Goal: Task Accomplishment & Management: Use online tool/utility

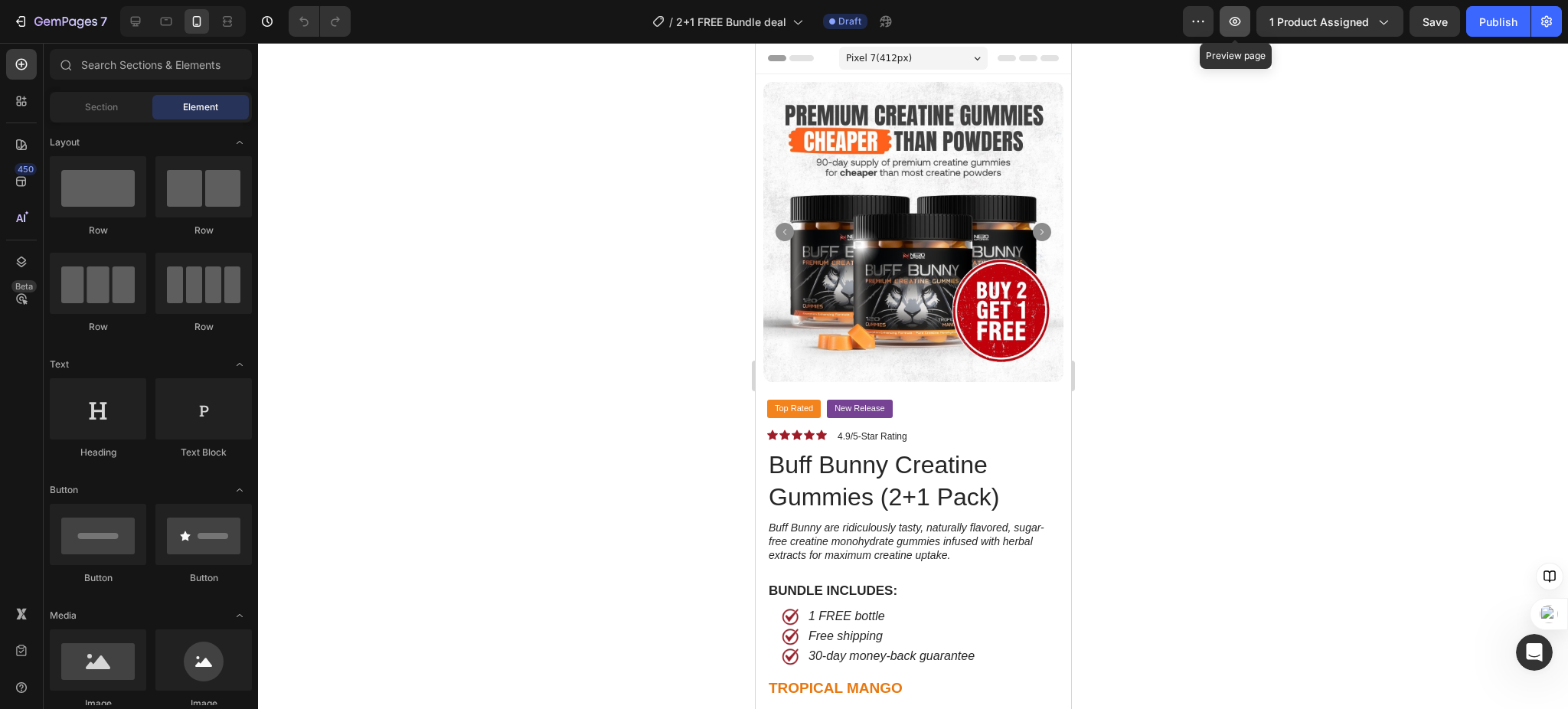
click at [1243, 20] on icon "button" at bounding box center [1235, 21] width 16 height 16
click at [132, 18] on icon at bounding box center [135, 21] width 16 height 16
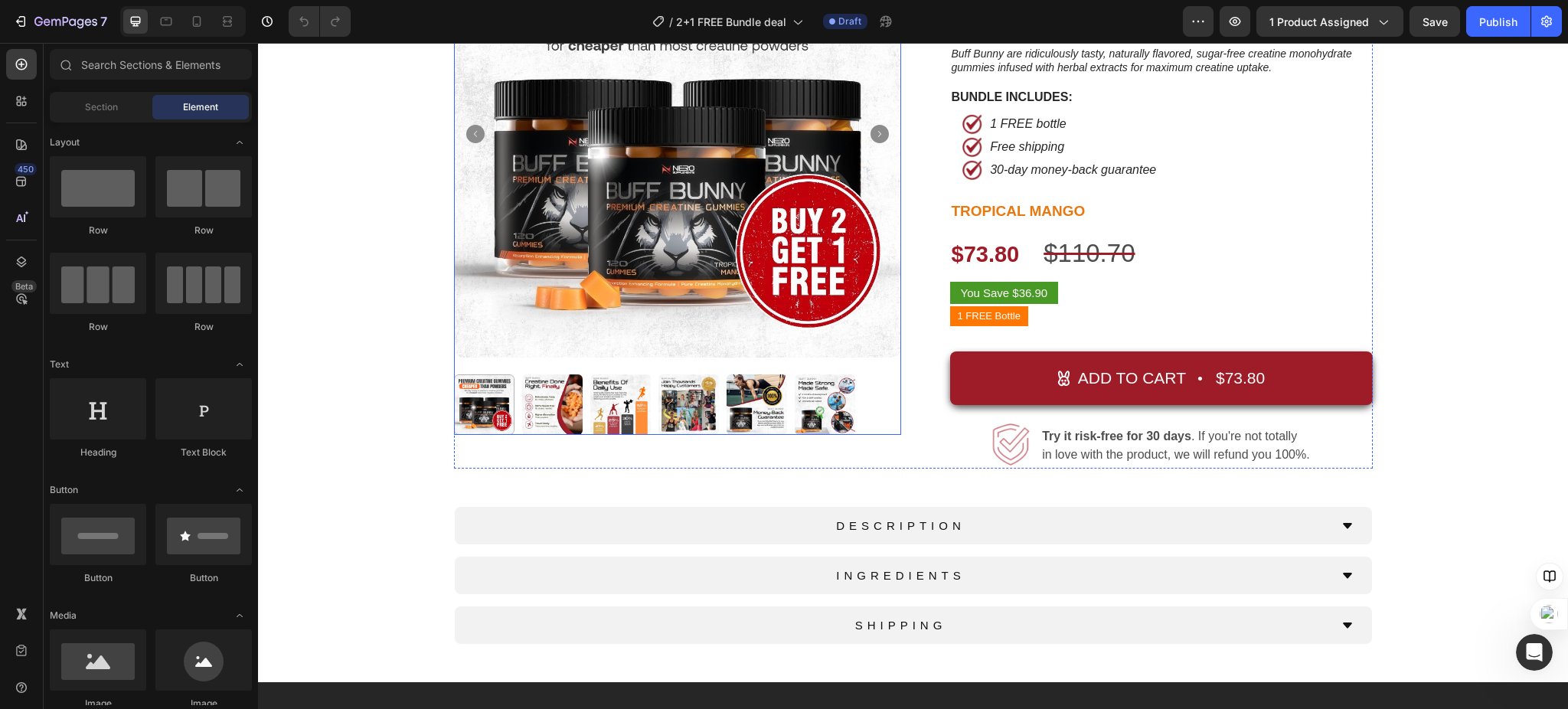
scroll to position [203, 0]
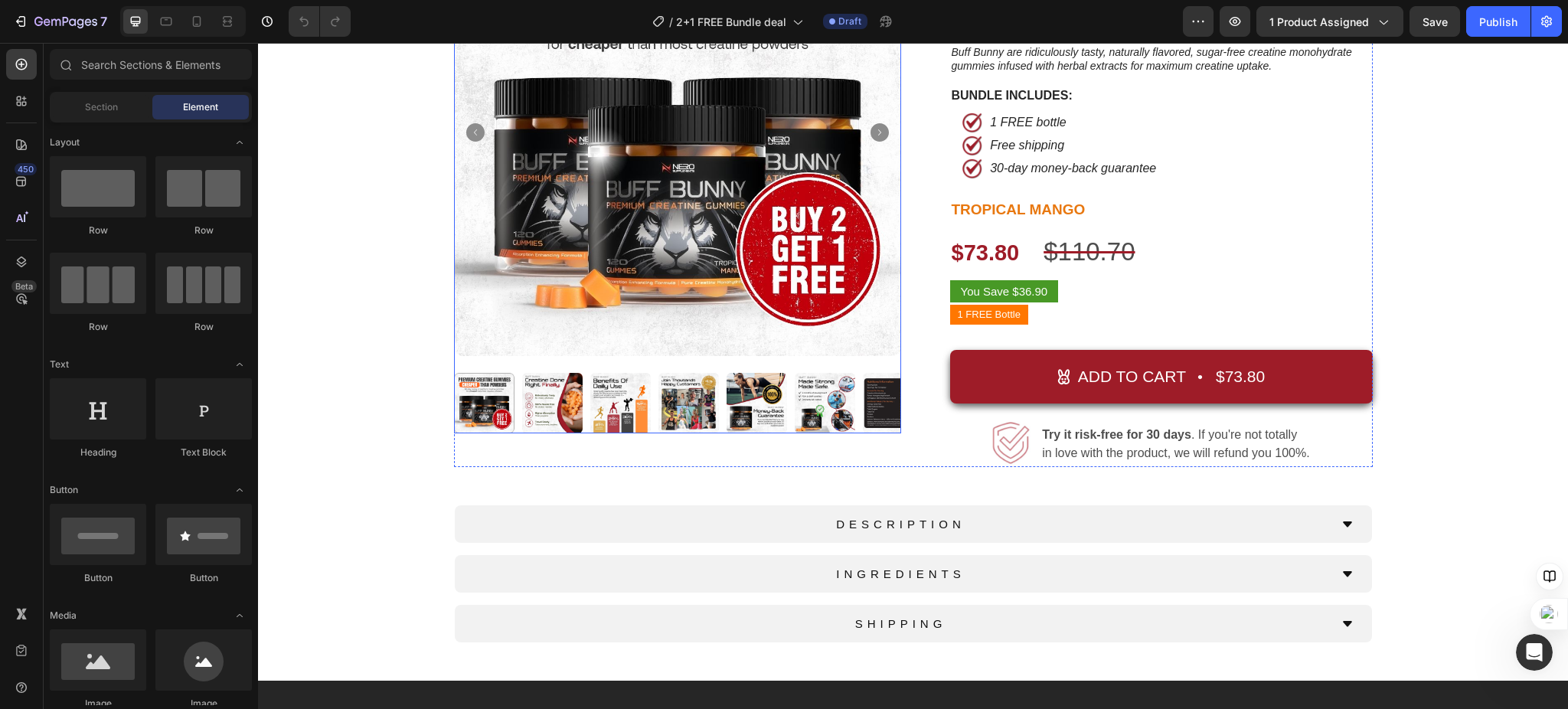
click at [584, 310] on img at bounding box center [677, 132] width 447 height 447
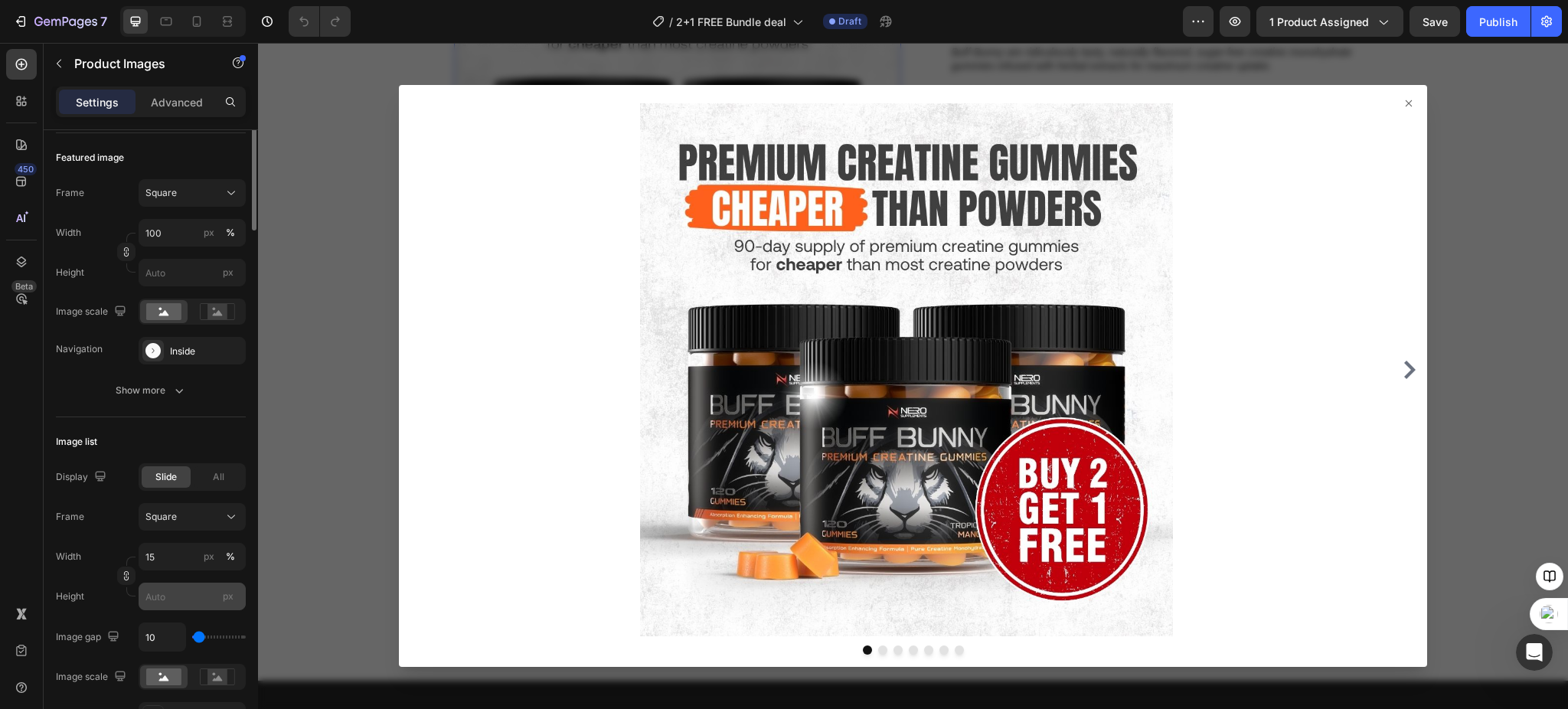
scroll to position [306, 0]
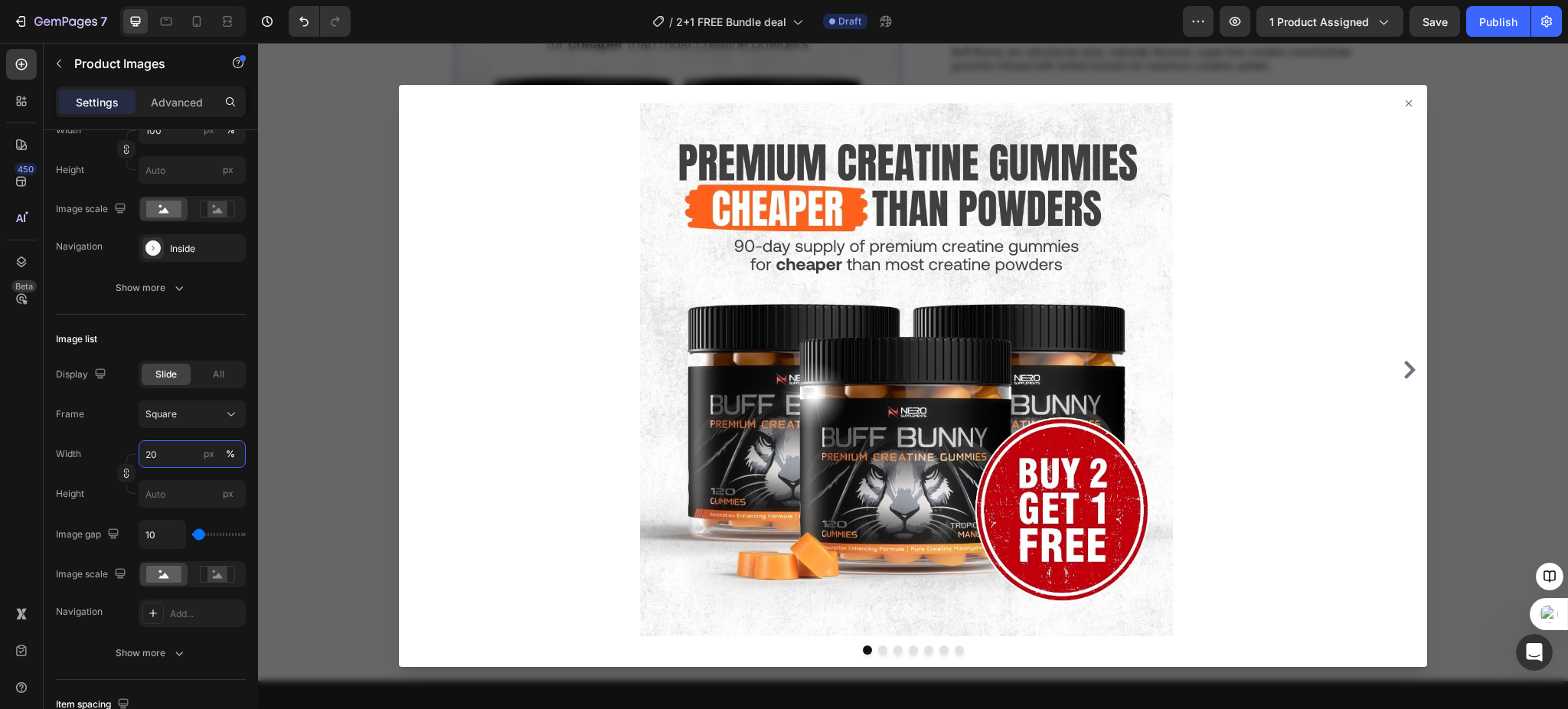
type input "20"
click at [1402, 104] on icon at bounding box center [1408, 103] width 12 height 12
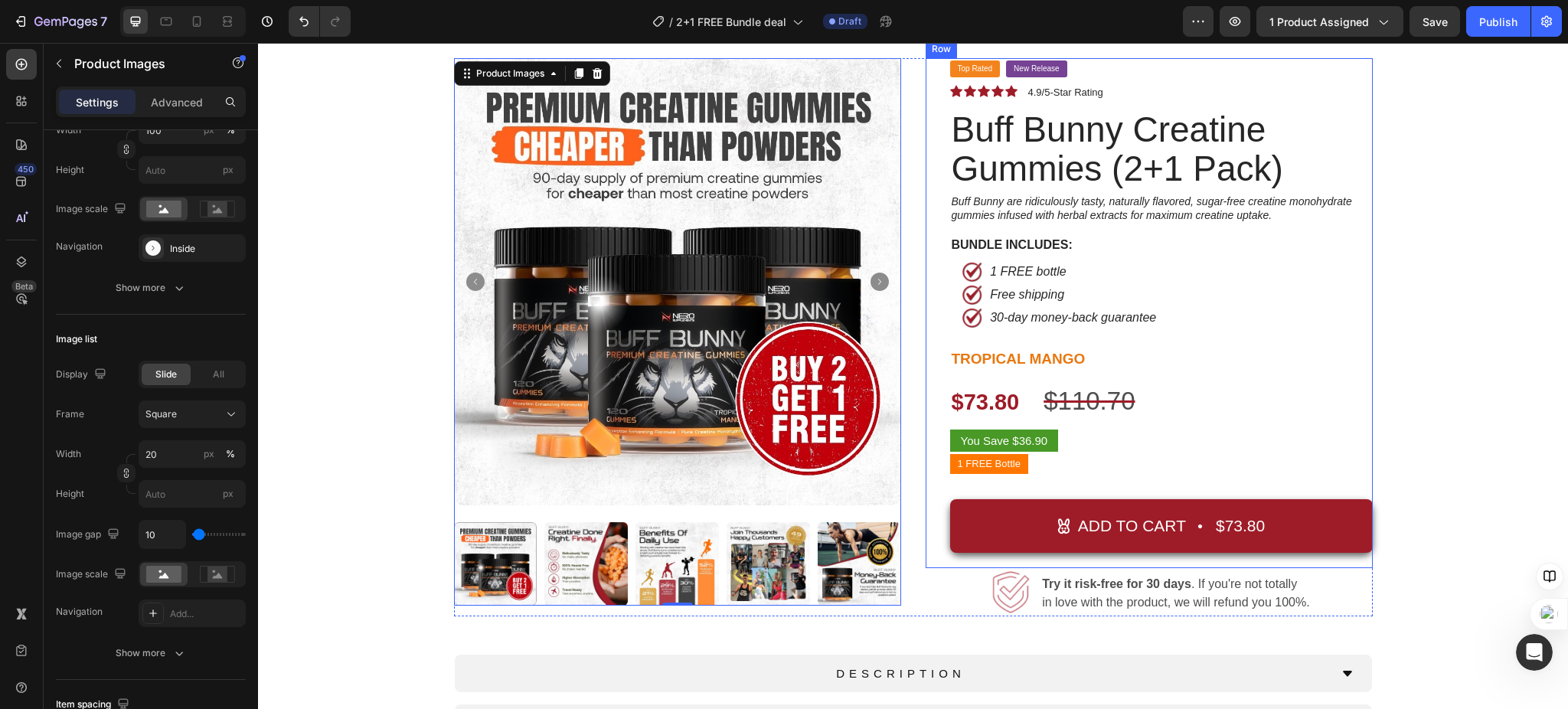
scroll to position [0, 0]
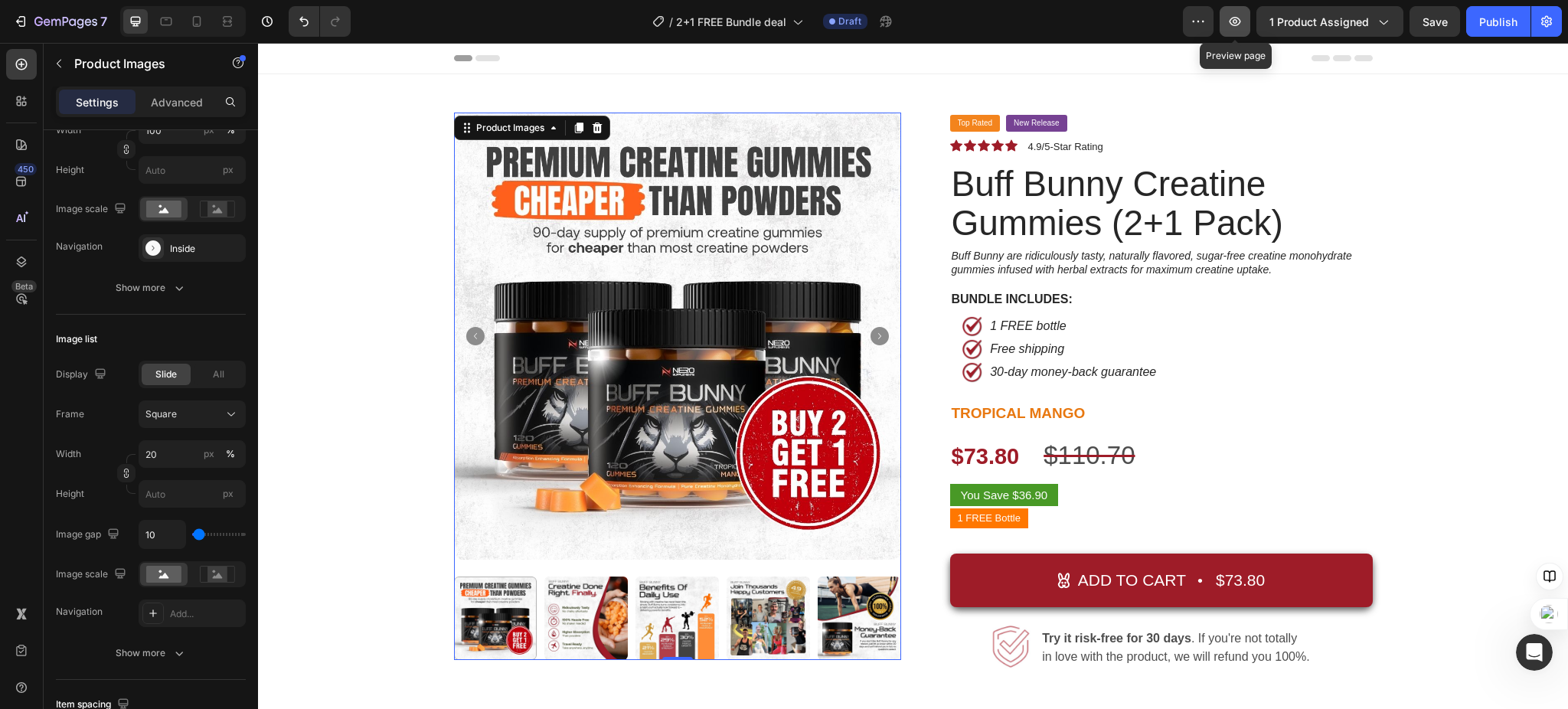
click at [1239, 20] on icon "button" at bounding box center [1235, 21] width 11 height 9
click at [1185, 216] on h2 "Buff Bunny Creatine Gummies (2+1 Pack)" at bounding box center [1161, 203] width 423 height 80
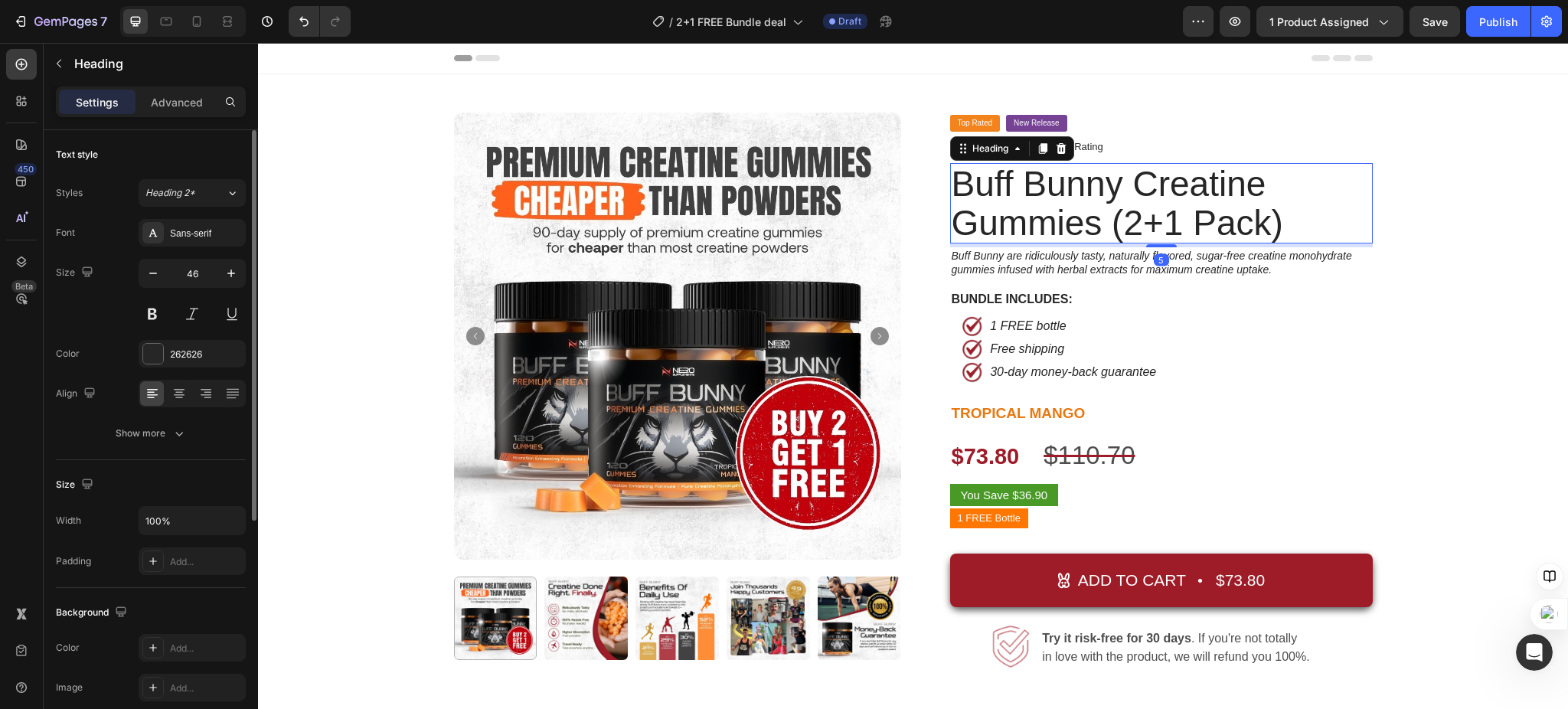
click at [1206, 225] on h2 "Buff Bunny Creatine Gummies (2+1 Pack)" at bounding box center [1161, 203] width 423 height 80
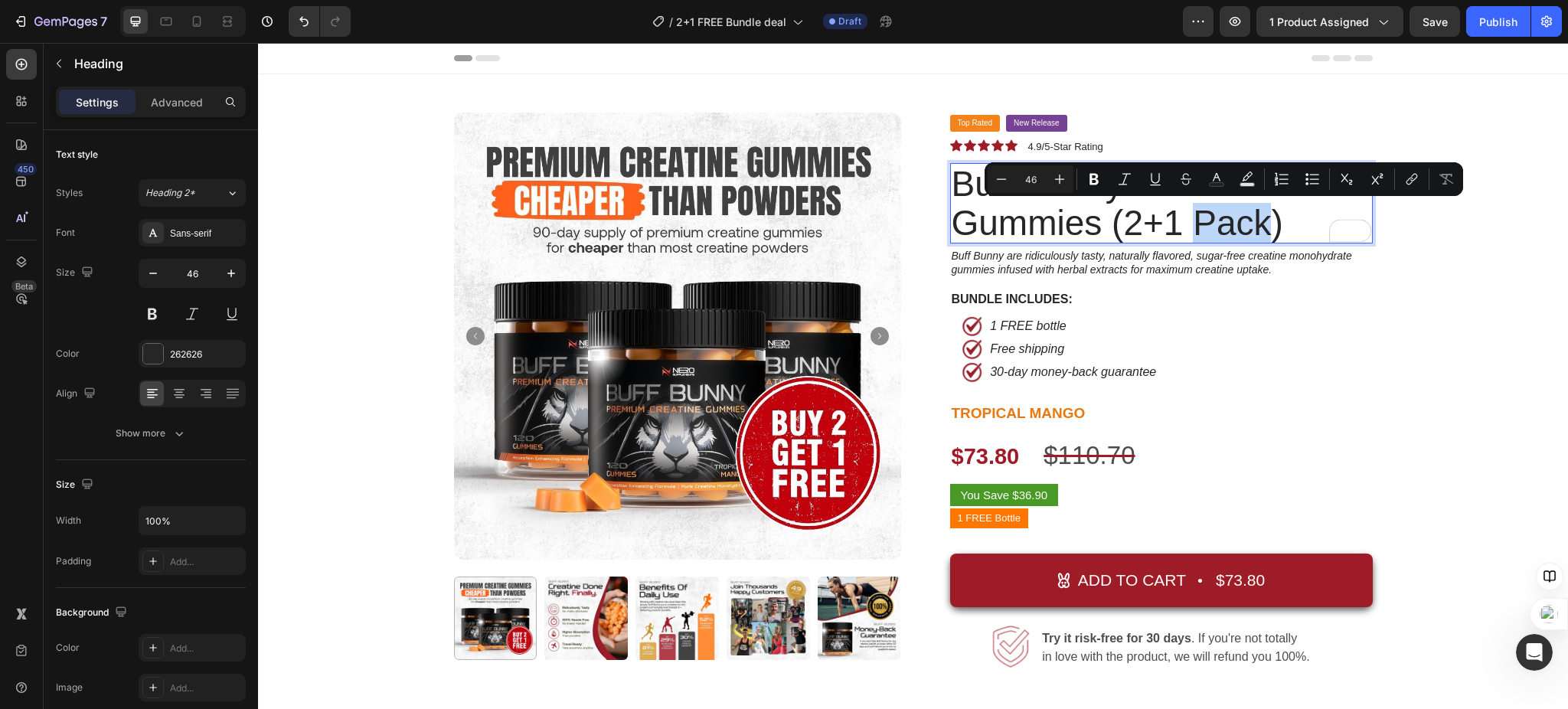
drag, startPoint x: 1189, startPoint y: 229, endPoint x: 1255, endPoint y: 232, distance: 66.1
click at [1255, 232] on p "Buff Bunny Creatine Gummies (2+1 Pack)" at bounding box center [1161, 203] width 419 height 77
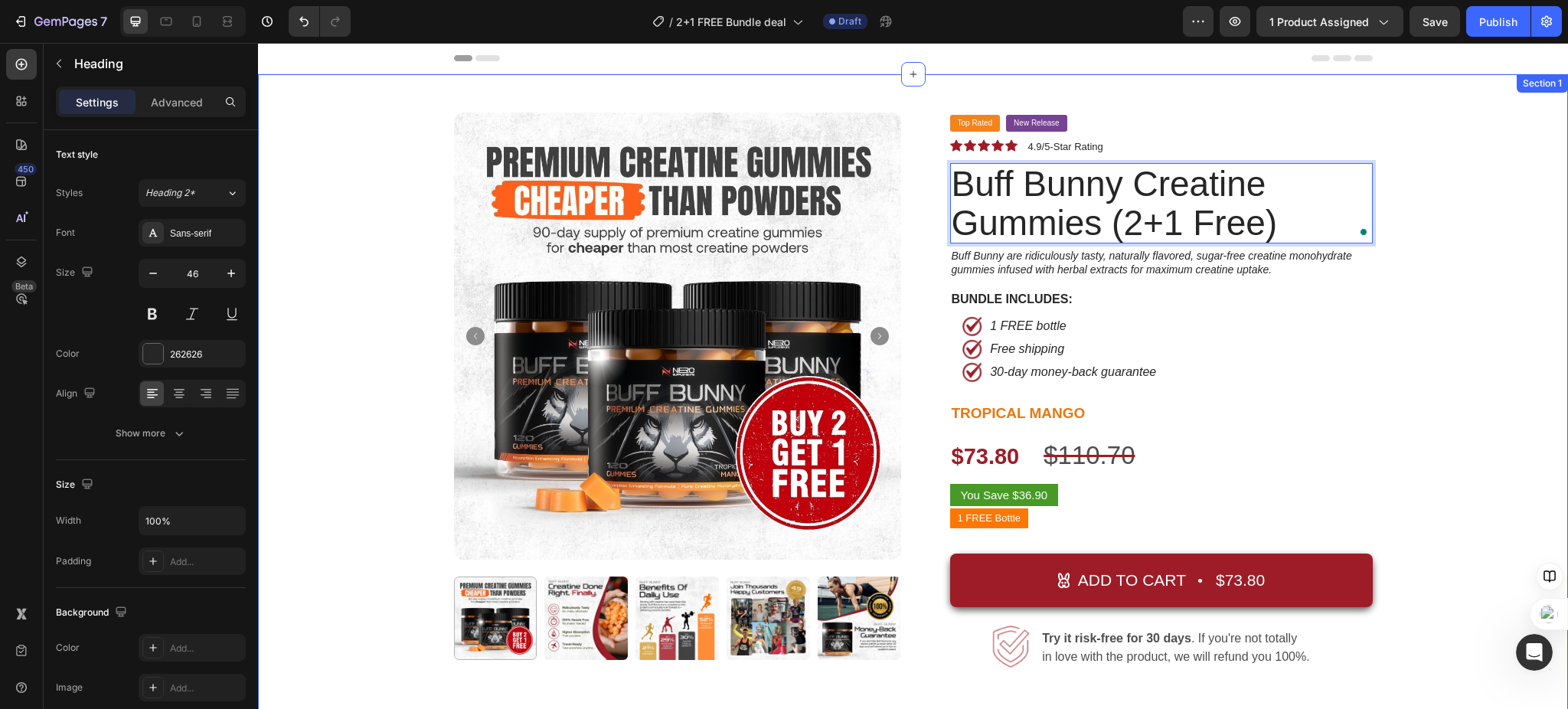
click at [1483, 300] on div "Product Images Top Rated Button New Release Button Row Icon Icon Icon Icon Icon…" at bounding box center [913, 498] width 1287 height 772
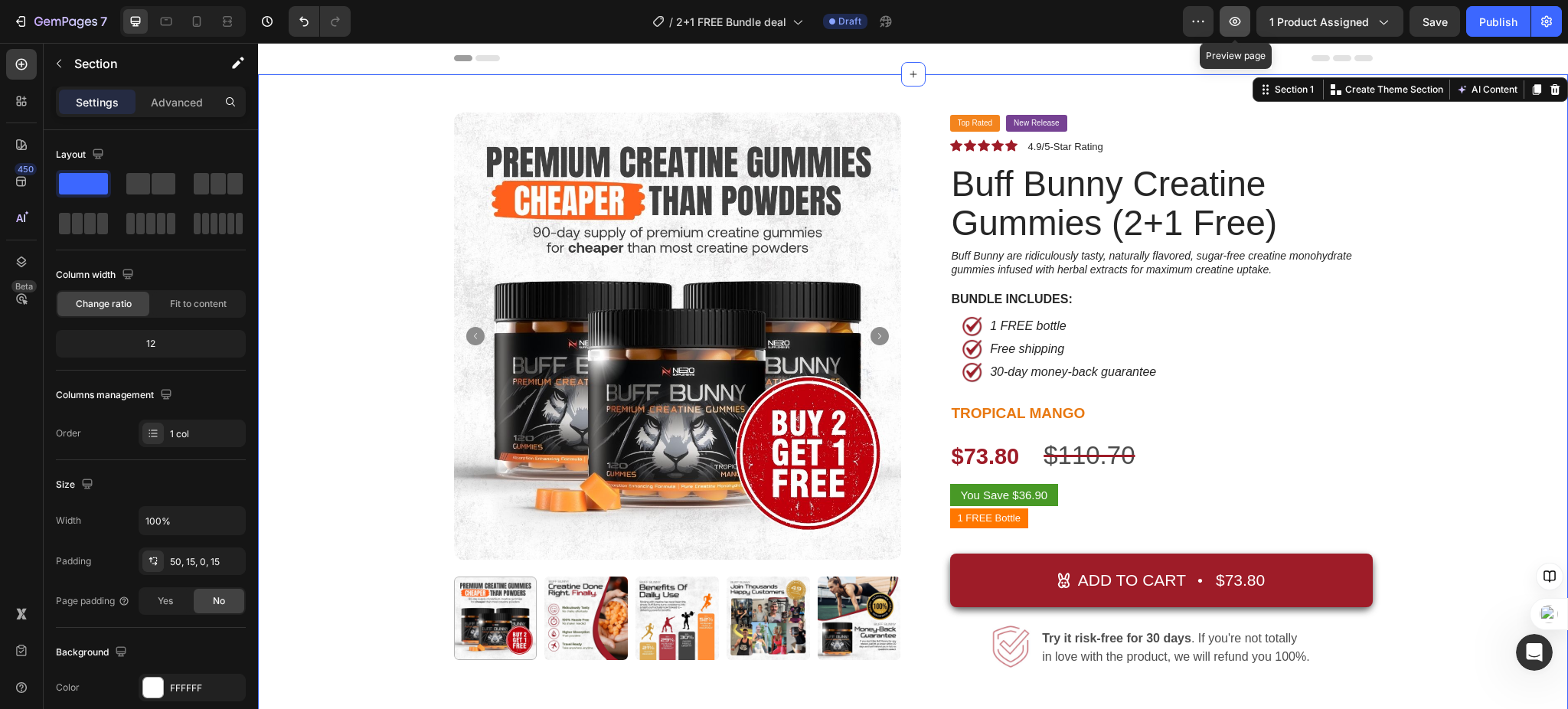
click at [1239, 14] on icon "button" at bounding box center [1235, 21] width 16 height 16
click at [205, 22] on div at bounding box center [196, 21] width 25 height 25
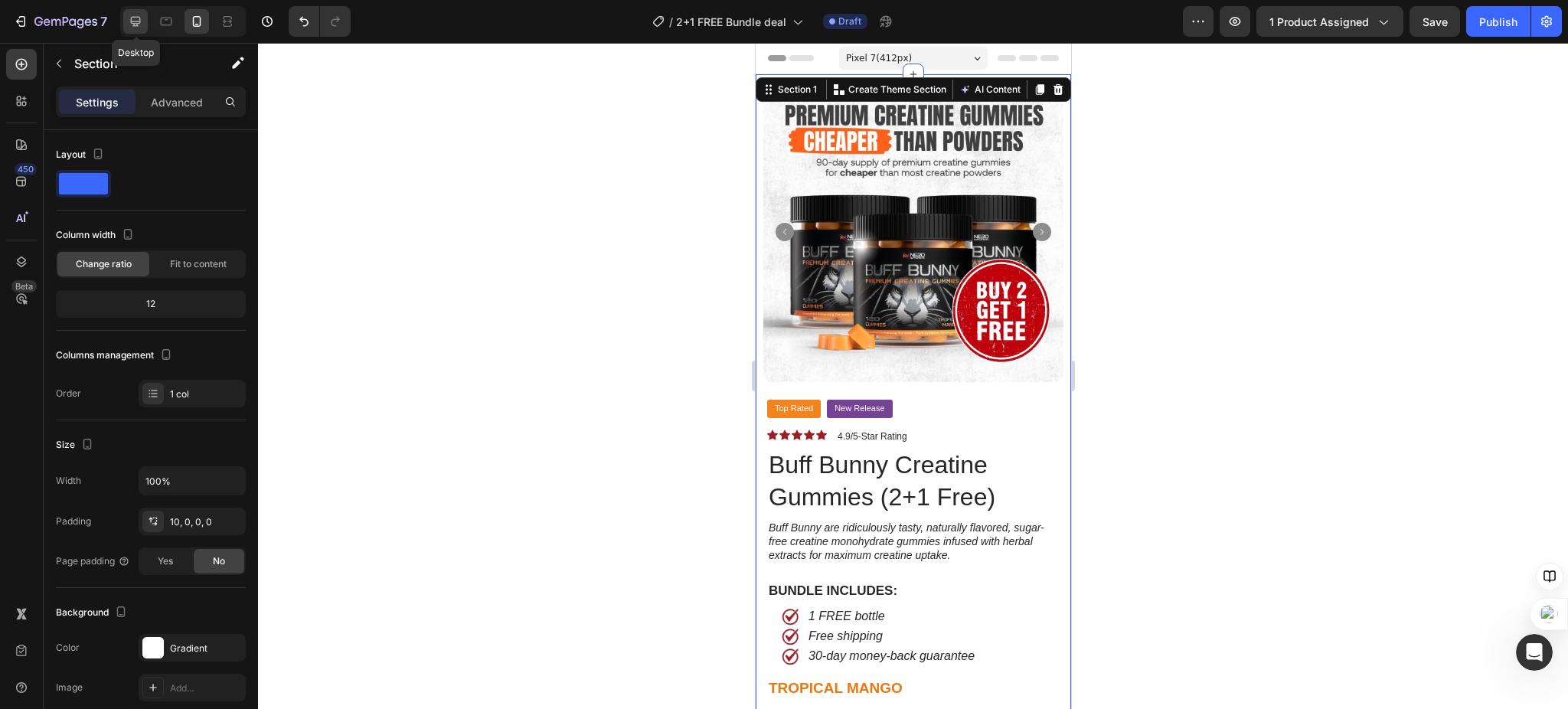
click at [134, 19] on icon at bounding box center [135, 21] width 16 height 16
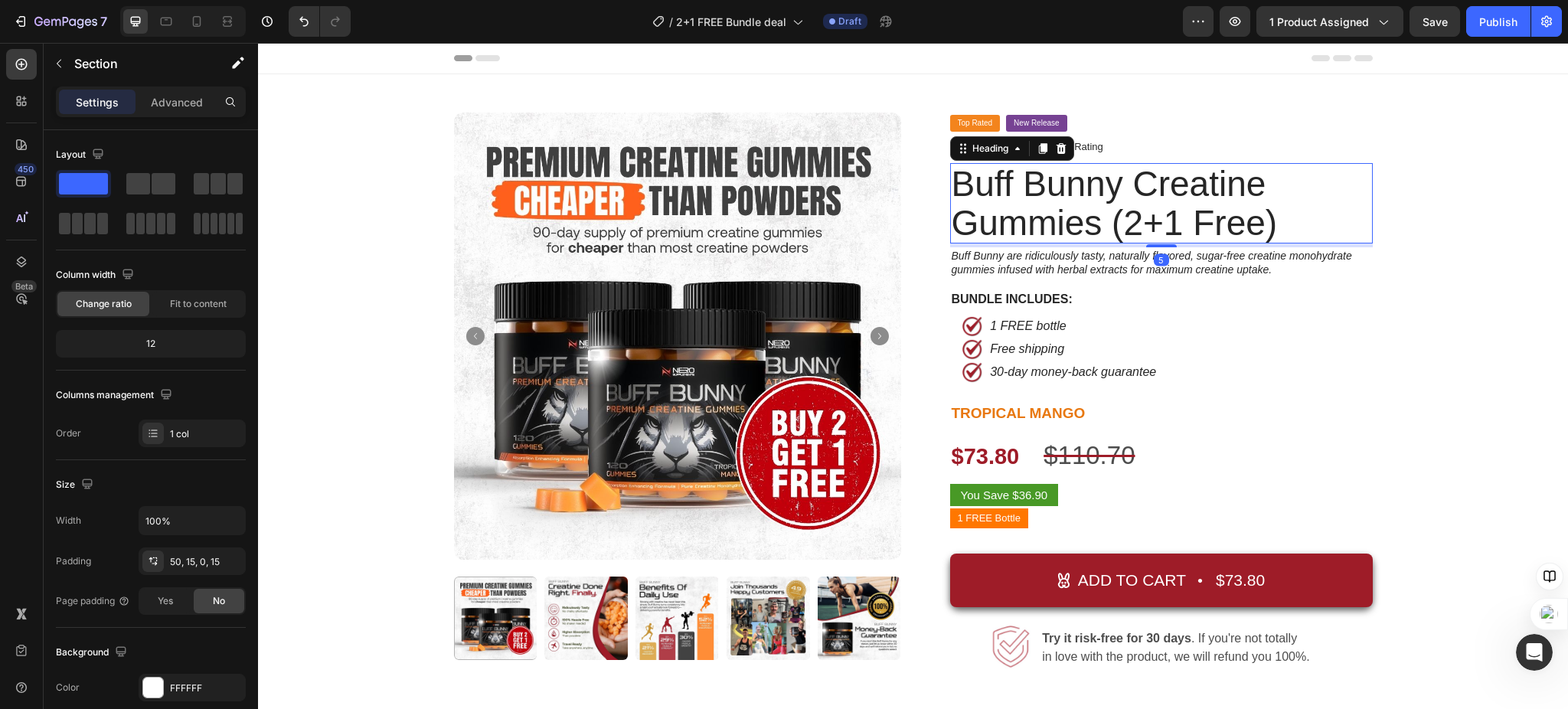
click at [1001, 202] on p "Buff Bunny Creatine Gummies (2+1 Free)" at bounding box center [1161, 203] width 419 height 77
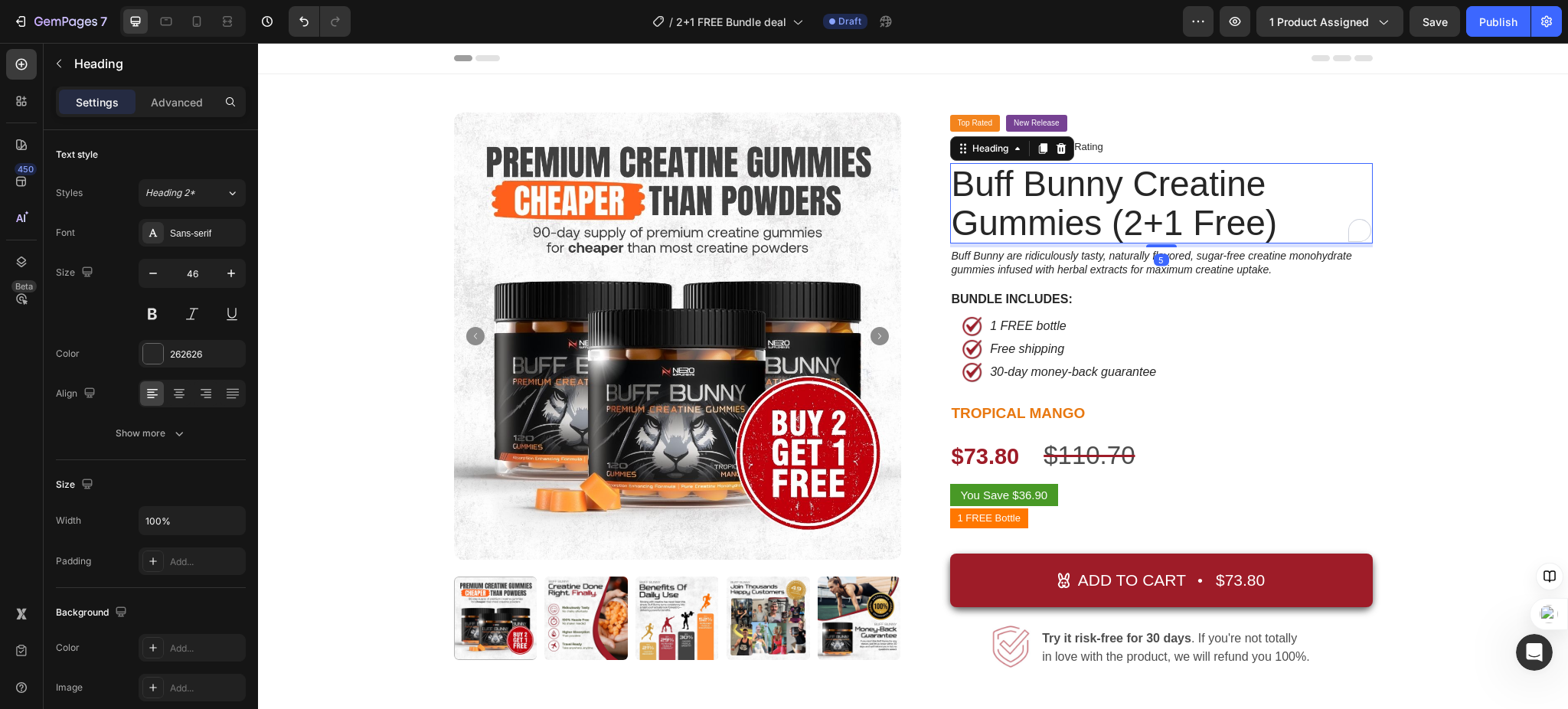
click at [1001, 202] on p "Buff Bunny Creatine Gummies (2+1 Free)" at bounding box center [1161, 203] width 419 height 77
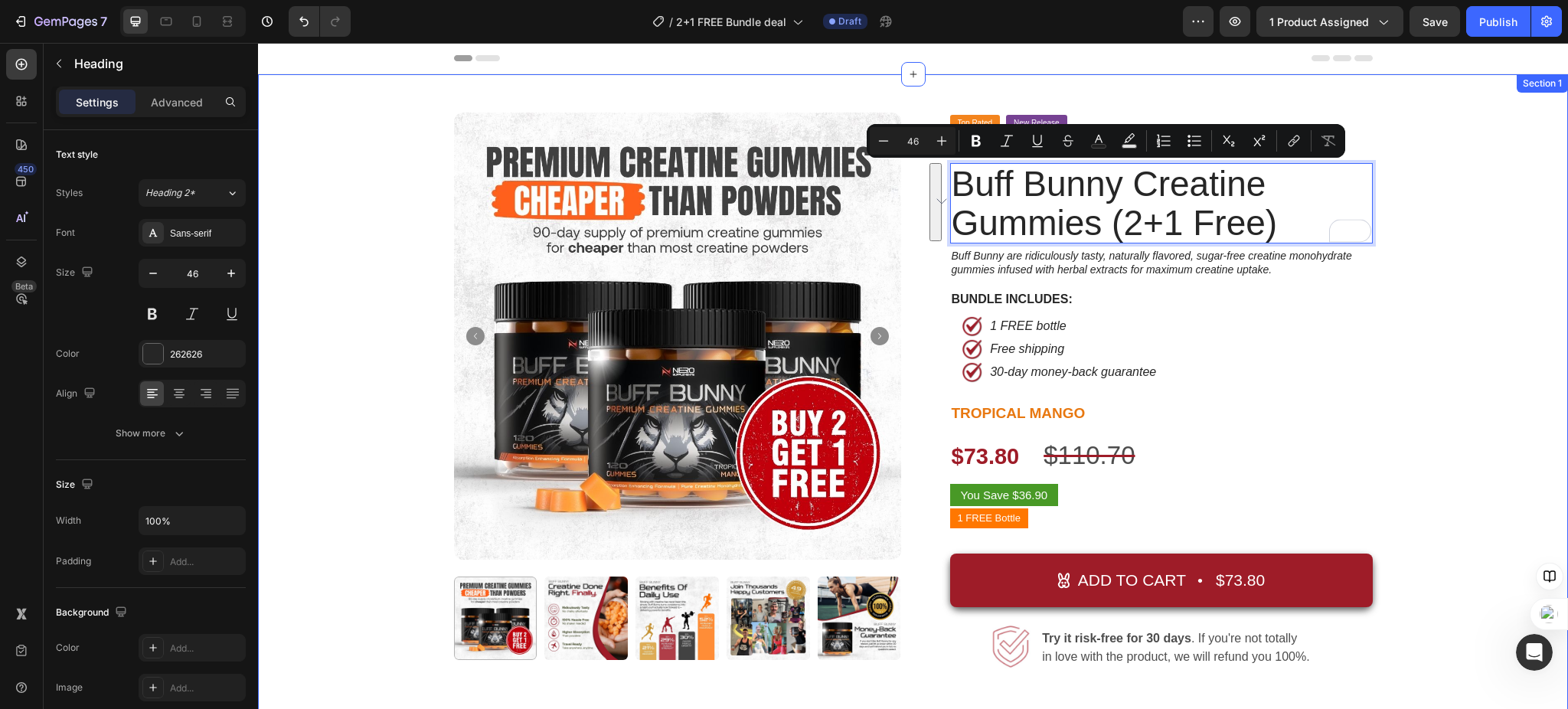
click at [342, 206] on div "Product Images Top Rated Button New Release Button Row Icon Icon Icon Icon Icon…" at bounding box center [913, 498] width 1287 height 772
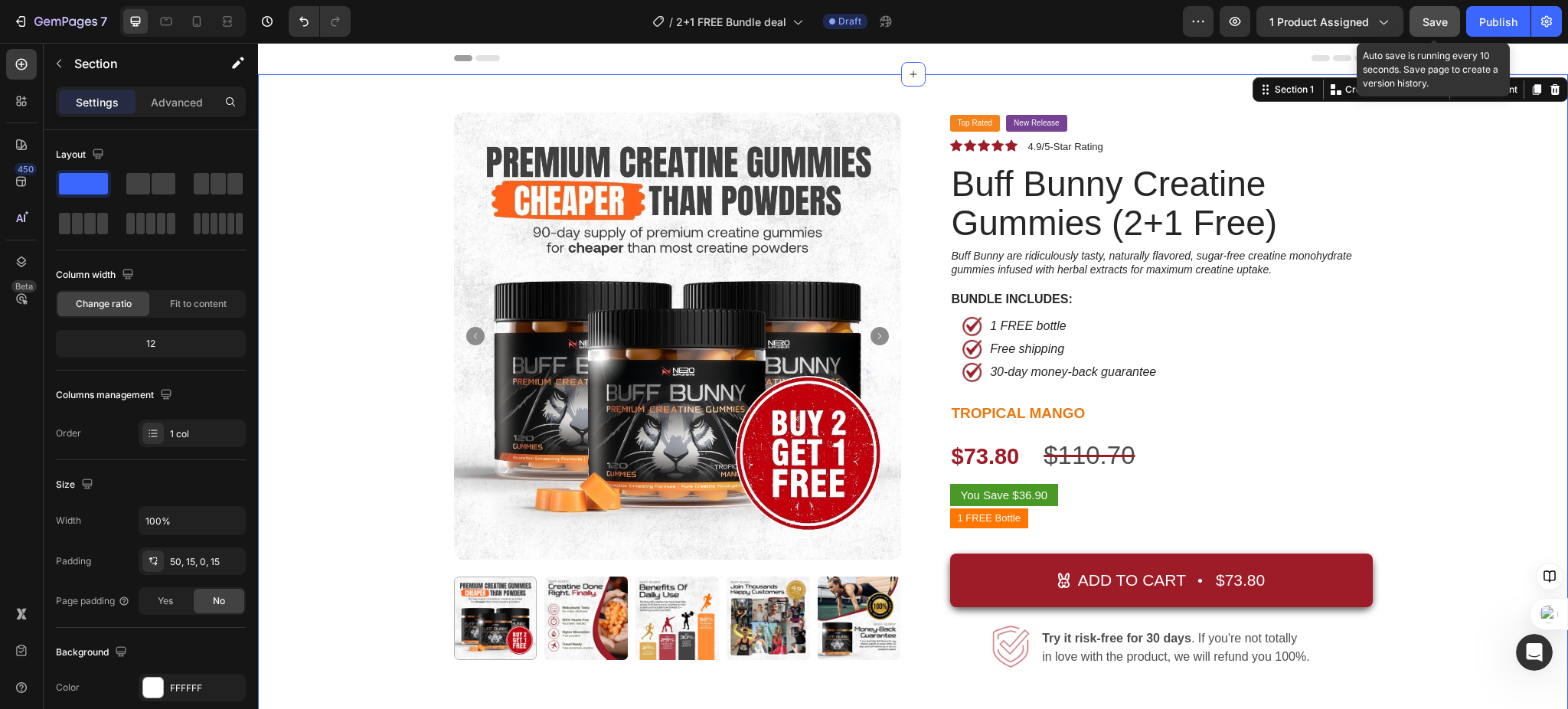
click at [1439, 24] on span "Save" at bounding box center [1434, 22] width 25 height 13
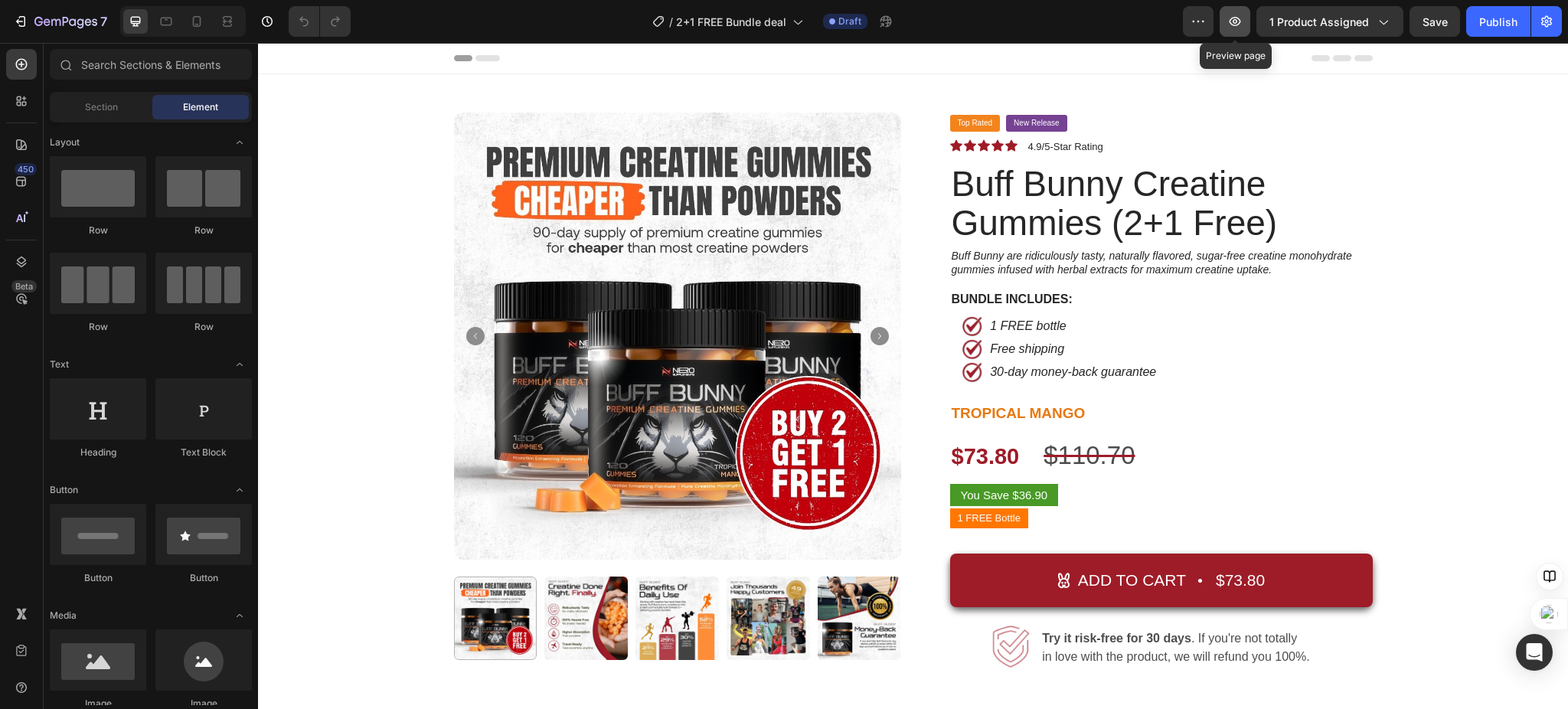
click at [1235, 16] on icon "button" at bounding box center [1235, 21] width 16 height 16
click at [1243, 20] on icon "button" at bounding box center [1235, 21] width 16 height 16
click at [1545, 22] on icon "button" at bounding box center [1547, 21] width 11 height 11
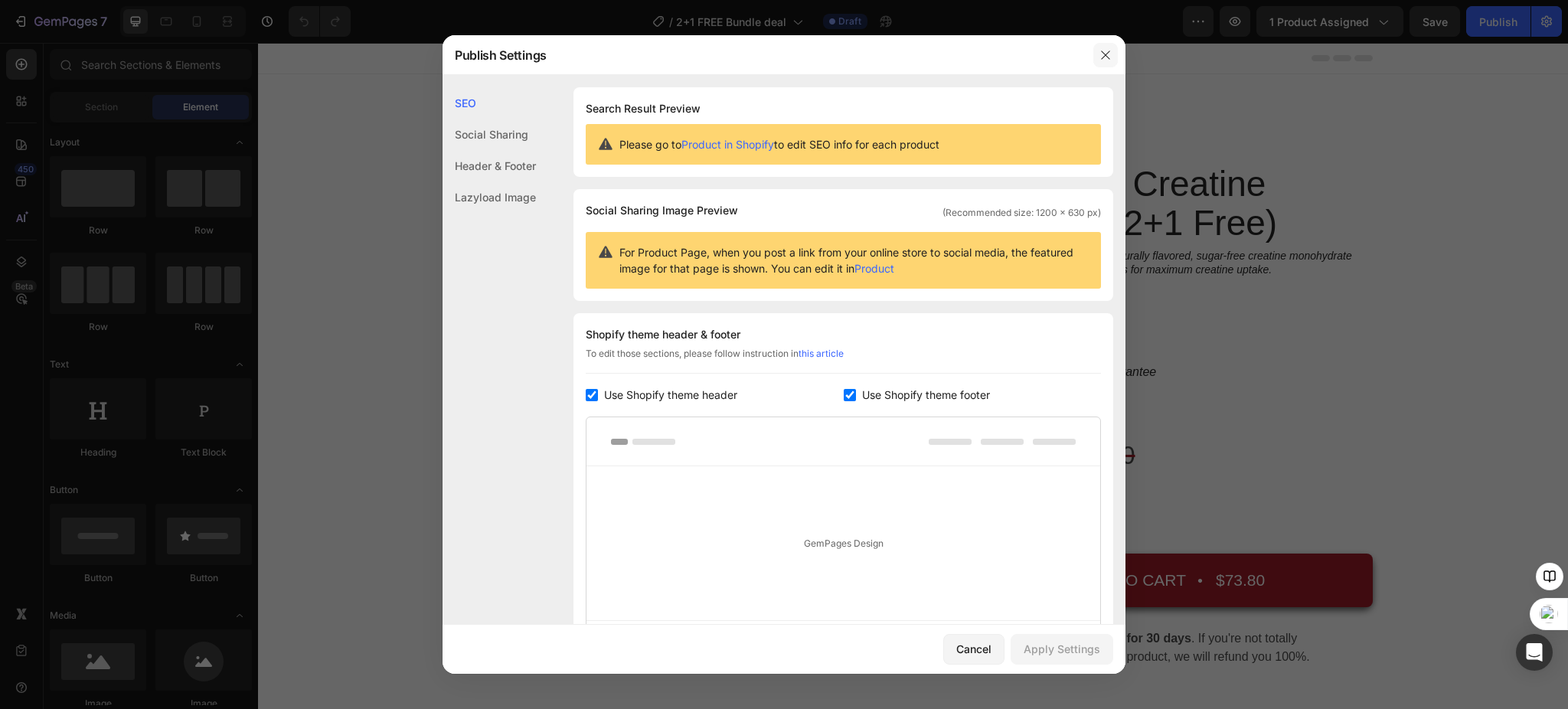
click at [1101, 50] on icon "button" at bounding box center [1105, 54] width 12 height 12
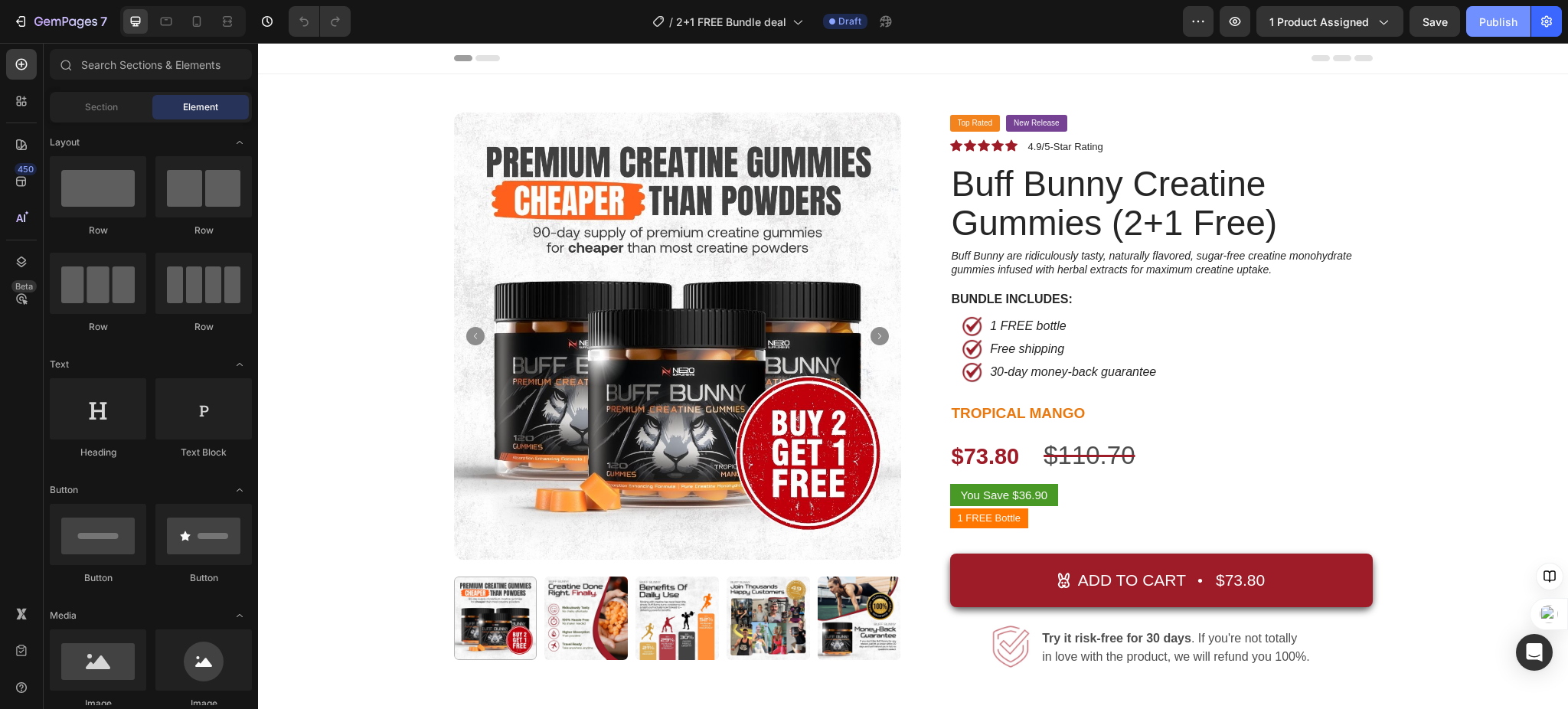
click at [1493, 21] on div "Publish" at bounding box center [1499, 21] width 39 height 16
click at [190, 19] on icon at bounding box center [196, 21] width 16 height 16
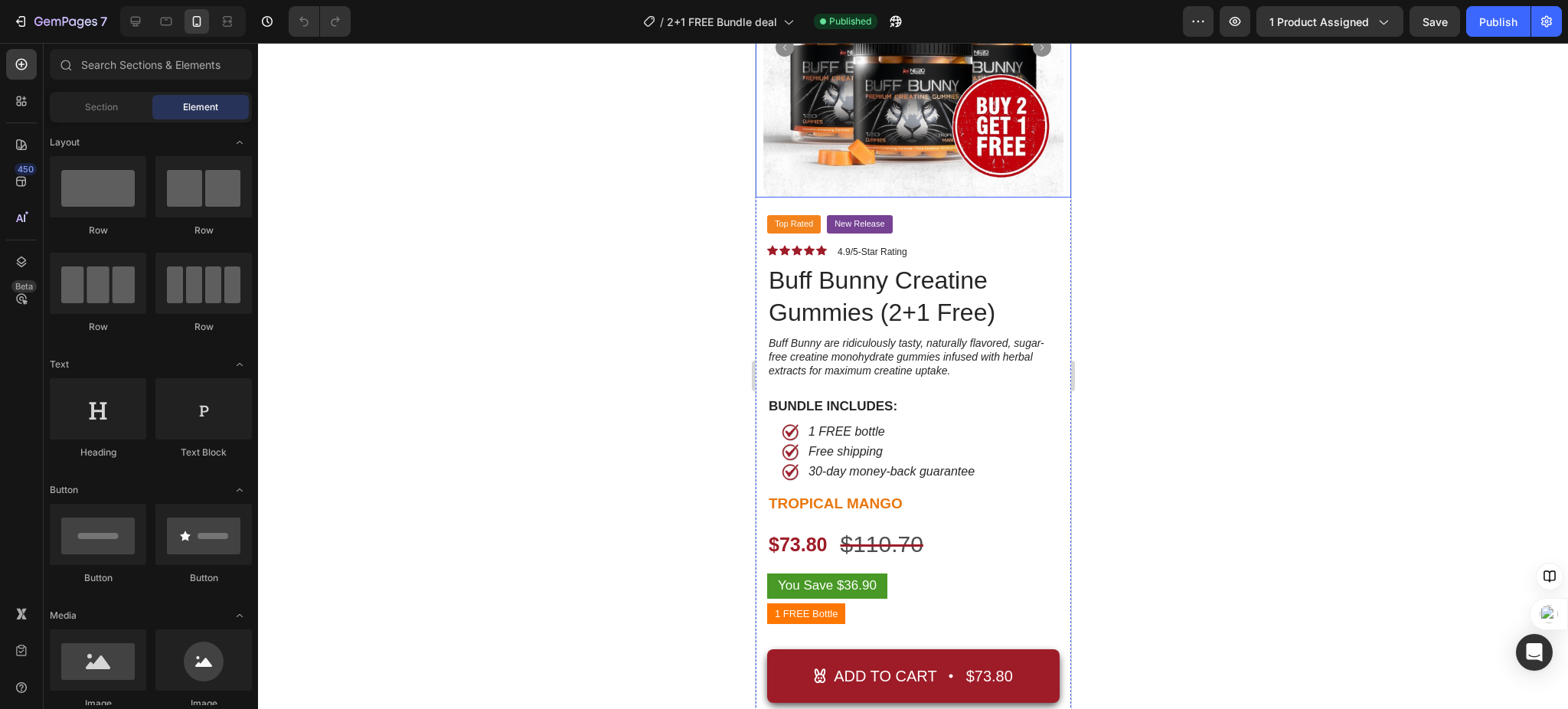
scroll to position [408, 0]
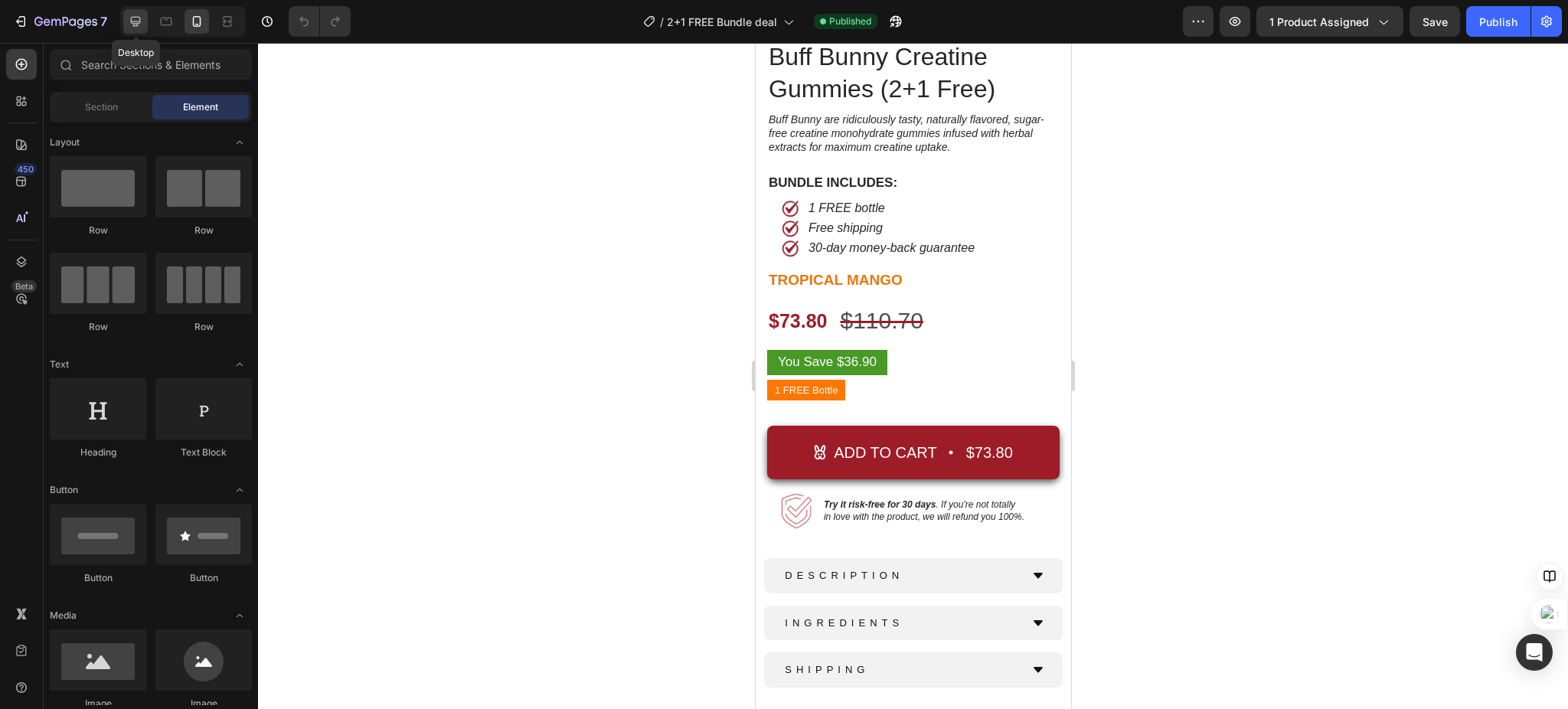
click at [133, 17] on icon at bounding box center [135, 21] width 10 height 10
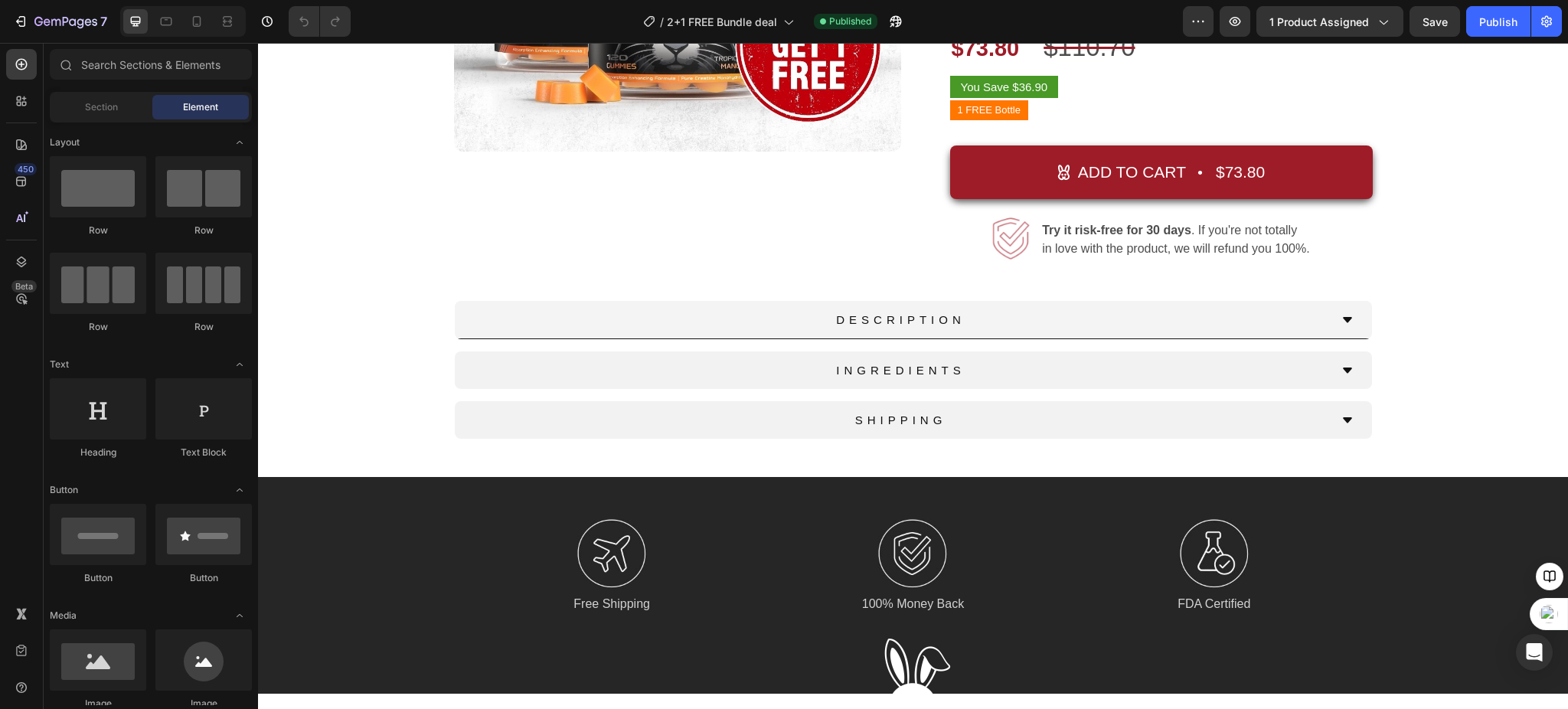
scroll to position [473, 0]
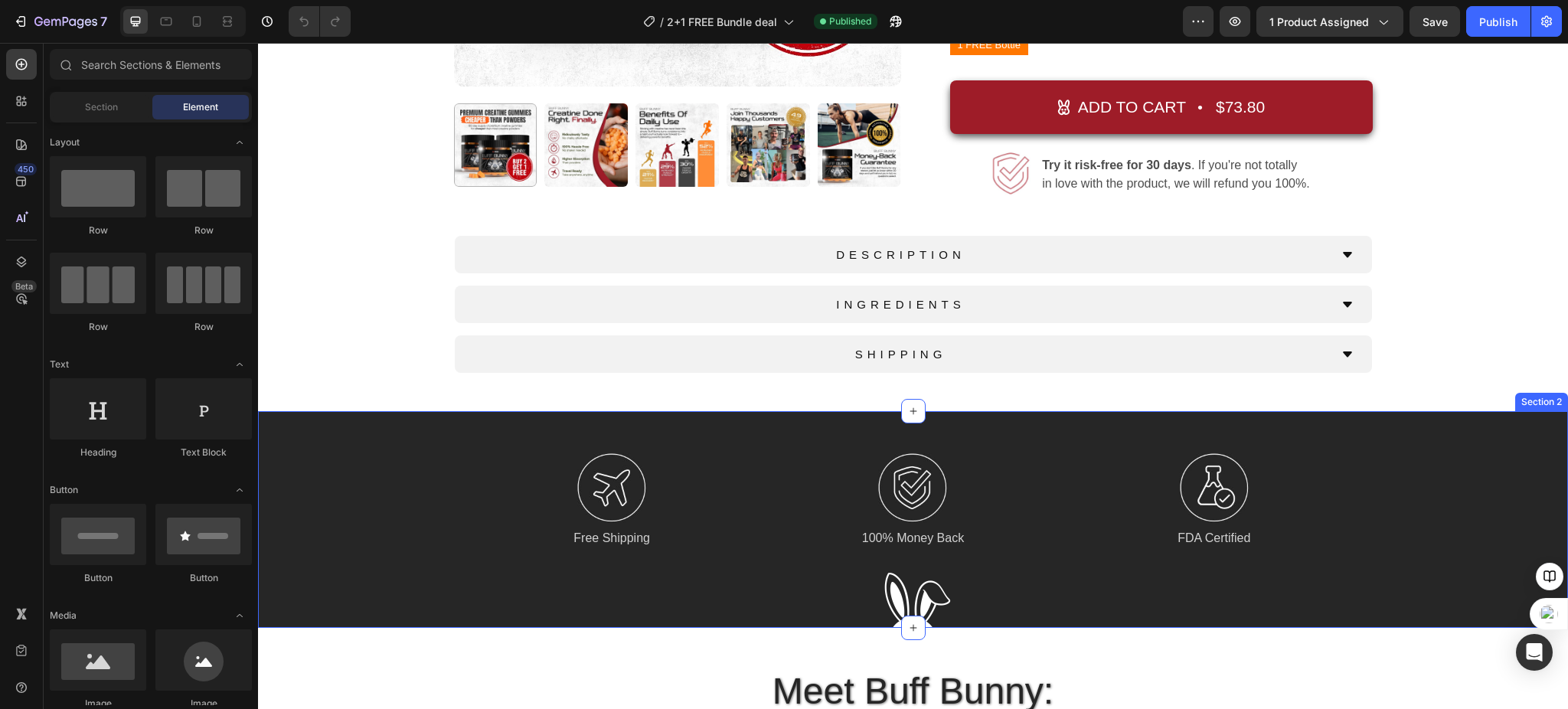
click at [383, 424] on div "Image Free Shipping Text Block Image 100% Money Back Text Block Image FDA Certi…" at bounding box center [913, 518] width 1310 height 216
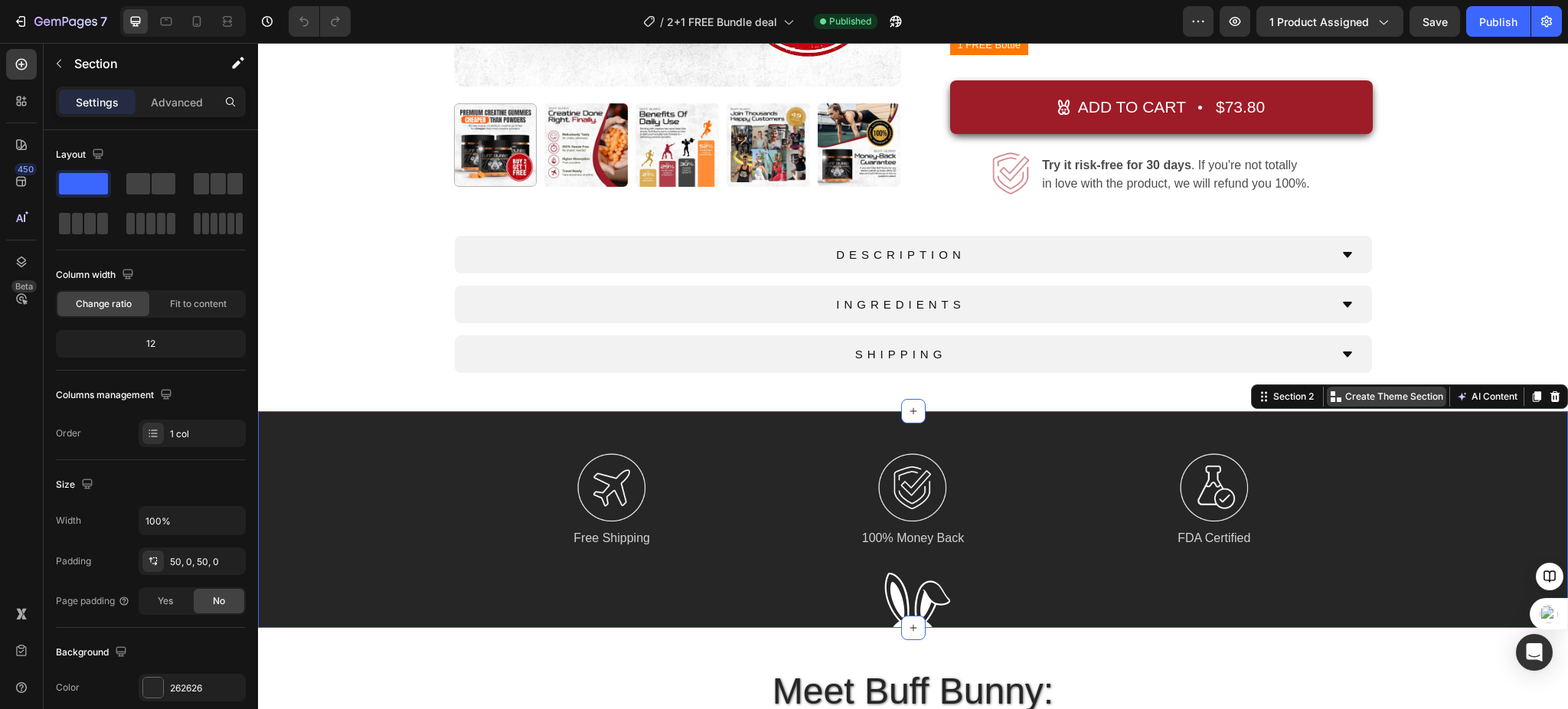
click at [1352, 395] on p "Create Theme Section" at bounding box center [1394, 396] width 98 height 14
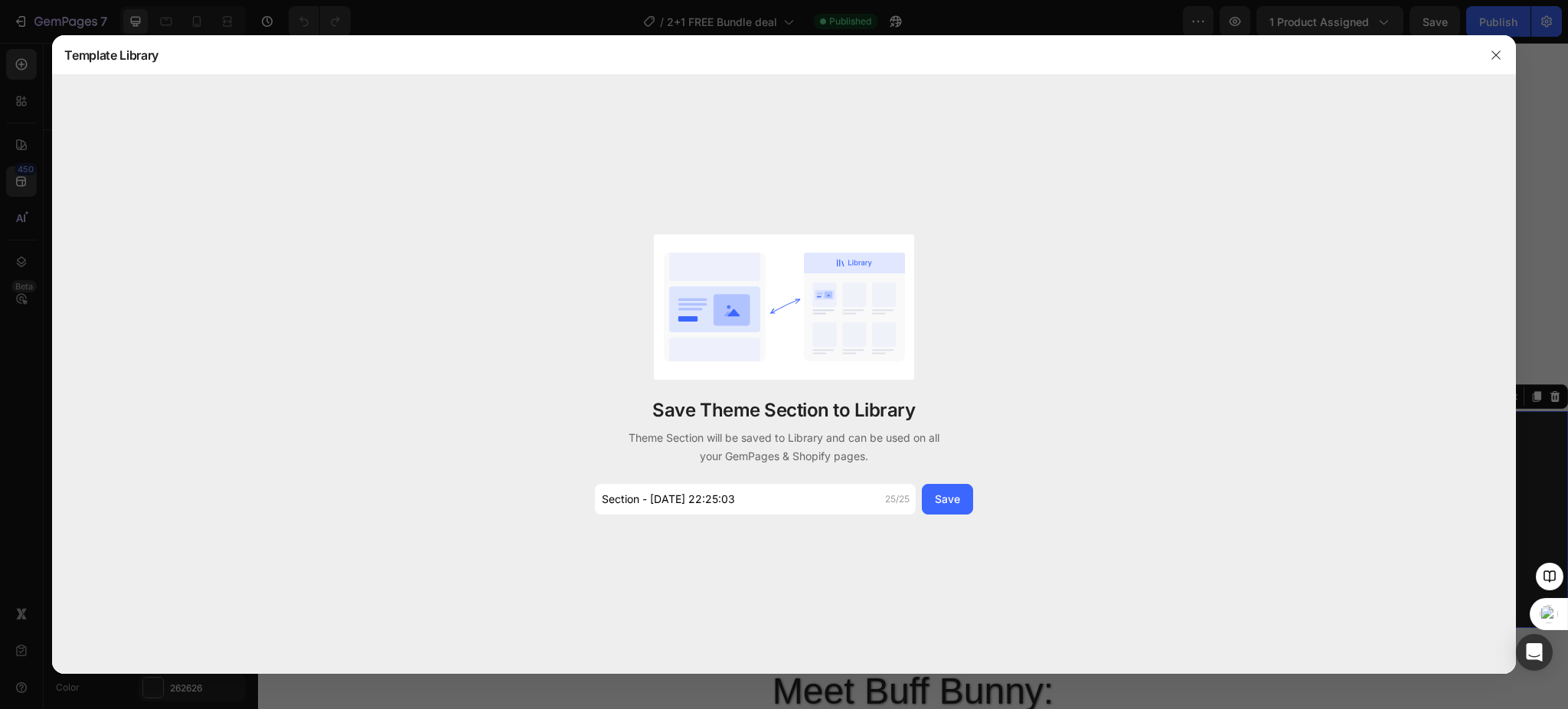
click at [728, 515] on div "Save Theme Section to Library Theme Section will be saved to Library and can be…" at bounding box center [784, 373] width 1463 height 598
click at [728, 512] on input "Section - Aug 26 22:25:03" at bounding box center [755, 498] width 321 height 30
click at [728, 511] on input "Section - Aug 26 22:25:03" at bounding box center [755, 498] width 321 height 30
type input "3icon-desktop"
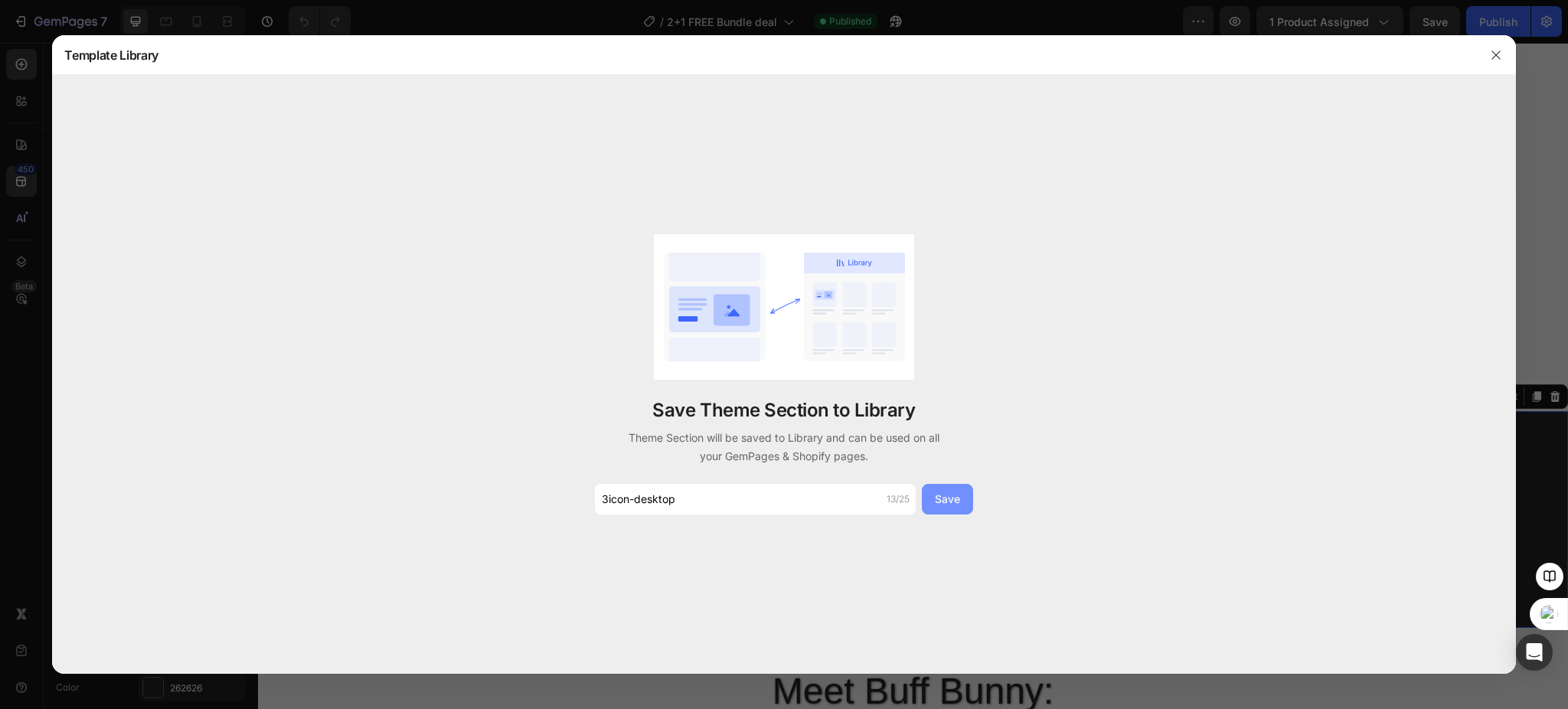
click at [947, 493] on div "Save" at bounding box center [947, 498] width 25 height 16
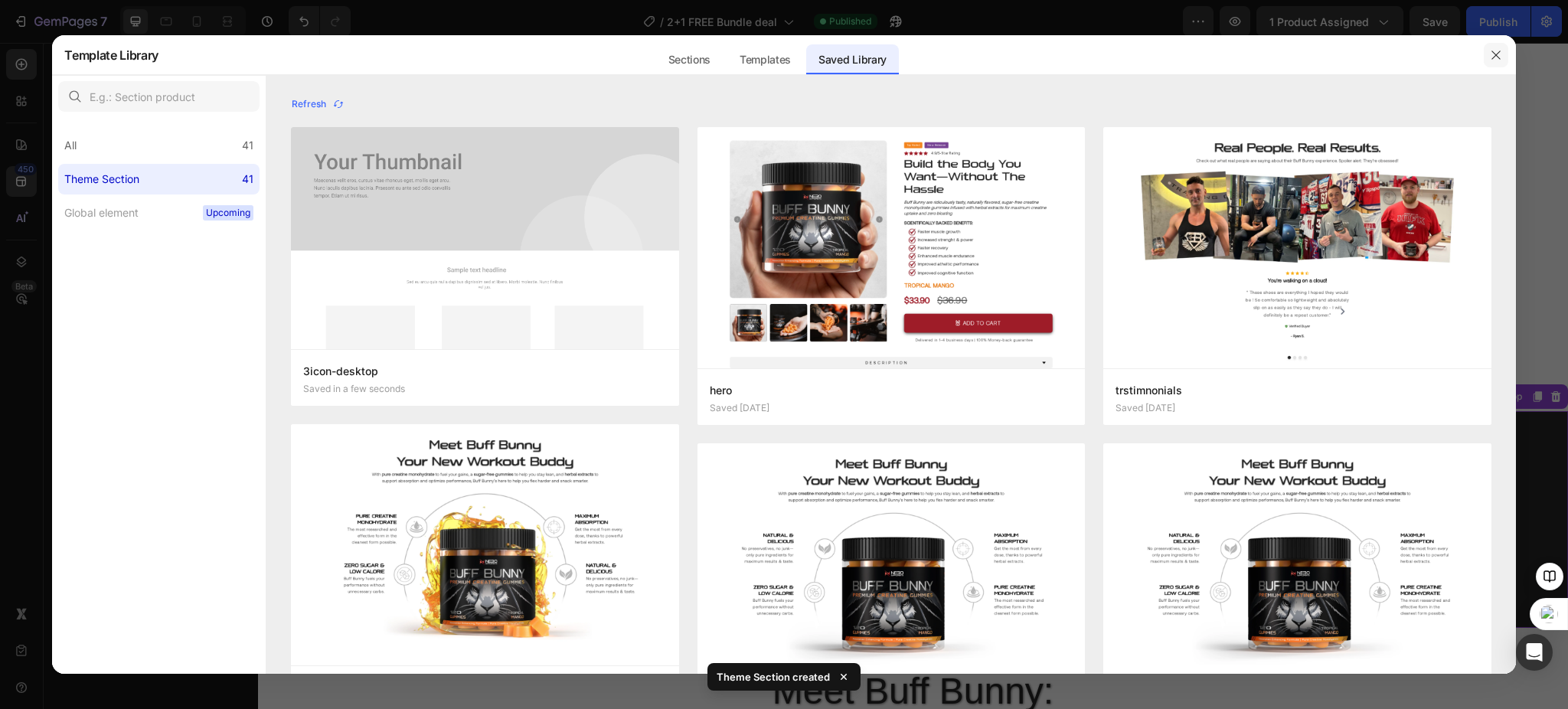
click at [1492, 56] on icon "button" at bounding box center [1495, 54] width 12 height 12
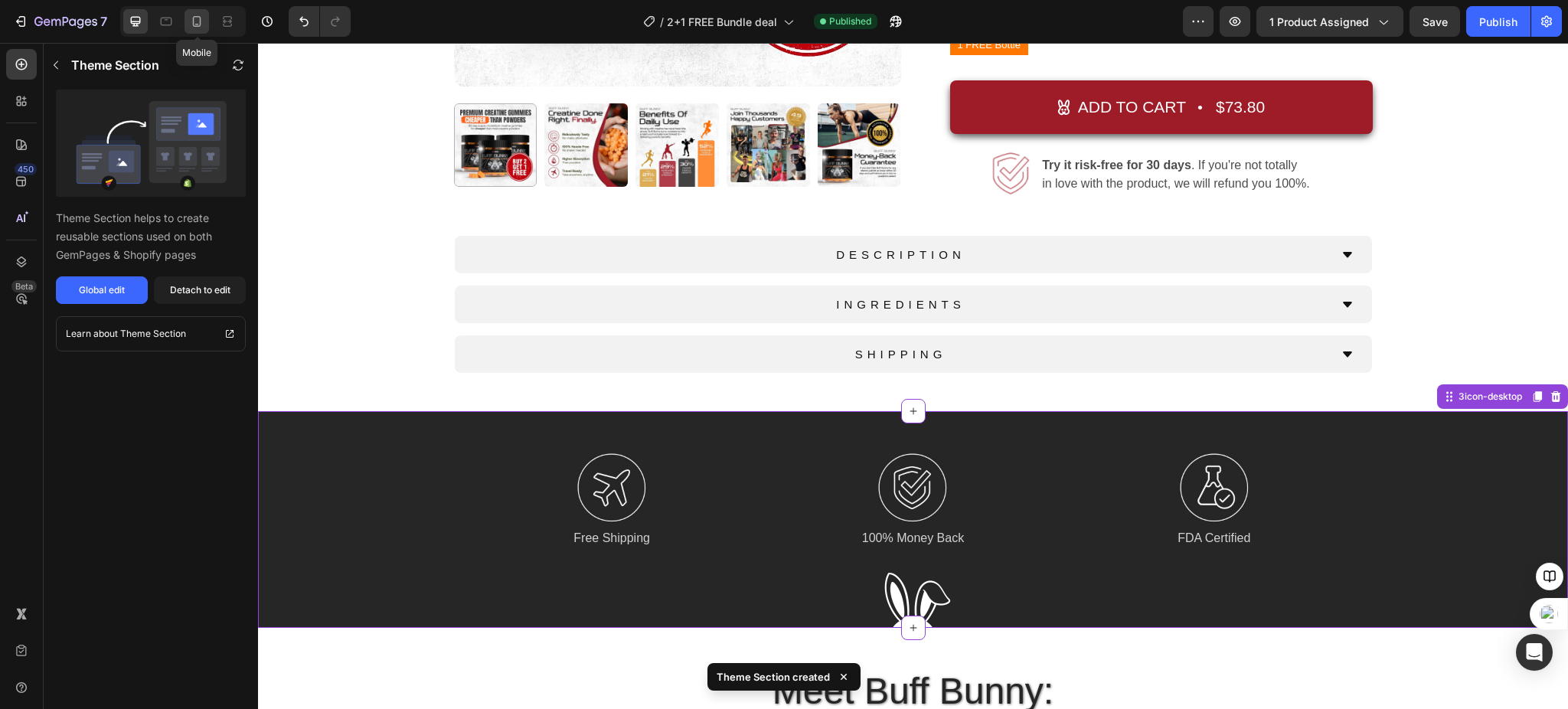
click at [204, 19] on icon at bounding box center [196, 21] width 16 height 16
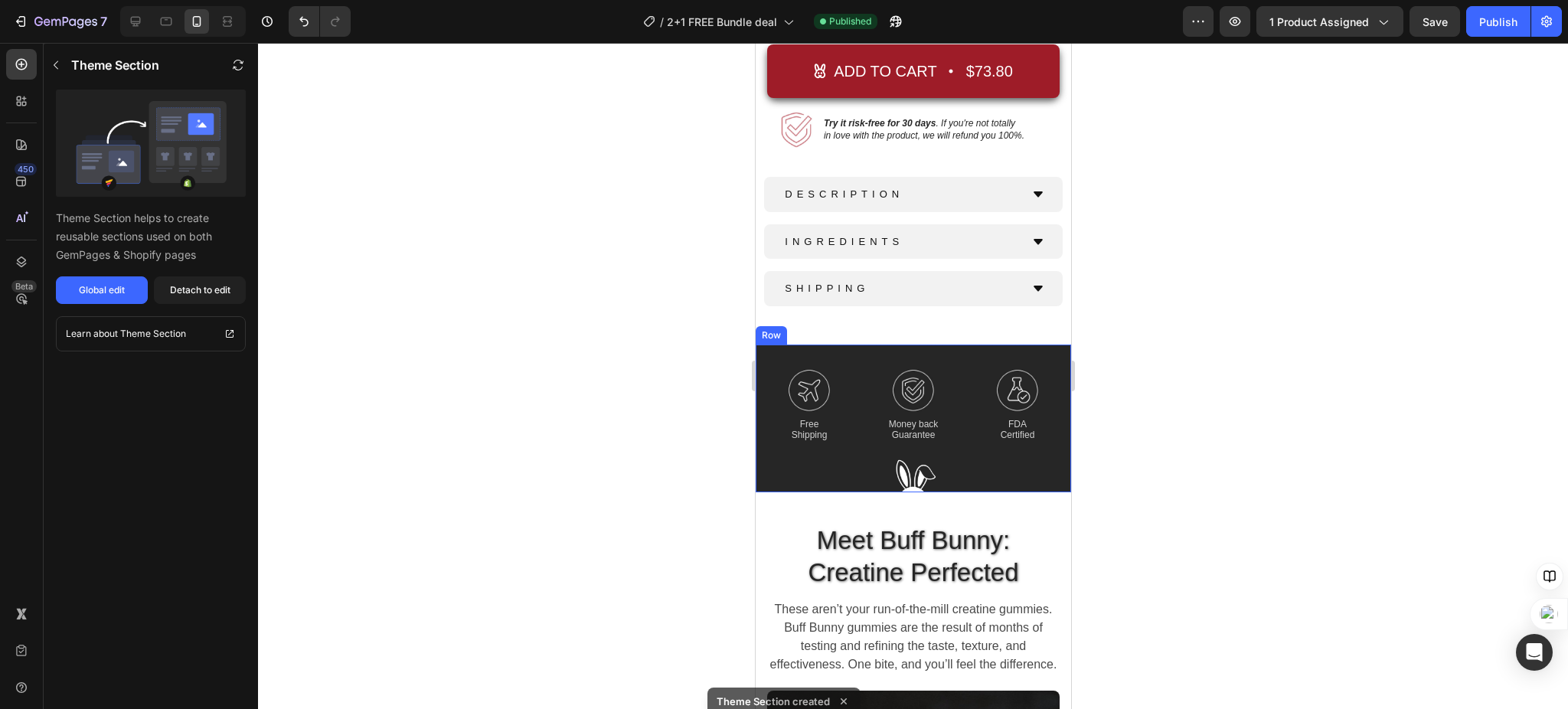
scroll to position [827, 0]
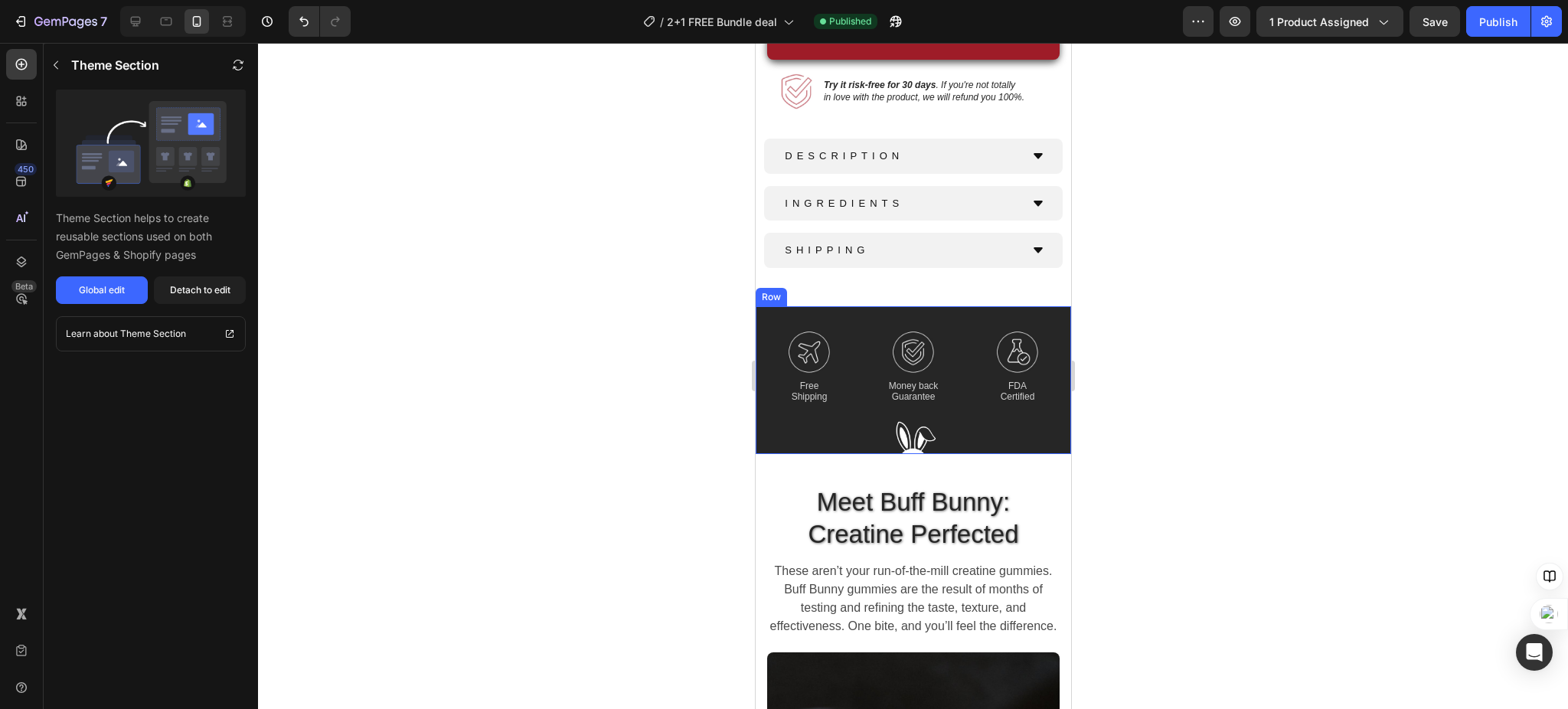
click at [990, 392] on div "Image Free Shipping Text Block Image Money back Guarantee Text Block Image FDA …" at bounding box center [912, 379] width 315 height 147
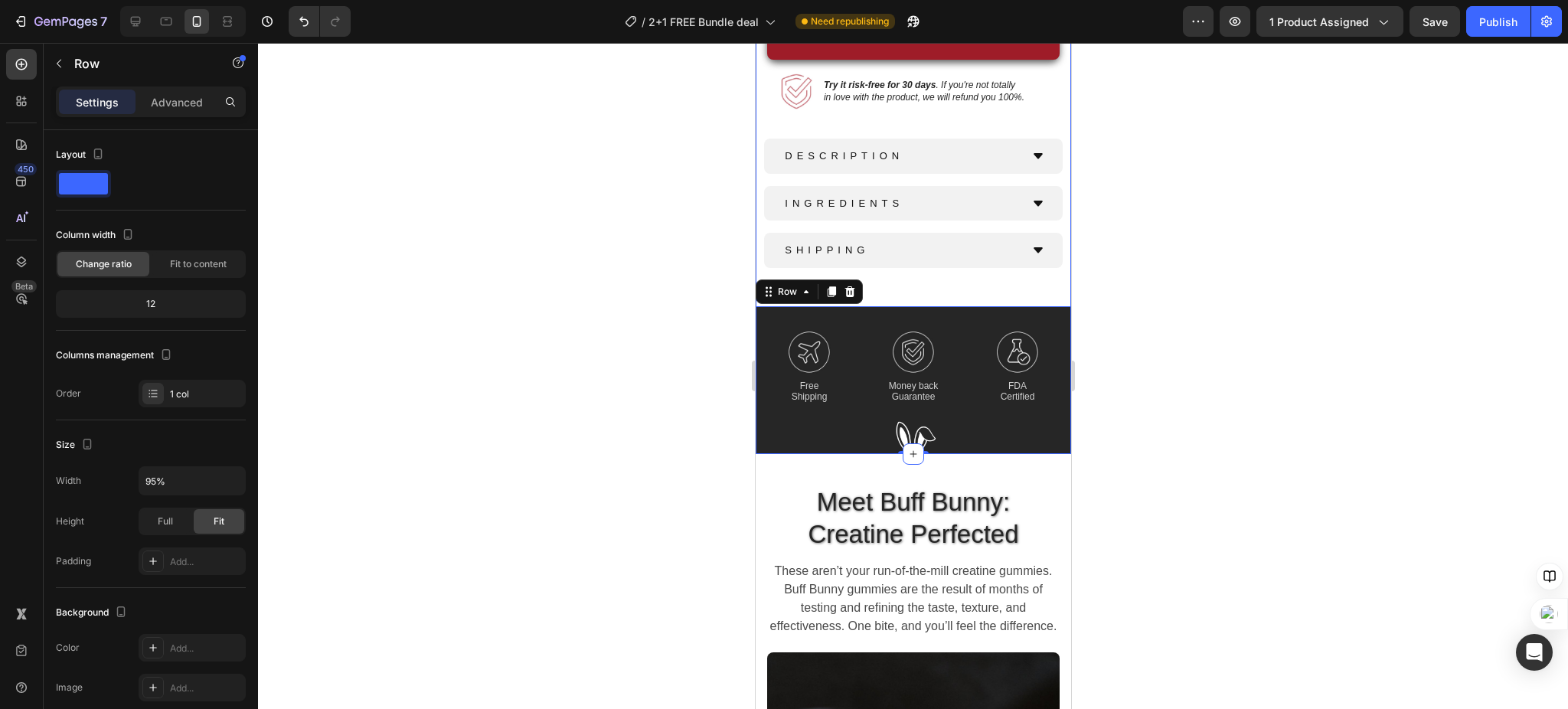
click at [922, 273] on div "DESCRIPTION INGREDIENTS SHIPPING Accordion Row" at bounding box center [912, 214] width 299 height 152
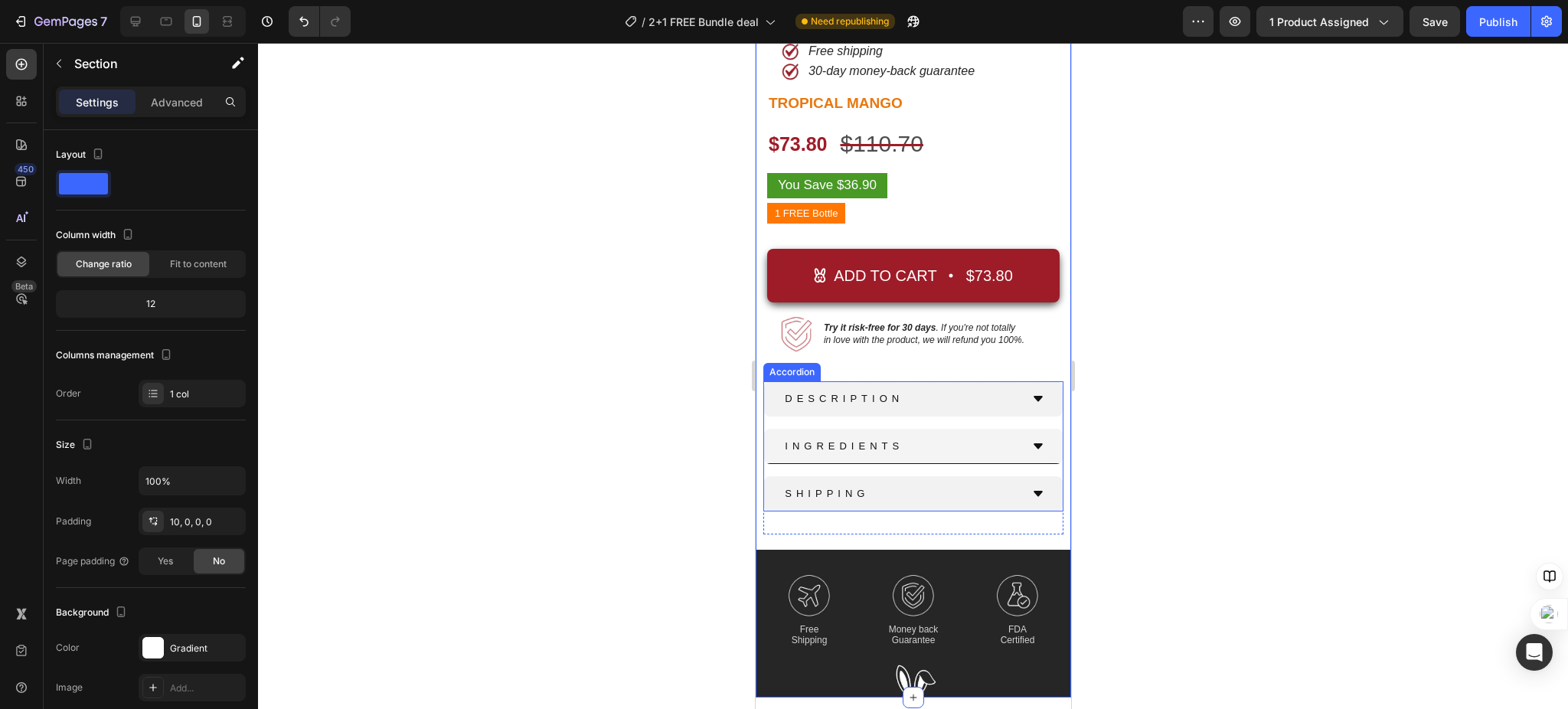
scroll to position [612, 0]
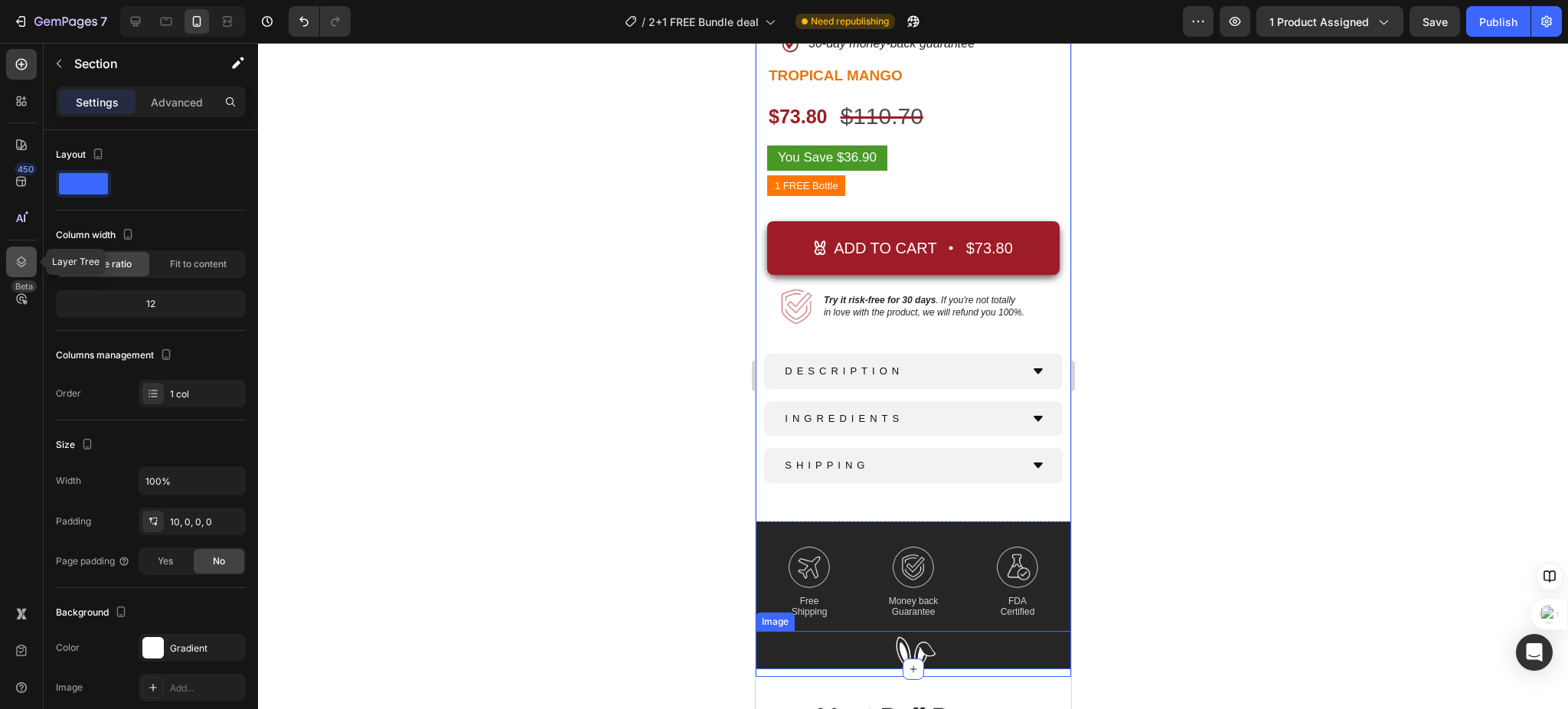
click at [27, 270] on div at bounding box center [21, 262] width 30 height 30
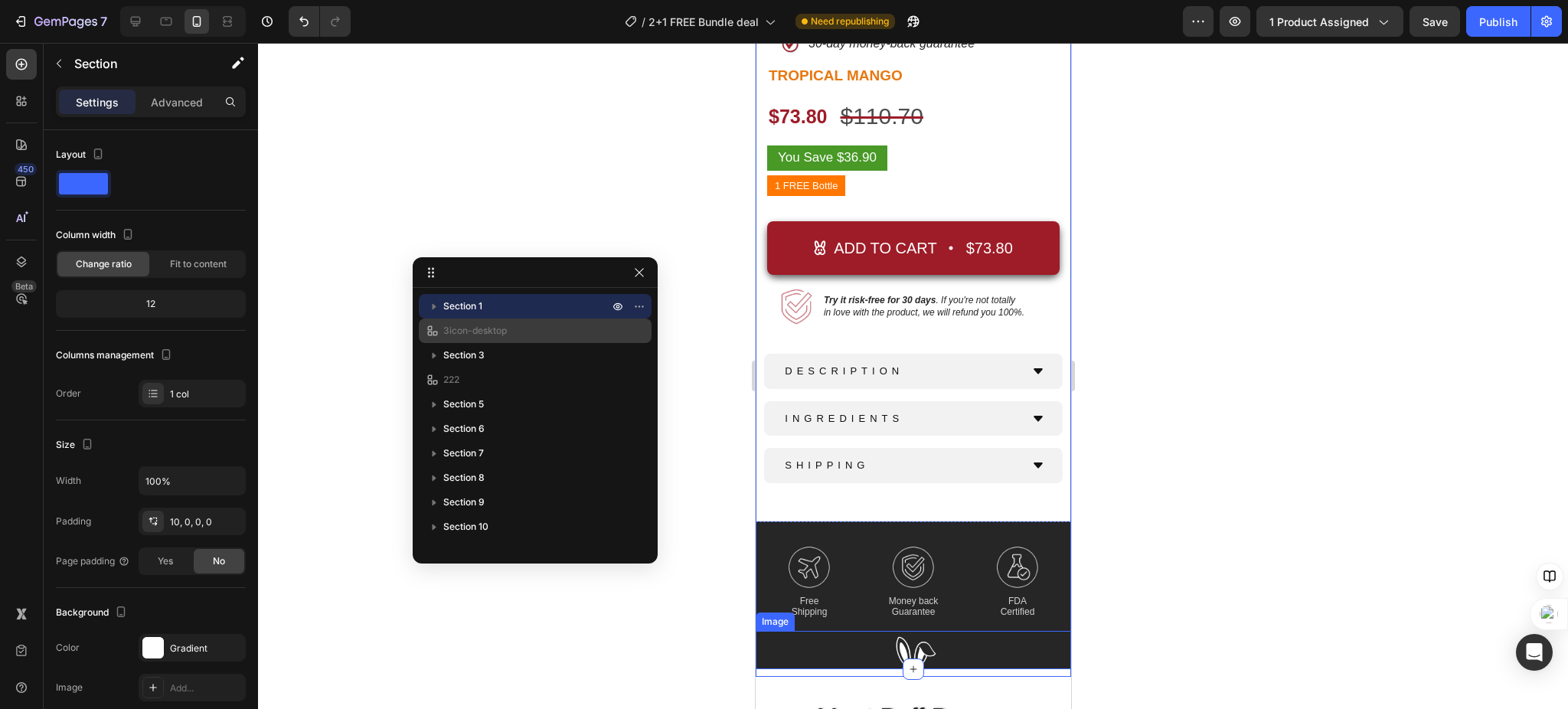
click at [492, 329] on span "3icon-desktop" at bounding box center [474, 331] width 64 height 16
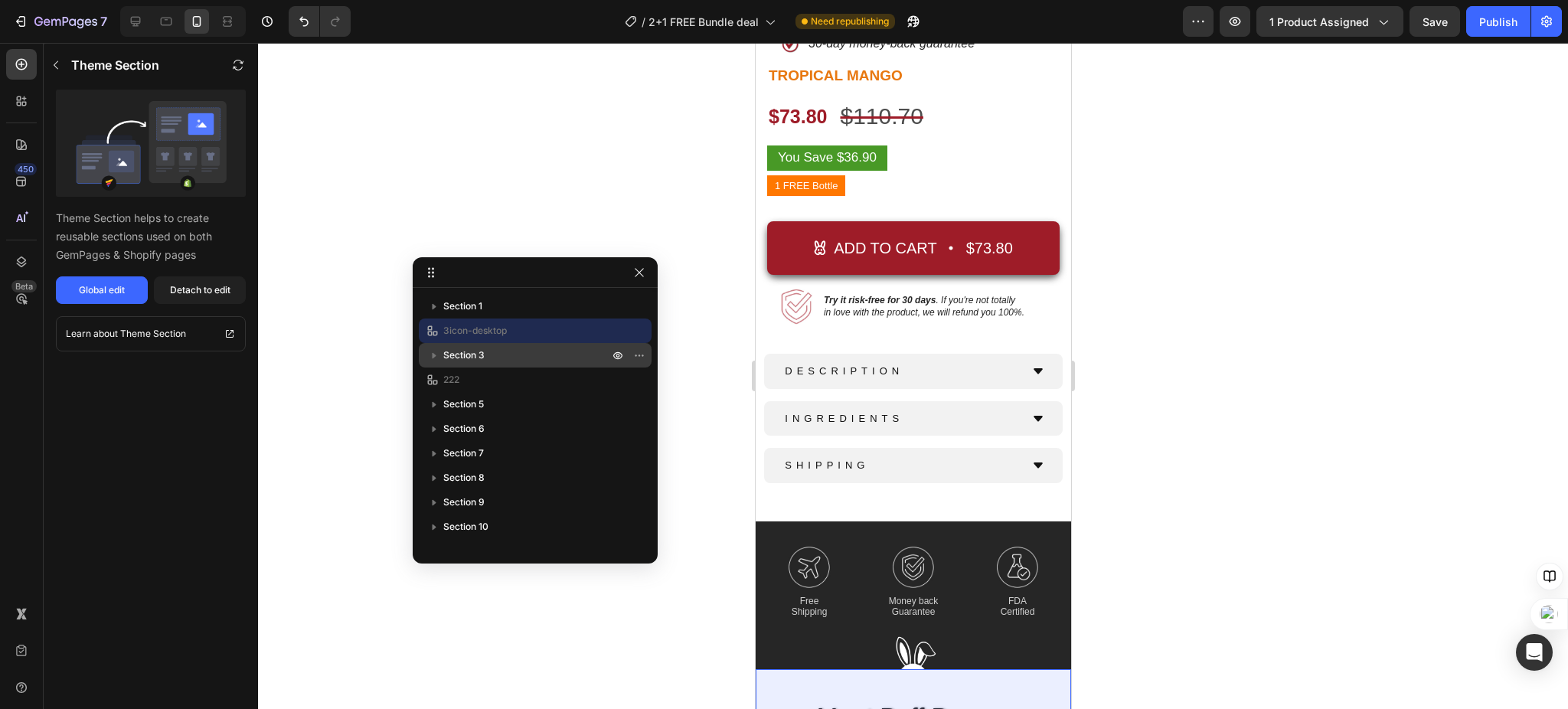
click at [521, 348] on p "Section 3" at bounding box center [527, 354] width 169 height 16
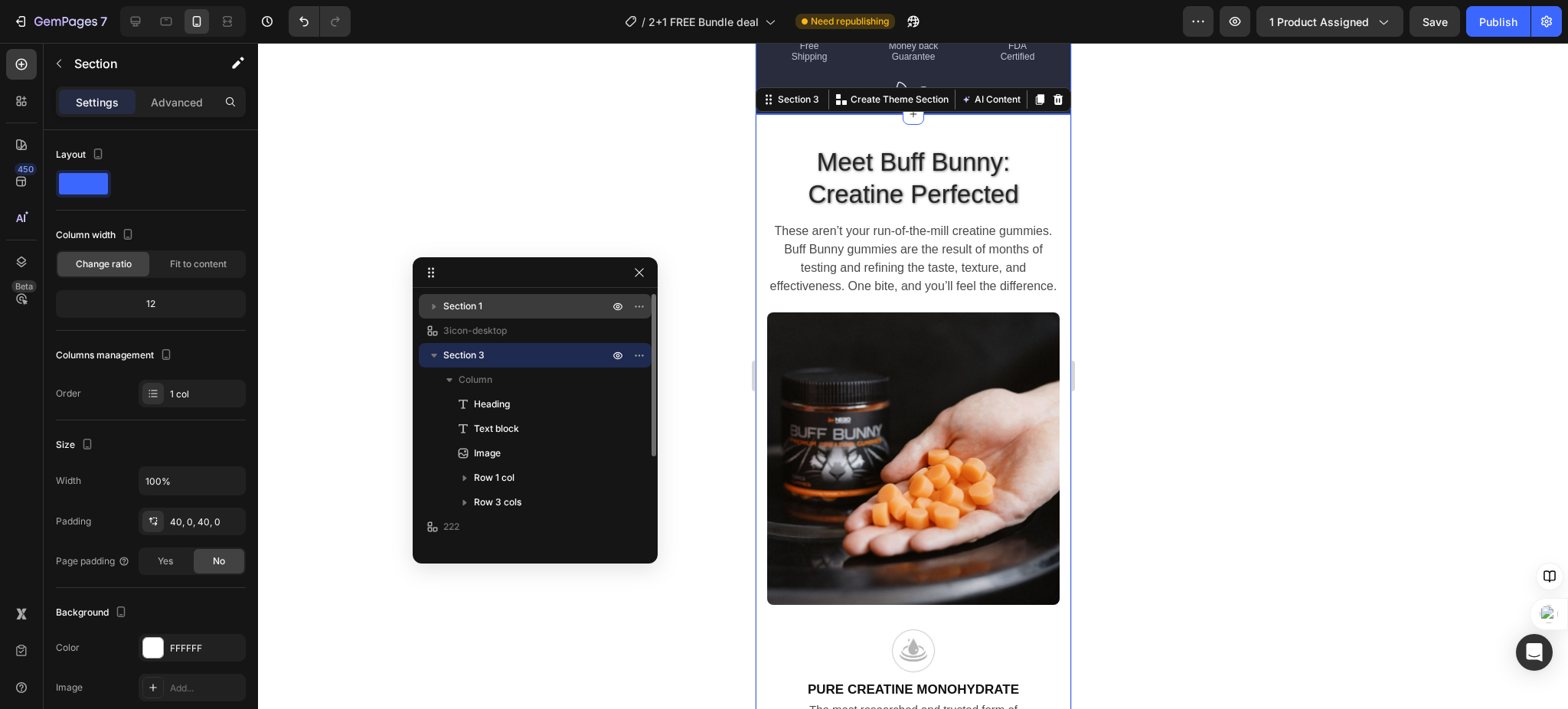
click at [514, 312] on p "Section 1" at bounding box center [527, 306] width 169 height 16
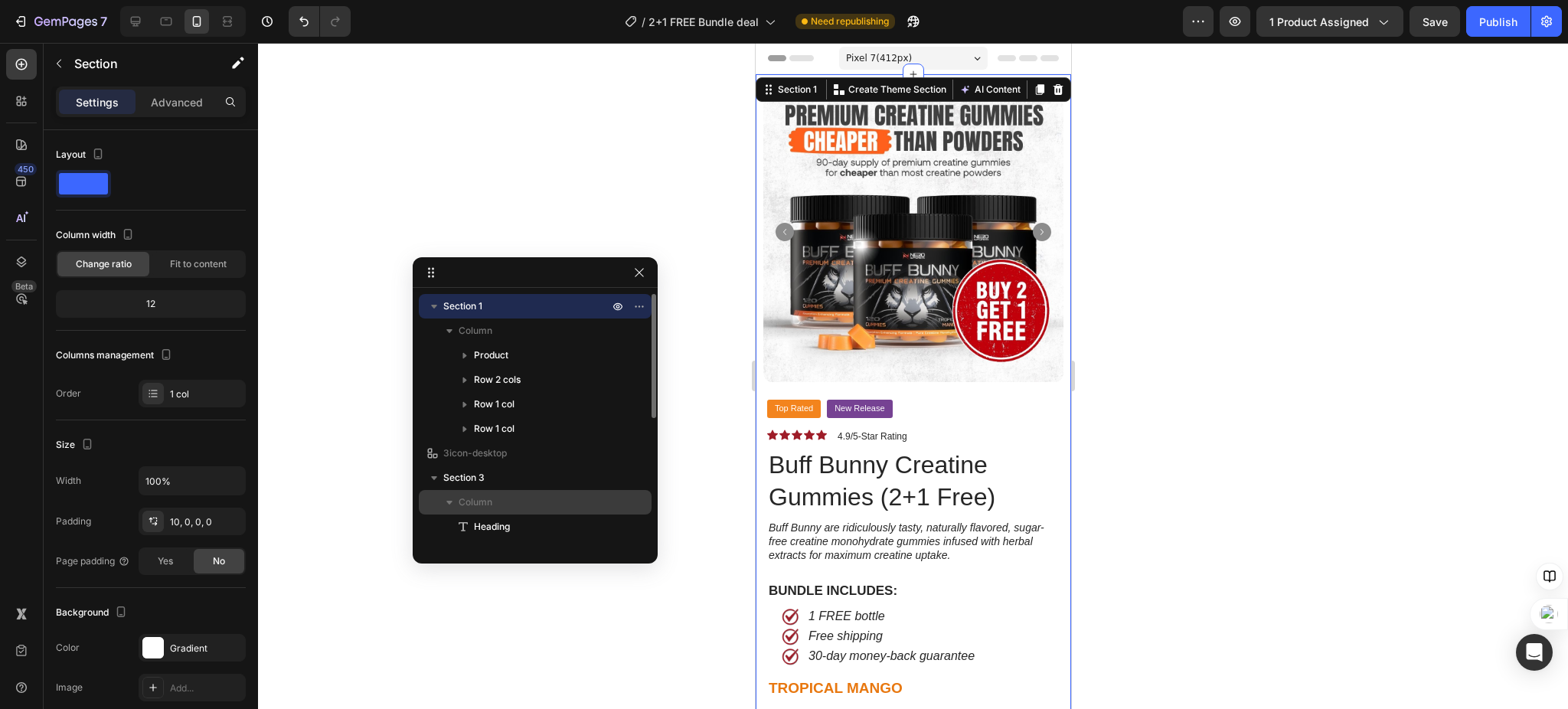
scroll to position [102, 0]
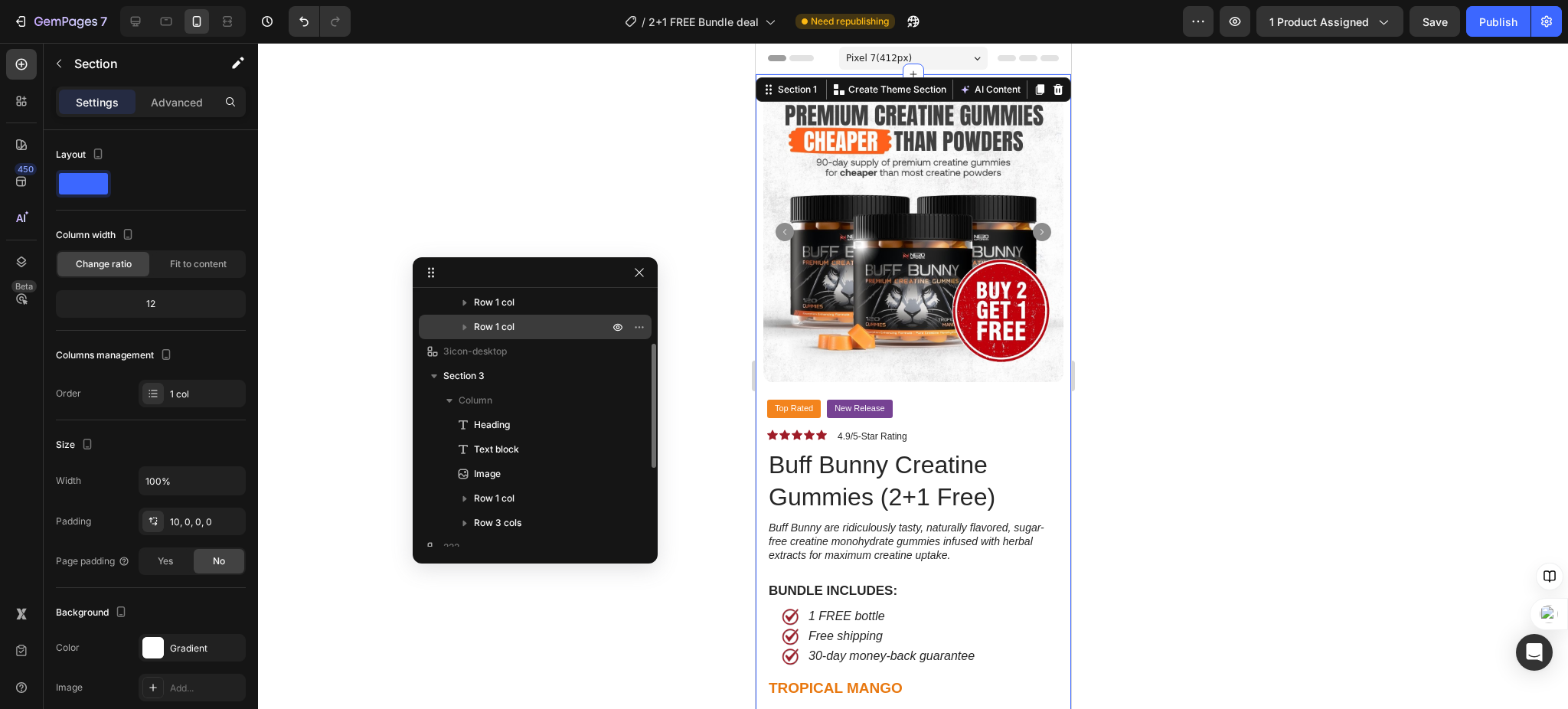
click at [497, 329] on span "Row 1 col" at bounding box center [494, 327] width 41 height 16
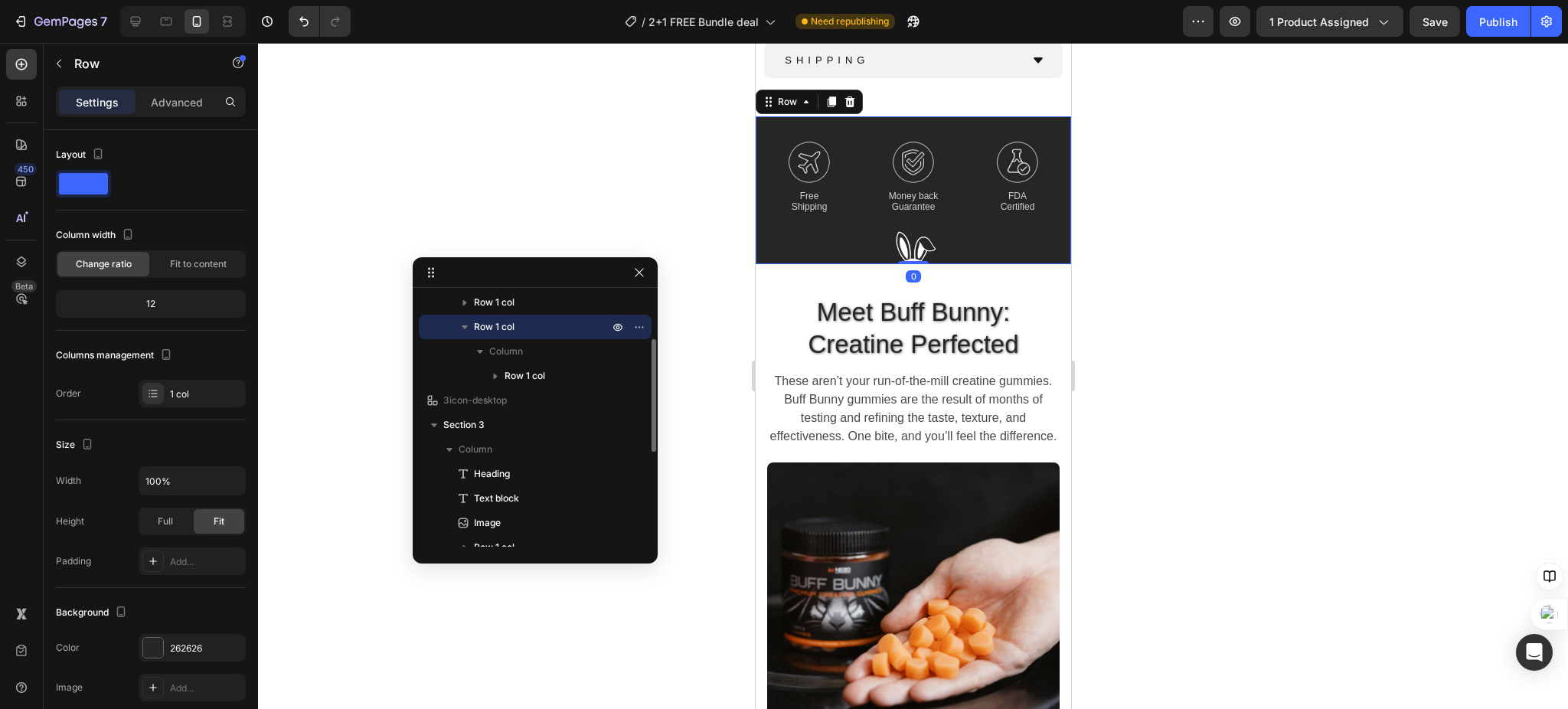
scroll to position [1019, 0]
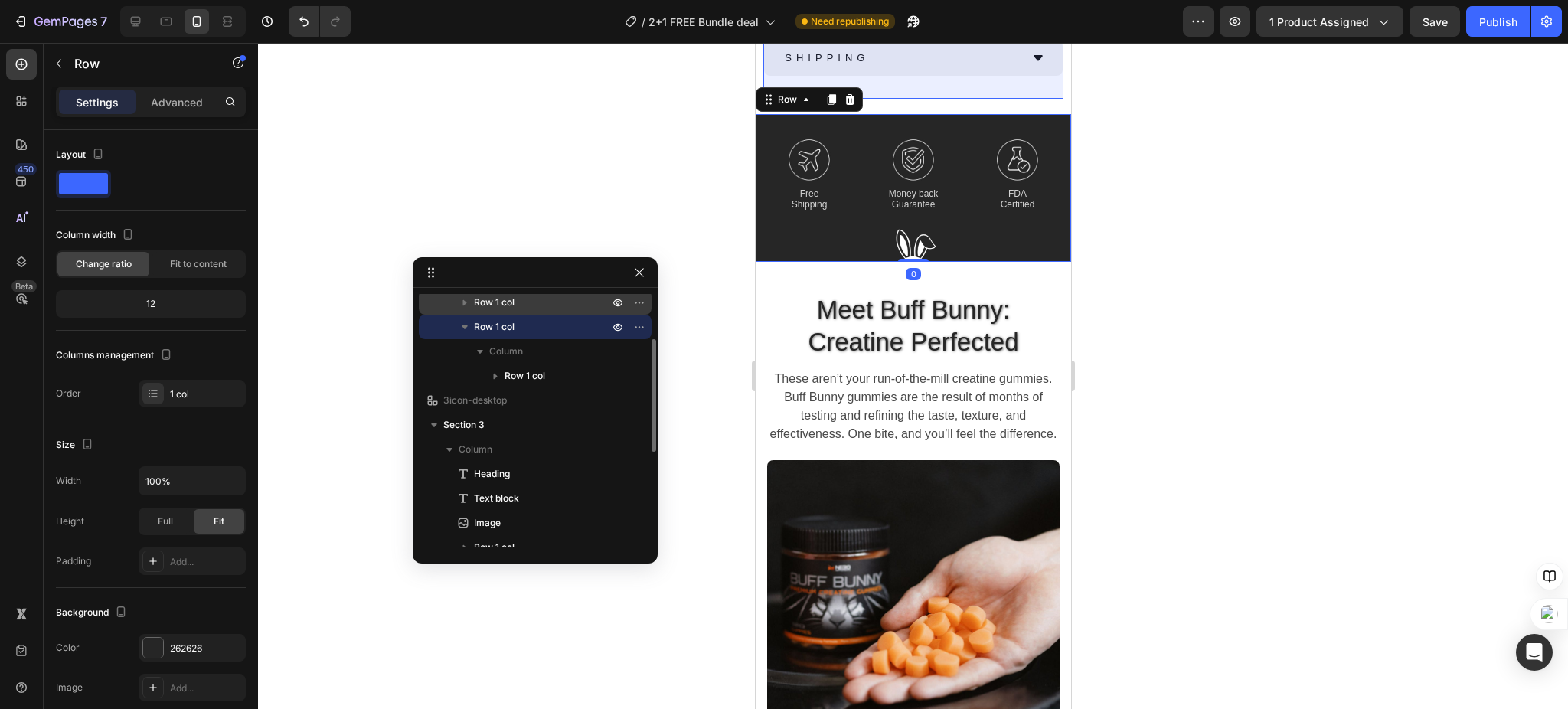
click at [501, 301] on span "Row 1 col" at bounding box center [494, 302] width 41 height 16
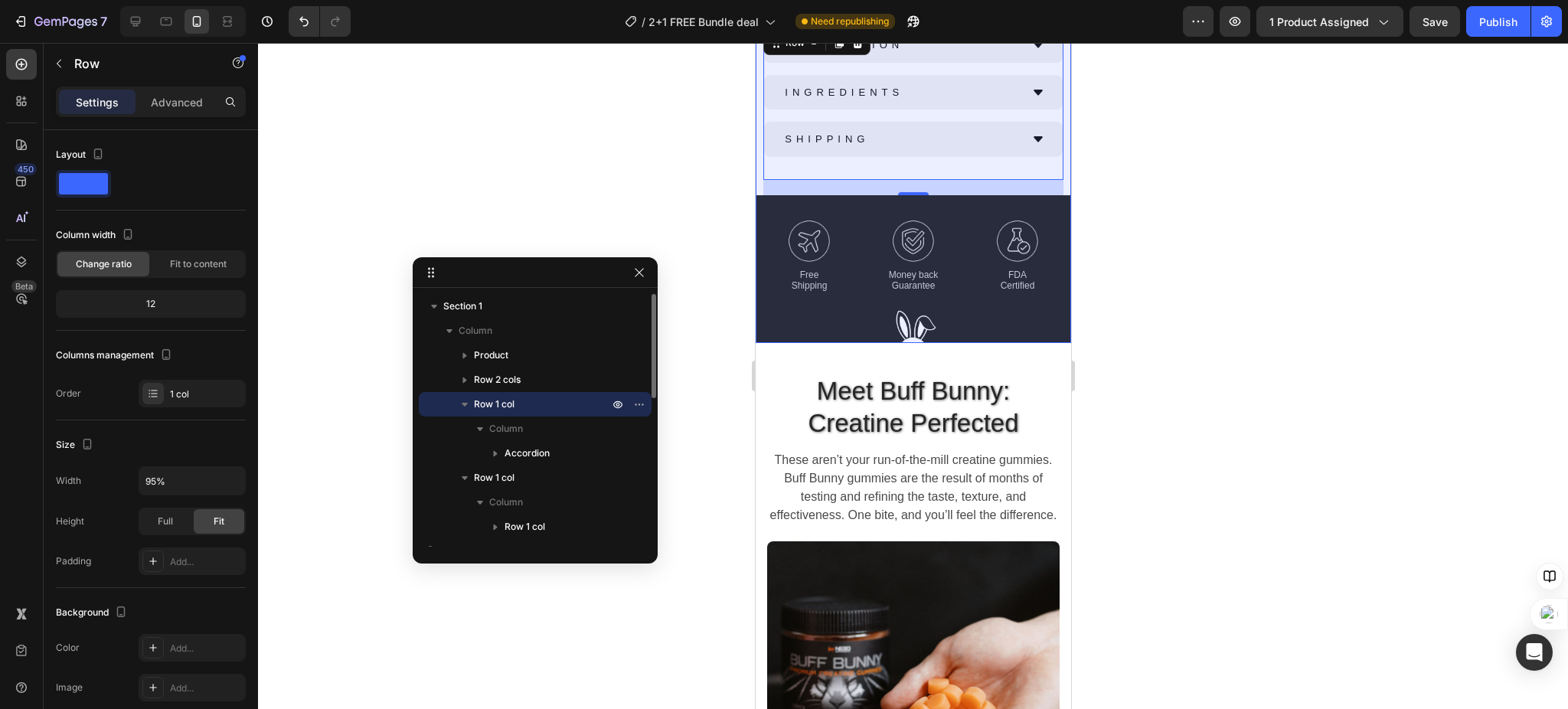
scroll to position [852, 0]
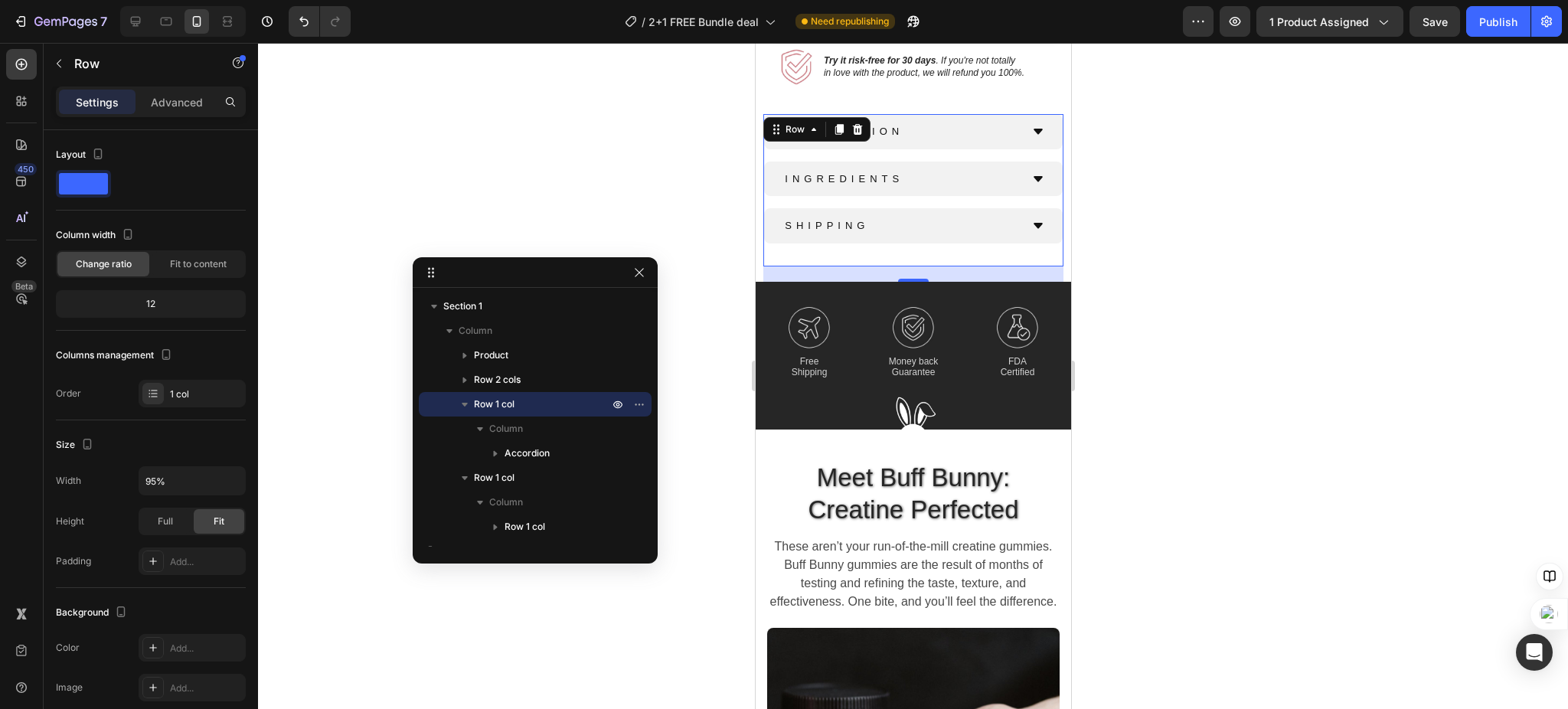
click at [1290, 486] on div at bounding box center [913, 376] width 1310 height 666
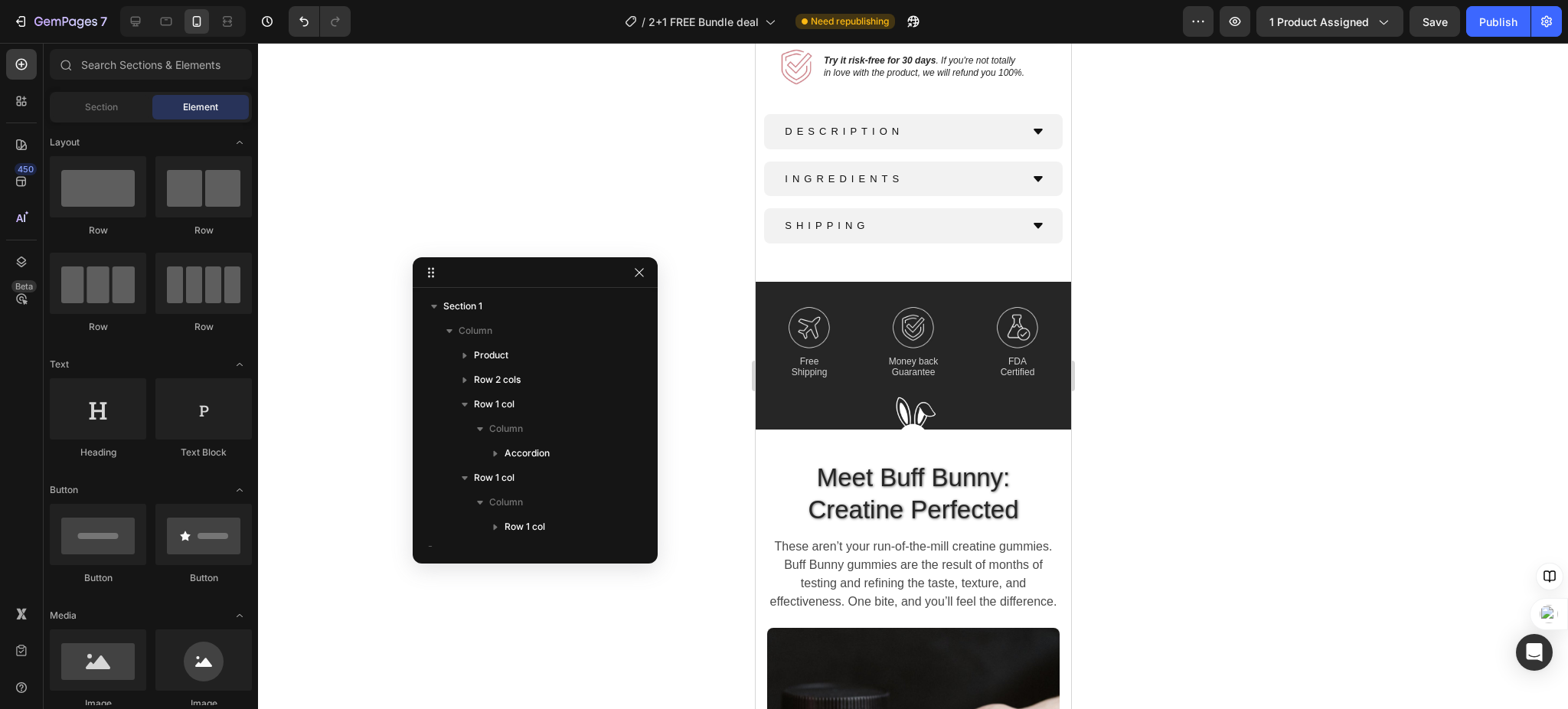
click at [1290, 486] on div at bounding box center [913, 376] width 1310 height 666
click at [845, 282] on div "Image Free Shipping Text Block Image Money back Guarantee Text Block Image FDA …" at bounding box center [912, 331] width 315 height 98
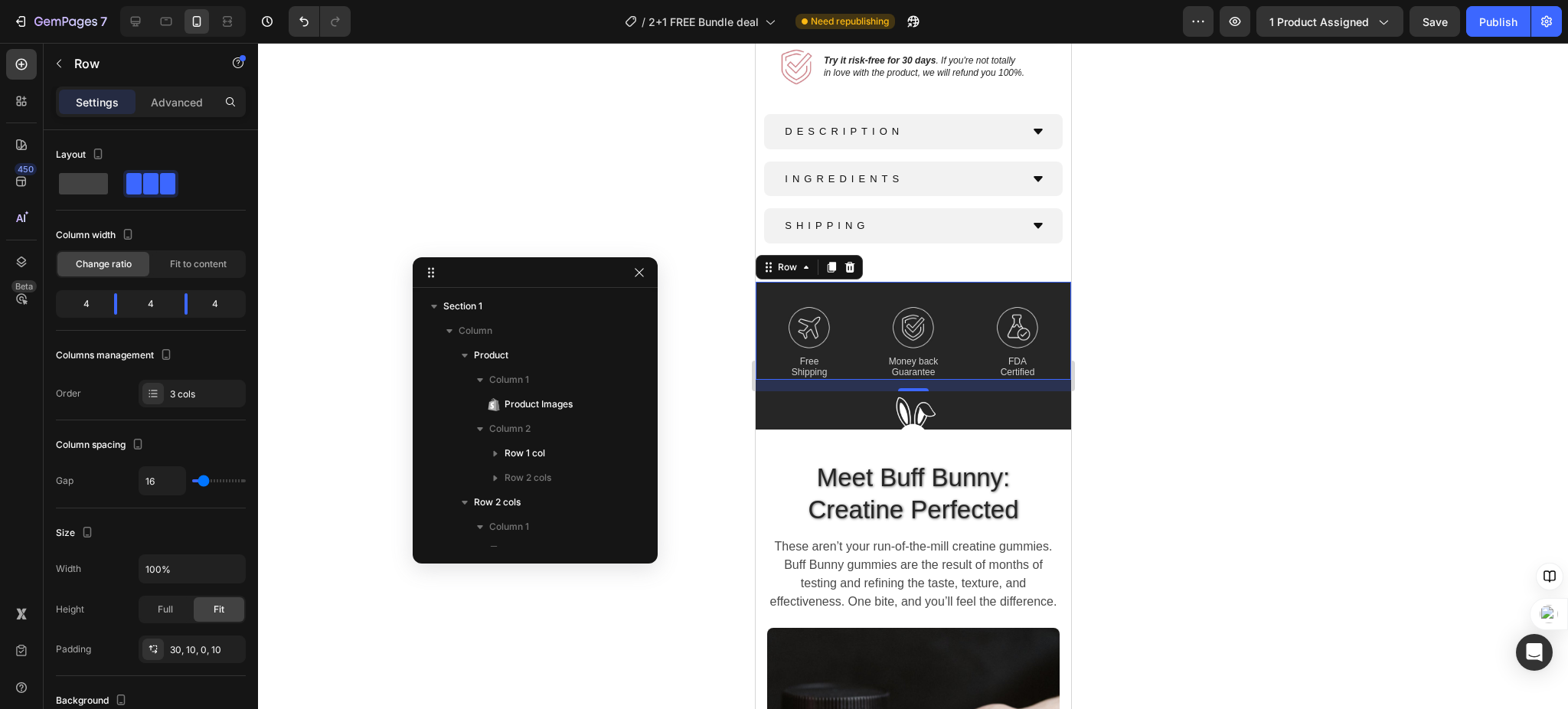
scroll to position [608, 0]
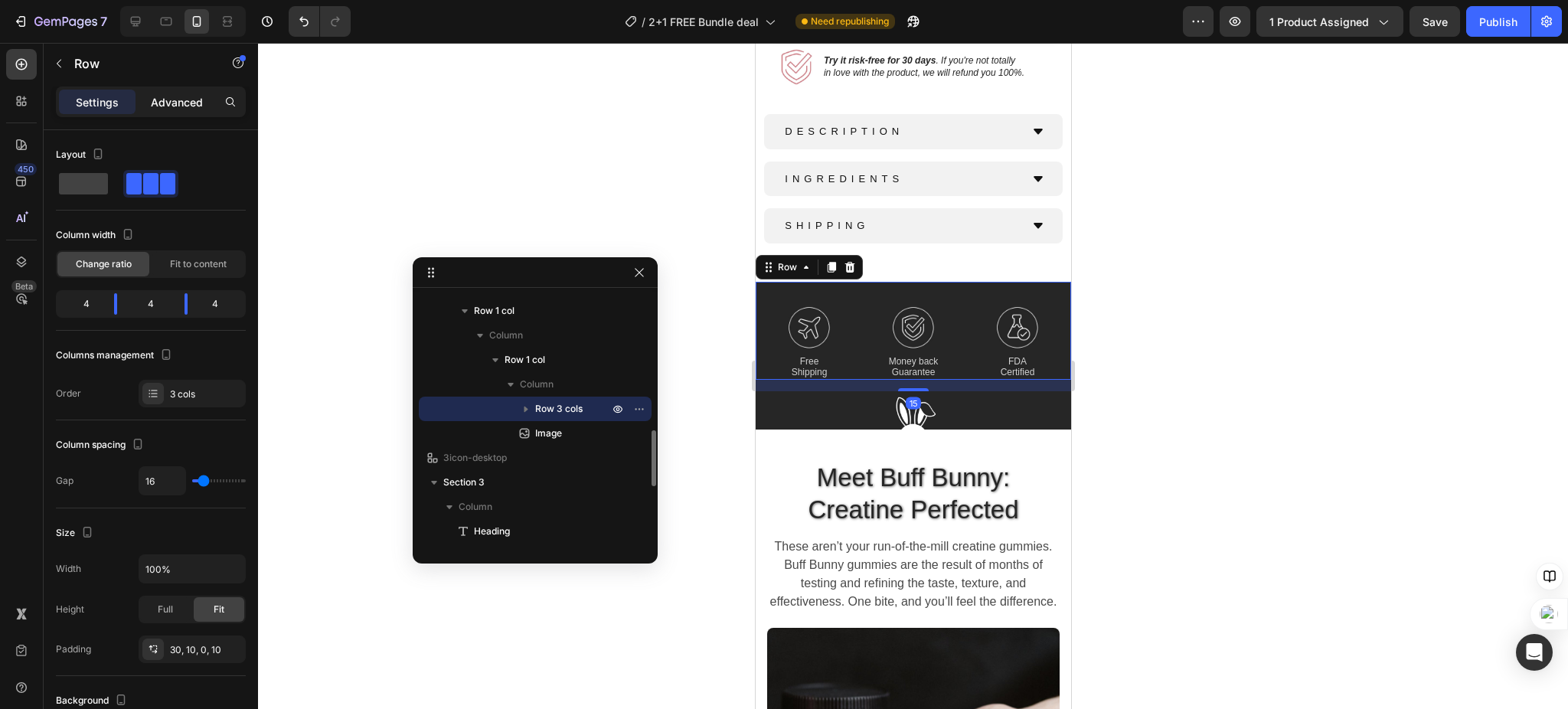
click at [168, 97] on p "Advanced" at bounding box center [177, 101] width 53 height 16
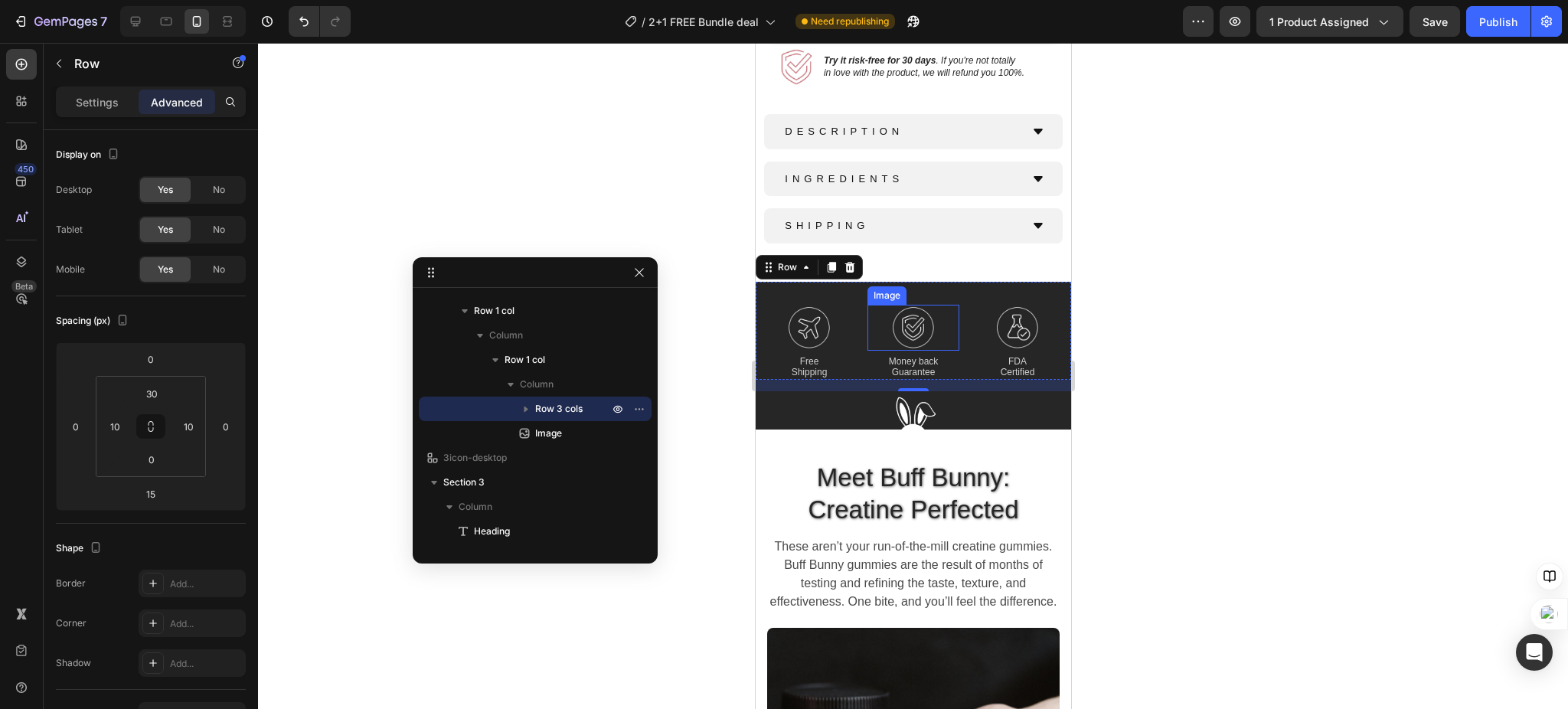
click at [906, 305] on img at bounding box center [913, 328] width 46 height 46
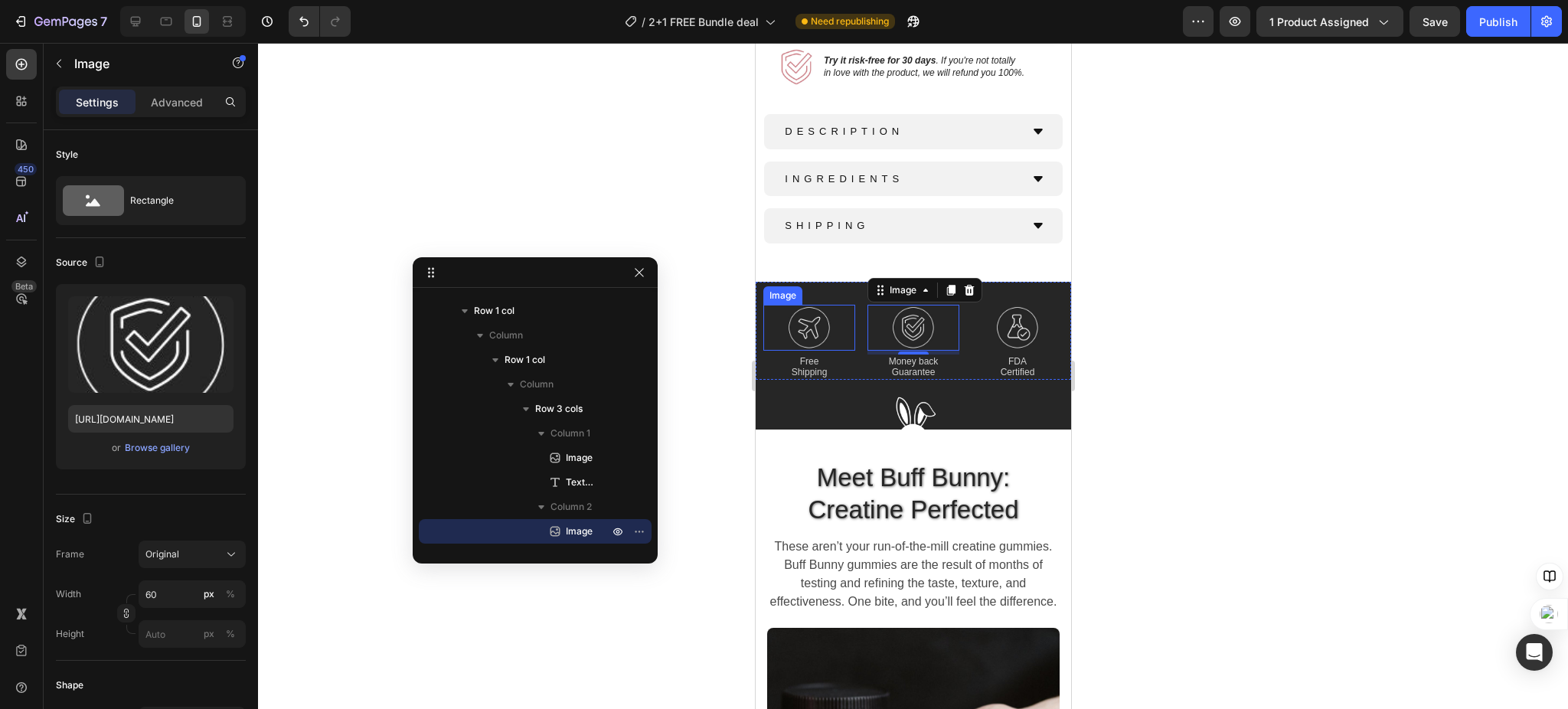
click at [804, 305] on img at bounding box center [809, 328] width 46 height 46
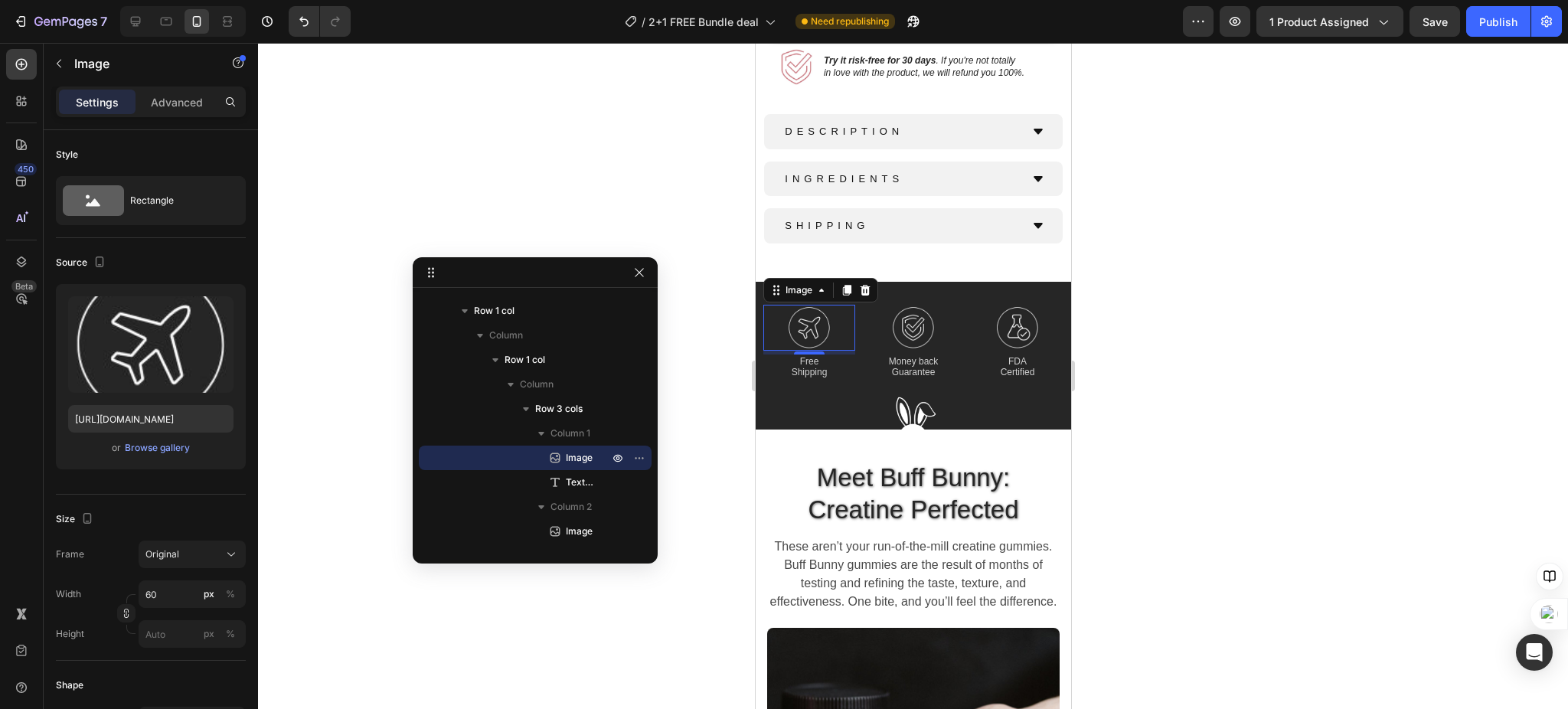
click at [1307, 342] on div at bounding box center [913, 376] width 1310 height 666
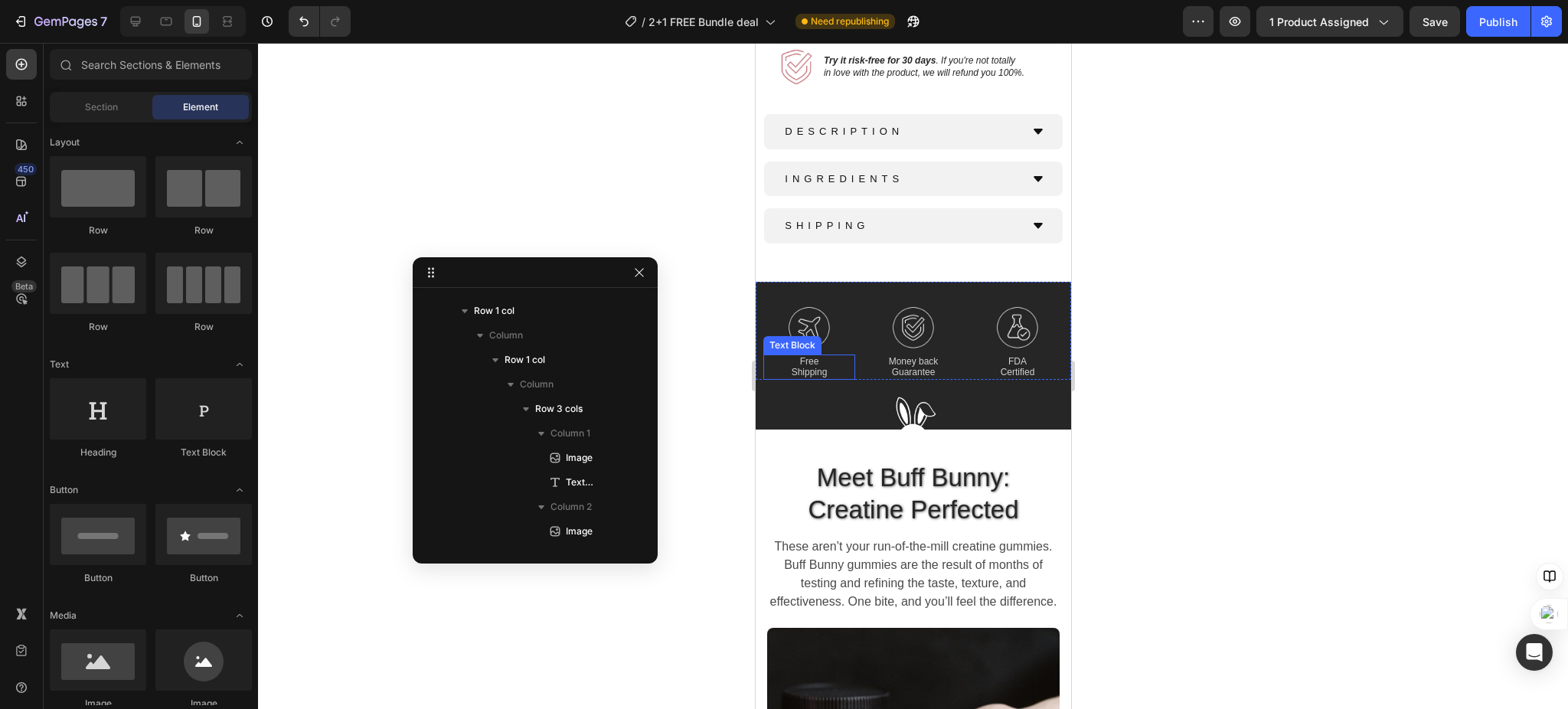
click at [798, 366] on p "Shipping" at bounding box center [808, 372] width 88 height 11
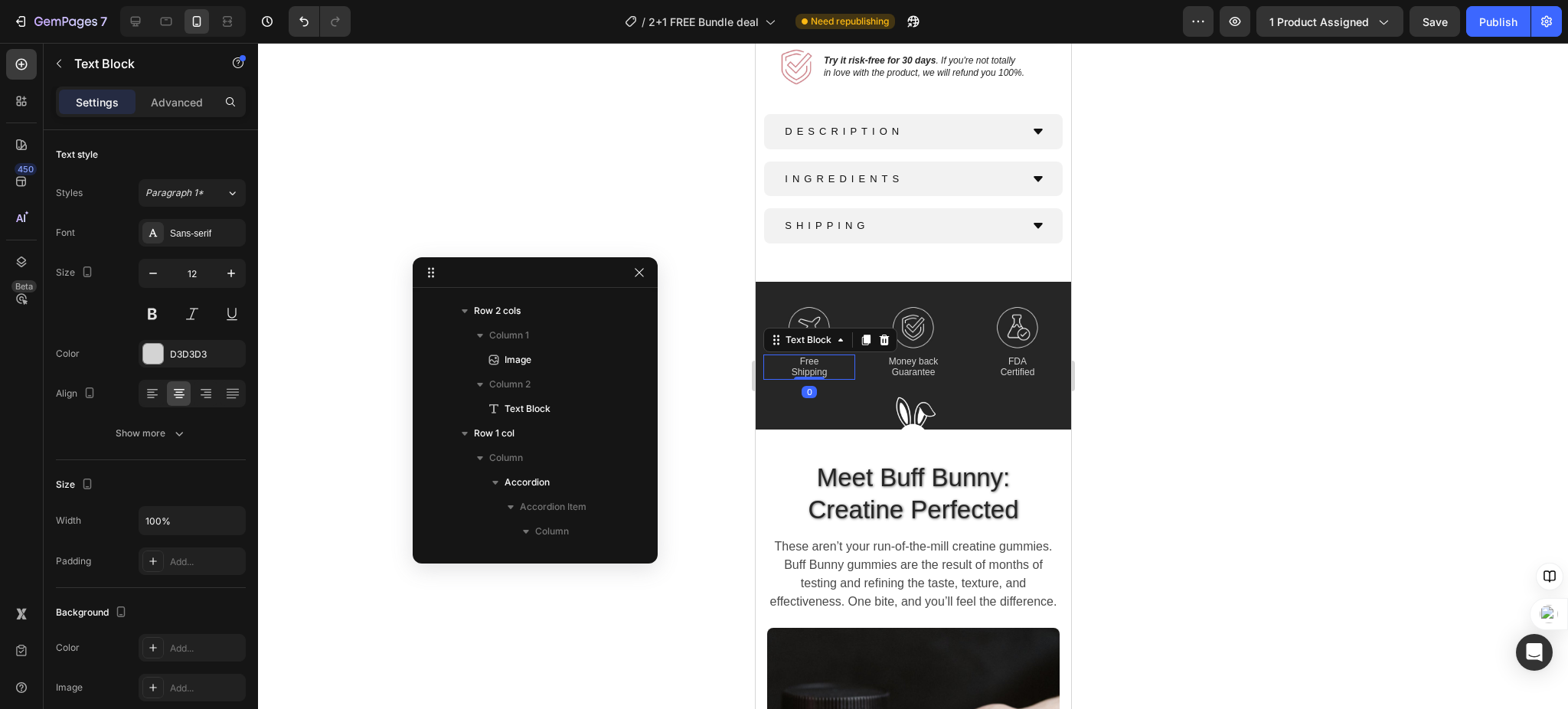
scroll to position [1098, 0]
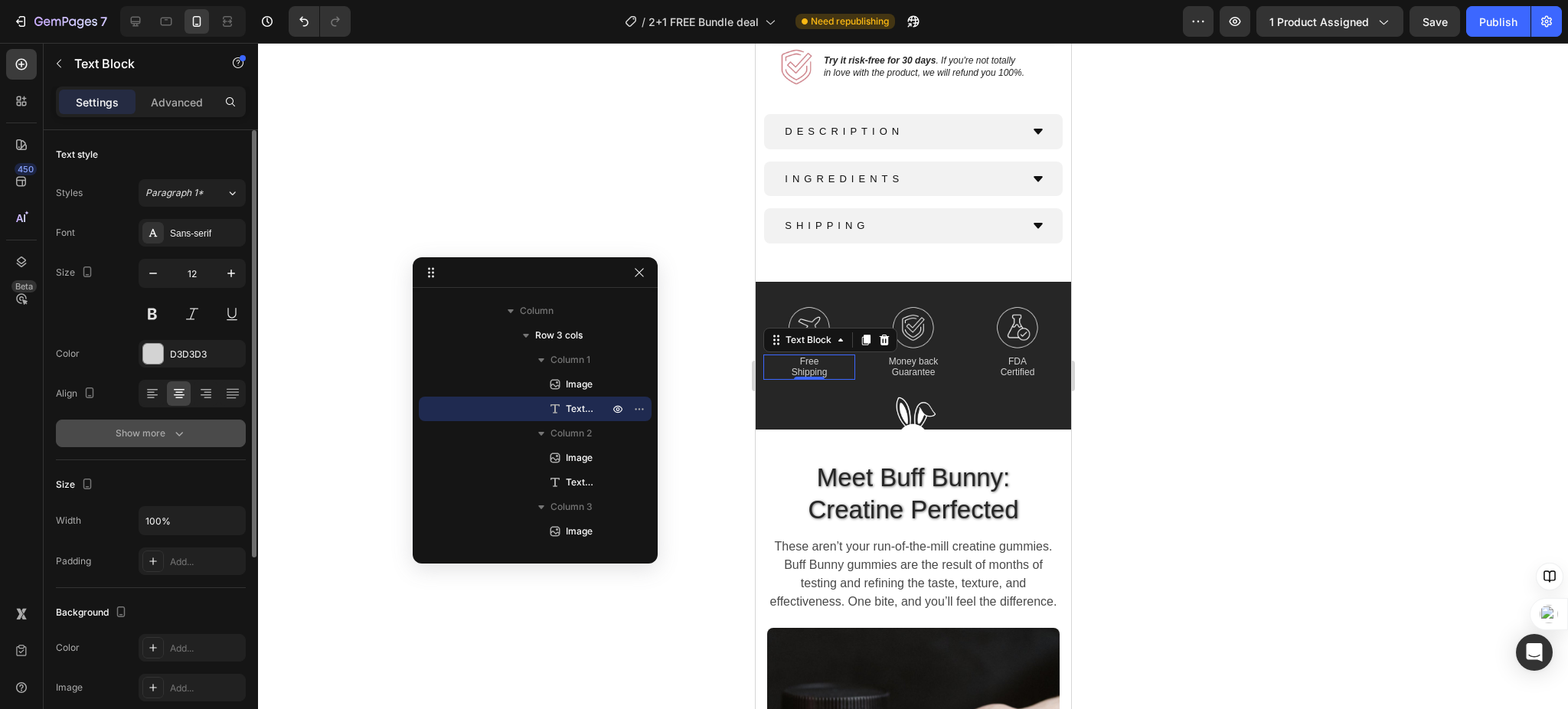
click at [181, 428] on icon "button" at bounding box center [179, 433] width 16 height 16
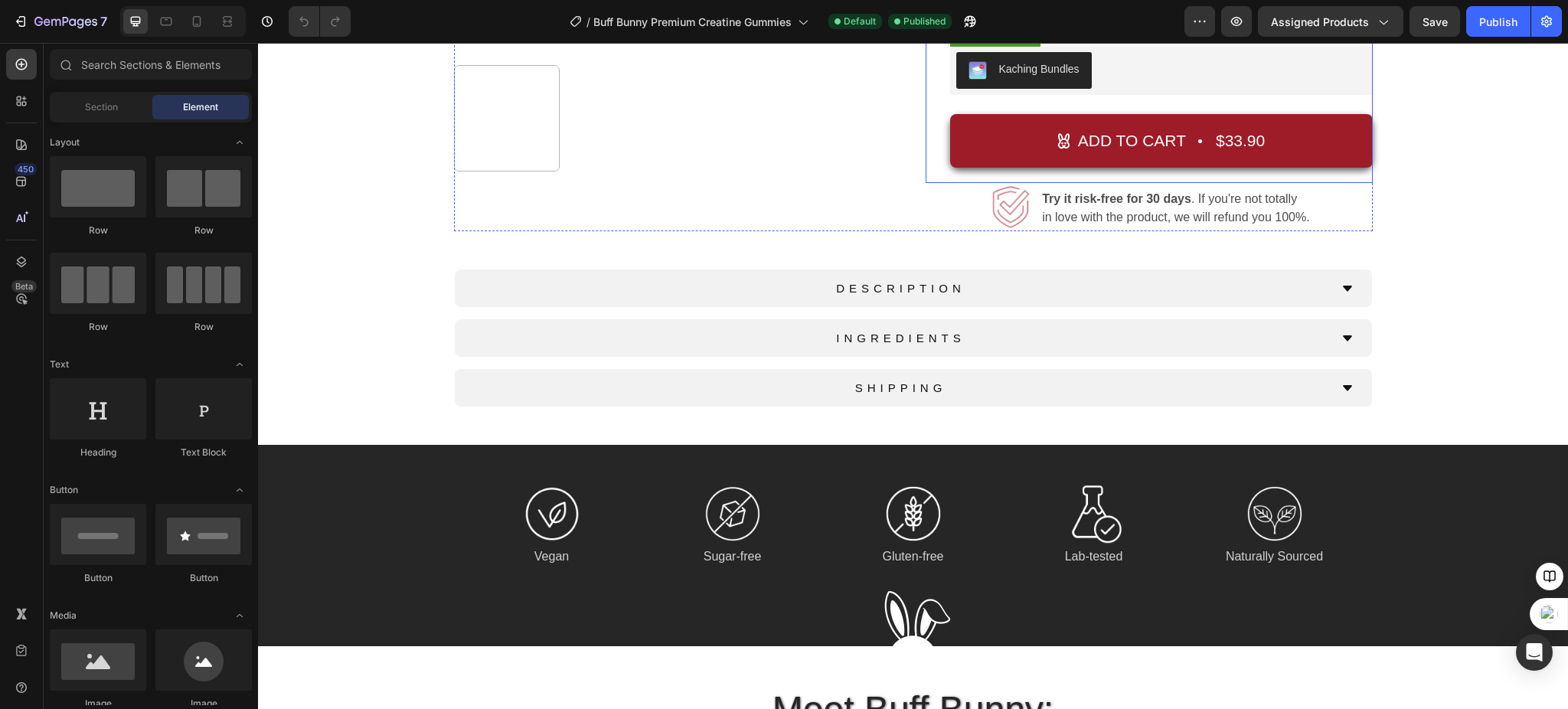
scroll to position [612, 0]
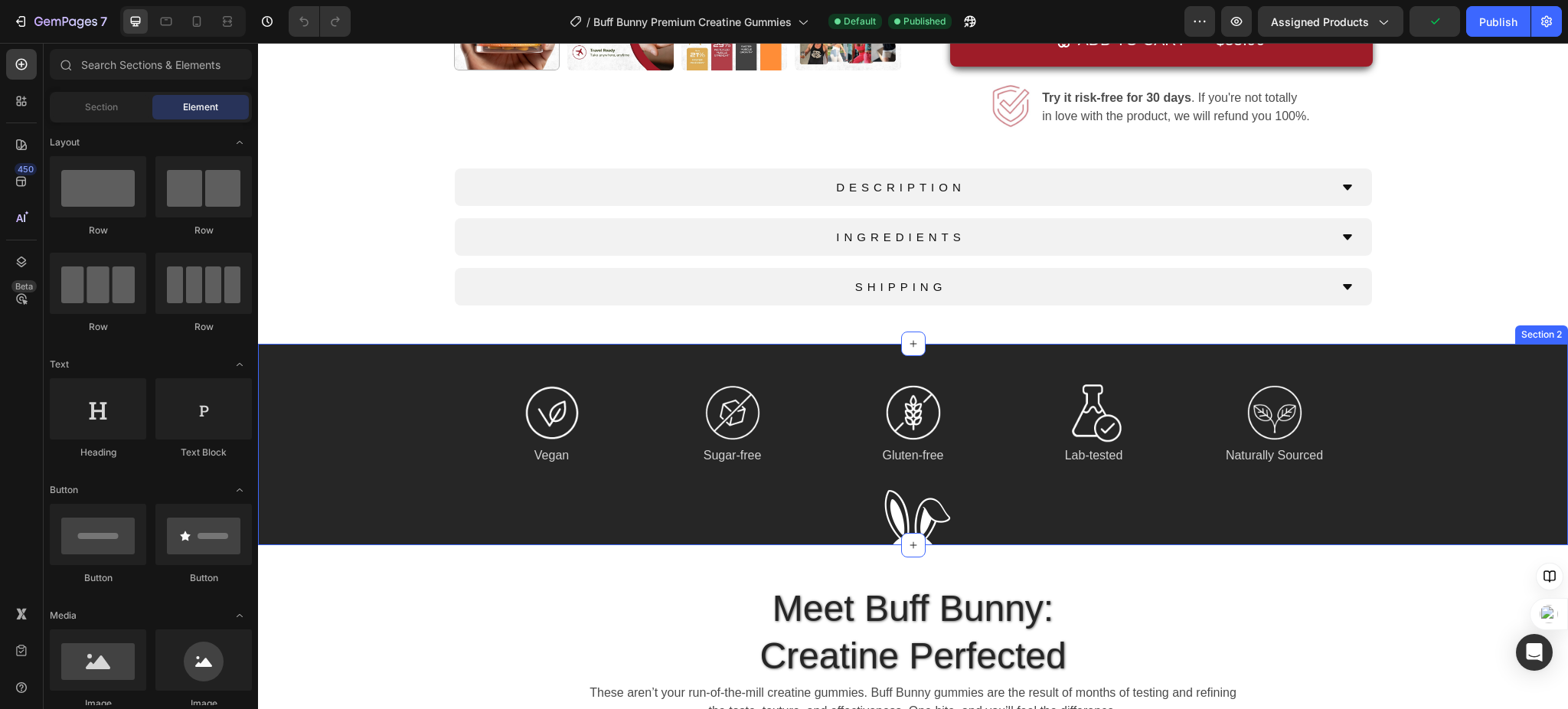
click at [342, 400] on div "Image Vegan Text Block Image Sugar-free Text Block Image Gluten-free Text Block…" at bounding box center [913, 444] width 1310 height 202
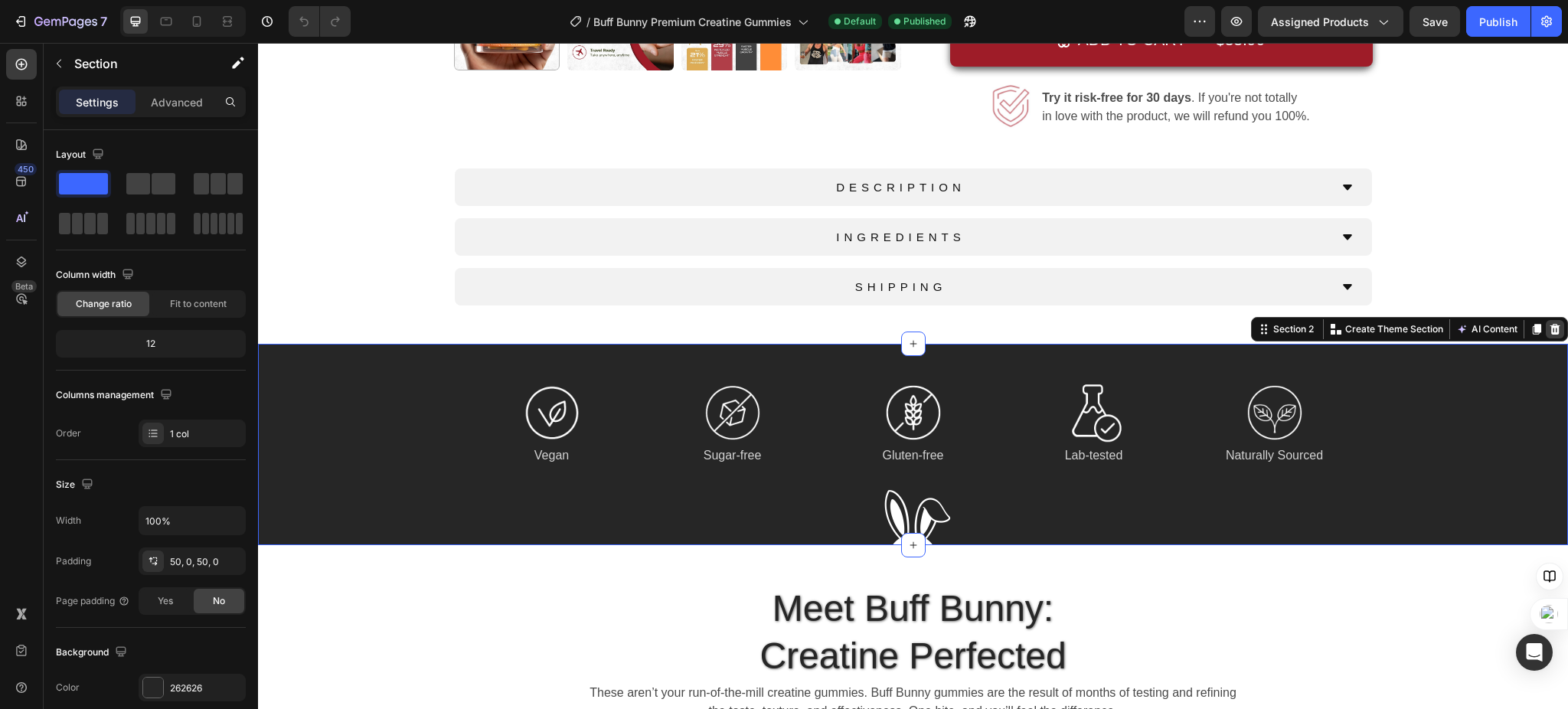
click at [1550, 334] on icon at bounding box center [1555, 330] width 10 height 11
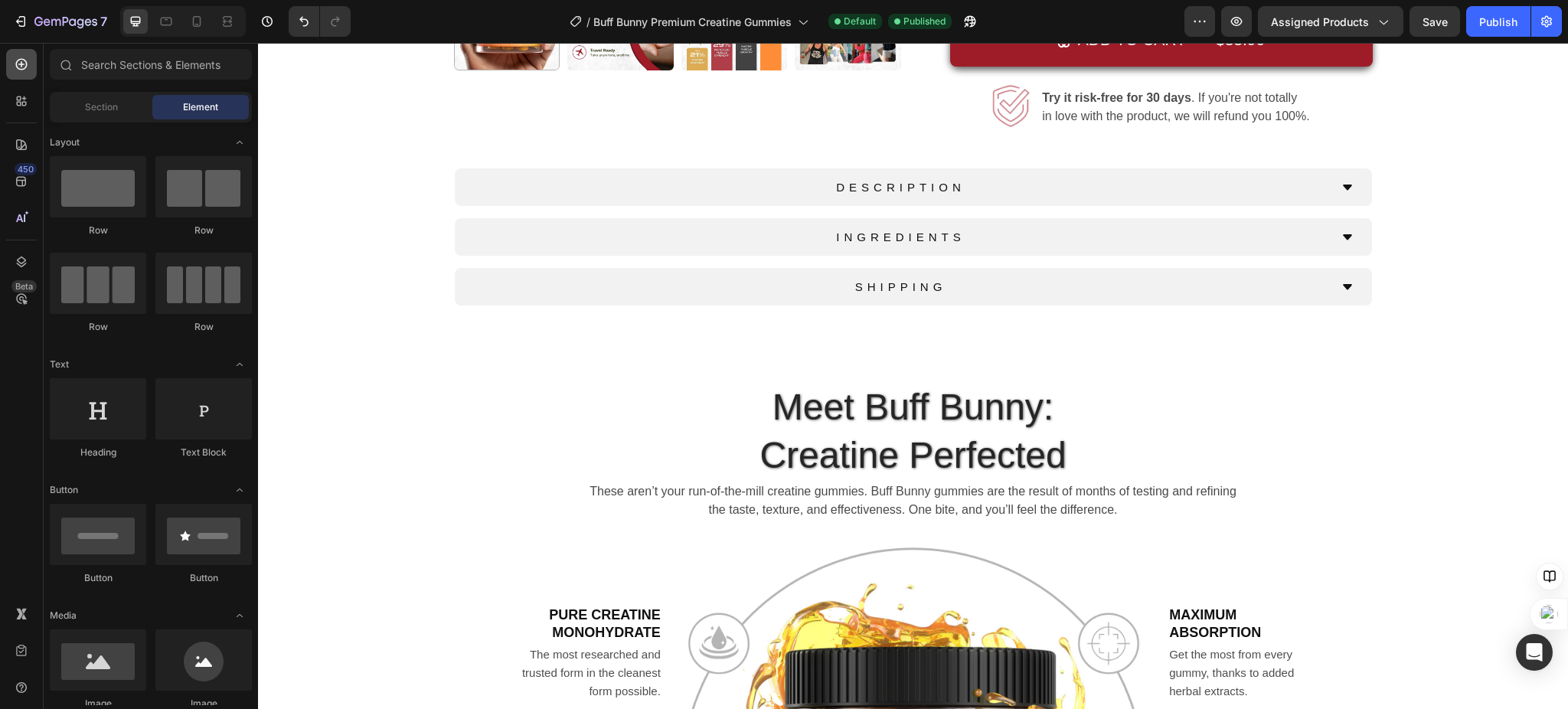
click at [25, 65] on icon at bounding box center [21, 64] width 16 height 16
click at [117, 110] on span "Section" at bounding box center [101, 107] width 33 height 14
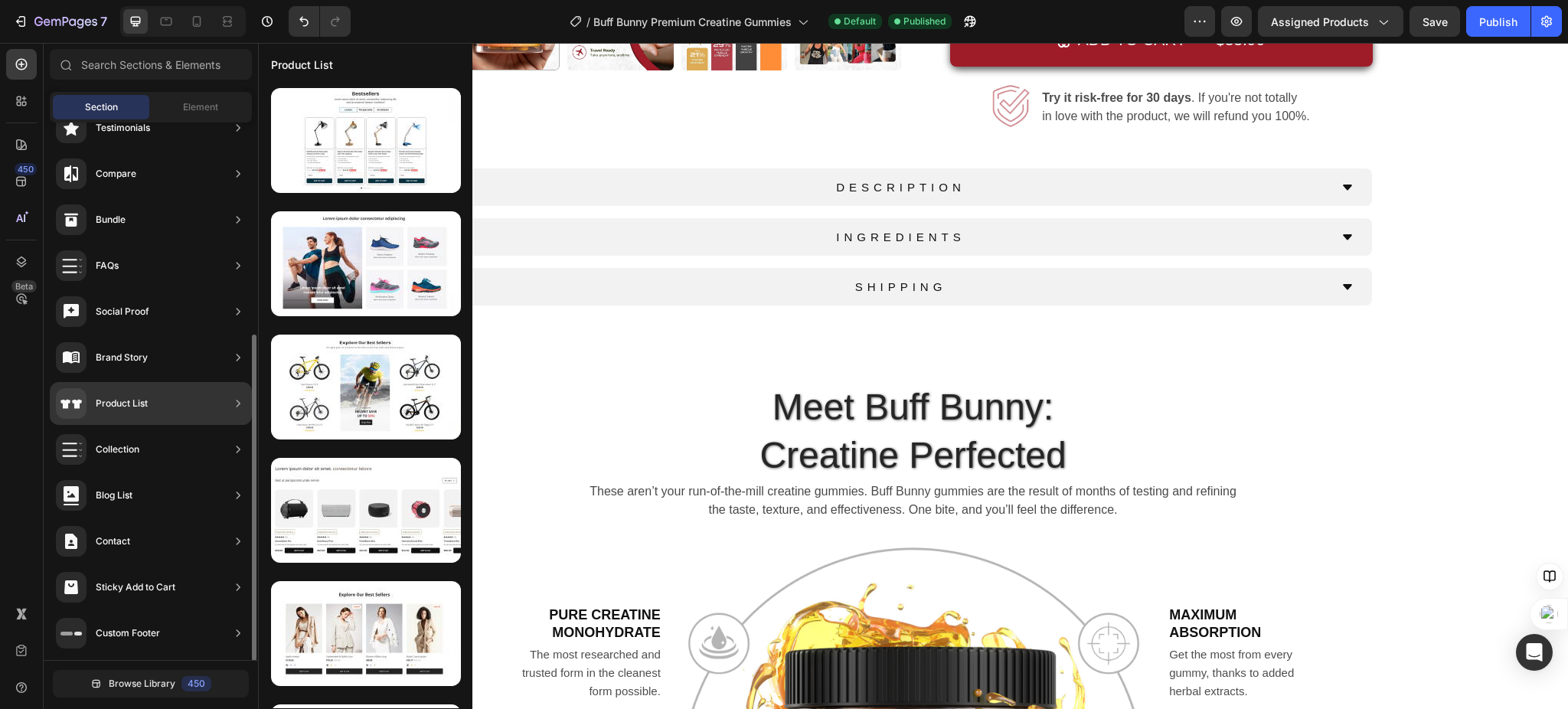
scroll to position [0, 0]
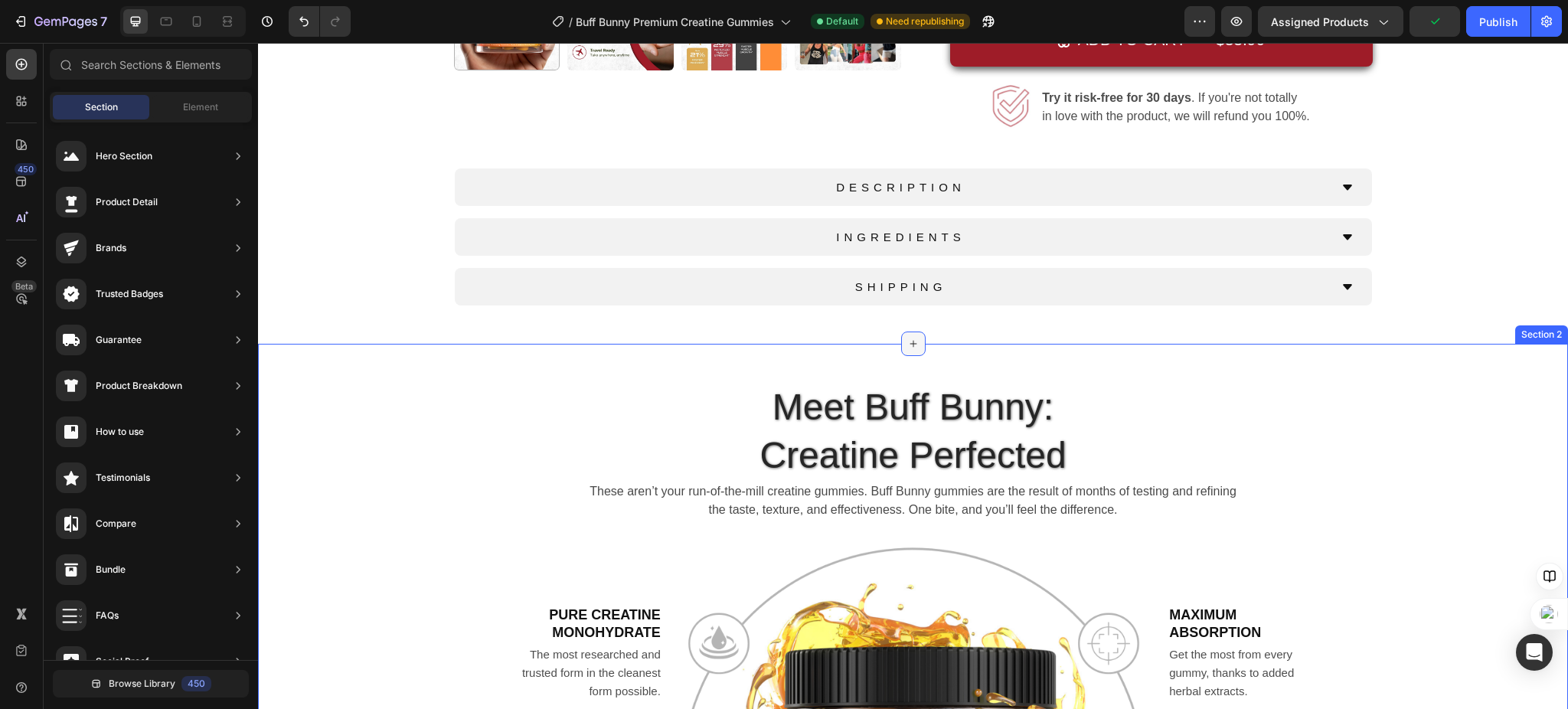
click at [907, 350] on icon at bounding box center [913, 343] width 12 height 12
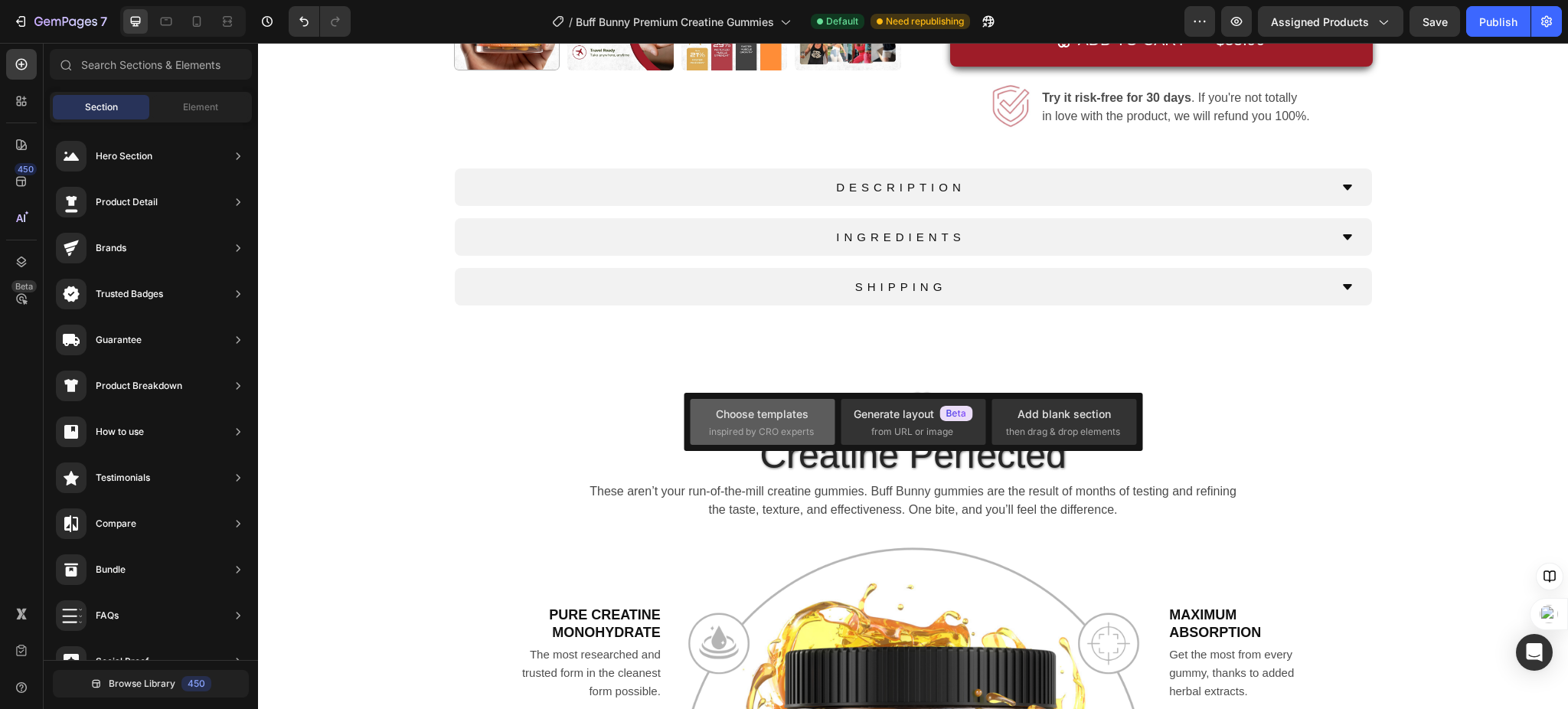
click at [769, 419] on div "Choose templates" at bounding box center [762, 413] width 93 height 16
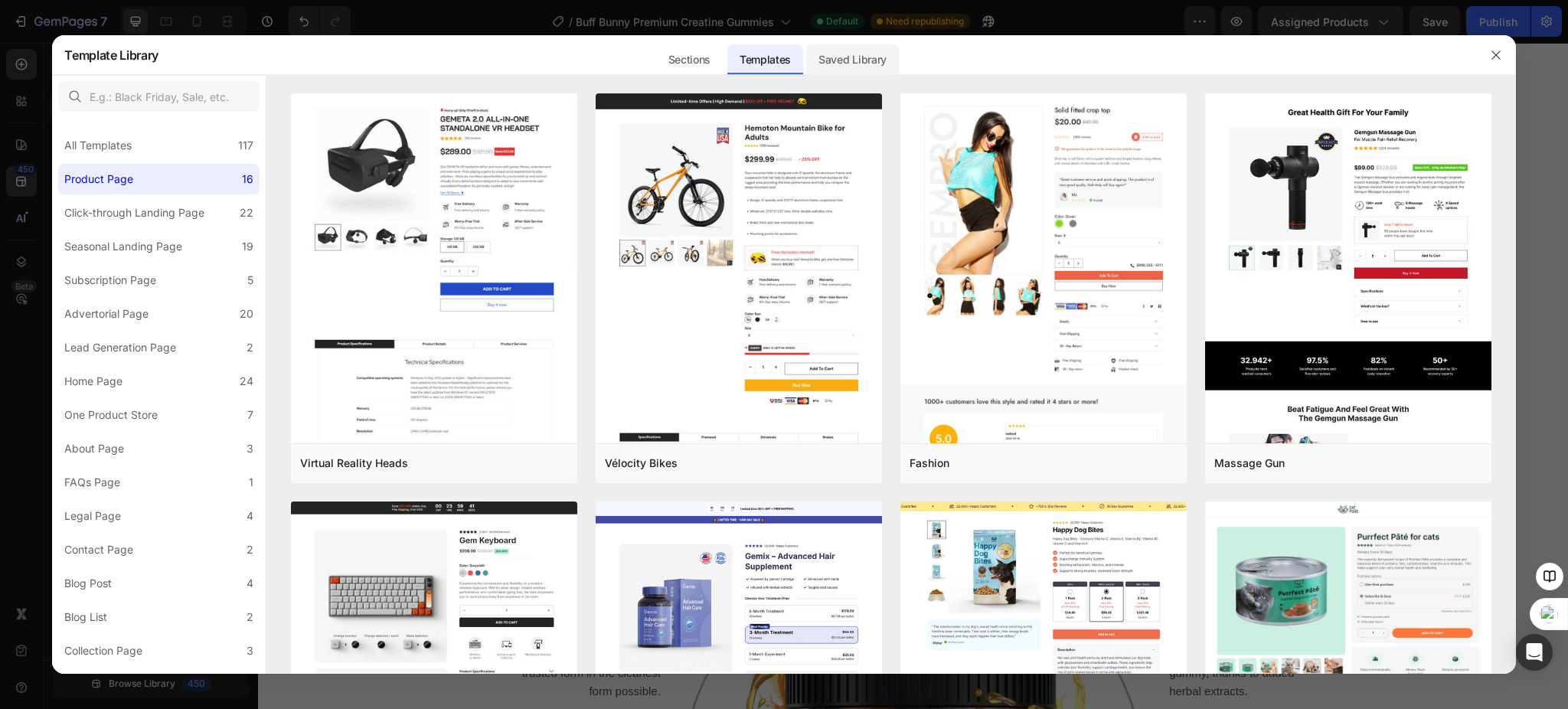
click at [867, 53] on div "Saved Library" at bounding box center [852, 59] width 93 height 30
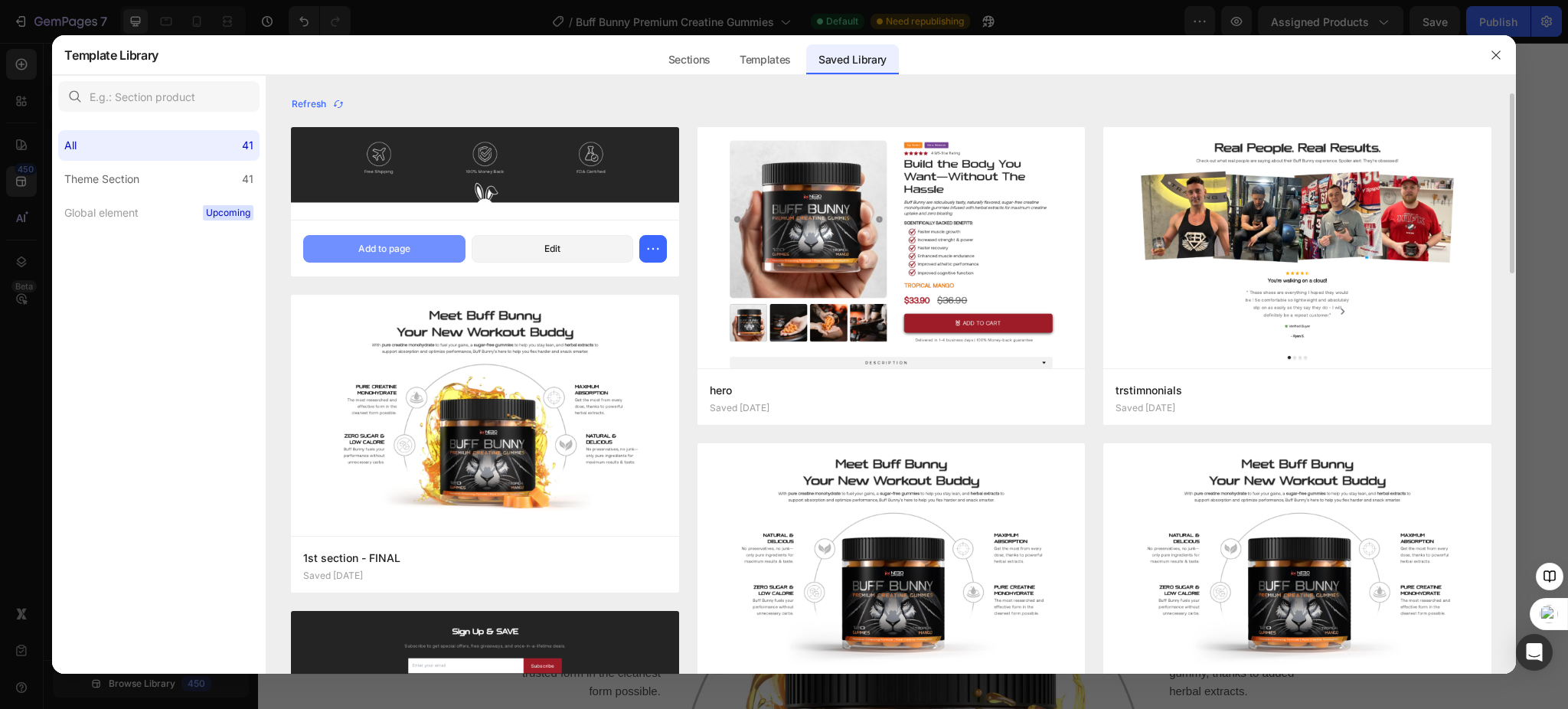
click at [392, 245] on div "Add to page" at bounding box center [384, 249] width 53 height 14
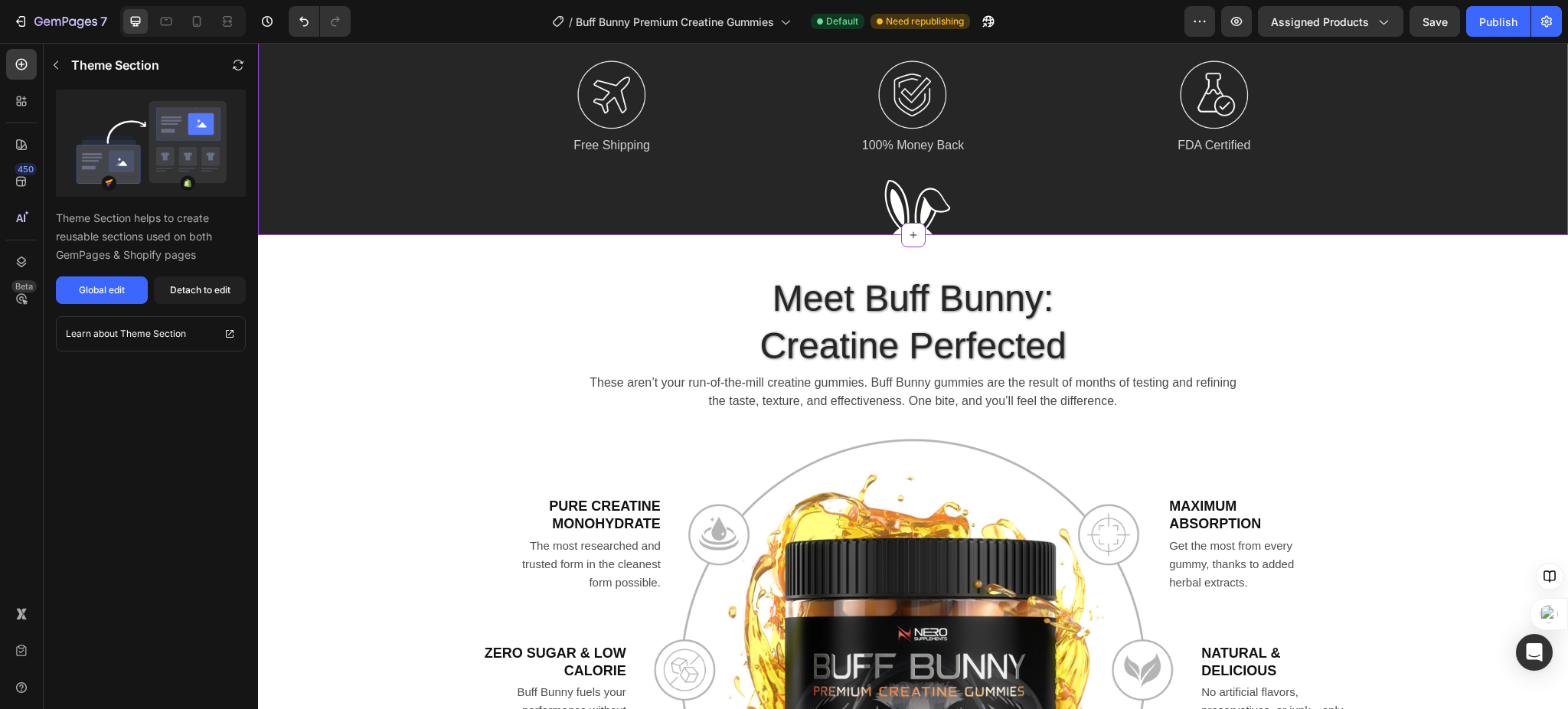
scroll to position [733, 0]
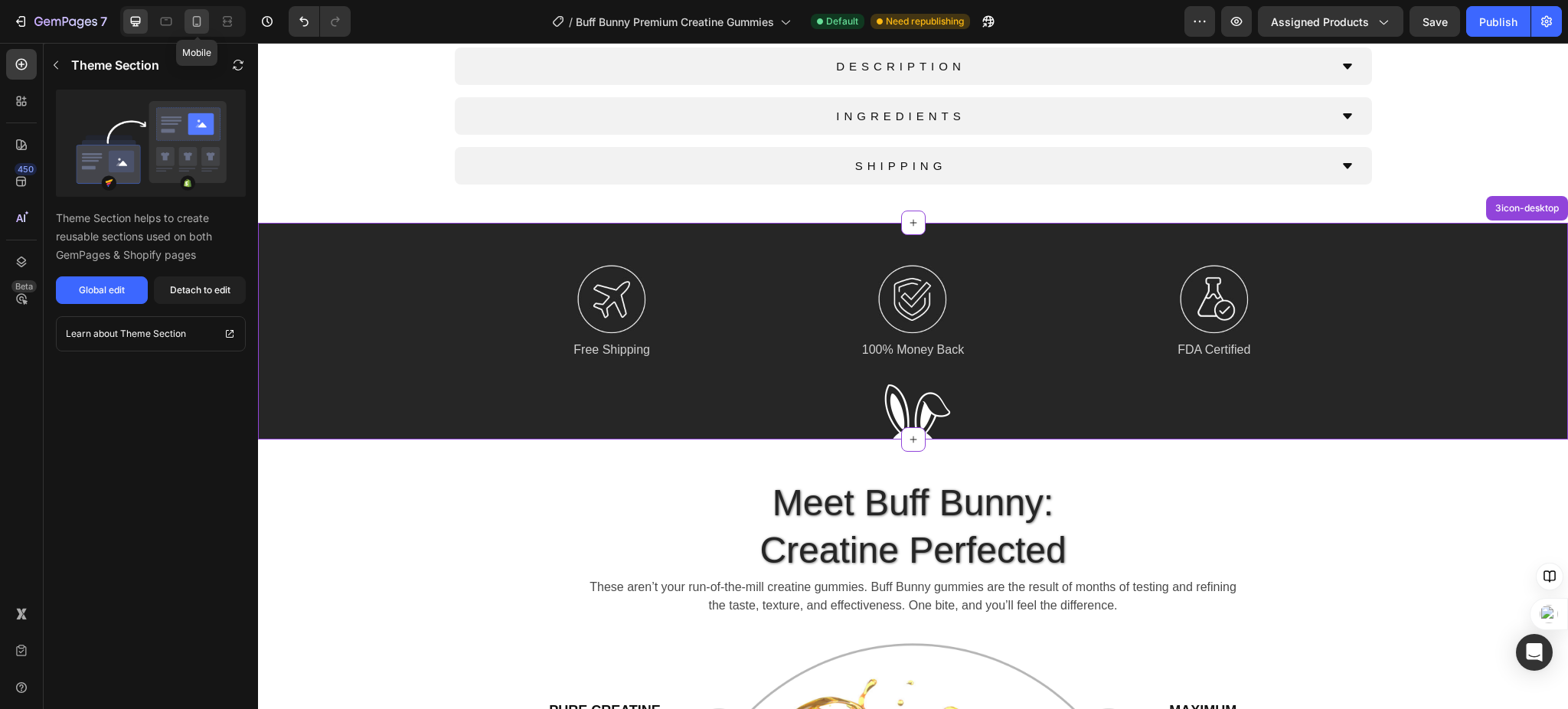
click at [193, 19] on icon at bounding box center [196, 21] width 16 height 16
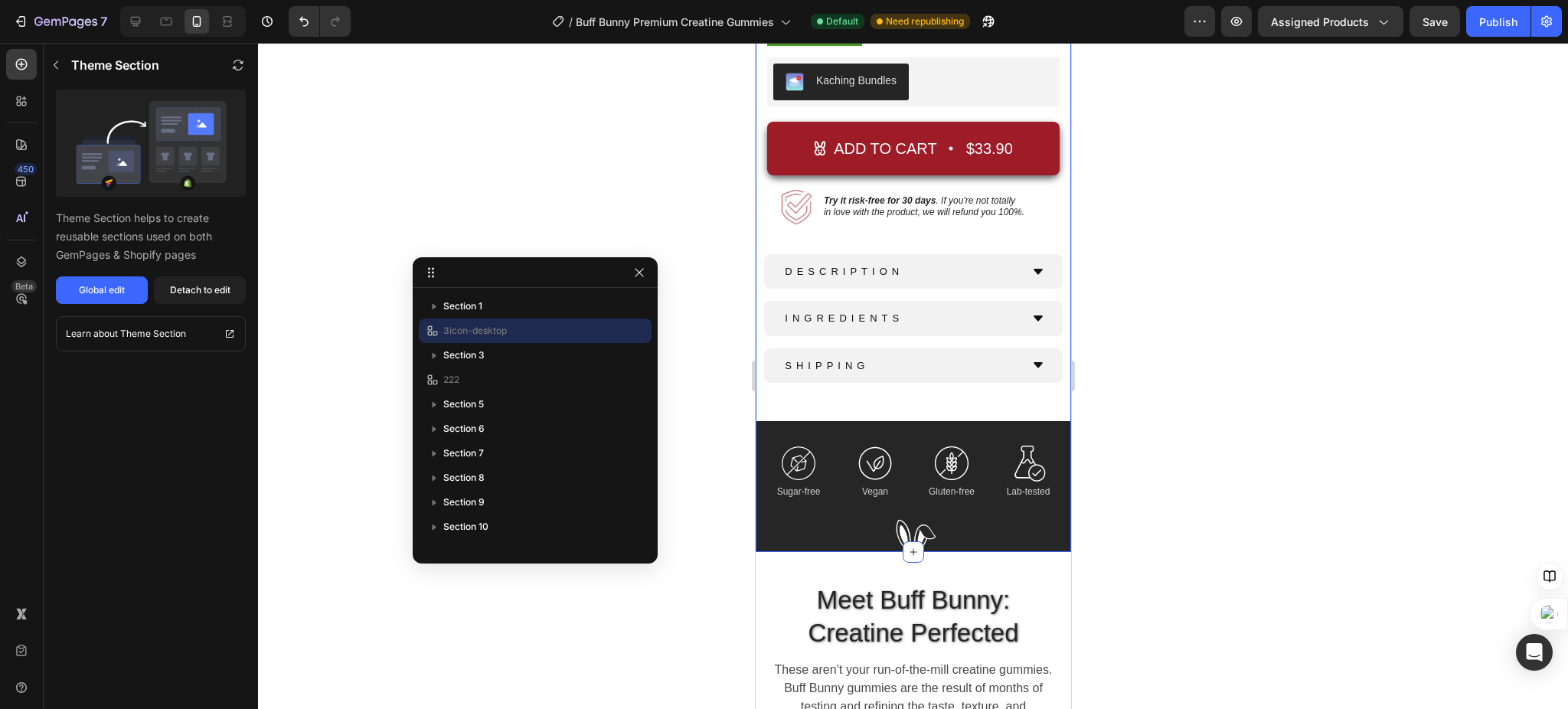
scroll to position [804, 0]
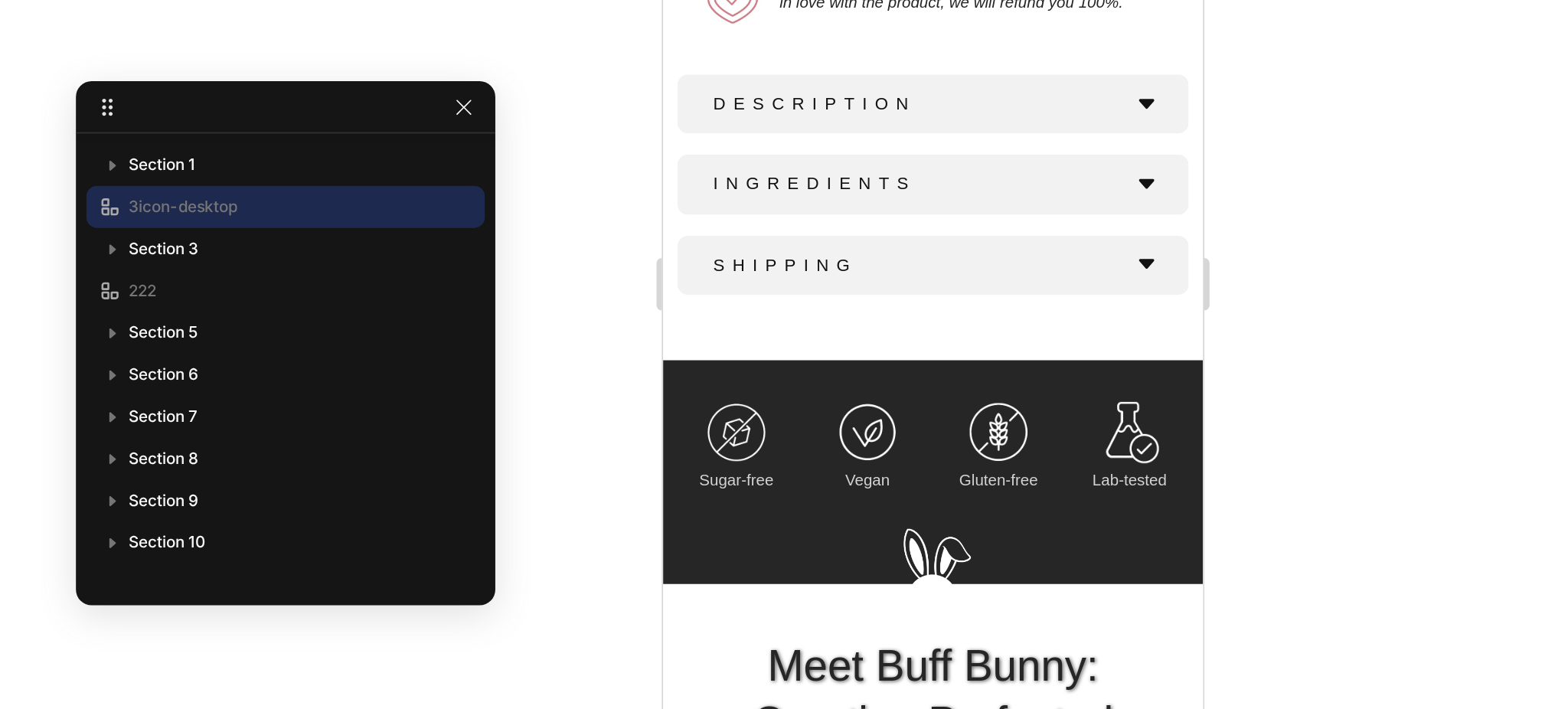
drag, startPoint x: 1183, startPoint y: 450, endPoint x: 1176, endPoint y: 447, distance: 7.6
click at [1183, 450] on div at bounding box center [913, 376] width 1310 height 666
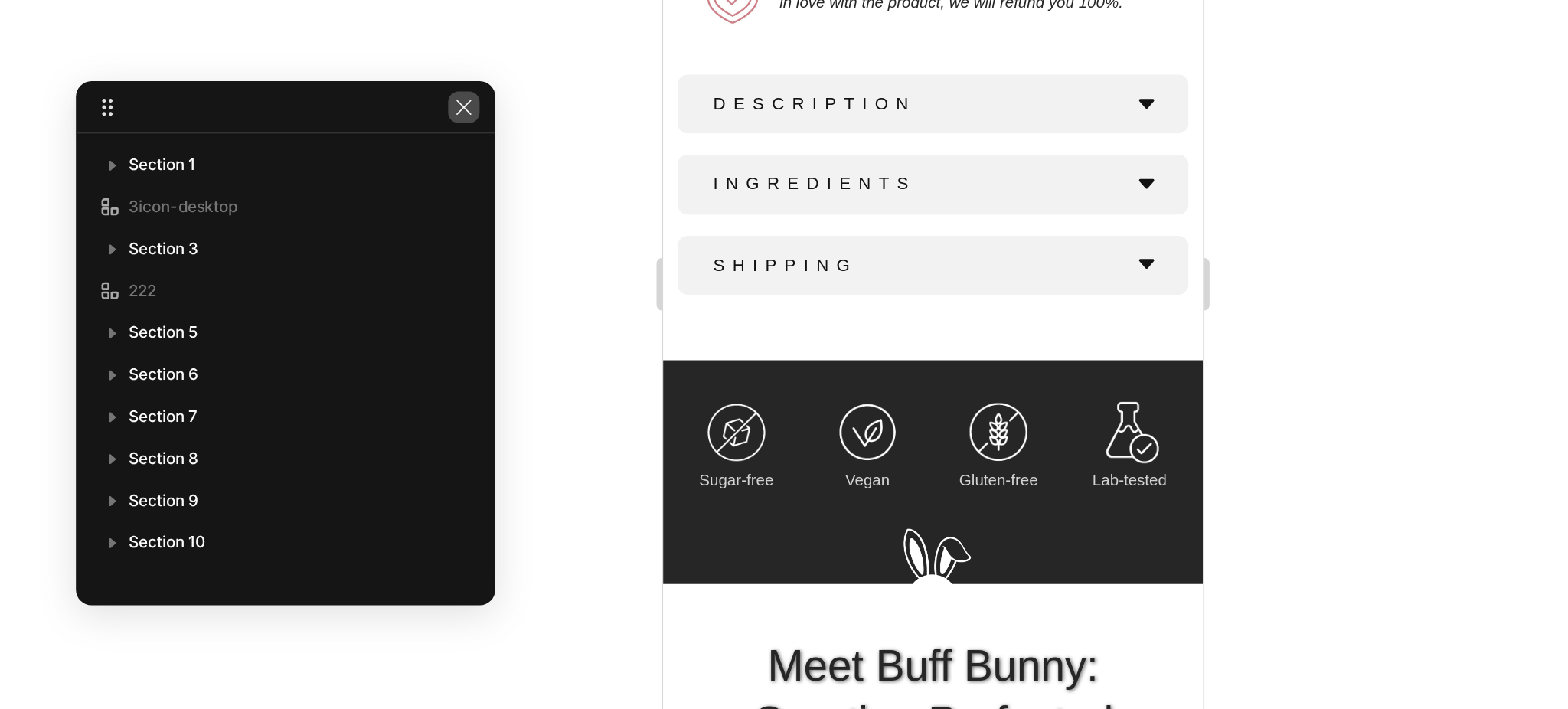
click at [641, 276] on icon "button" at bounding box center [638, 272] width 12 height 12
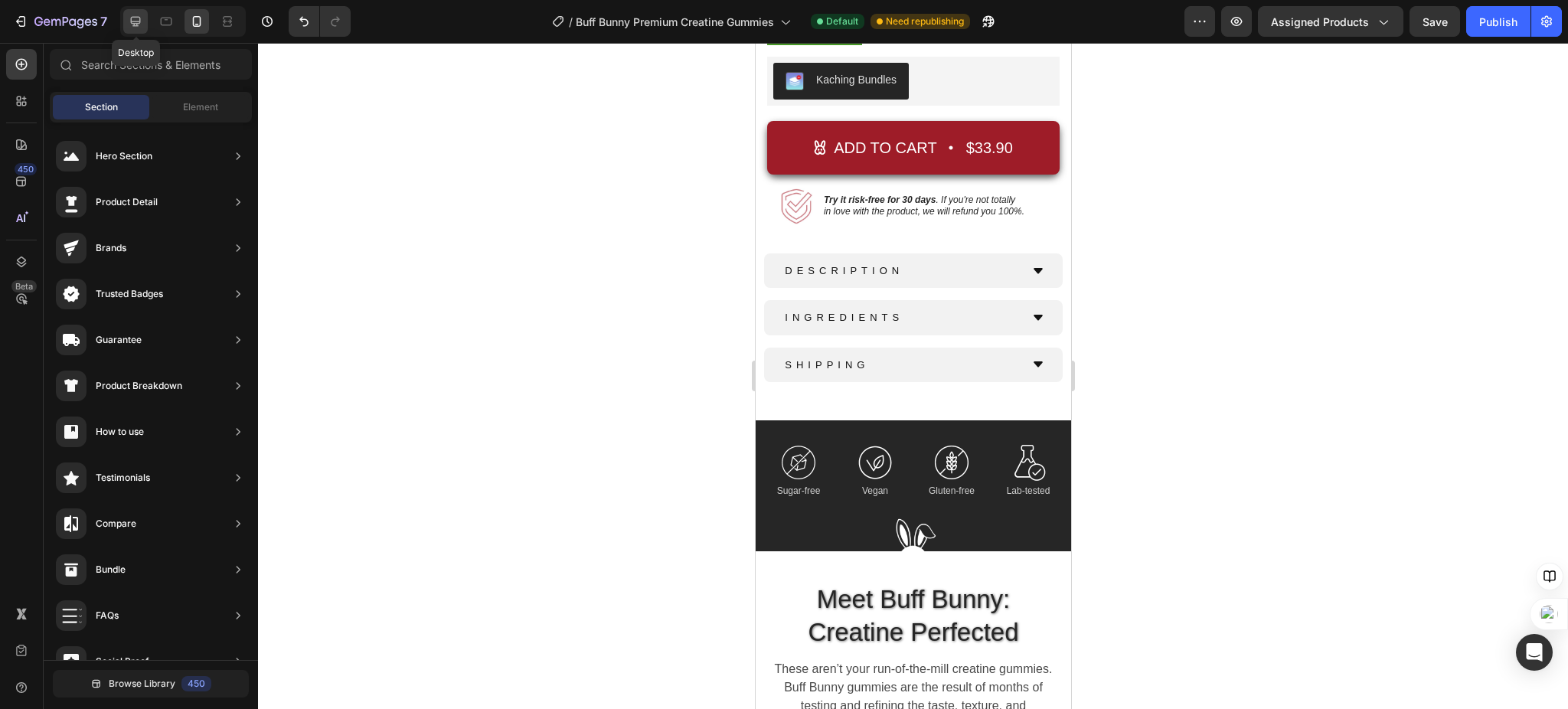
click at [138, 19] on icon at bounding box center [135, 21] width 16 height 16
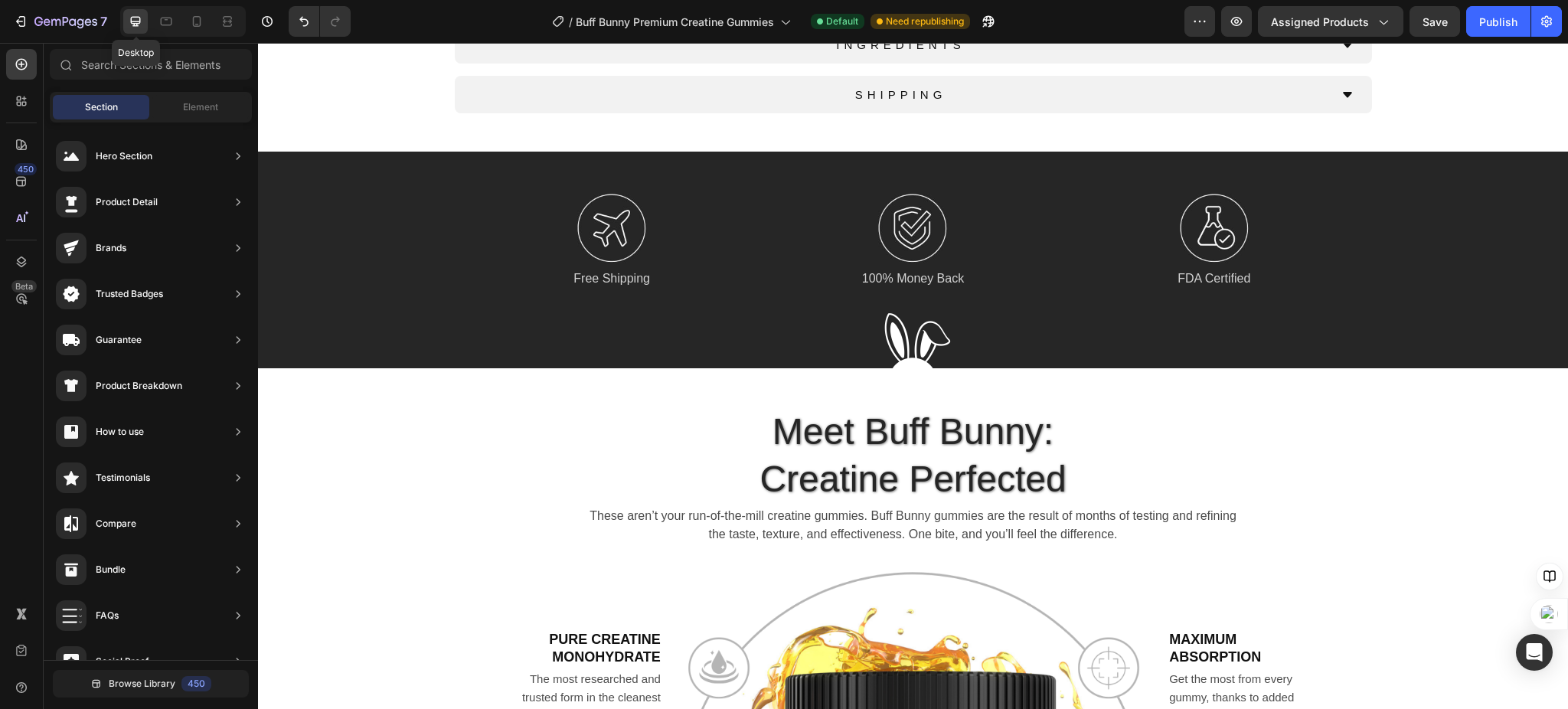
scroll to position [860, 0]
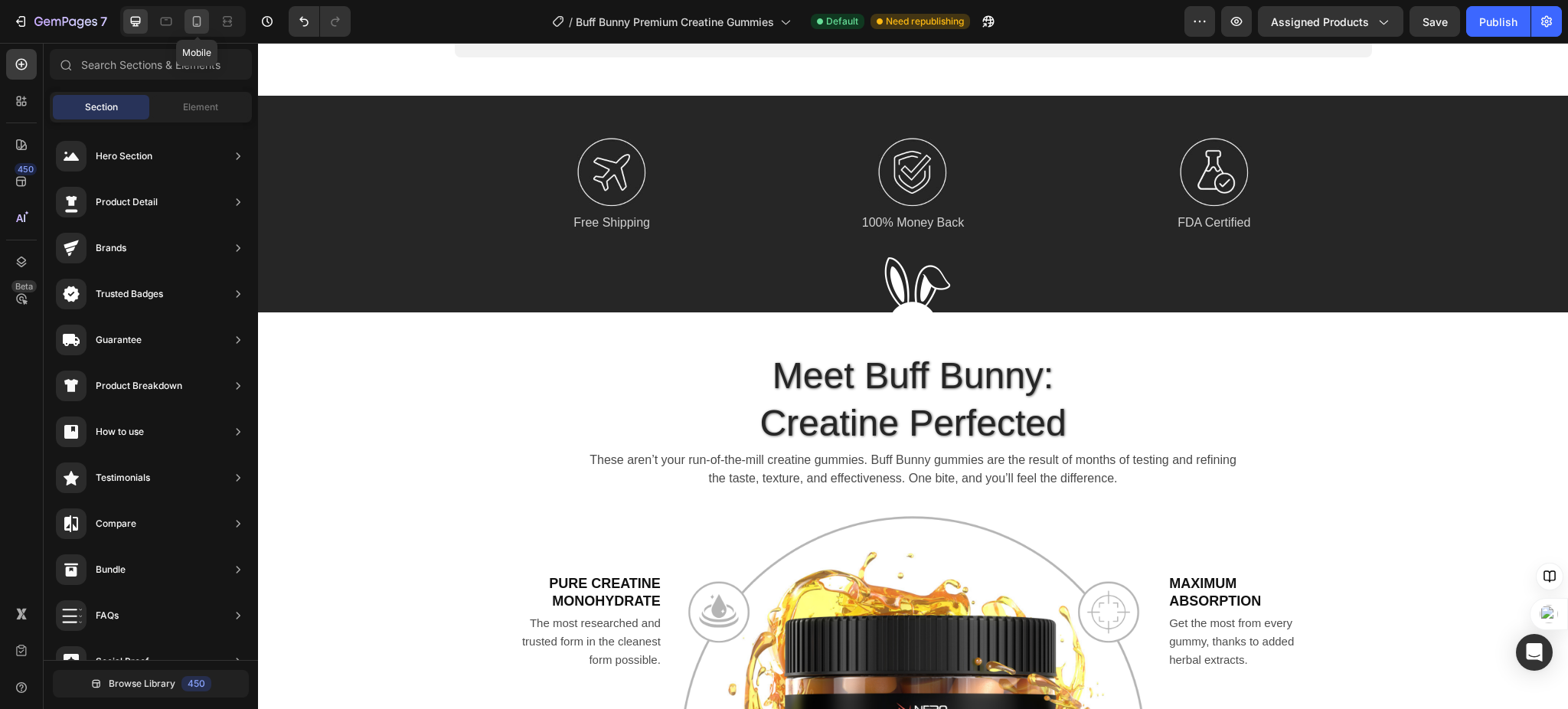
click at [193, 23] on icon at bounding box center [196, 21] width 16 height 16
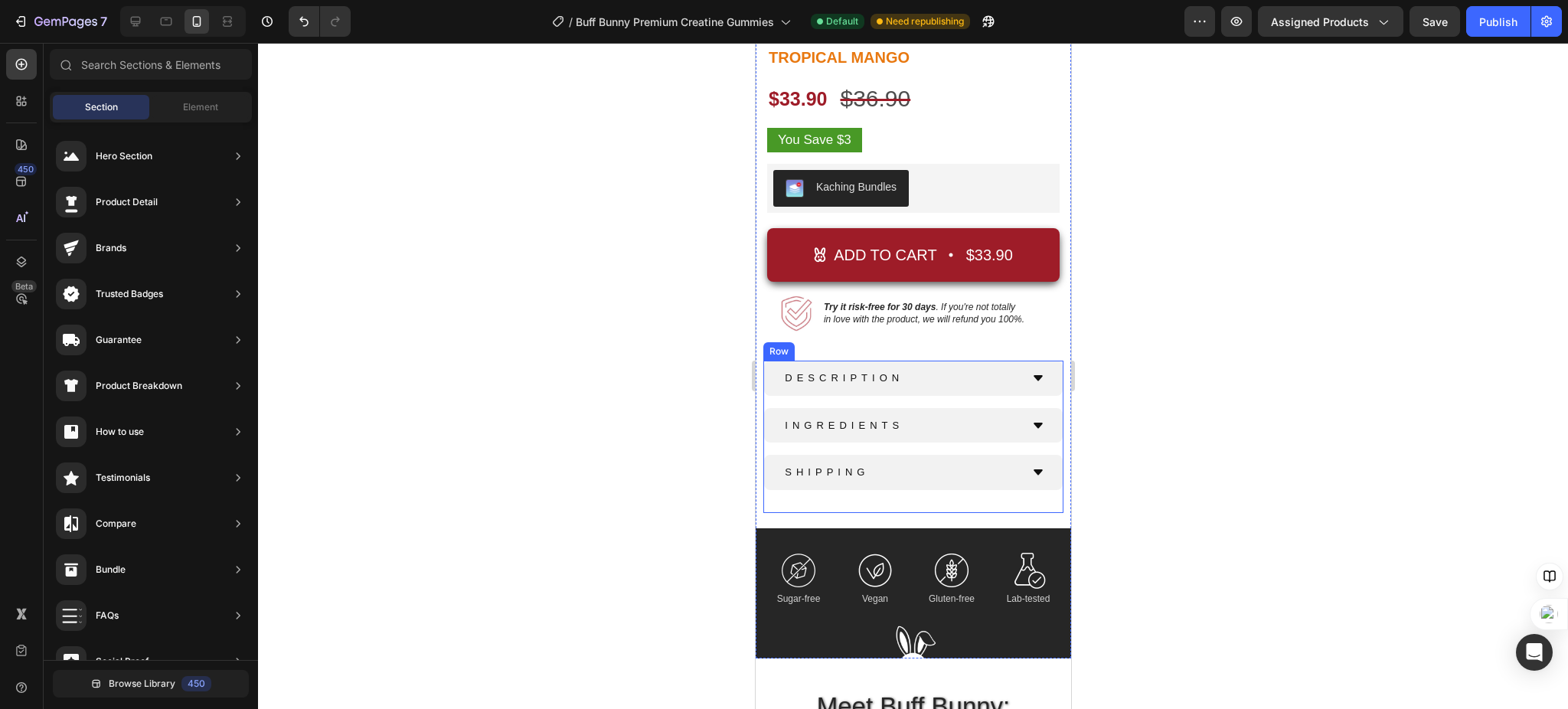
scroll to position [800, 0]
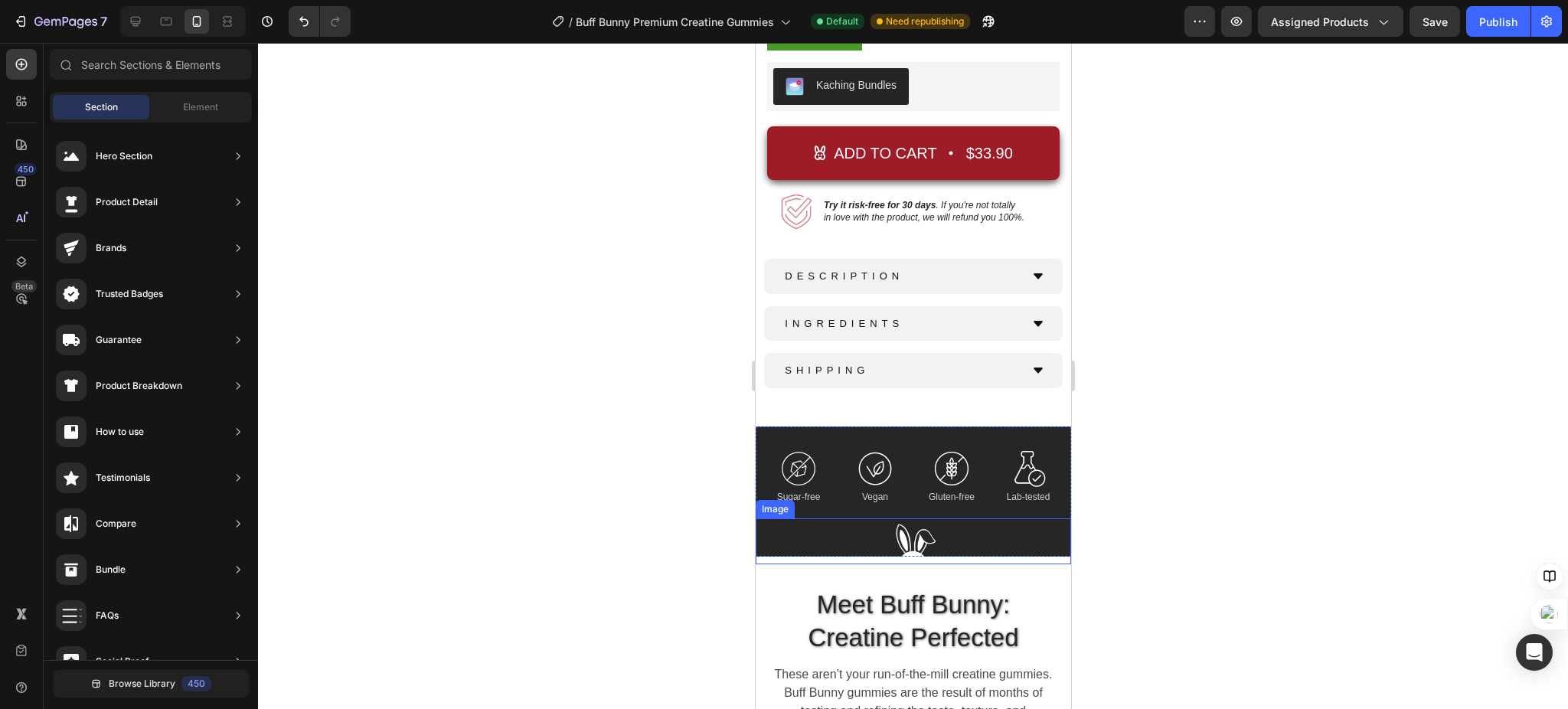
click at [800, 518] on div at bounding box center [912, 541] width 315 height 46
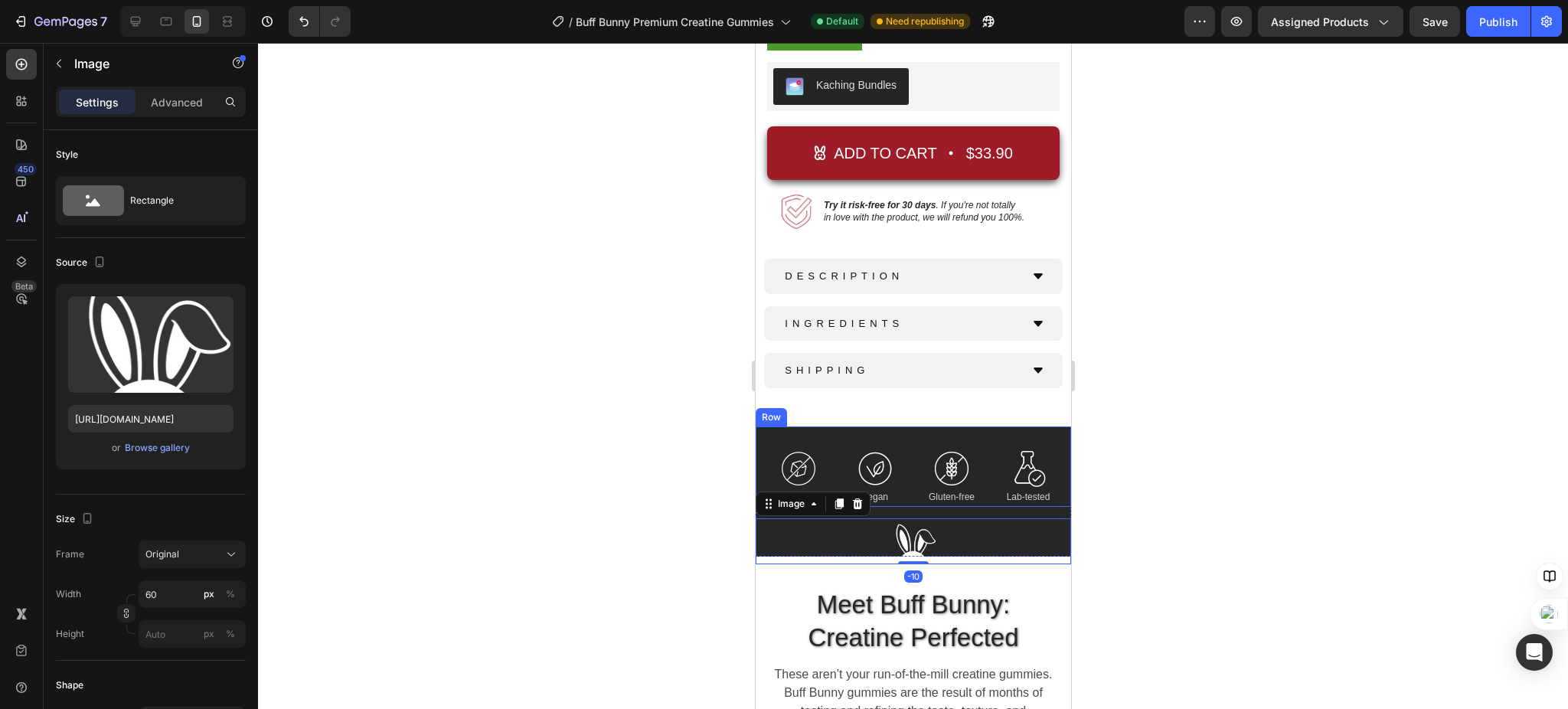
click at [918, 426] on div "Image Sugar-free Text Block Image Vegan Text Block Image Gluten-free Text Block…" at bounding box center [912, 467] width 315 height 81
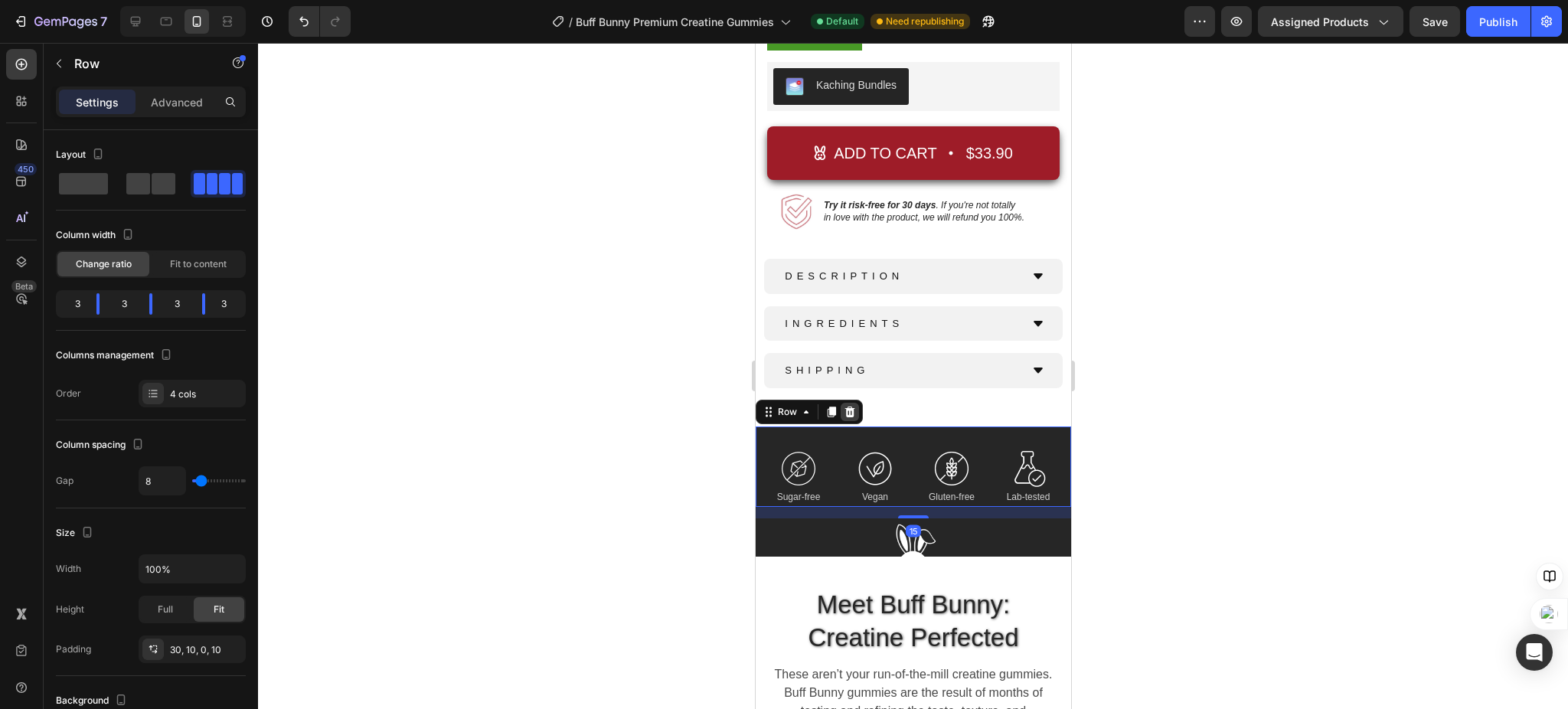
click at [849, 405] on icon at bounding box center [848, 411] width 12 height 12
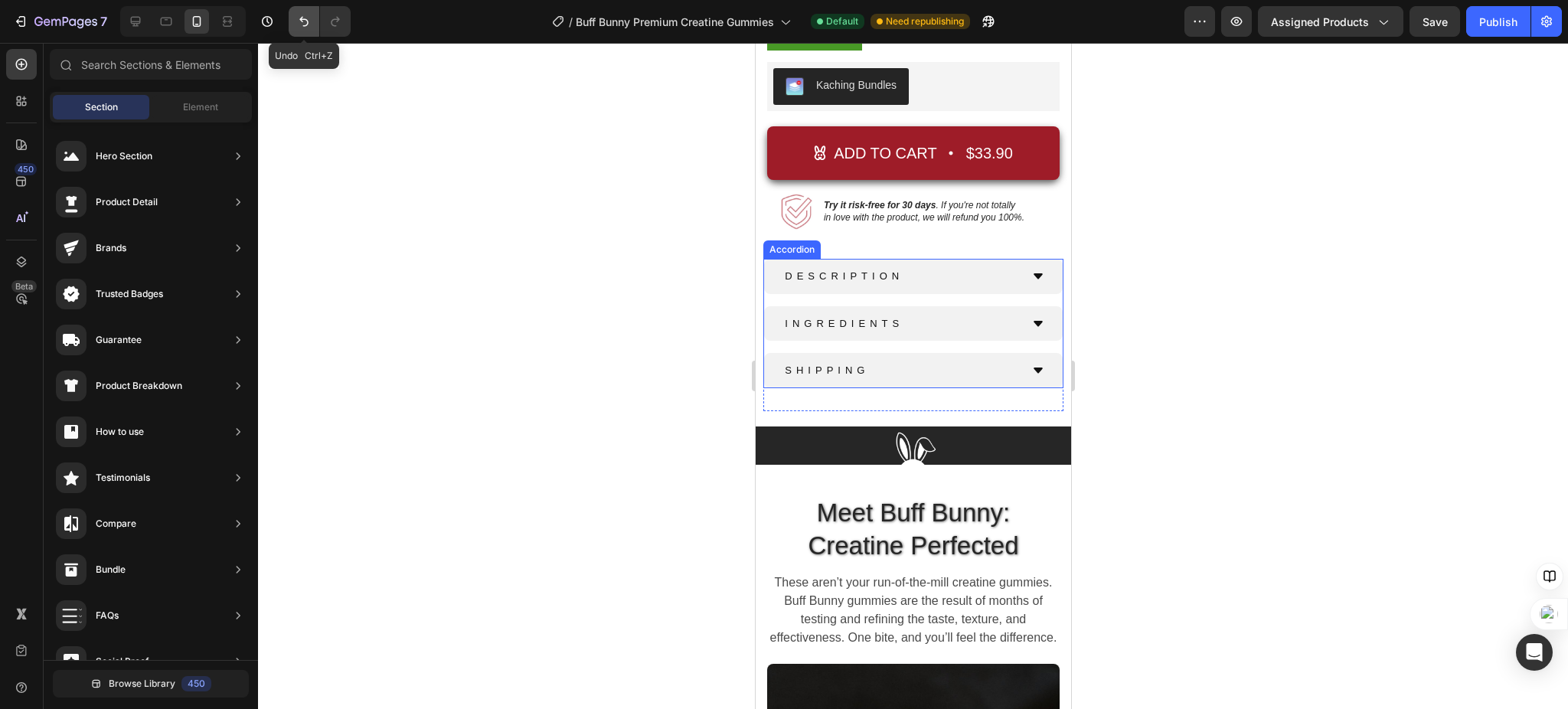
click at [299, 17] on icon "Undo/Redo" at bounding box center [304, 21] width 16 height 16
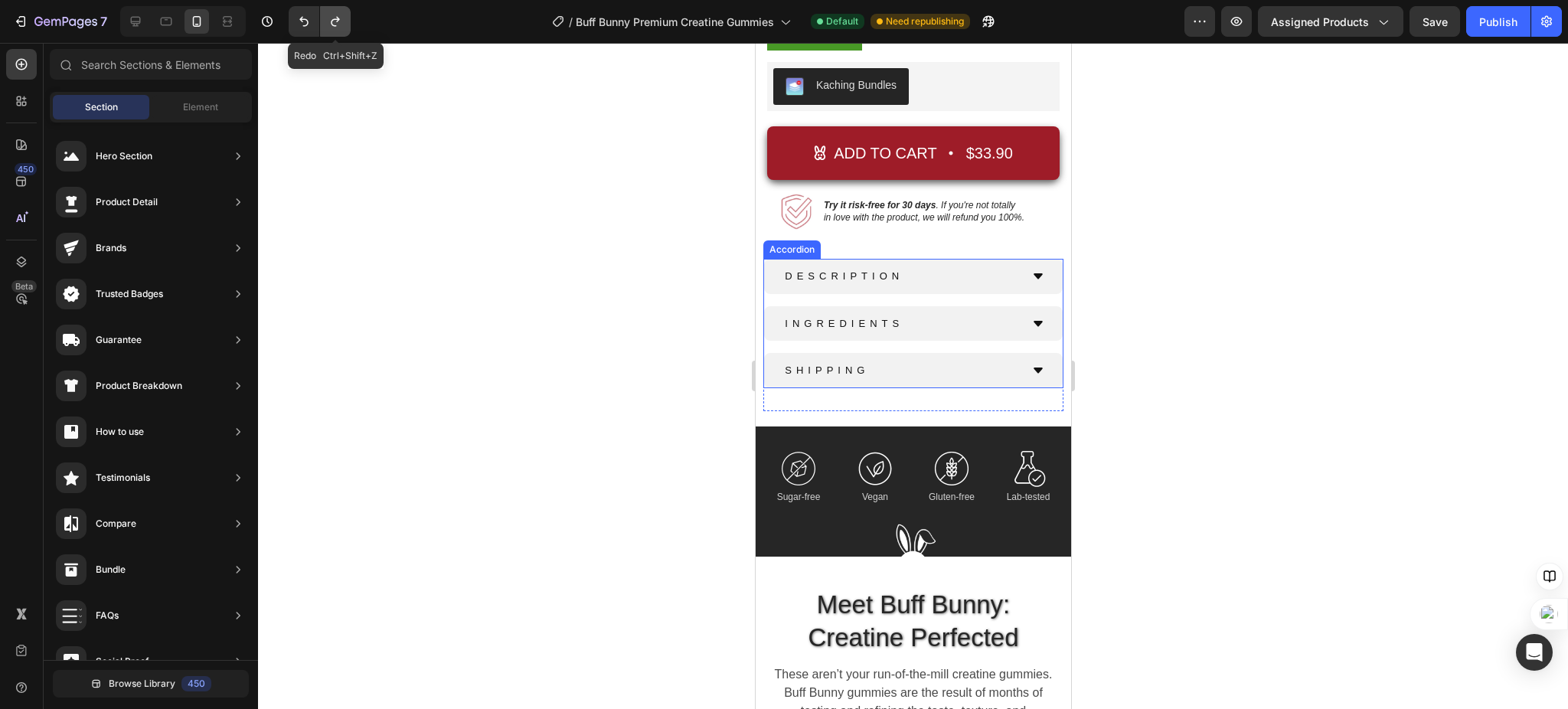
click at [335, 25] on icon "Undo/Redo" at bounding box center [334, 21] width 8 height 10
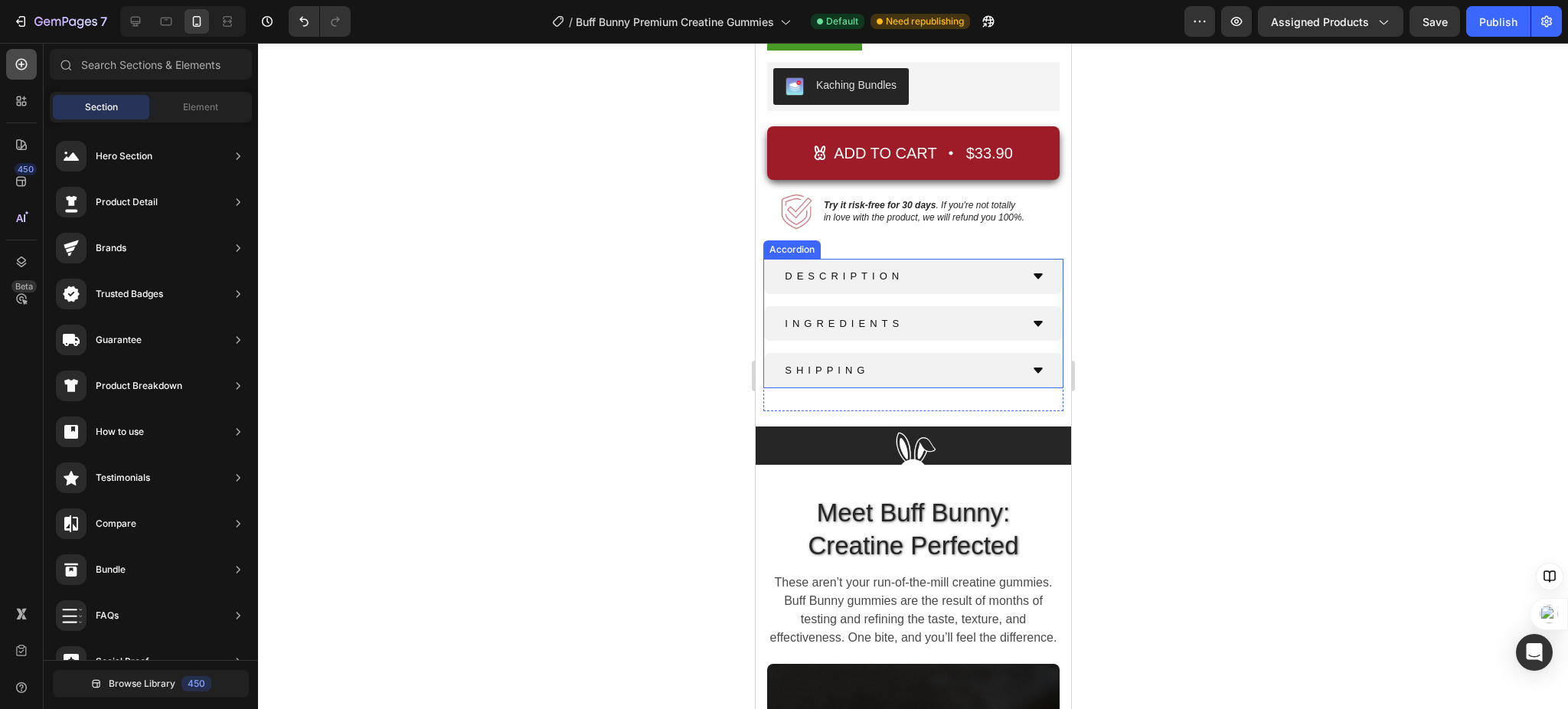
click at [16, 58] on icon at bounding box center [21, 64] width 16 height 16
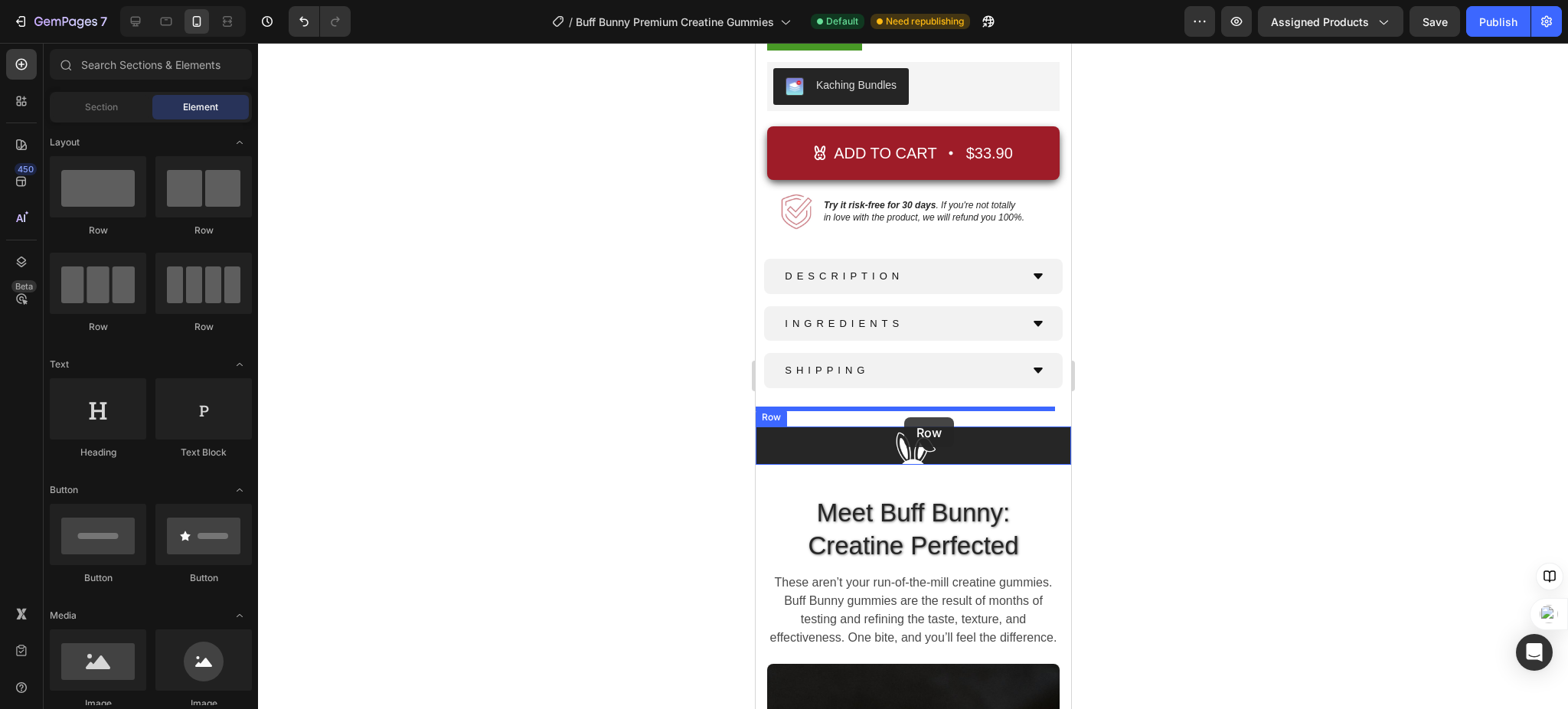
drag, startPoint x: 861, startPoint y: 335, endPoint x: 904, endPoint y: 417, distance: 92.6
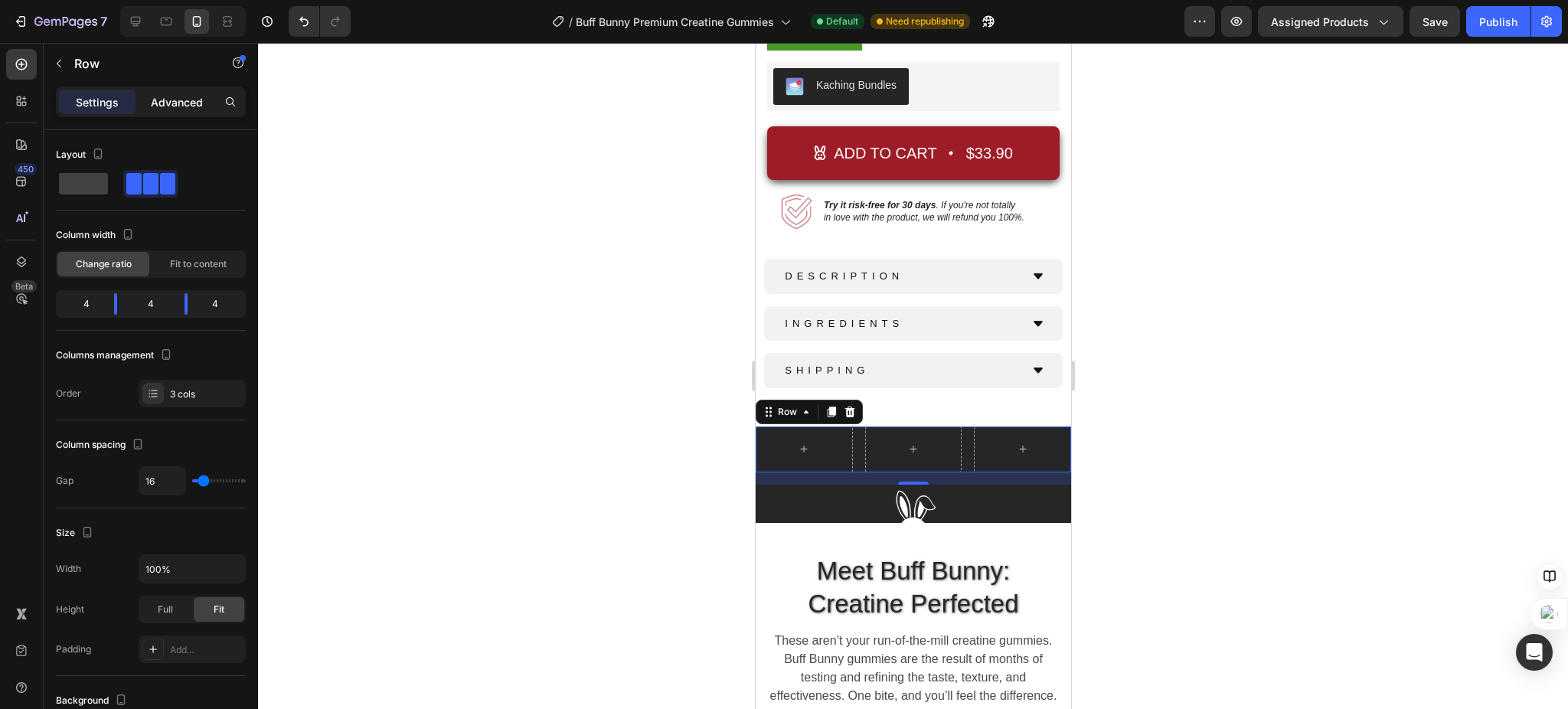
click at [188, 89] on div "Advanced" at bounding box center [176, 101] width 76 height 25
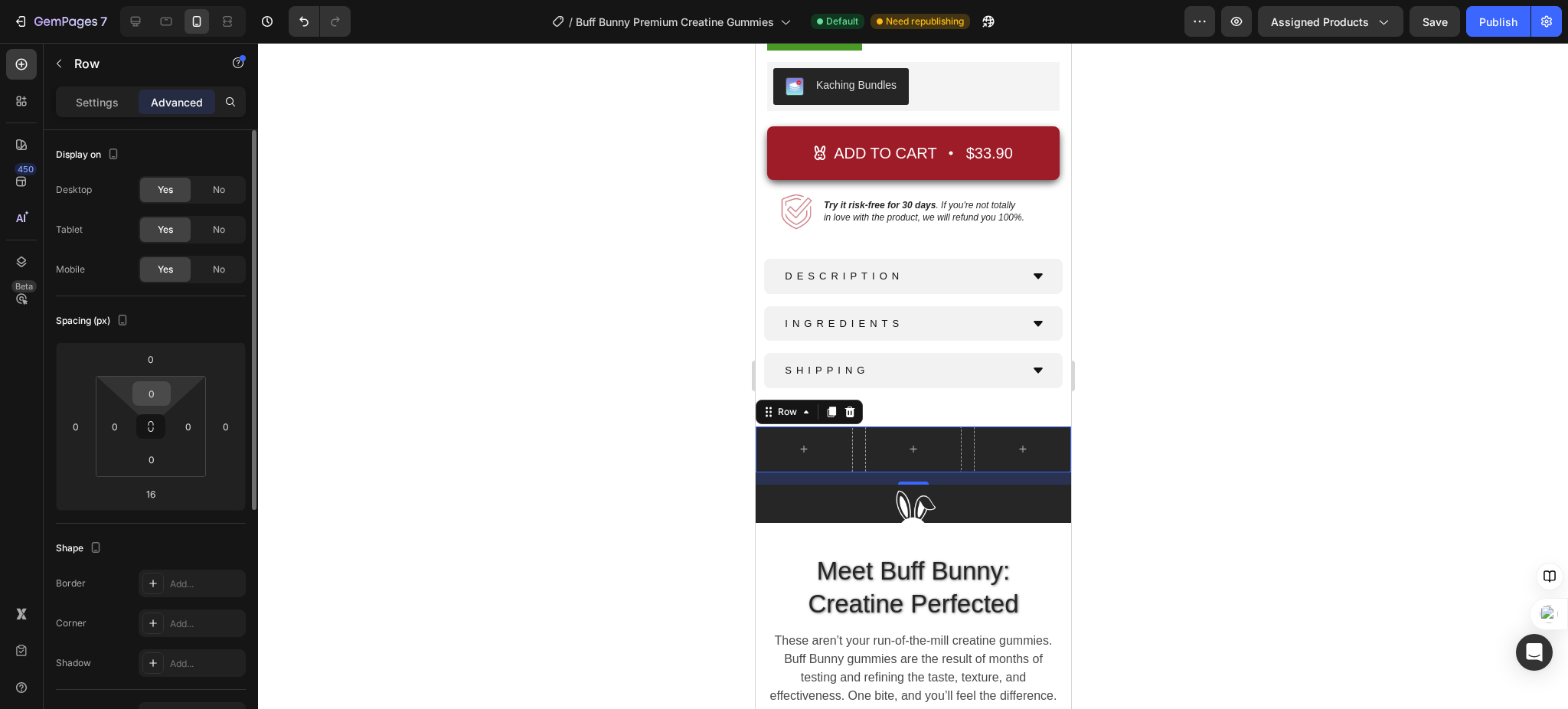
click at [155, 397] on input "0" at bounding box center [151, 393] width 30 height 23
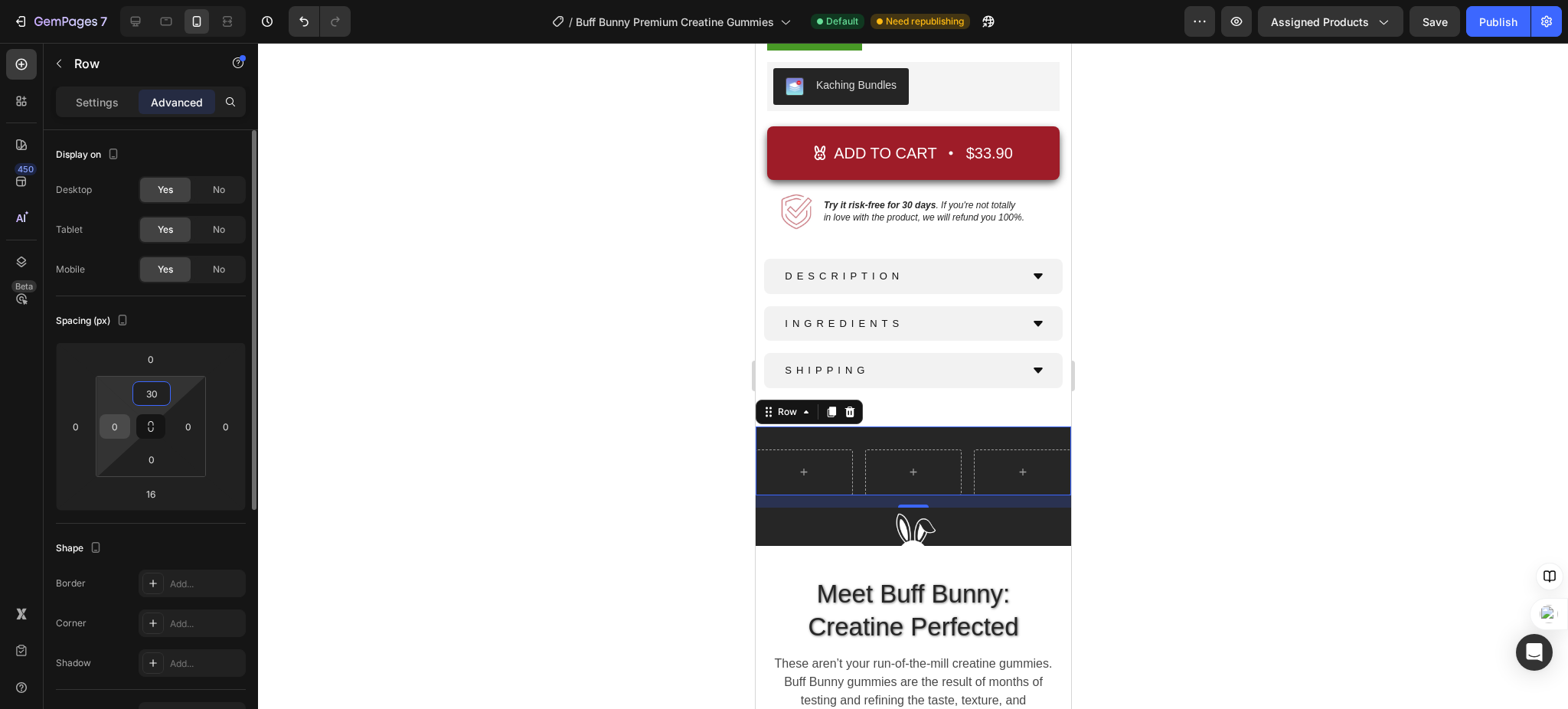
type input "30"
click at [124, 428] on input "0" at bounding box center [114, 425] width 23 height 23
type input "10"
click at [192, 424] on input "0" at bounding box center [188, 425] width 23 height 23
type input "10"
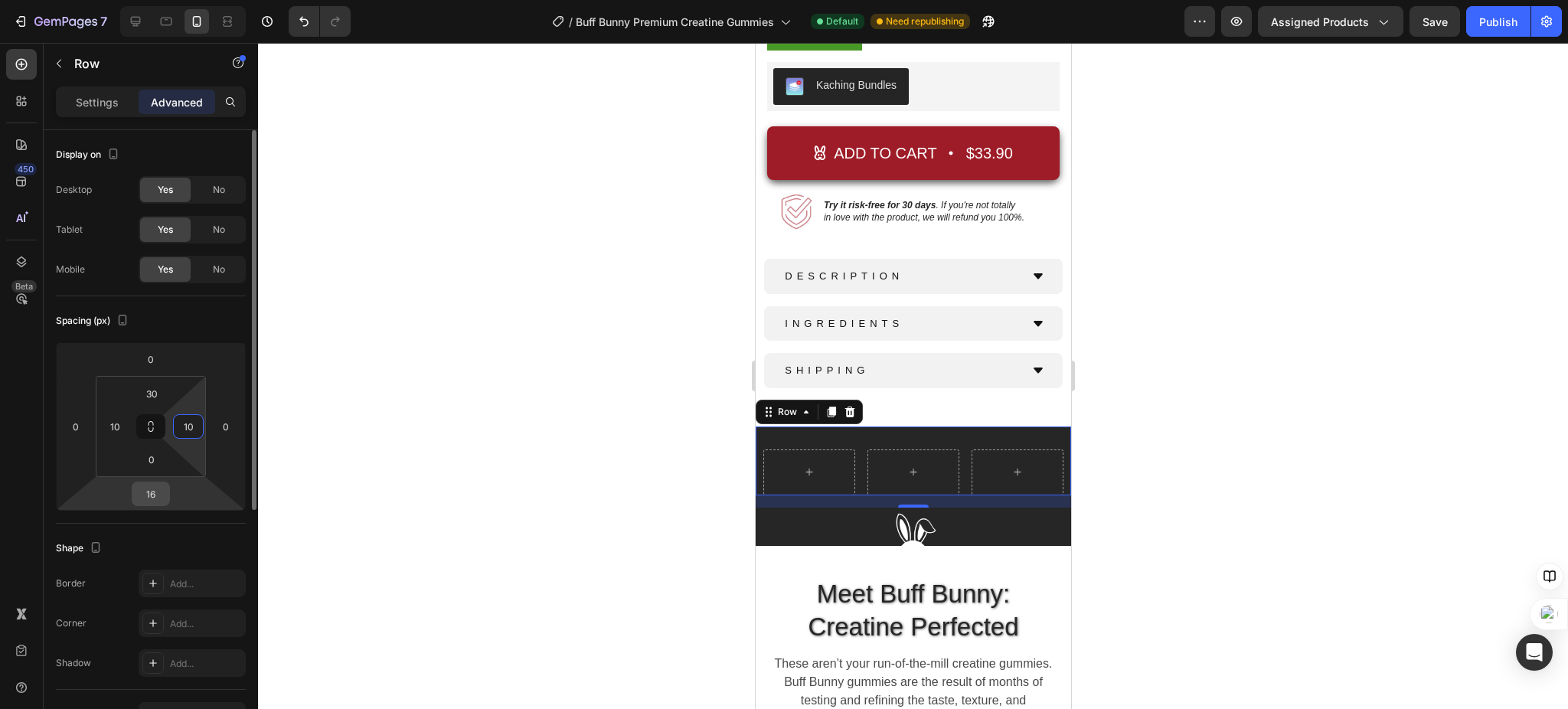
click at [161, 498] on input "16" at bounding box center [150, 494] width 30 height 23
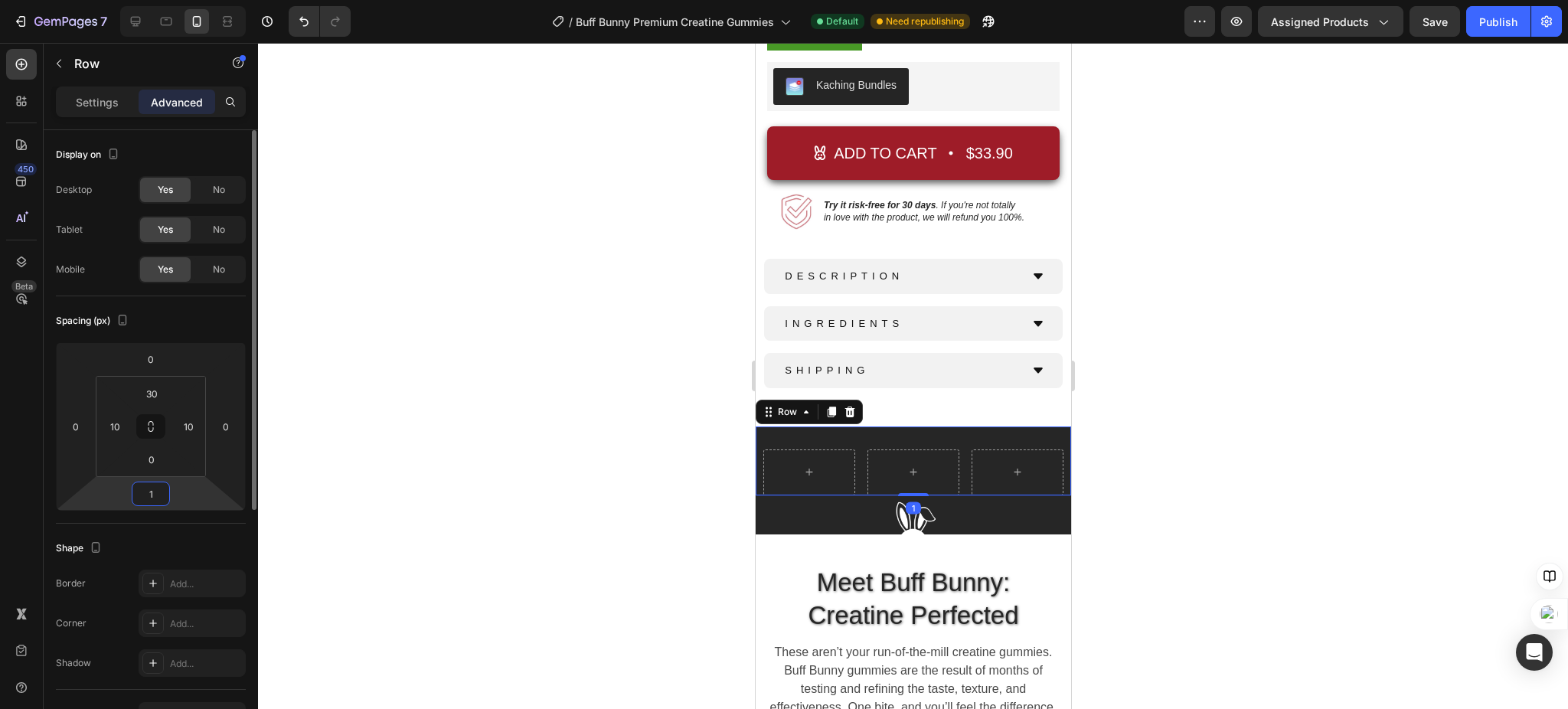
type input "15"
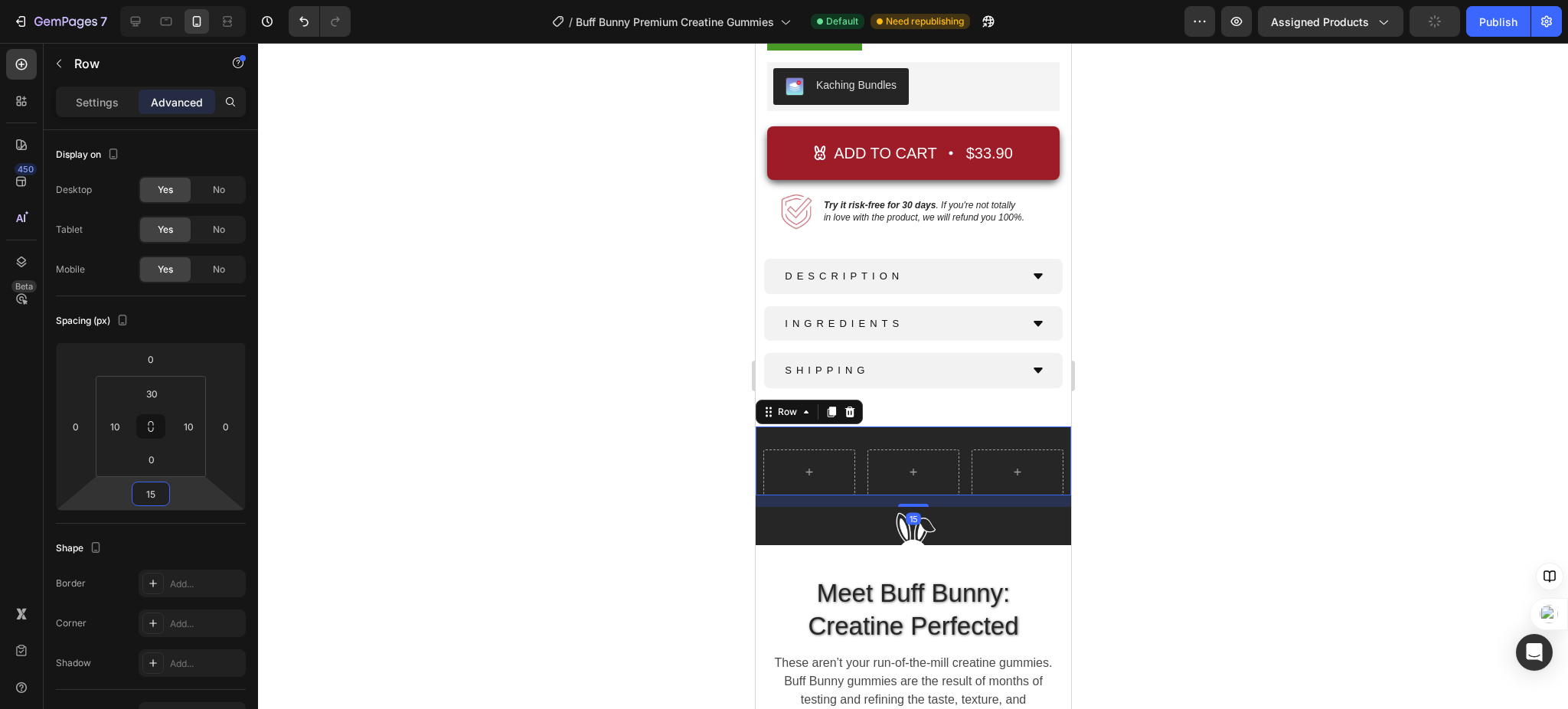
click at [447, 417] on div at bounding box center [913, 376] width 1310 height 666
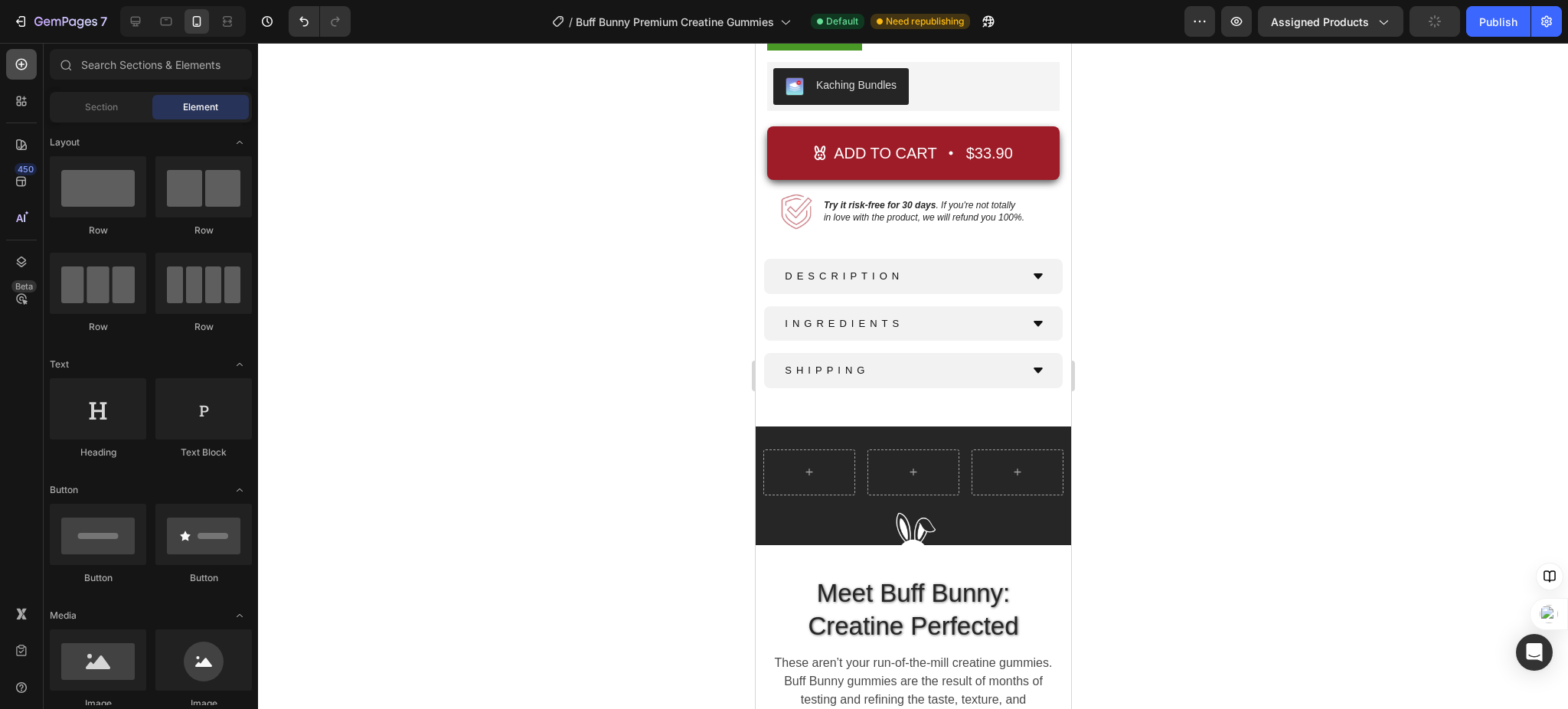
click at [18, 63] on icon at bounding box center [21, 64] width 16 height 16
drag, startPoint x: 863, startPoint y: 699, endPoint x: 810, endPoint y: 462, distance: 242.9
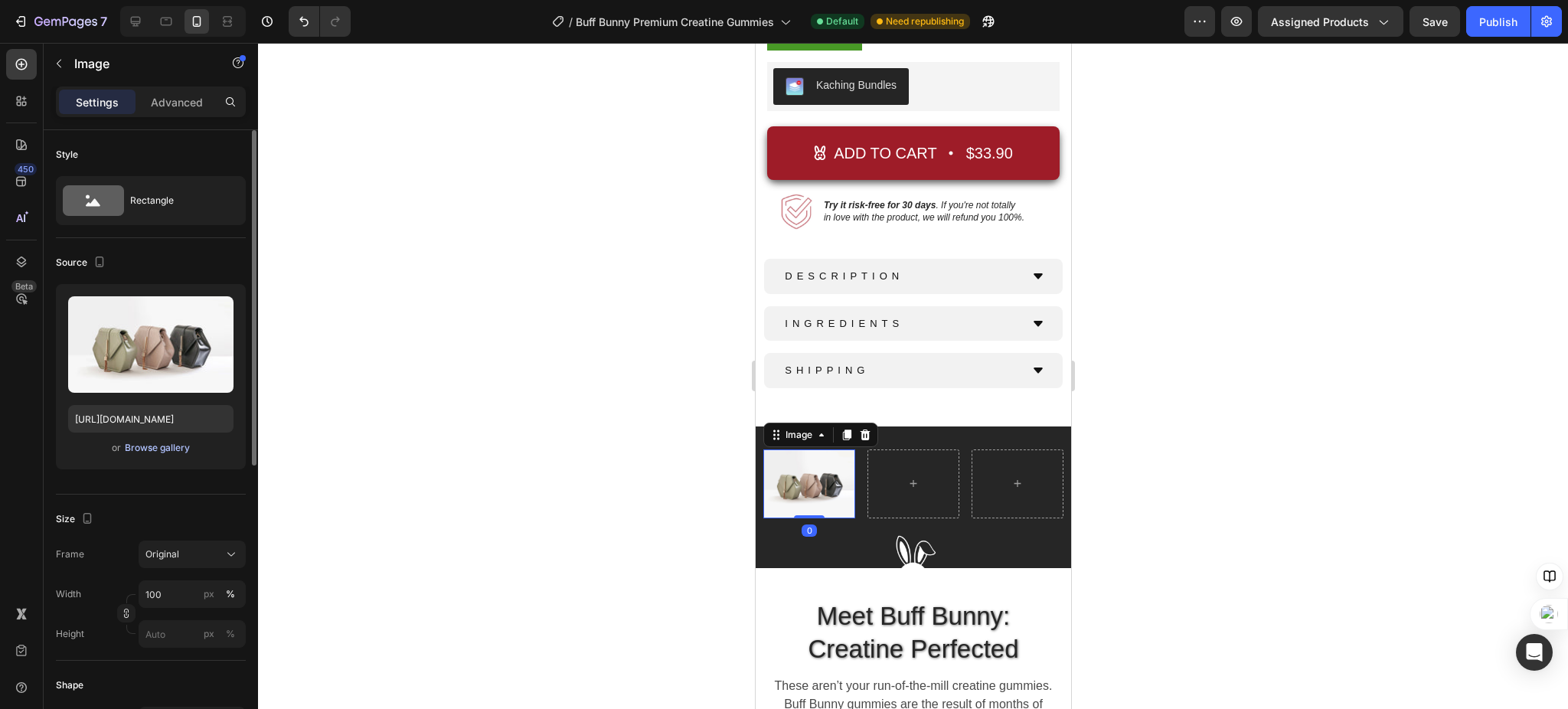
click at [147, 450] on div "Browse gallery" at bounding box center [157, 447] width 65 height 14
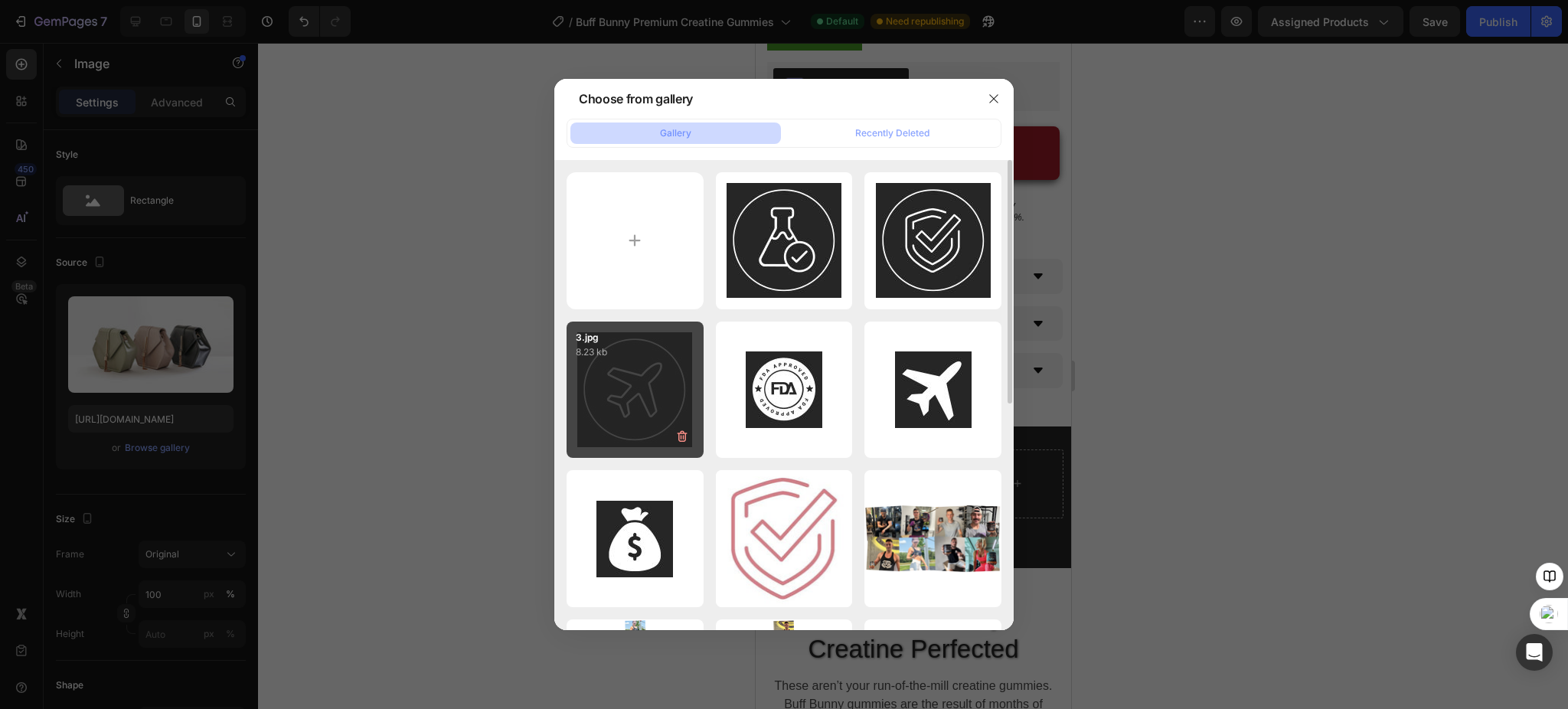
click at [641, 392] on div "3.jpg 8.23 kb" at bounding box center [635, 389] width 137 height 137
type input "[URL][DOMAIN_NAME]"
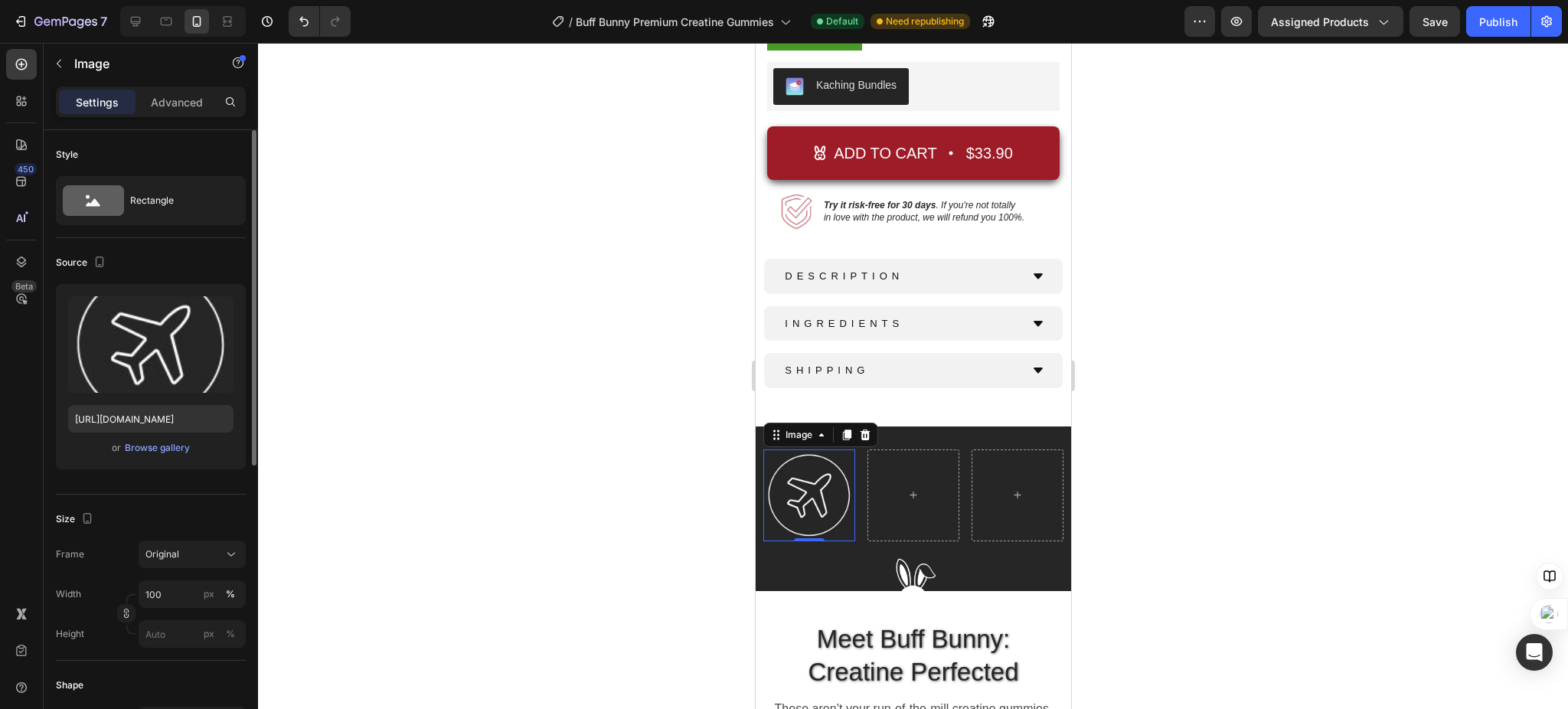
click at [136, 599] on div "Width 100 px %" at bounding box center [151, 594] width 190 height 28
click at [143, 598] on input "100" at bounding box center [192, 594] width 107 height 28
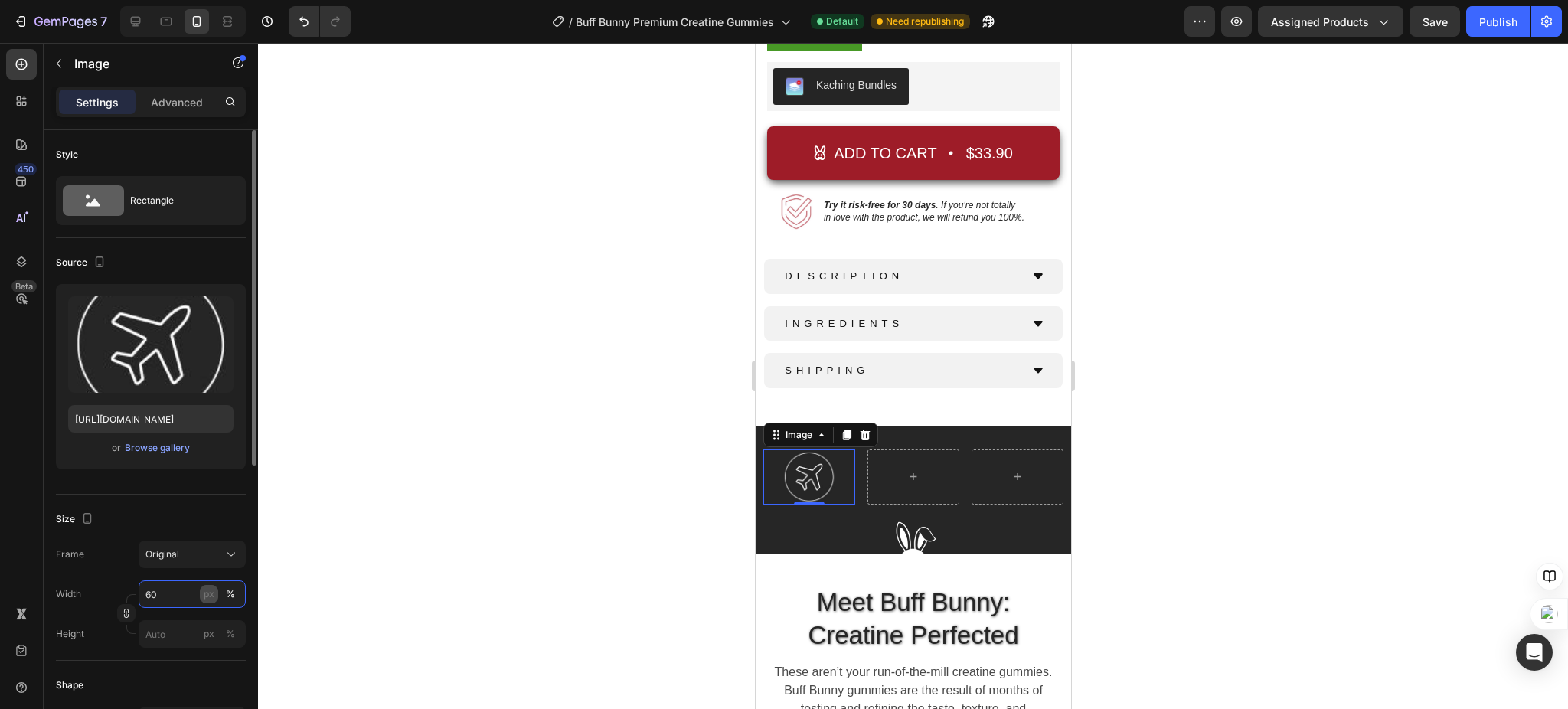
type input "60"
click at [221, 624] on button "px" at bounding box center [230, 633] width 18 height 18
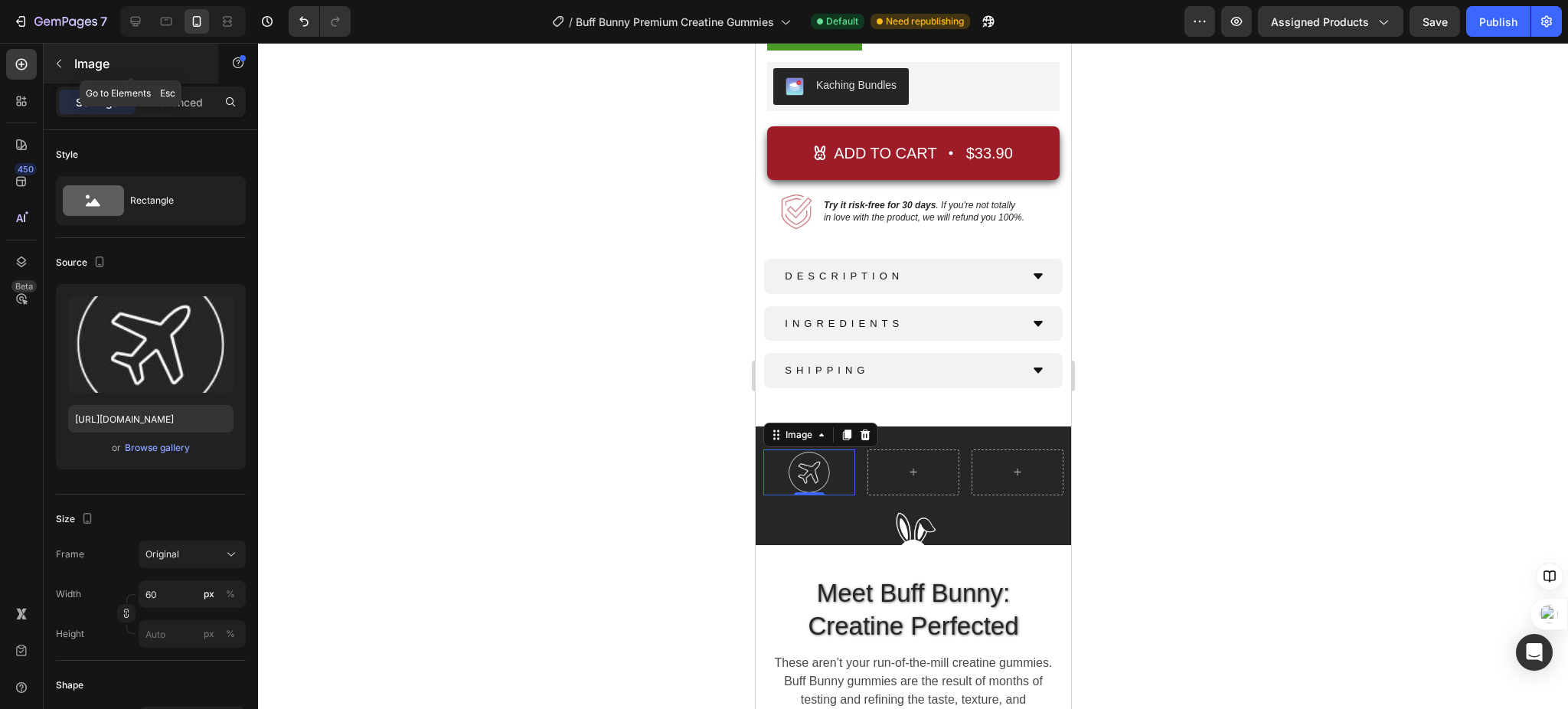
click at [62, 65] on icon "button" at bounding box center [58, 63] width 12 height 12
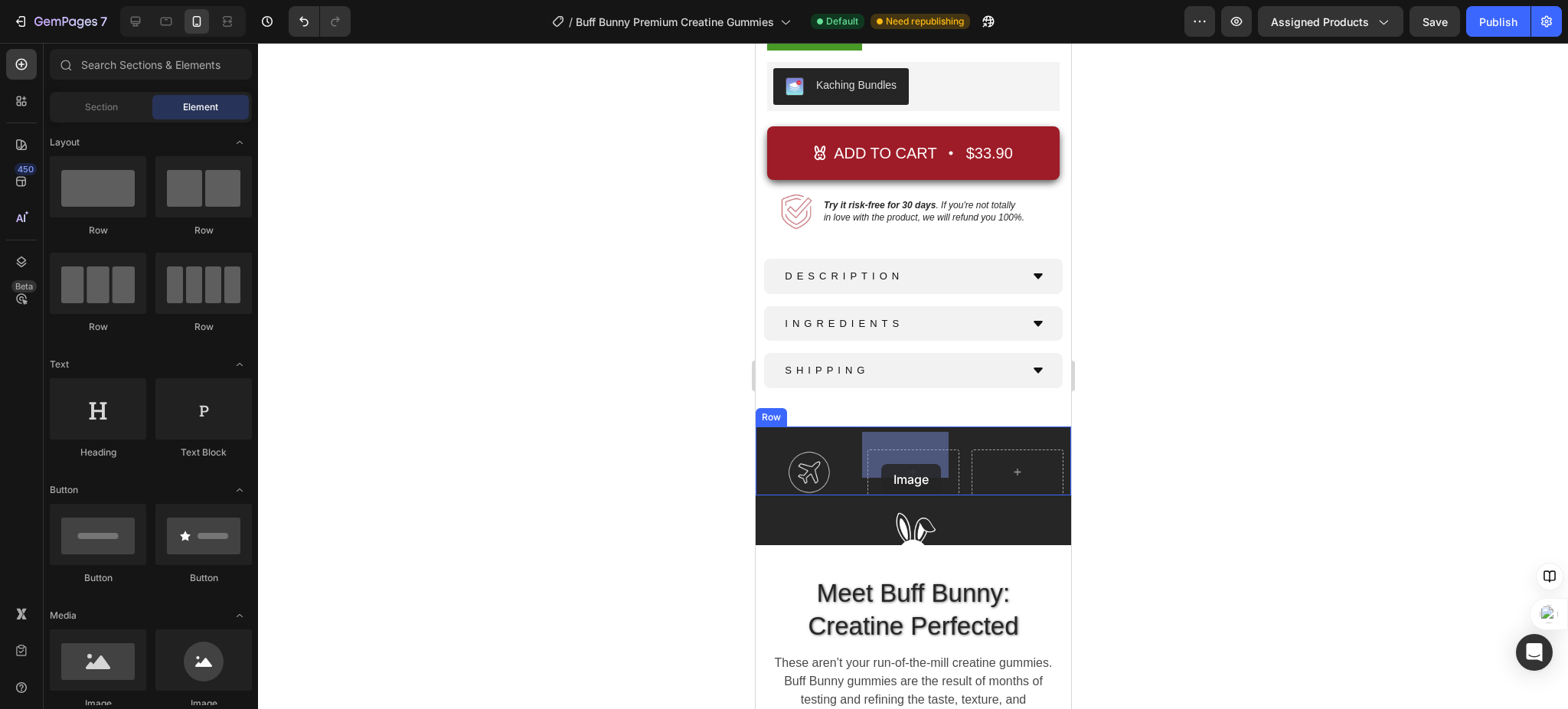
drag, startPoint x: 853, startPoint y: 705, endPoint x: 888, endPoint y: 464, distance: 243.5
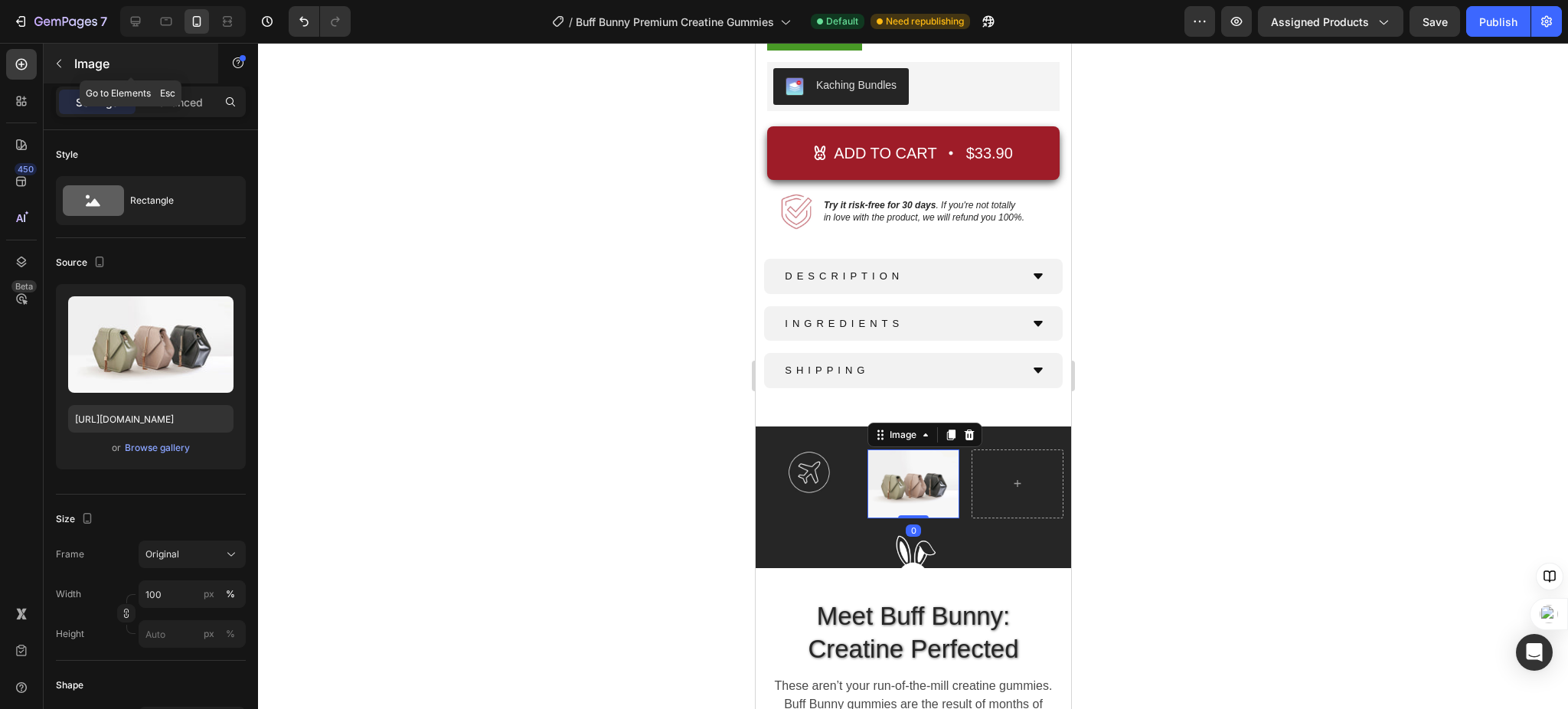
click at [59, 61] on icon "button" at bounding box center [58, 63] width 12 height 12
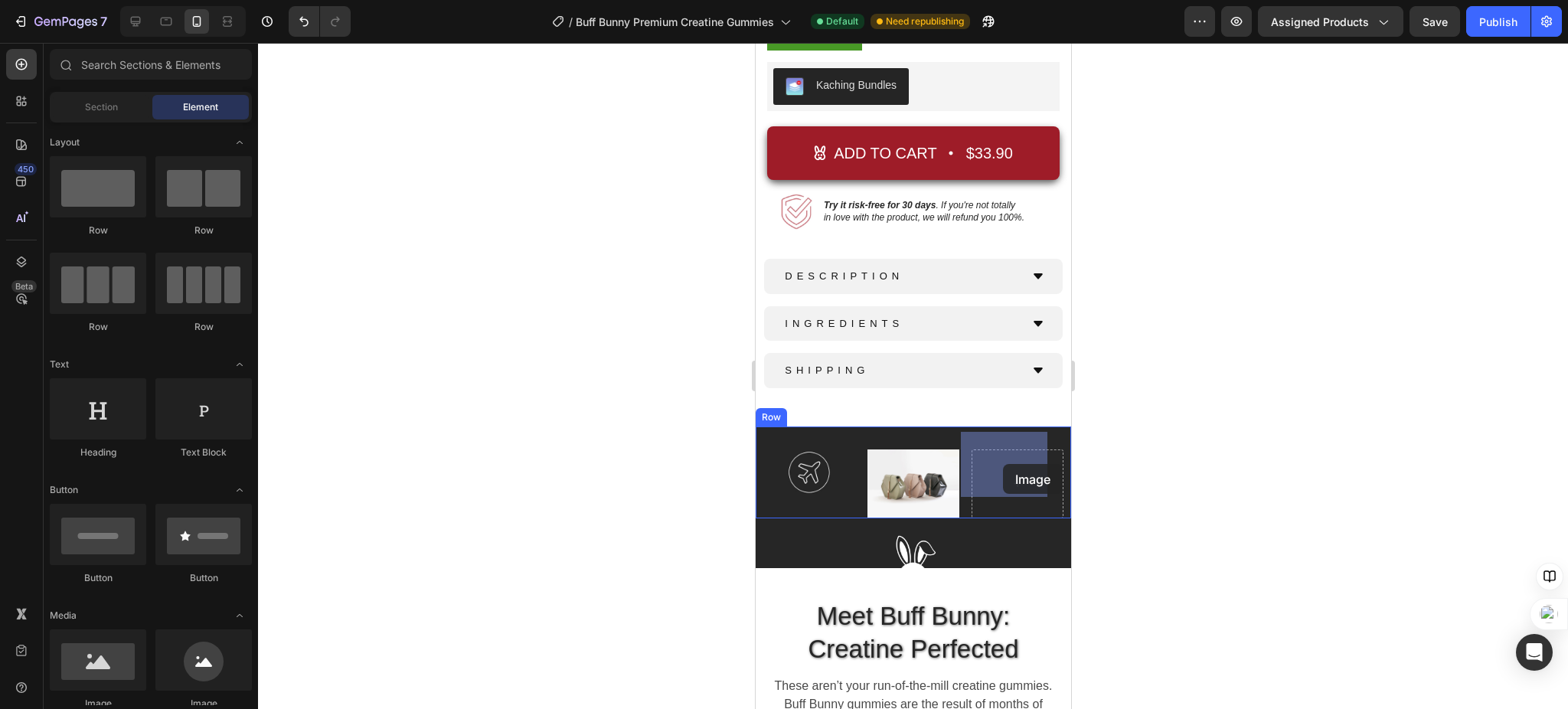
drag, startPoint x: 867, startPoint y: 705, endPoint x: 1002, endPoint y: 463, distance: 277.1
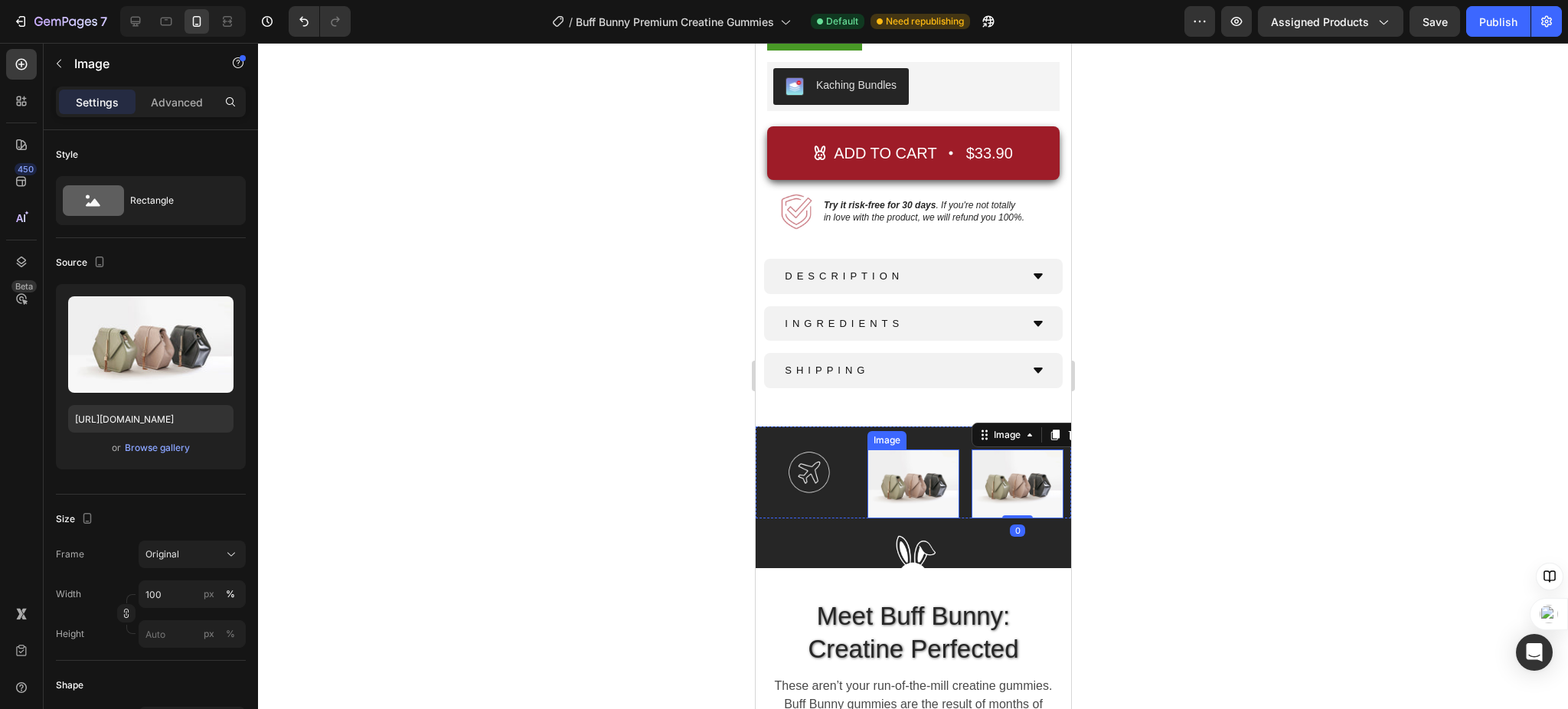
click at [878, 470] on img at bounding box center [913, 483] width 92 height 69
click at [146, 444] on div "Browse gallery" at bounding box center [157, 447] width 65 height 14
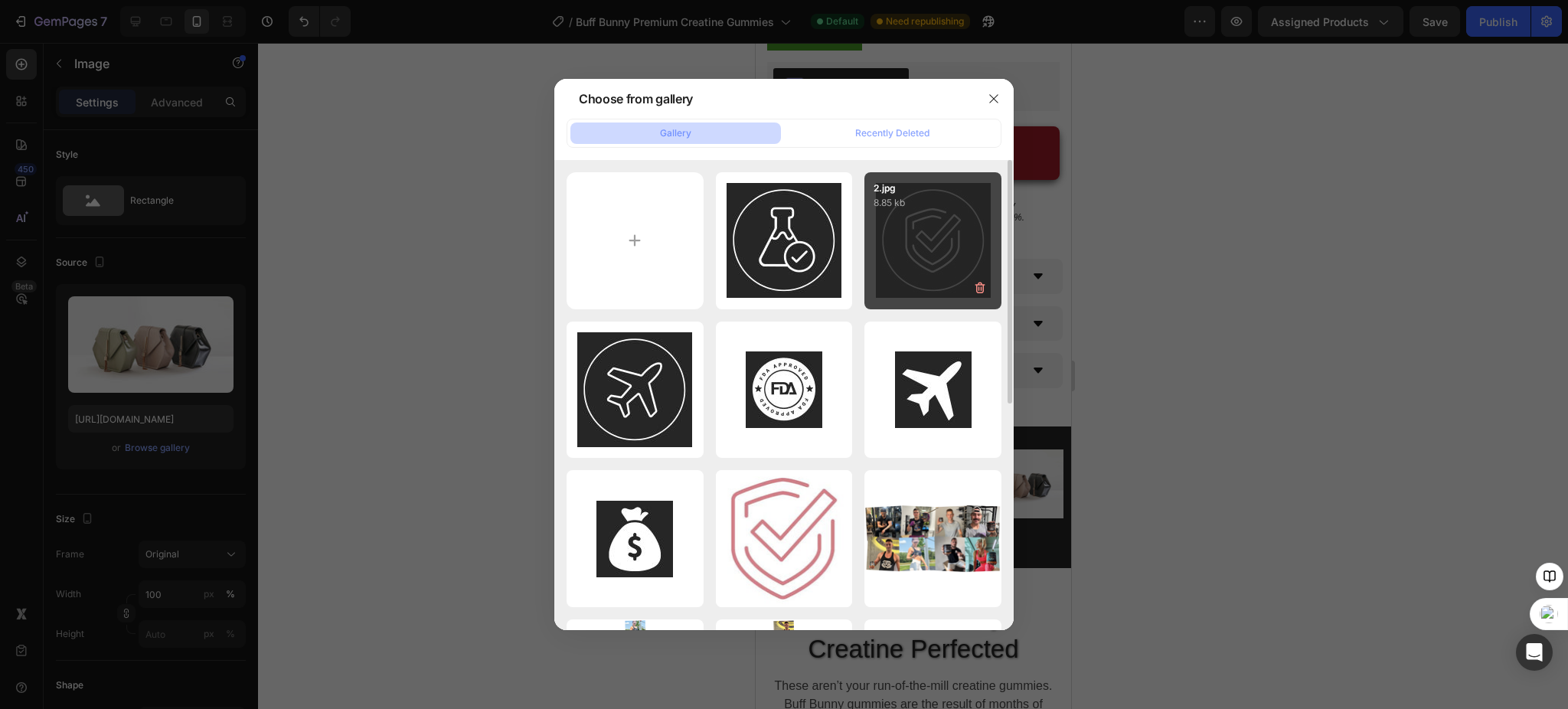
click at [941, 253] on div "2.jpg 8.85 kb" at bounding box center [932, 240] width 137 height 137
type input "[URL][DOMAIN_NAME]"
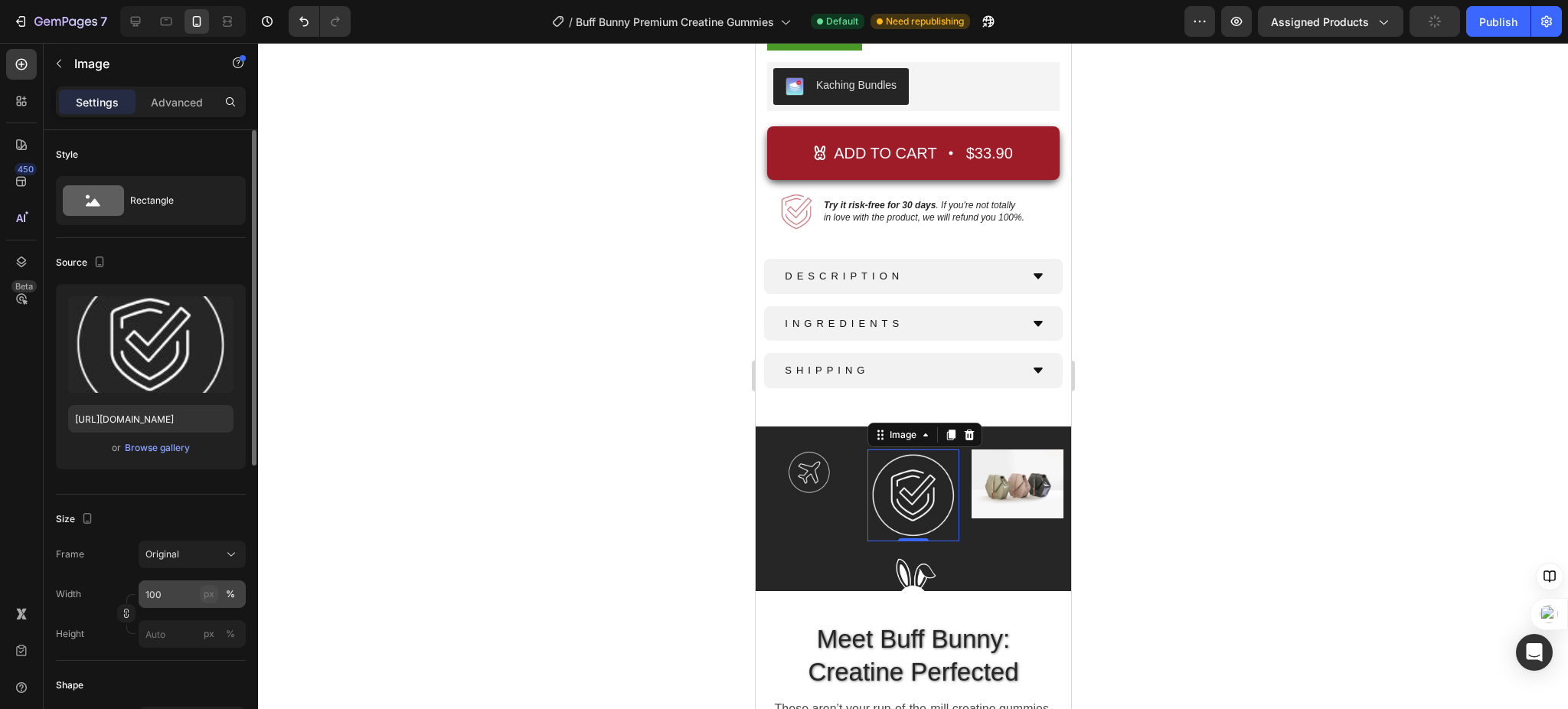
click at [211, 594] on div "px" at bounding box center [209, 593] width 11 height 14
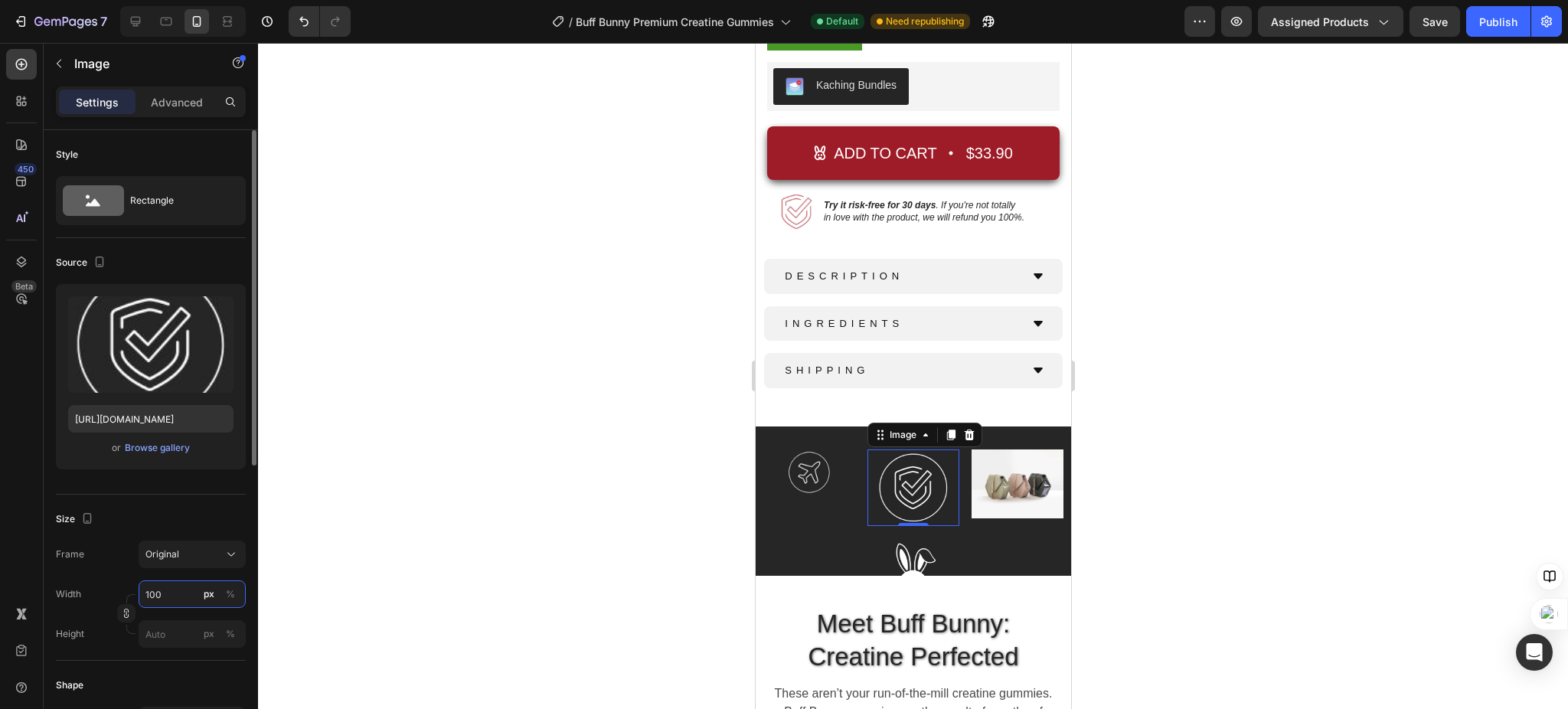
click at [167, 591] on input "100" at bounding box center [192, 594] width 107 height 28
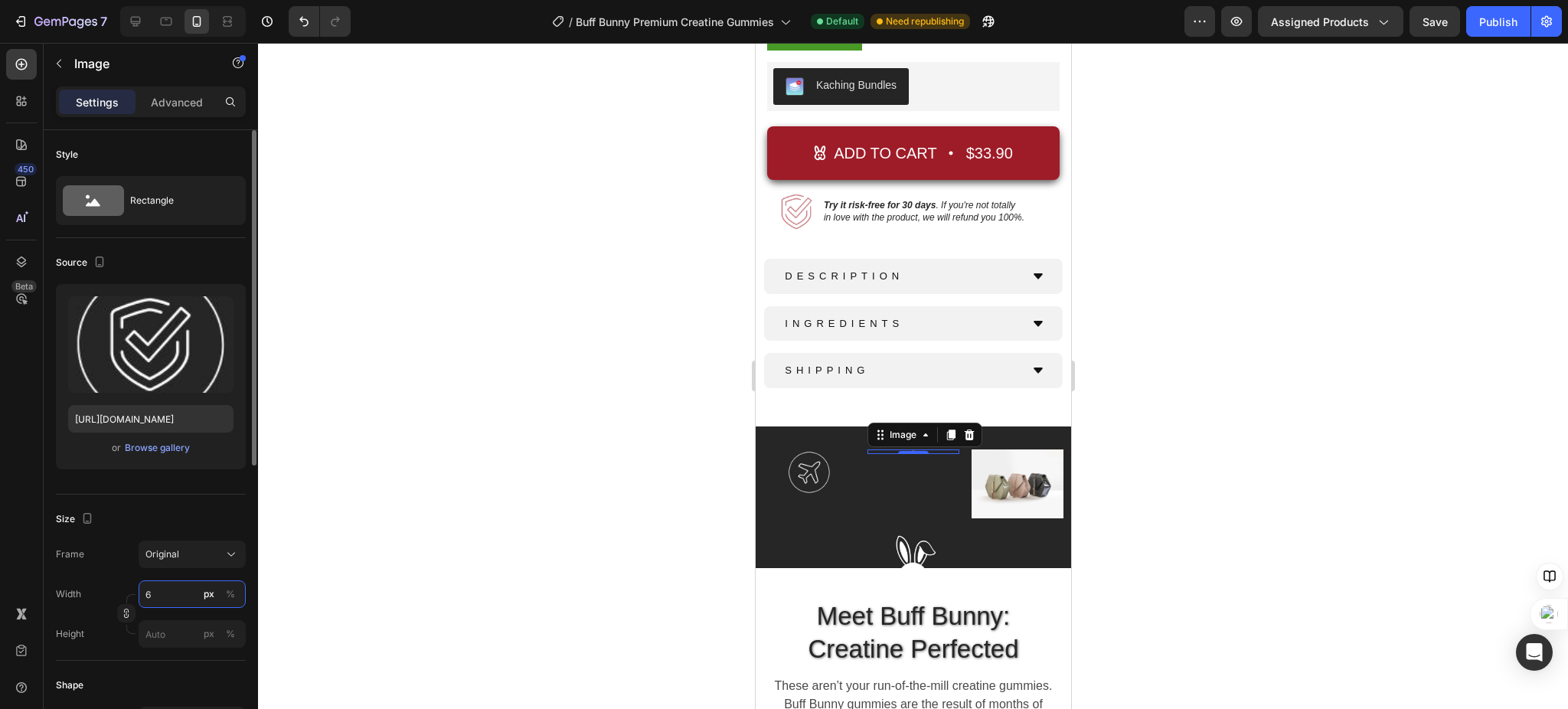
type input "60"
click at [22, 70] on icon at bounding box center [21, 64] width 16 height 16
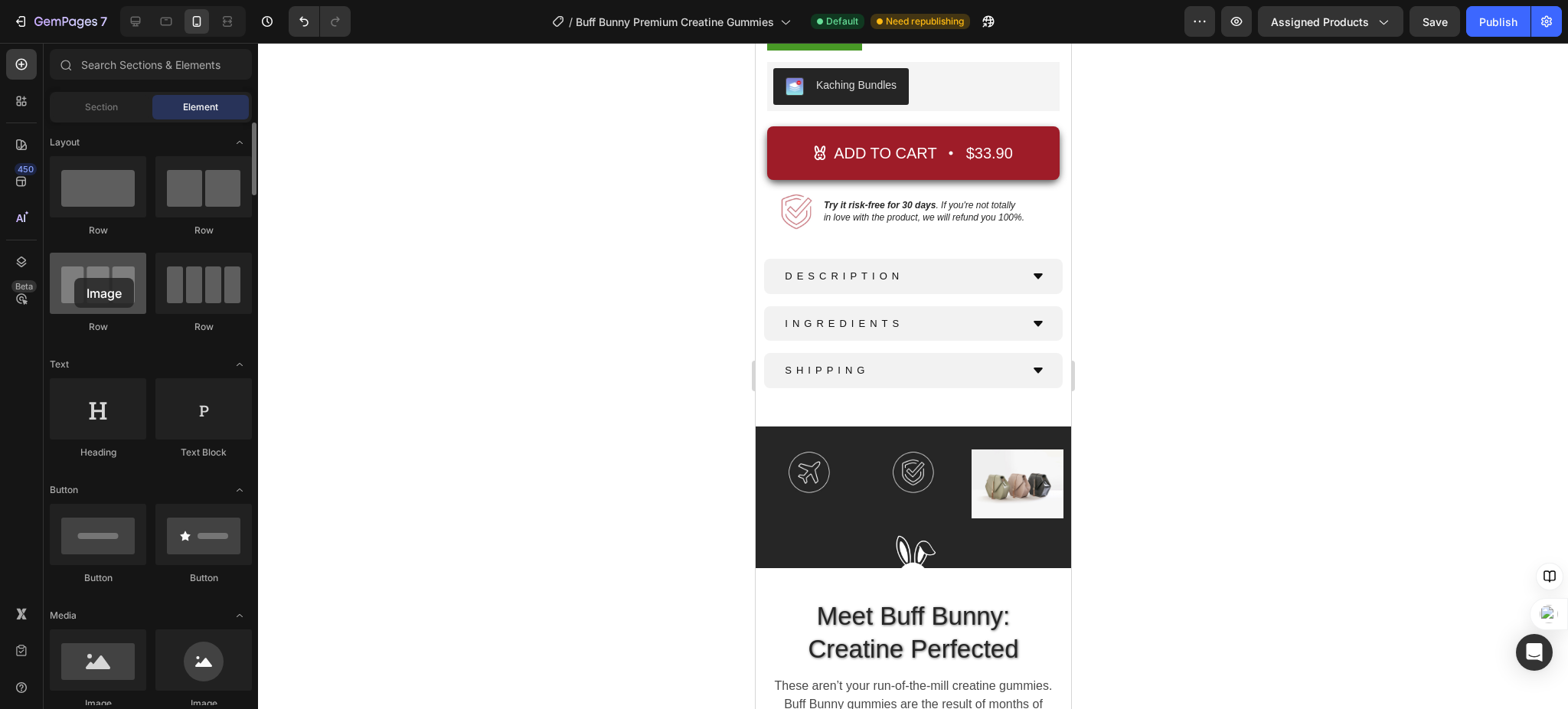
drag, startPoint x: 79, startPoint y: 675, endPoint x: 86, endPoint y: 281, distance: 394.1
click at [1006, 457] on img at bounding box center [1017, 483] width 92 height 69
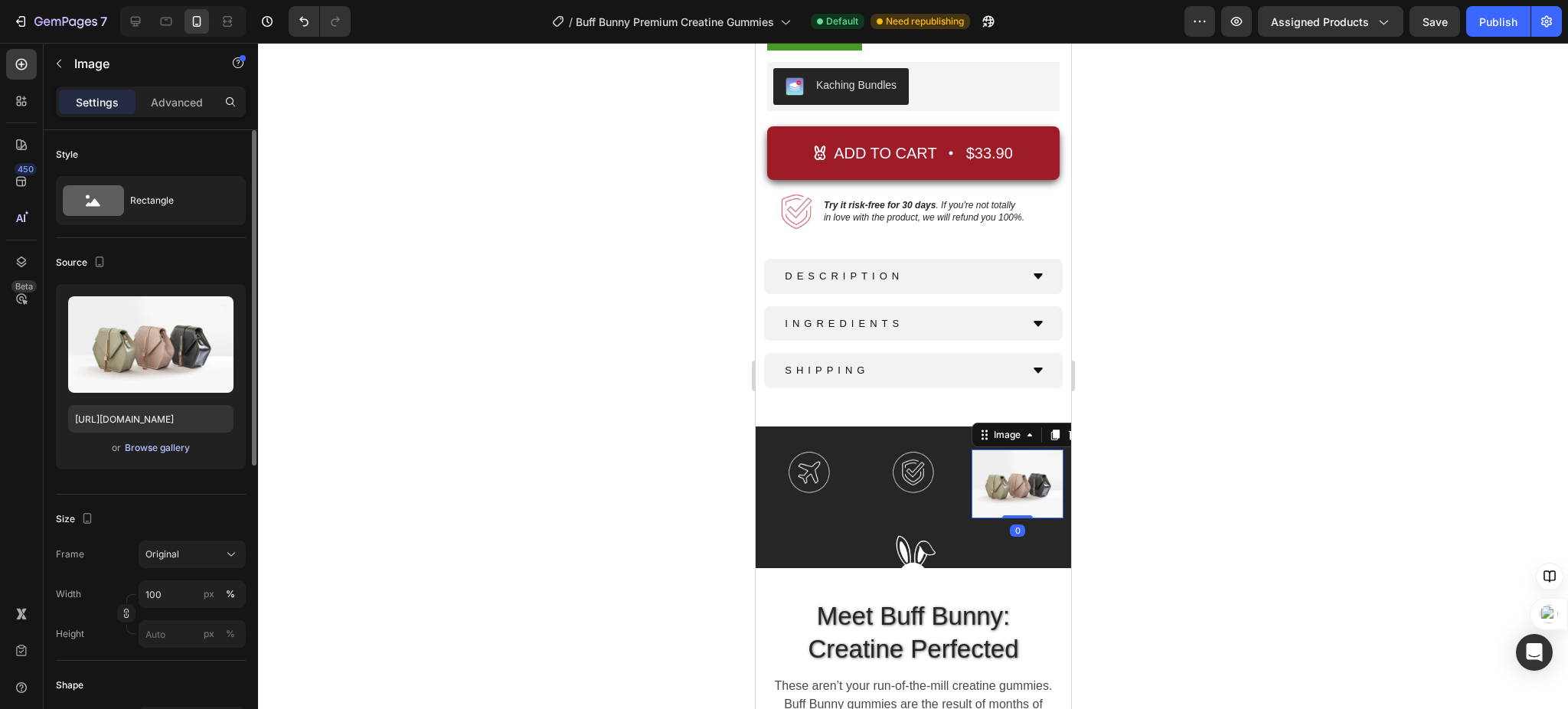
click at [138, 447] on div "Browse gallery" at bounding box center [157, 447] width 65 height 14
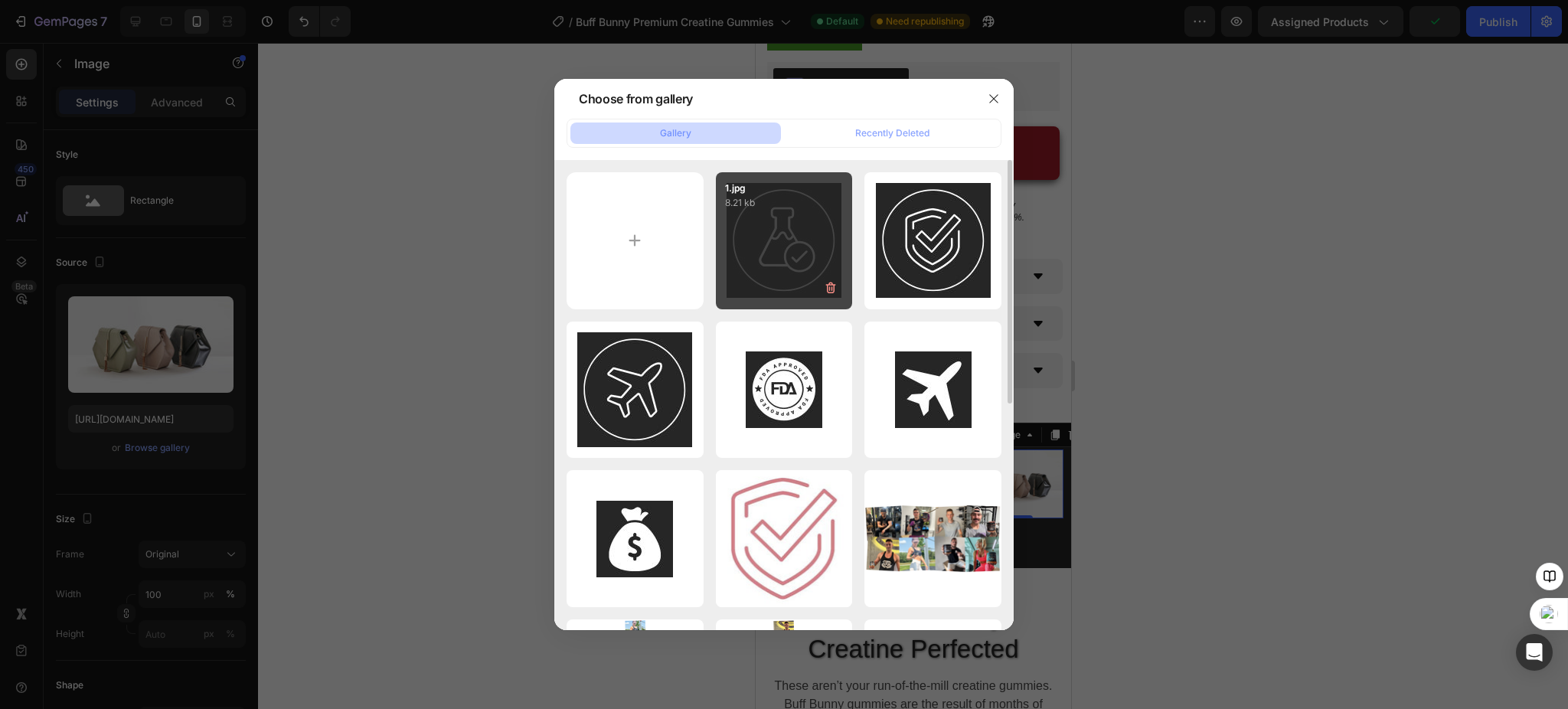
drag, startPoint x: 770, startPoint y: 238, endPoint x: 790, endPoint y: 247, distance: 21.9
click at [770, 238] on div "1.jpg 8.21 kb" at bounding box center [784, 240] width 137 height 137
type input "[URL][DOMAIN_NAME]"
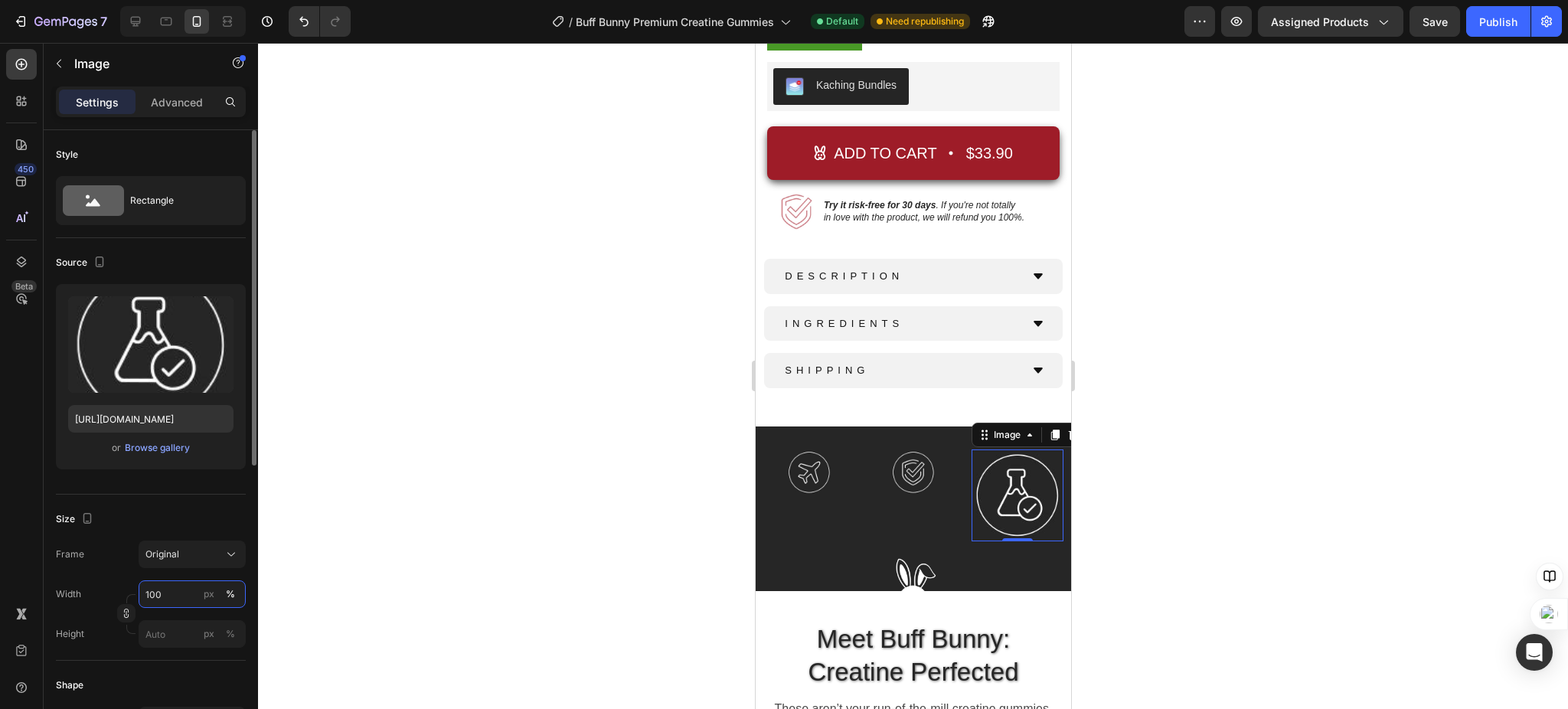
click at [157, 595] on input "100" at bounding box center [192, 594] width 107 height 28
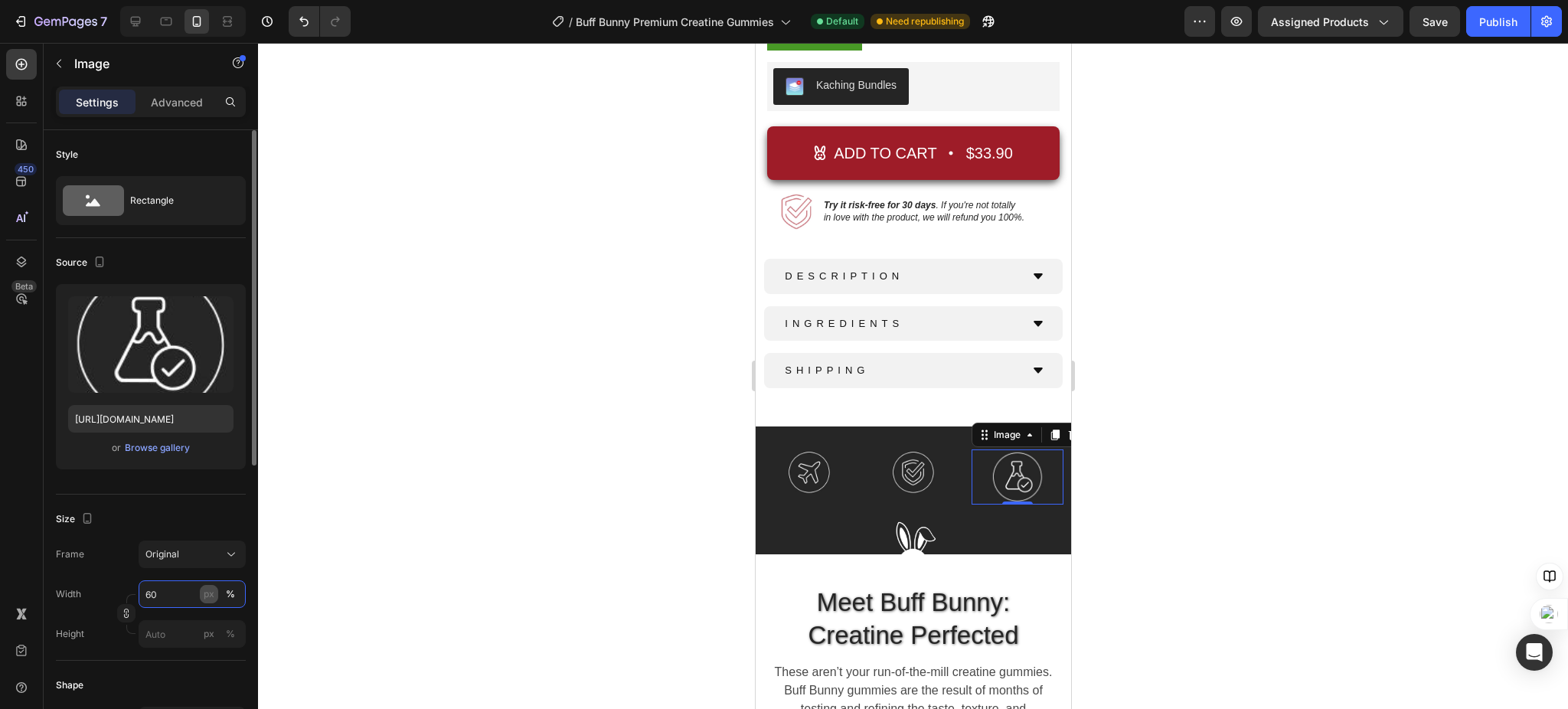
type input "60"
click at [208, 591] on div "px" at bounding box center [209, 593] width 11 height 14
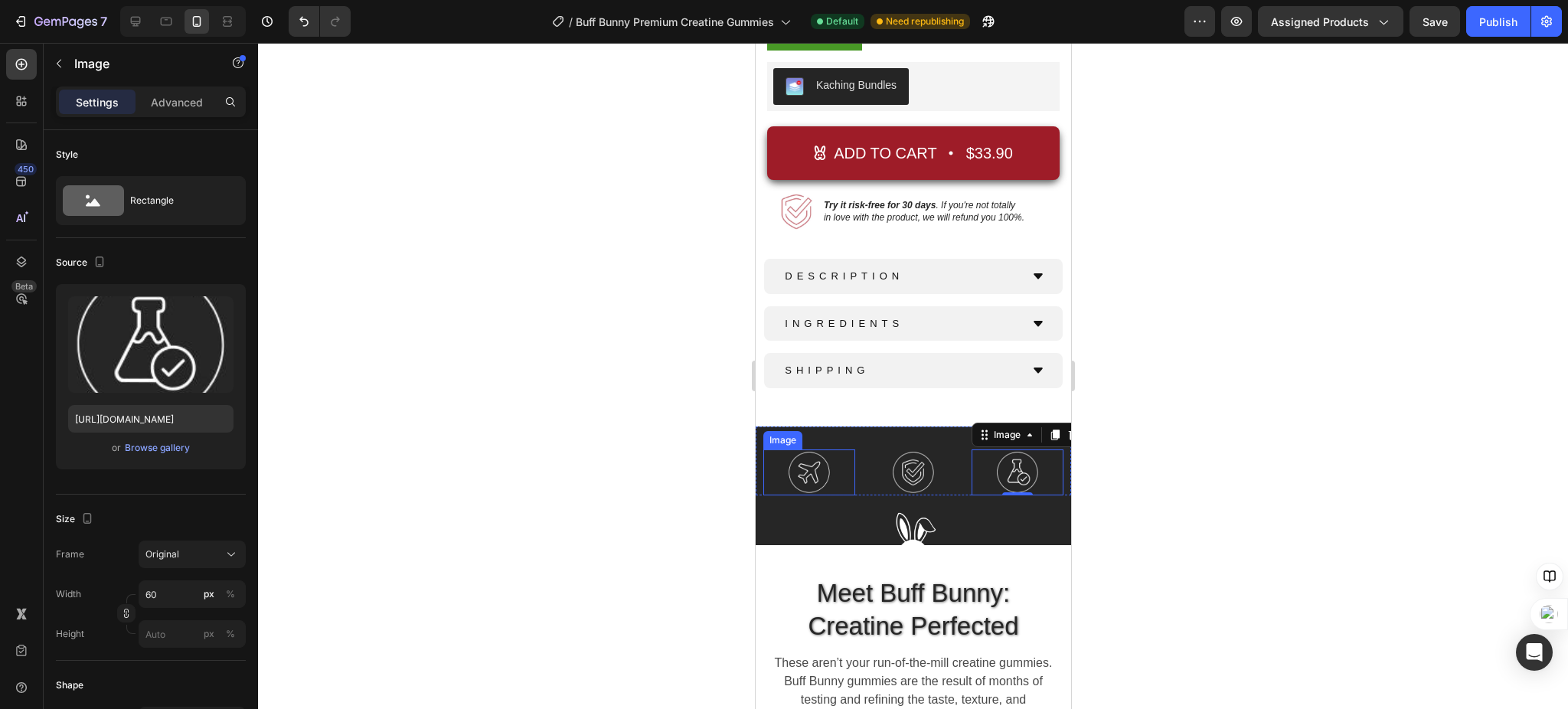
click at [812, 449] on img at bounding box center [809, 472] width 46 height 46
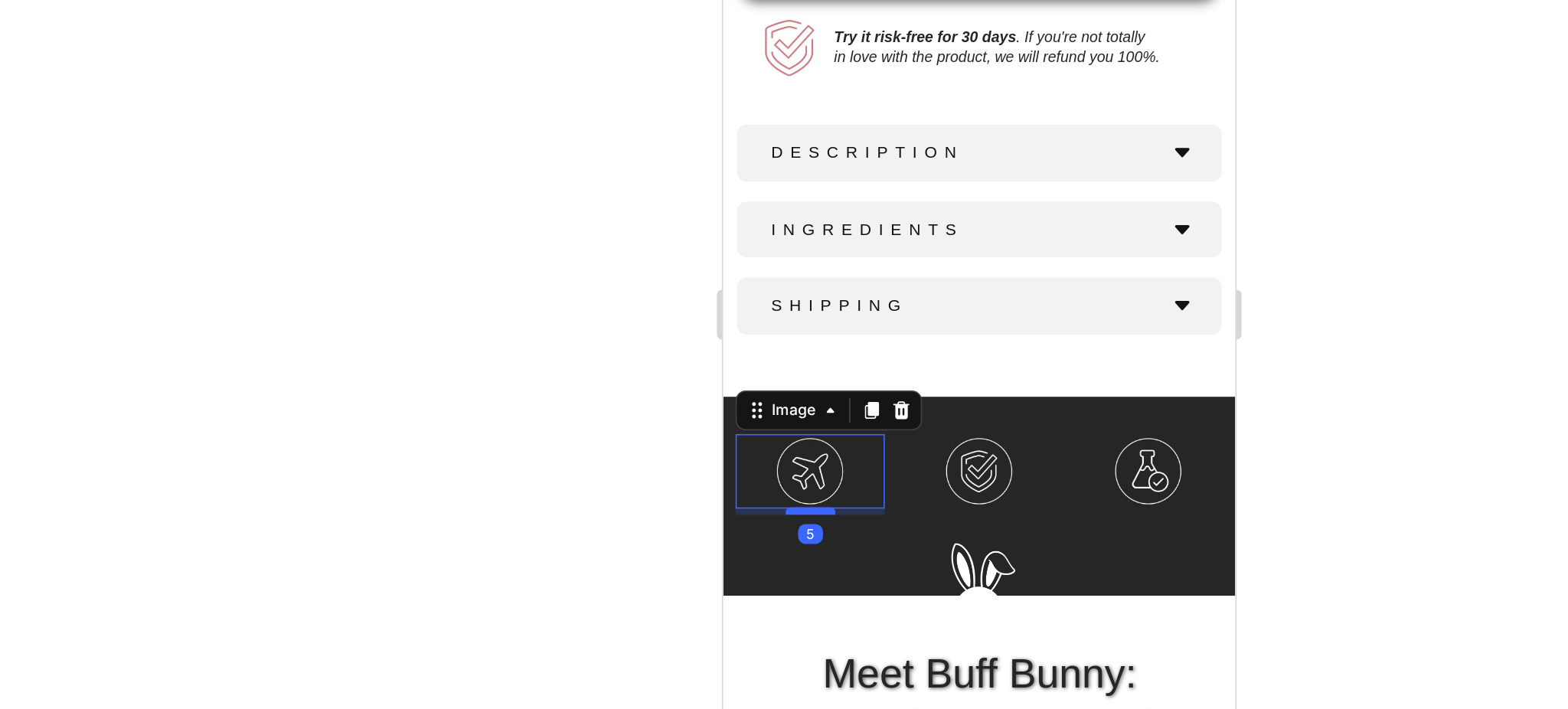
click at [774, 226] on div at bounding box center [775, 227] width 30 height 5
click at [877, 183] on img at bounding box center [880, 203] width 46 height 46
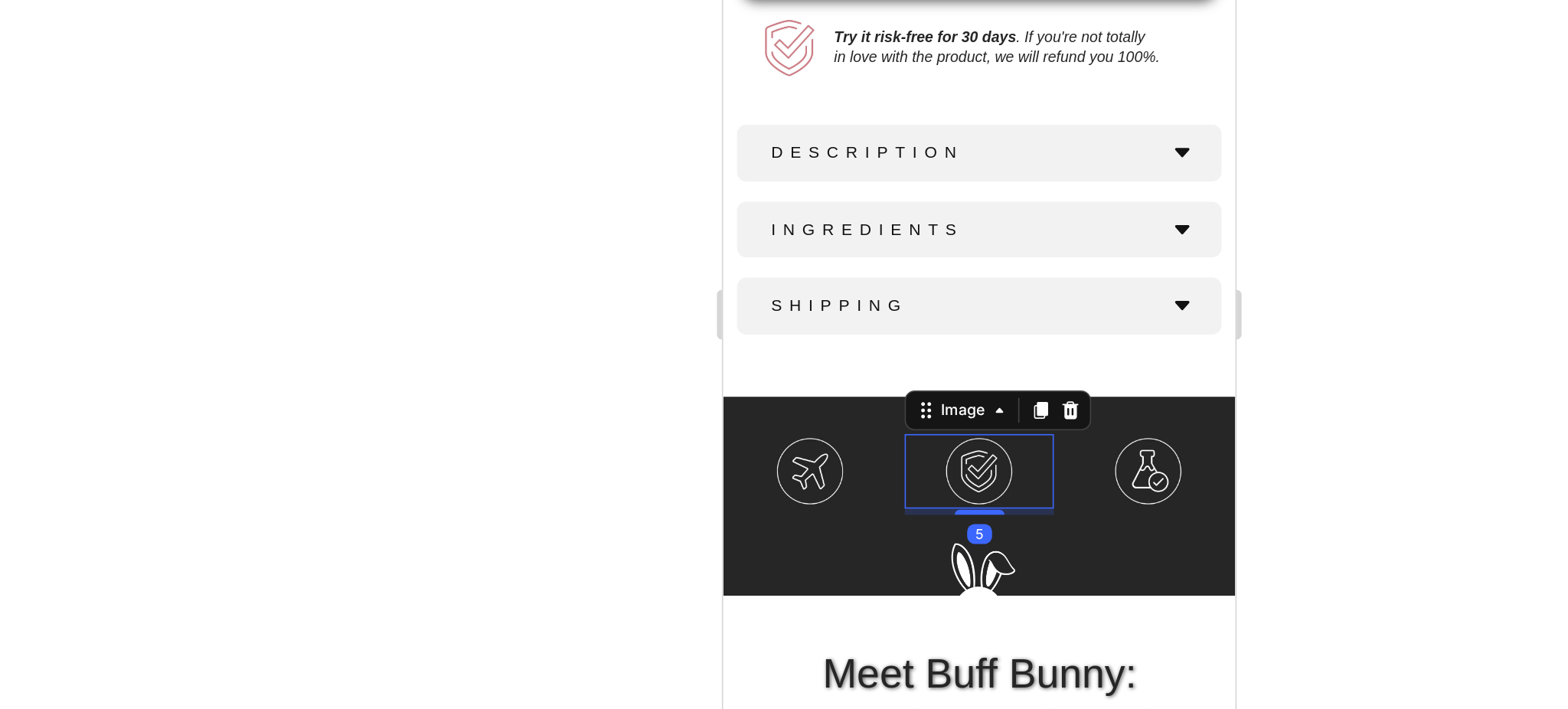
click at [868, 227] on div at bounding box center [879, 228] width 30 height 3
type input "5"
click at [967, 182] on img at bounding box center [984, 203] width 46 height 46
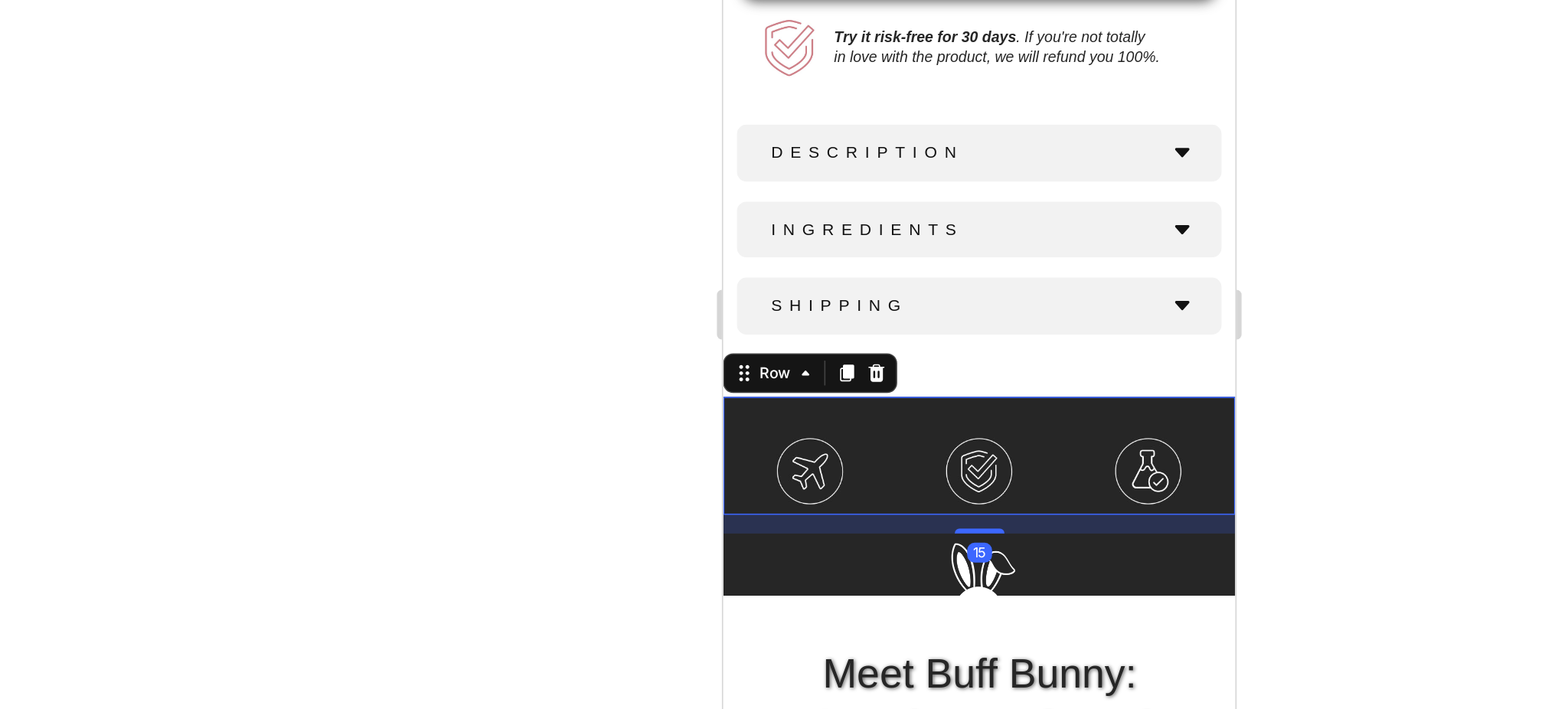
click at [1110, 439] on div at bounding box center [913, 376] width 1310 height 666
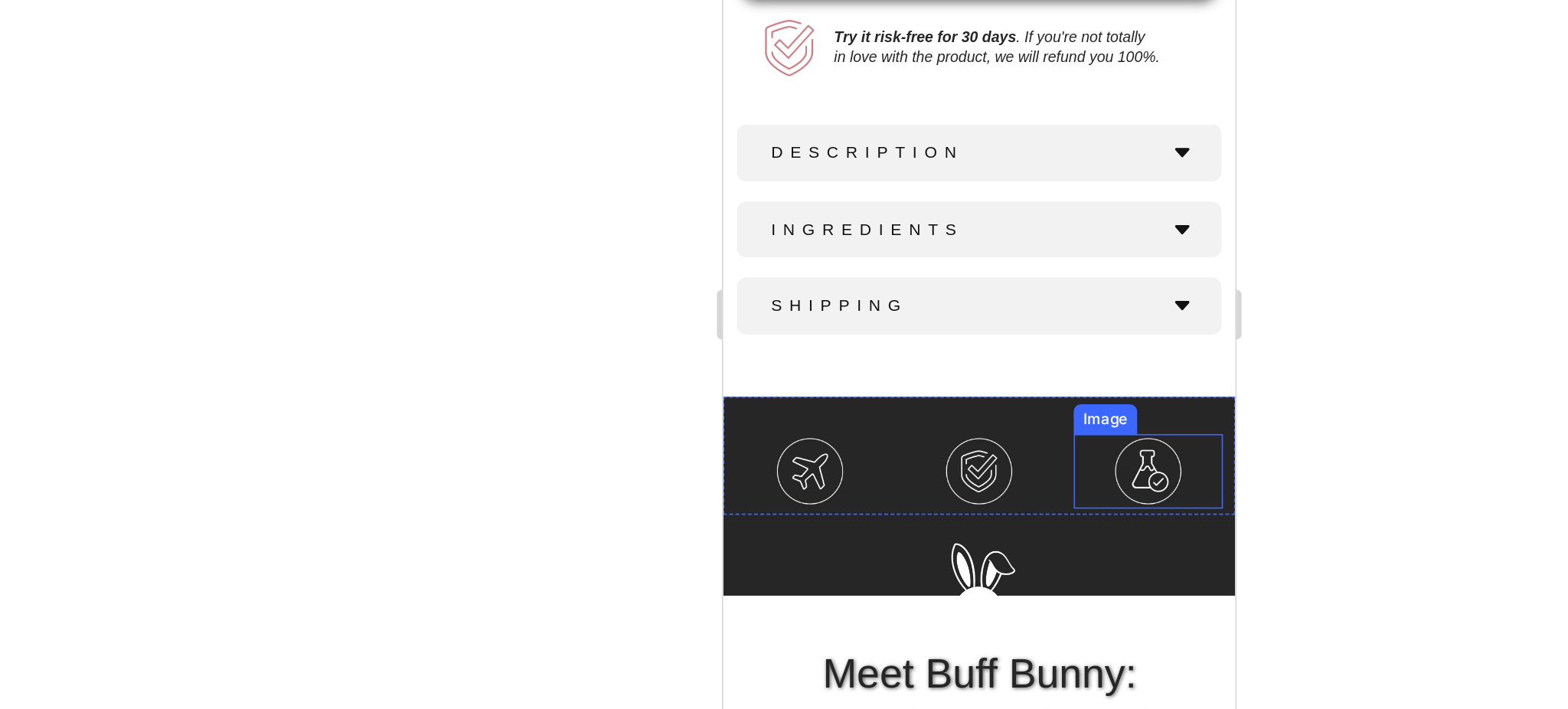
click at [979, 183] on img at bounding box center [984, 203] width 46 height 46
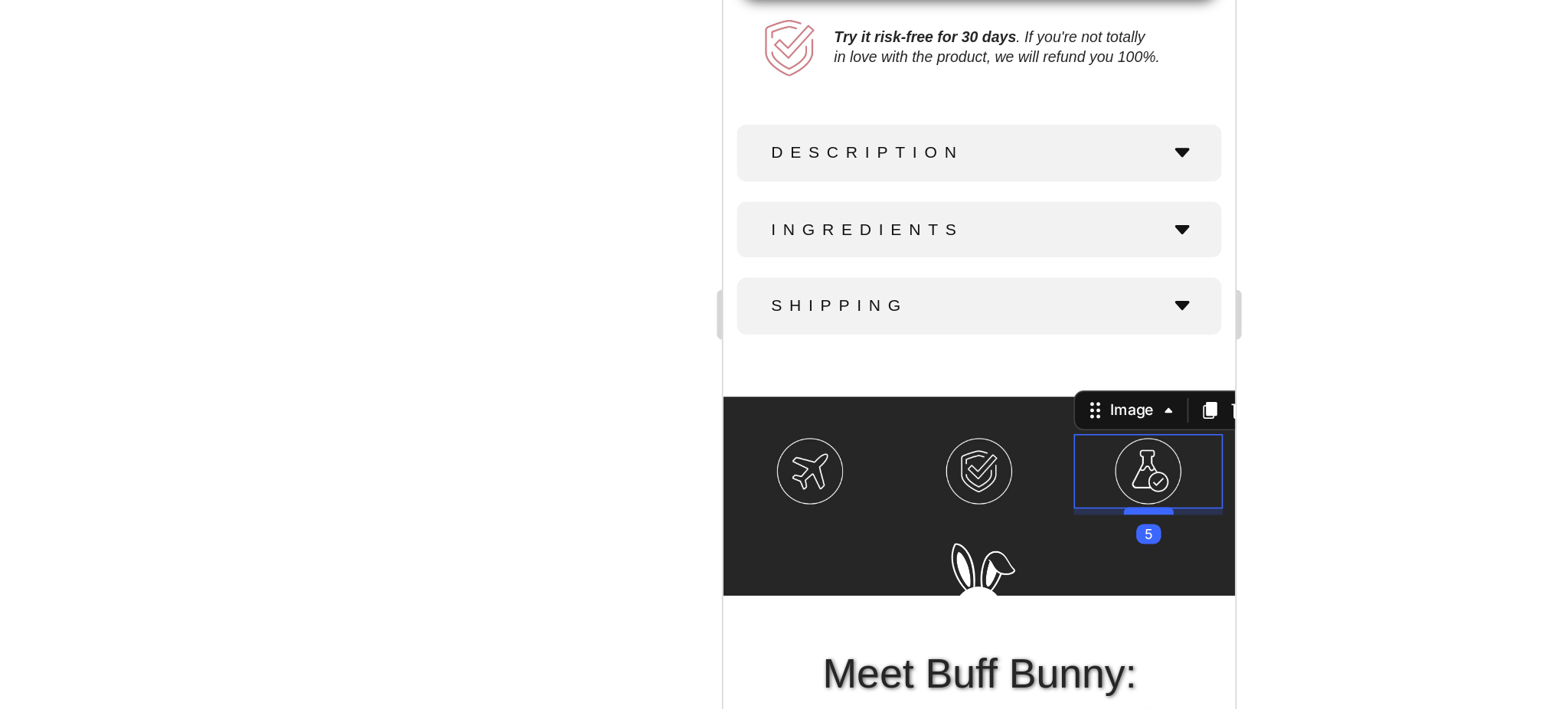
click at [970, 226] on div at bounding box center [983, 227] width 30 height 5
type input "5"
click at [1142, 451] on div at bounding box center [913, 376] width 1310 height 666
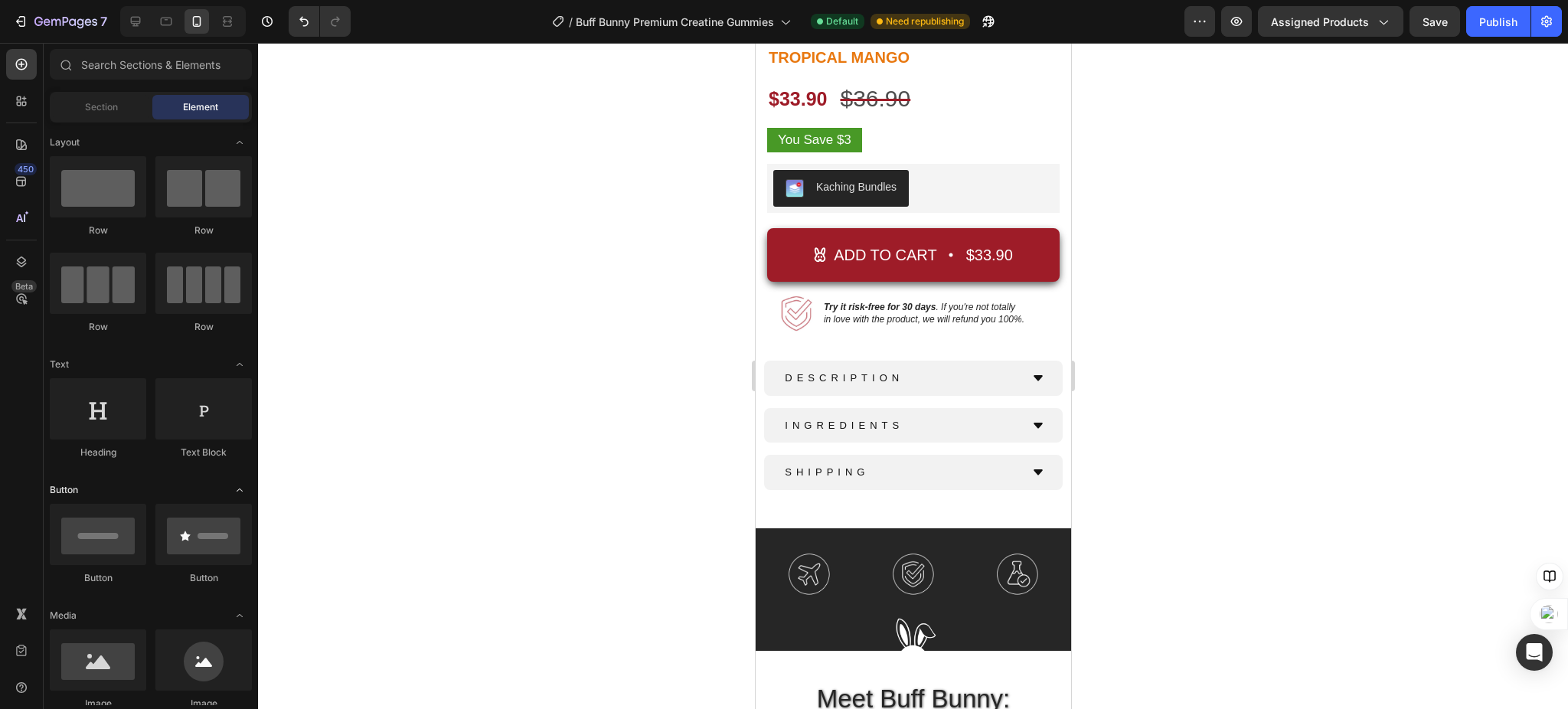
scroll to position [102, 0]
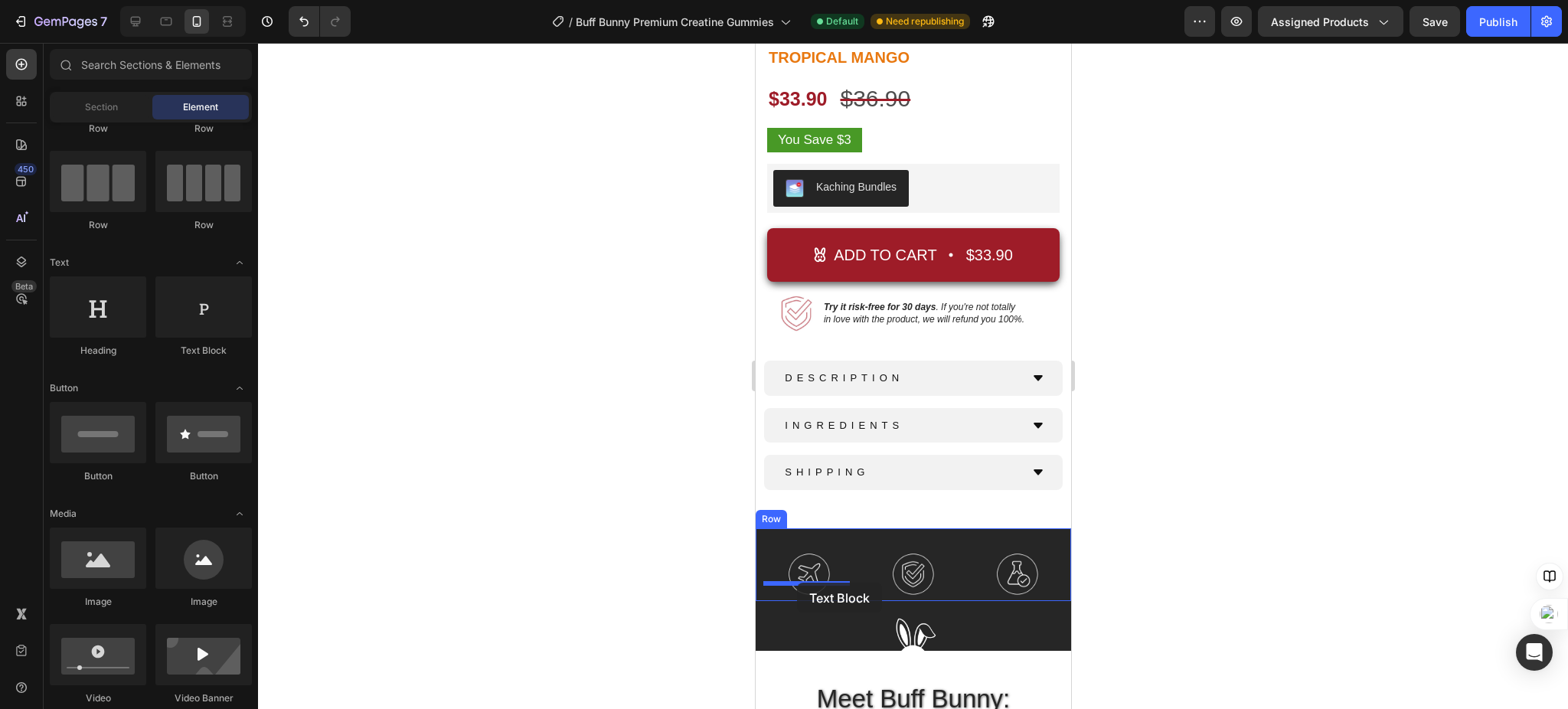
drag, startPoint x: 954, startPoint y: 348, endPoint x: 796, endPoint y: 582, distance: 282.3
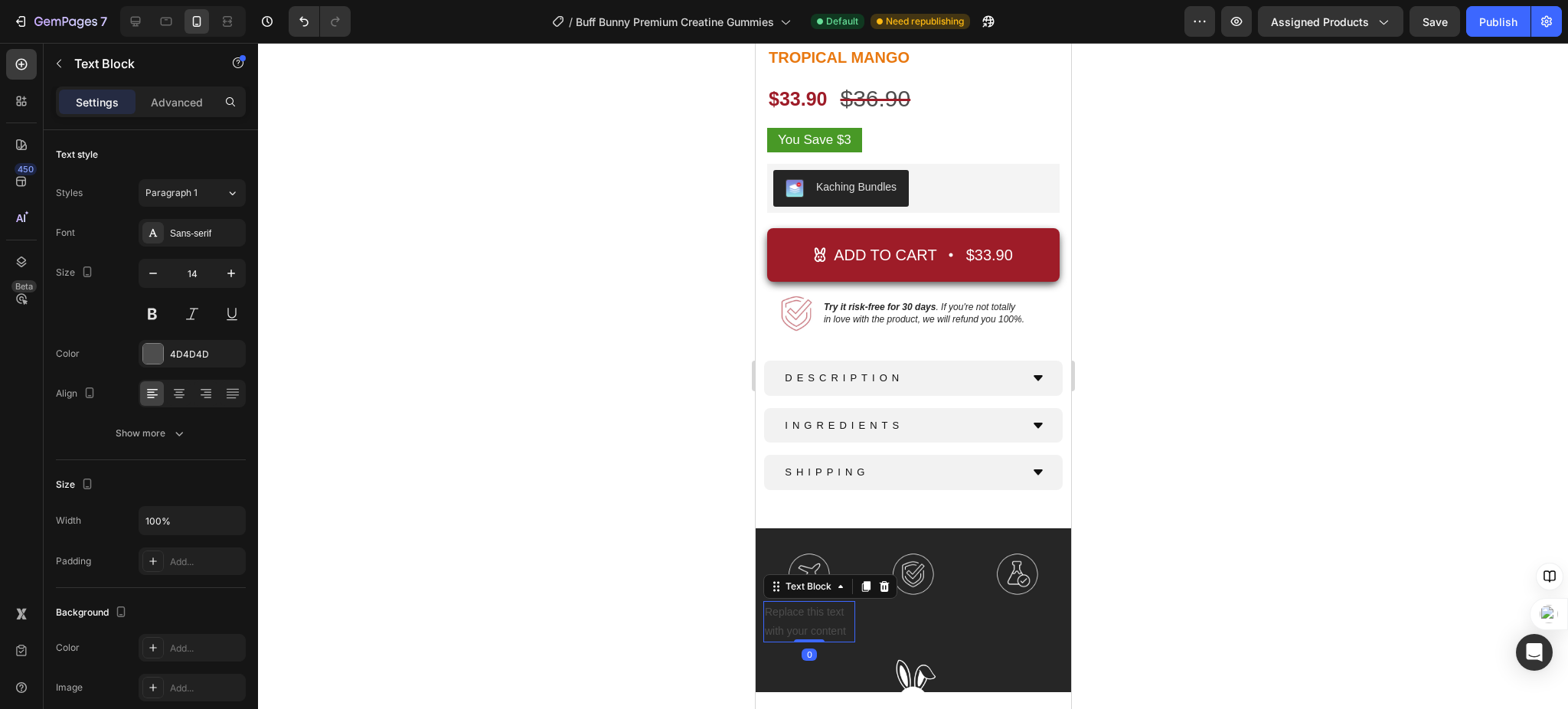
click at [789, 601] on div "Replace this text with your content" at bounding box center [809, 621] width 92 height 41
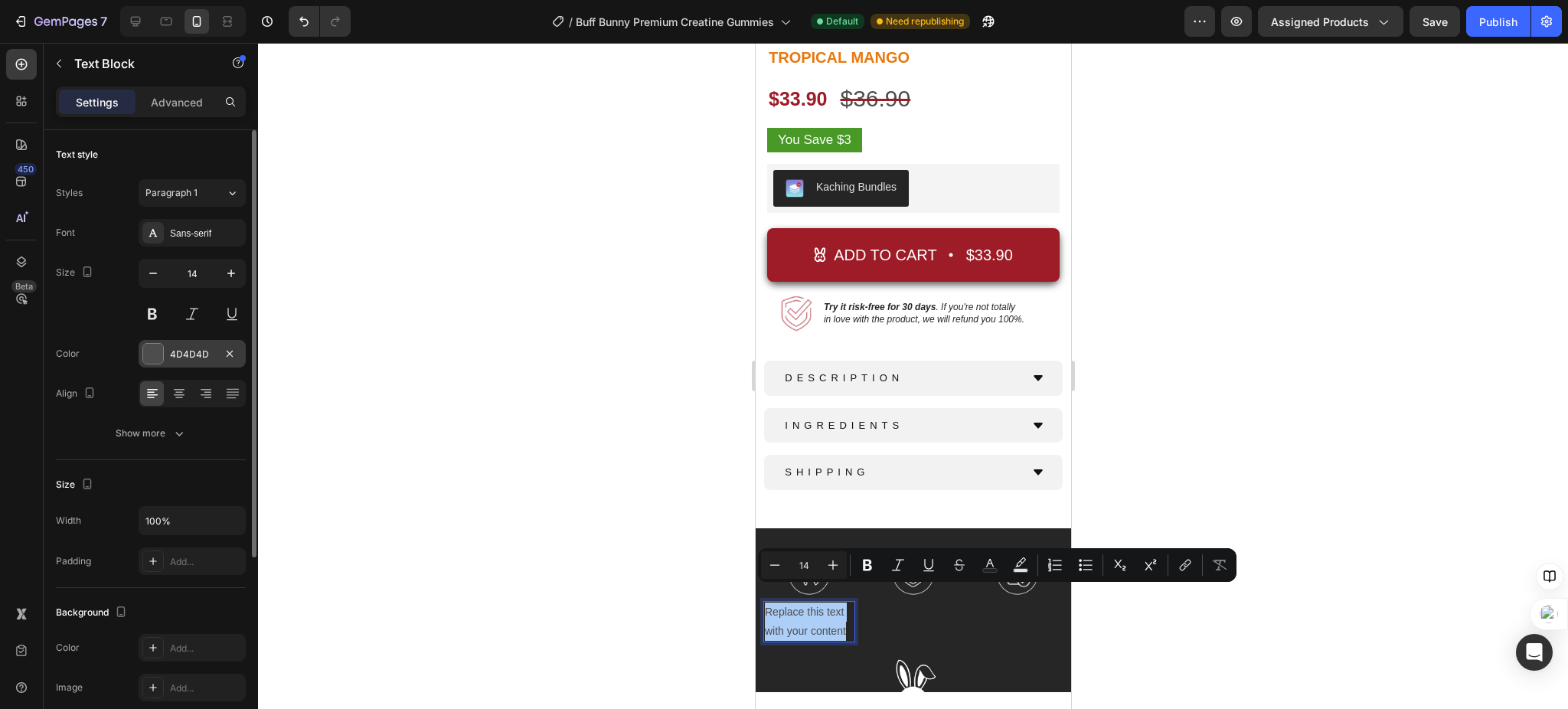
click at [151, 352] on div at bounding box center [153, 354] width 20 height 20
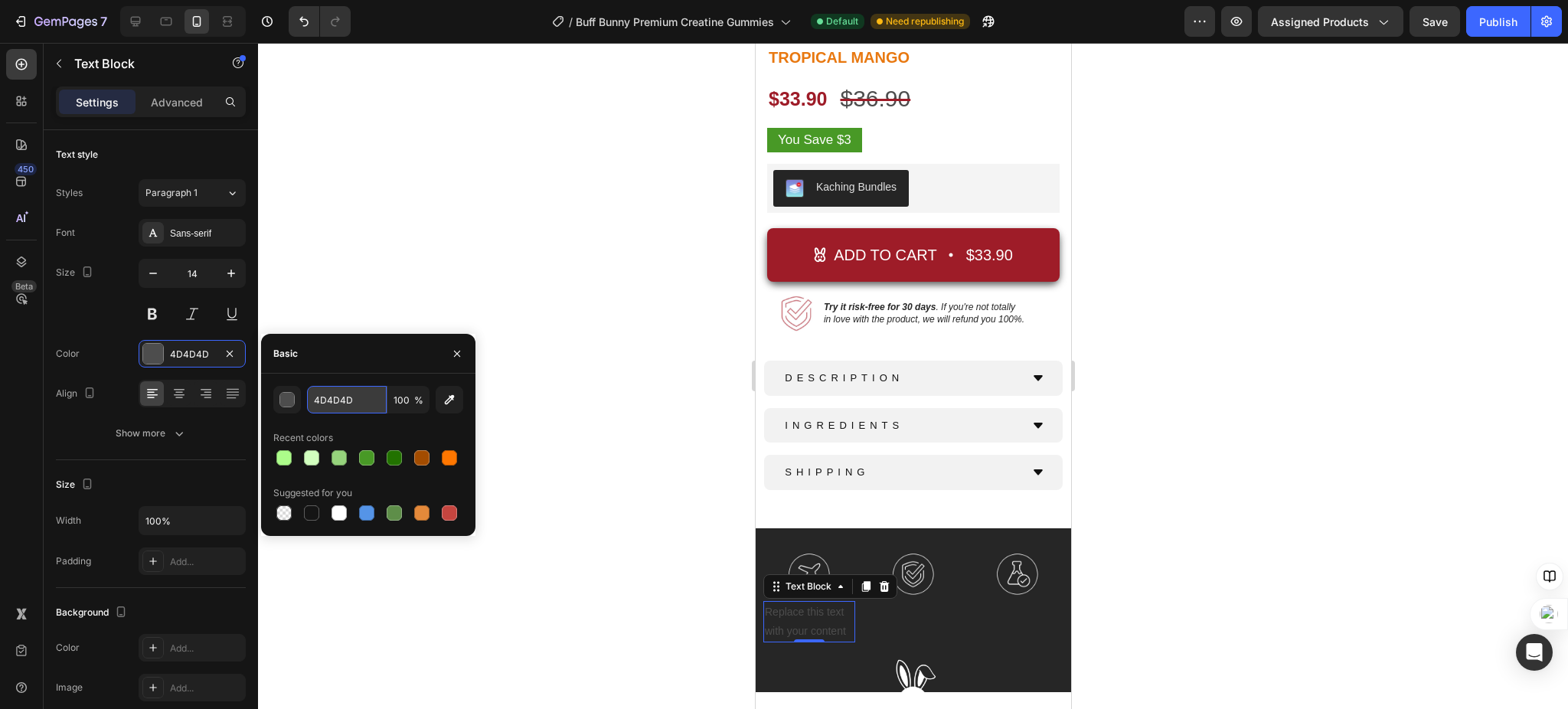
click at [339, 403] on input "4D4D4D" at bounding box center [346, 400] width 79 height 28
type input "d3d3d3"
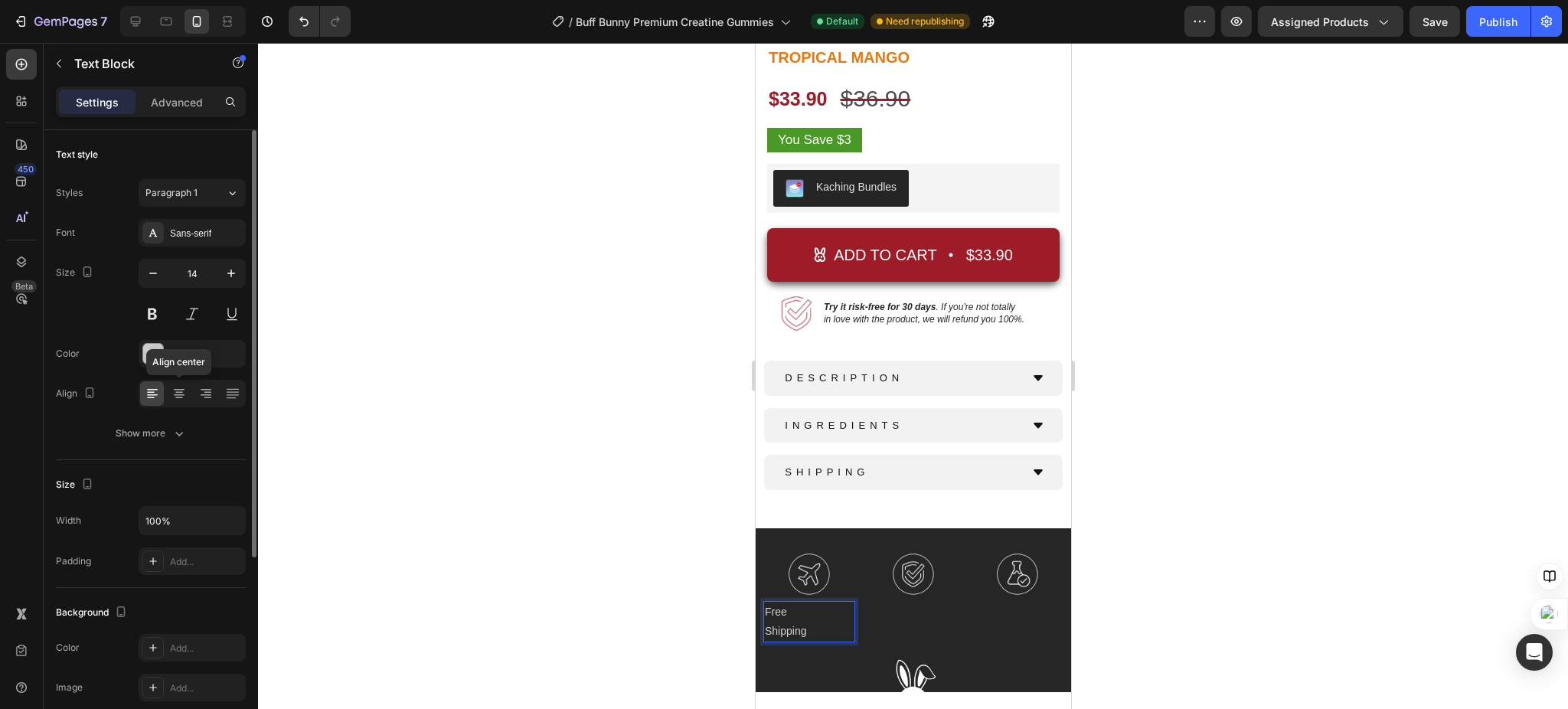
click at [191, 388] on div "Align center" at bounding box center [192, 393] width 107 height 28
click at [182, 388] on icon at bounding box center [179, 393] width 16 height 16
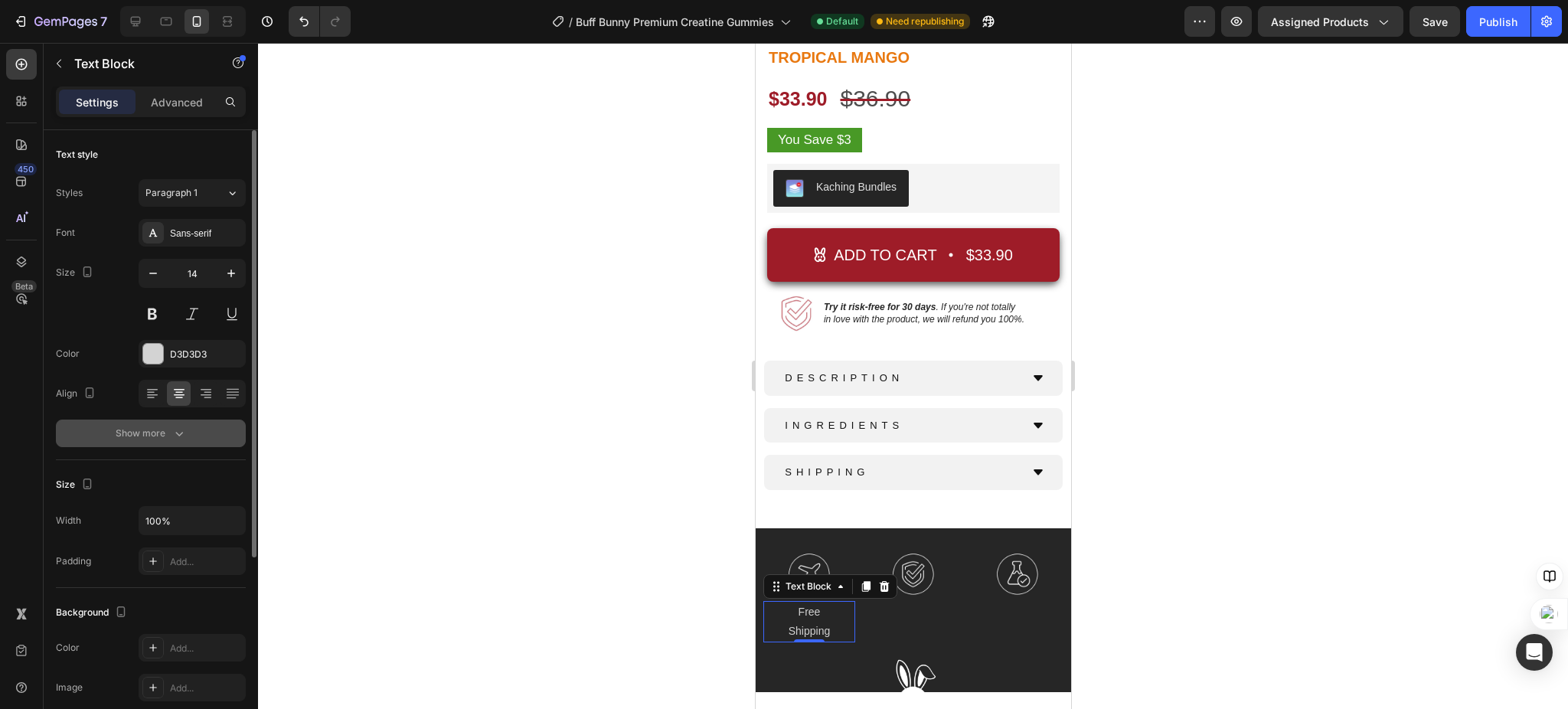
click at [168, 432] on div "Show more" at bounding box center [150, 433] width 71 height 16
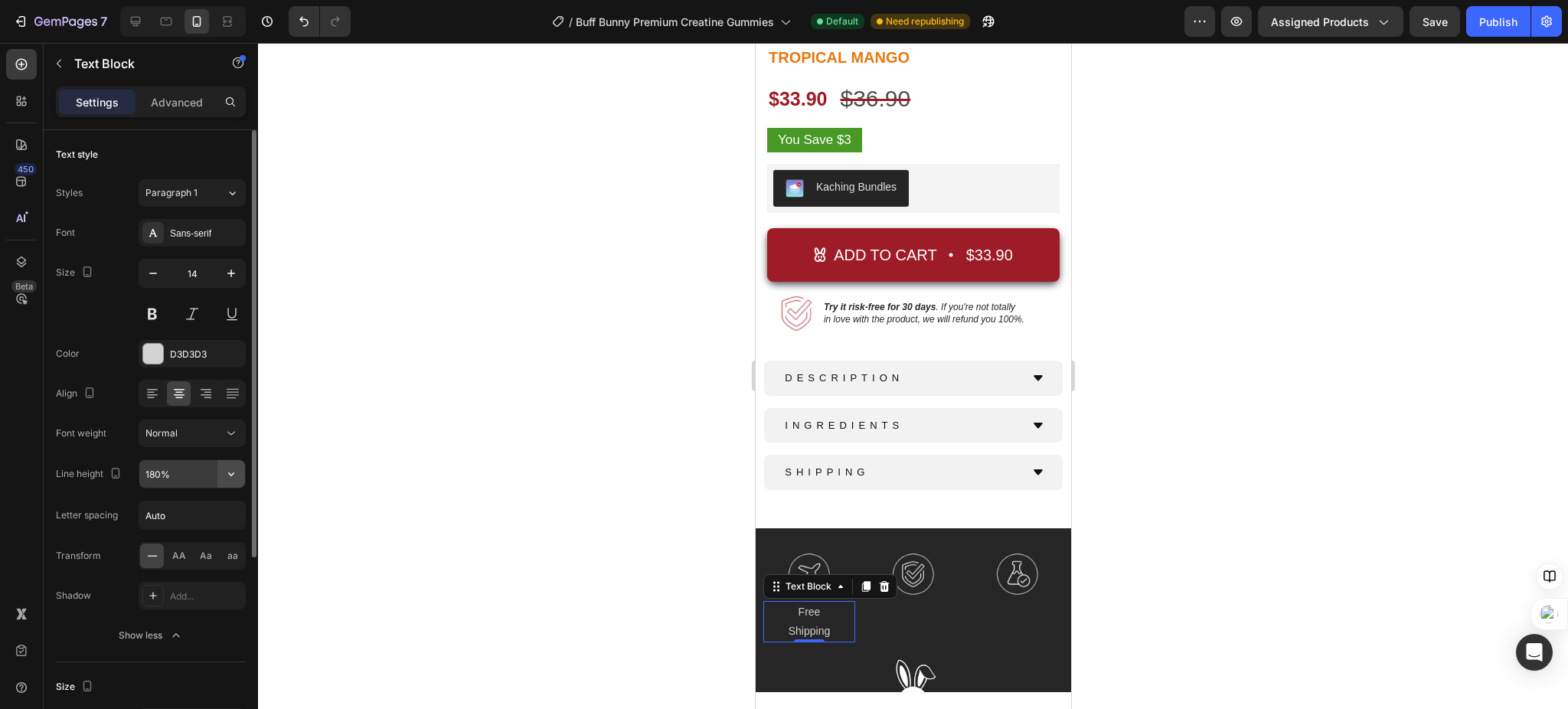
click at [222, 465] on button "button" at bounding box center [231, 473] width 28 height 28
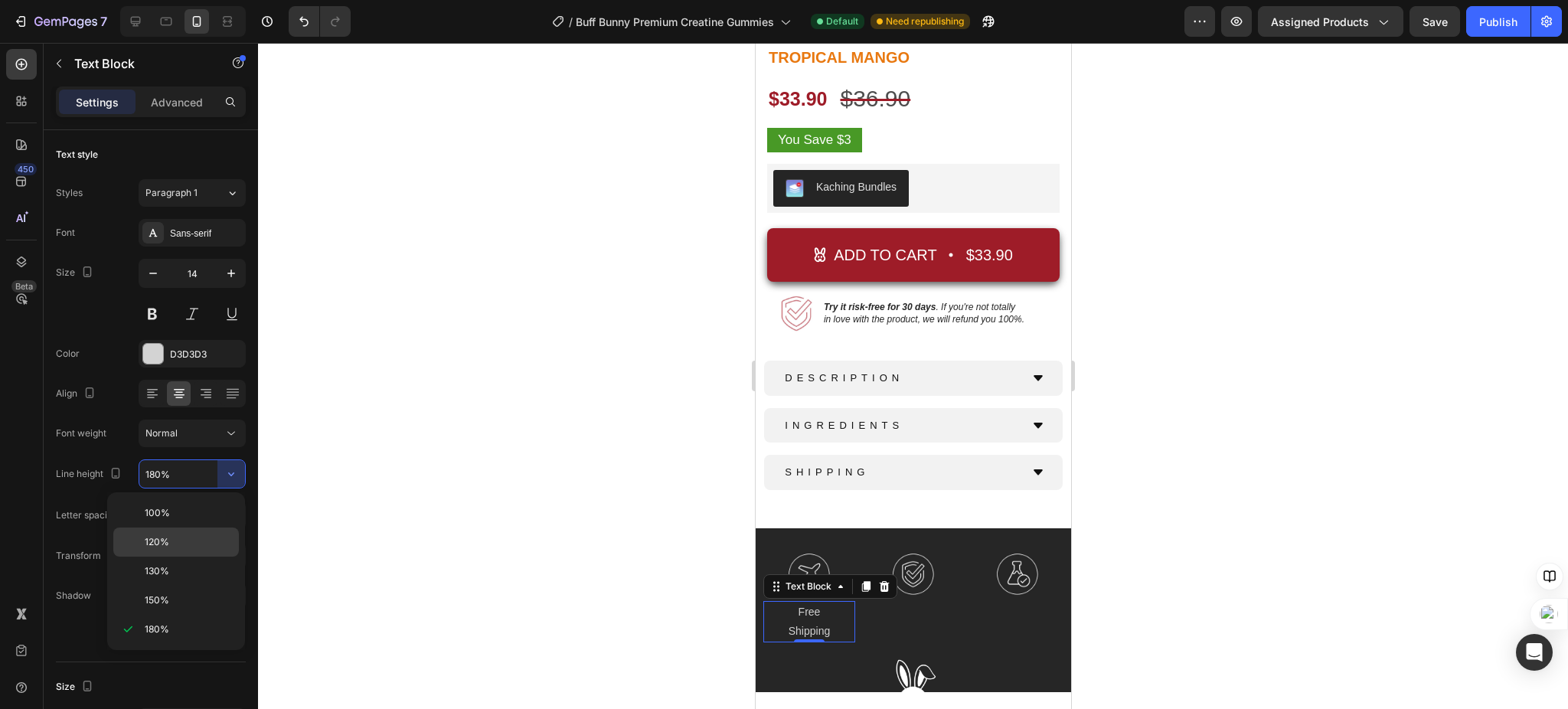
click at [193, 538] on p "120%" at bounding box center [188, 541] width 88 height 14
type input "120%"
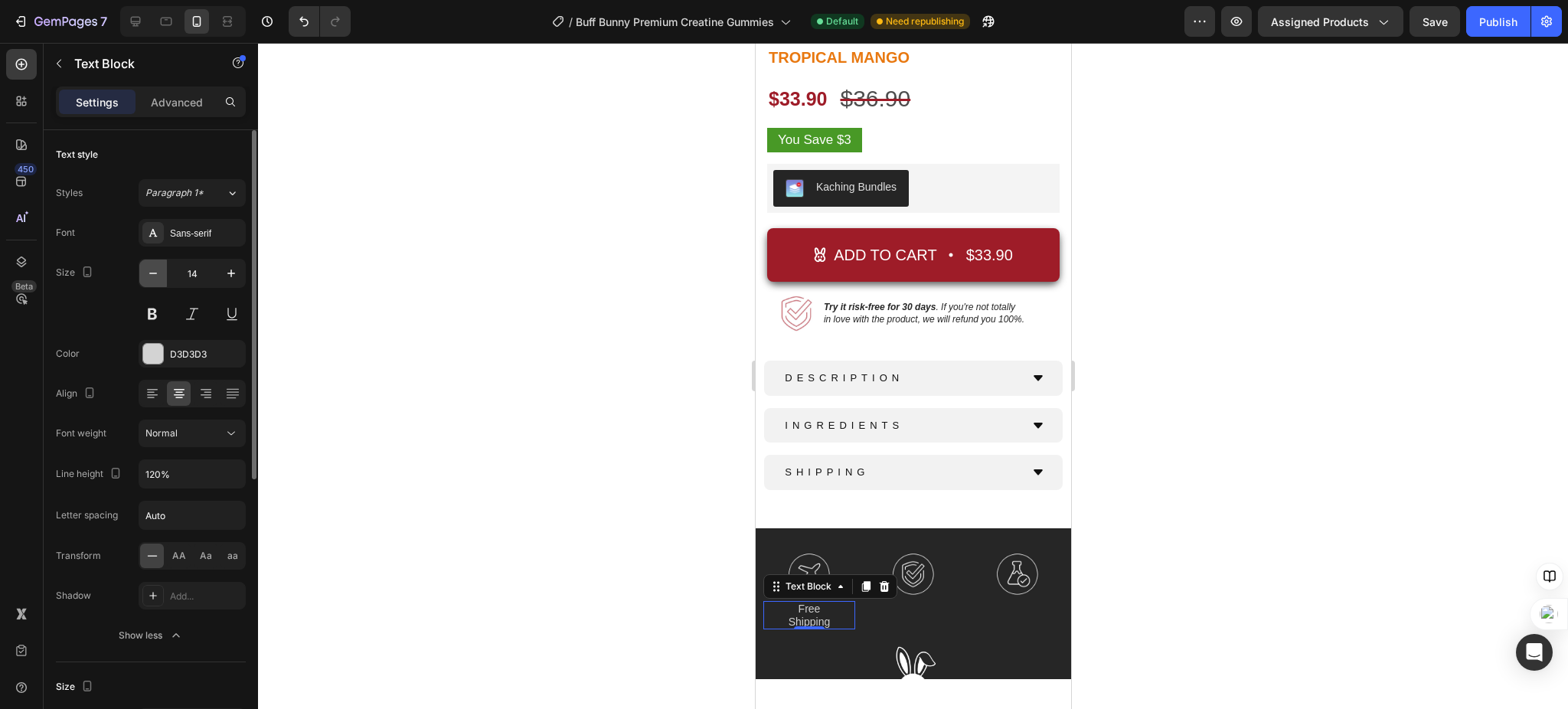
click at [159, 271] on icon "button" at bounding box center [153, 273] width 16 height 16
type input "12"
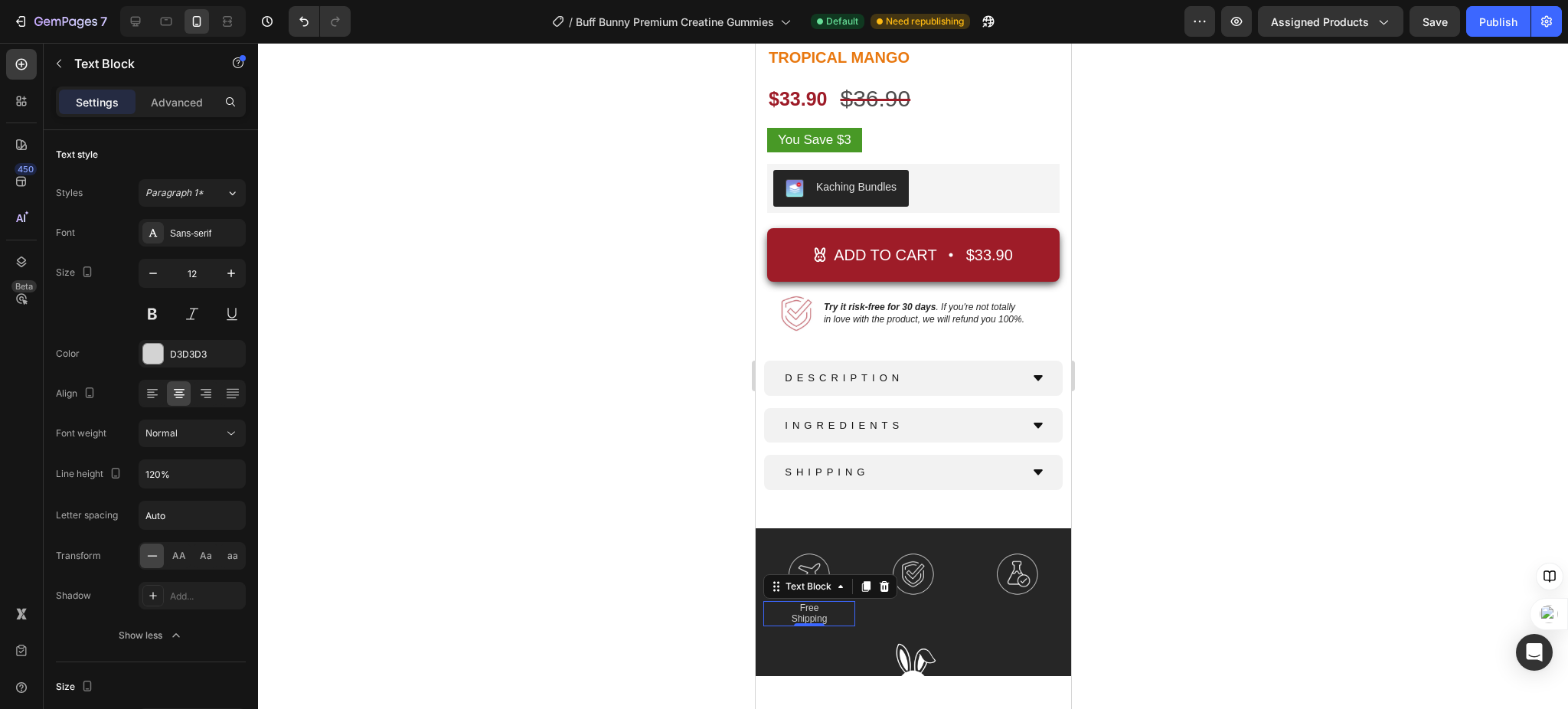
click at [535, 411] on div at bounding box center [913, 376] width 1310 height 666
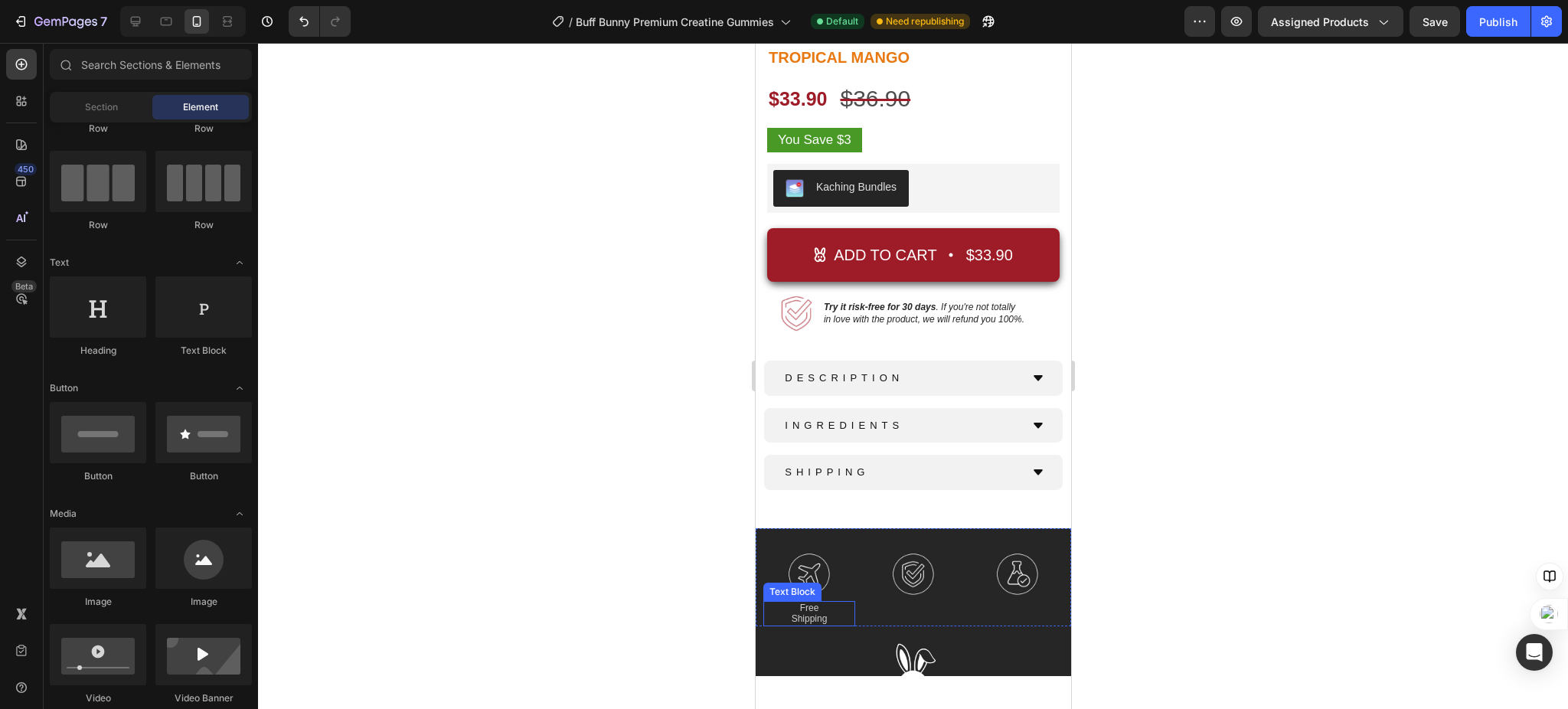
click at [811, 602] on p "Free" at bounding box center [808, 608] width 88 height 11
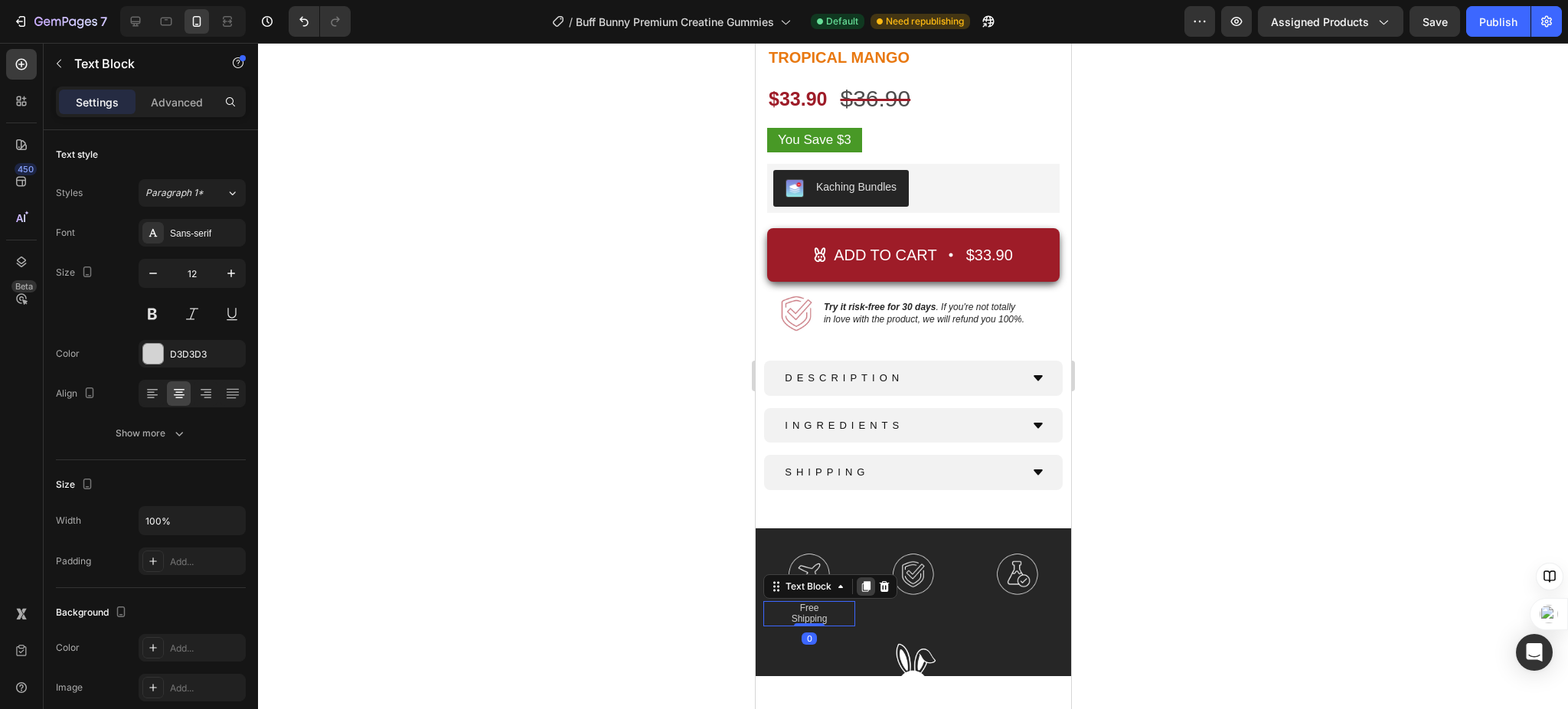
click at [861, 580] on icon at bounding box center [864, 586] width 12 height 12
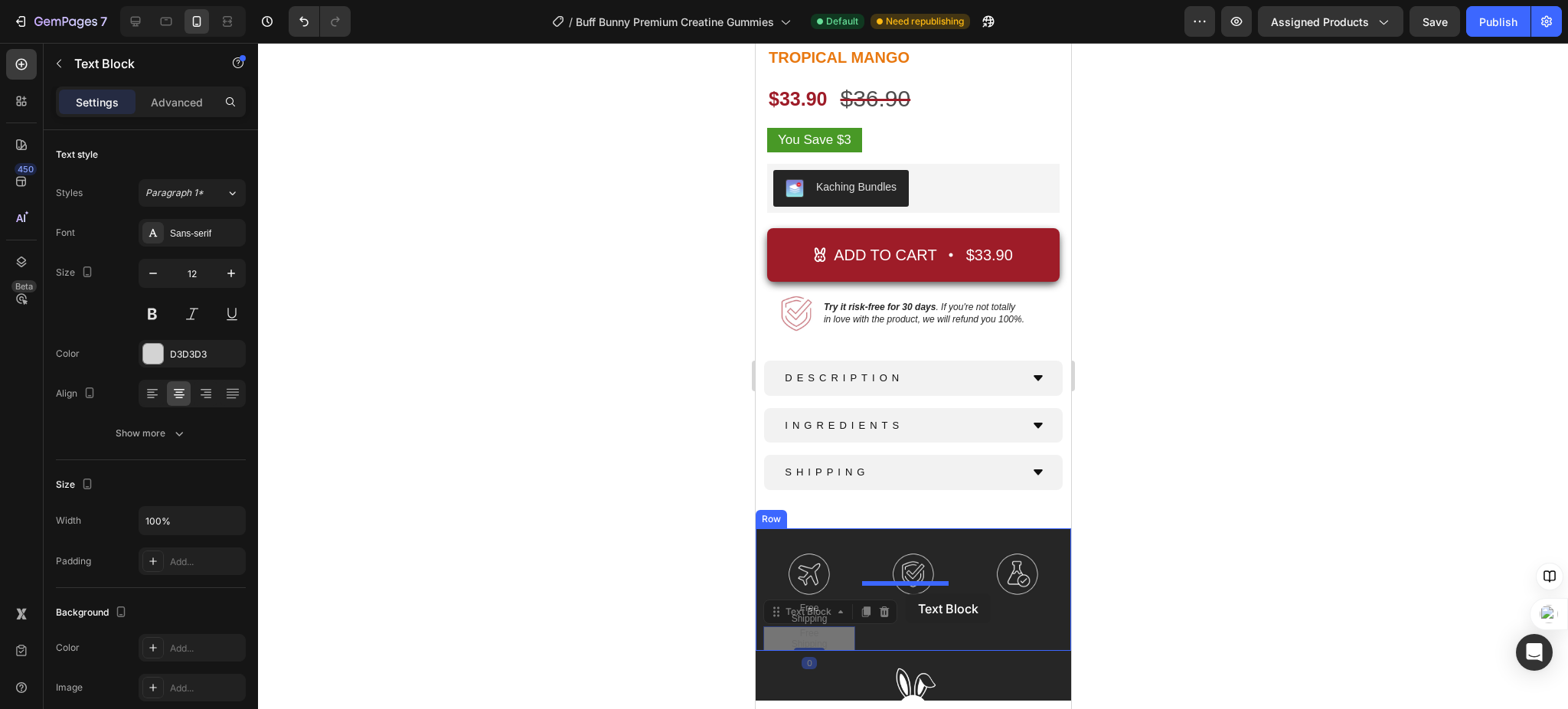
drag, startPoint x: 773, startPoint y: 598, endPoint x: 1045, endPoint y: 612, distance: 272.4
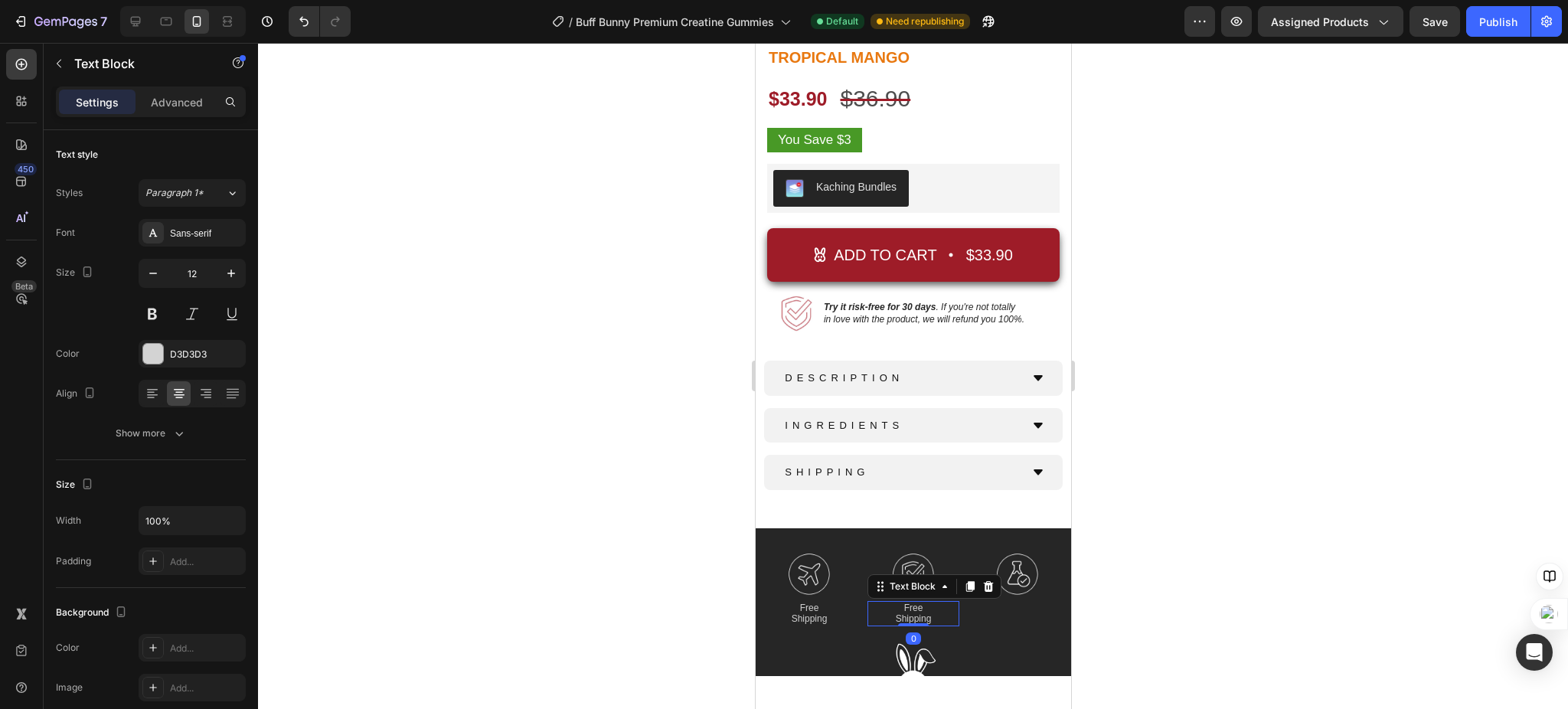
click at [1211, 563] on div at bounding box center [913, 376] width 1310 height 666
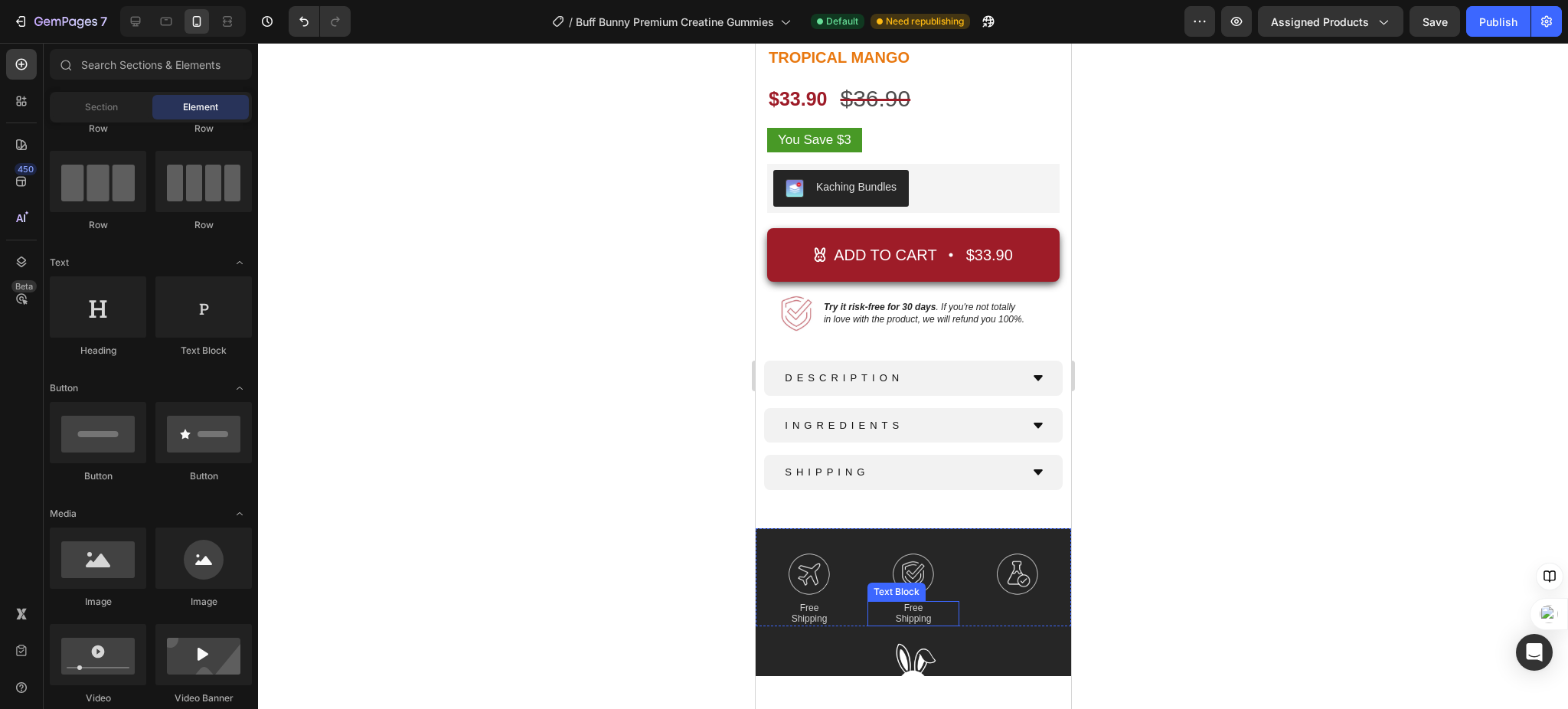
click at [913, 613] on p "Shipping" at bounding box center [912, 619] width 88 height 11
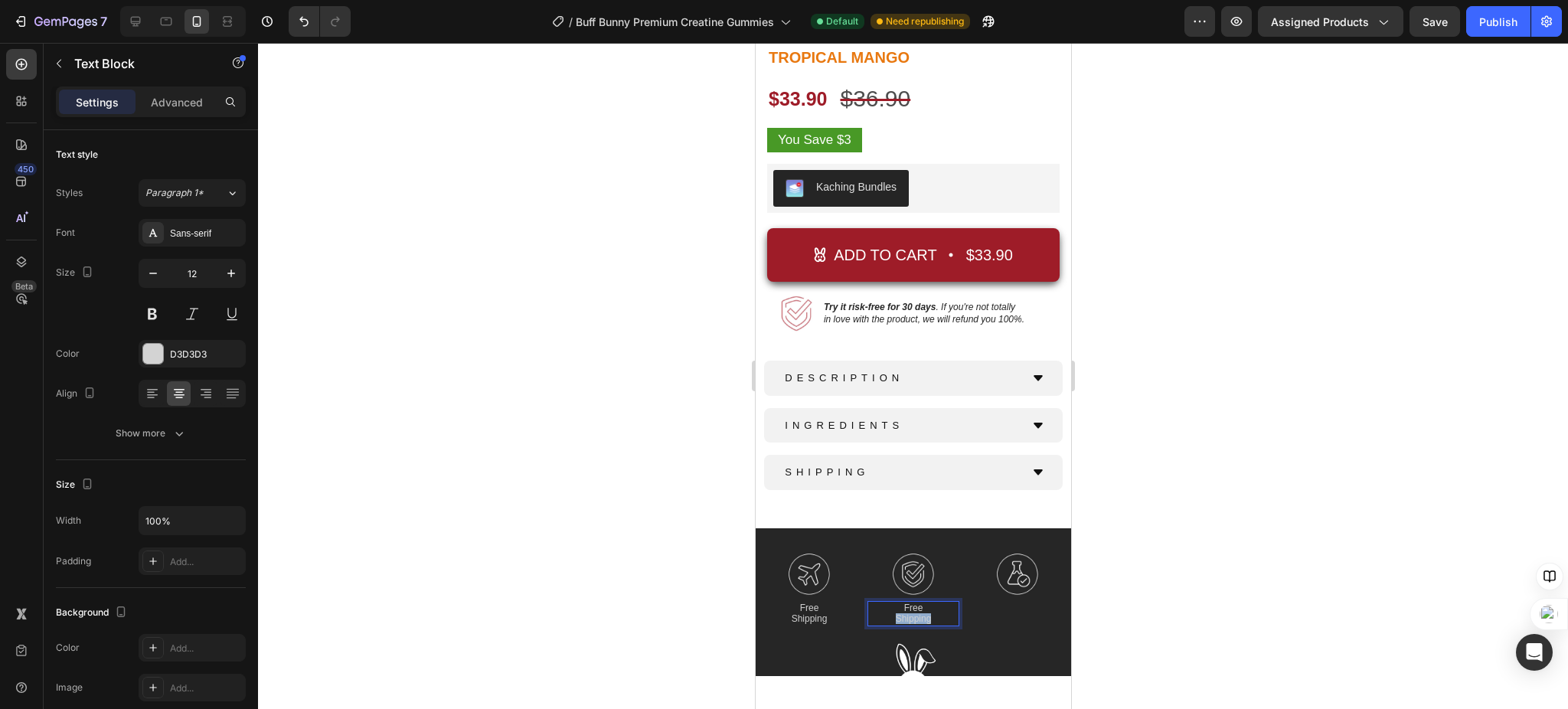
click at [913, 613] on p "Shipping" at bounding box center [912, 619] width 88 height 11
click at [558, 521] on div at bounding box center [913, 376] width 1310 height 666
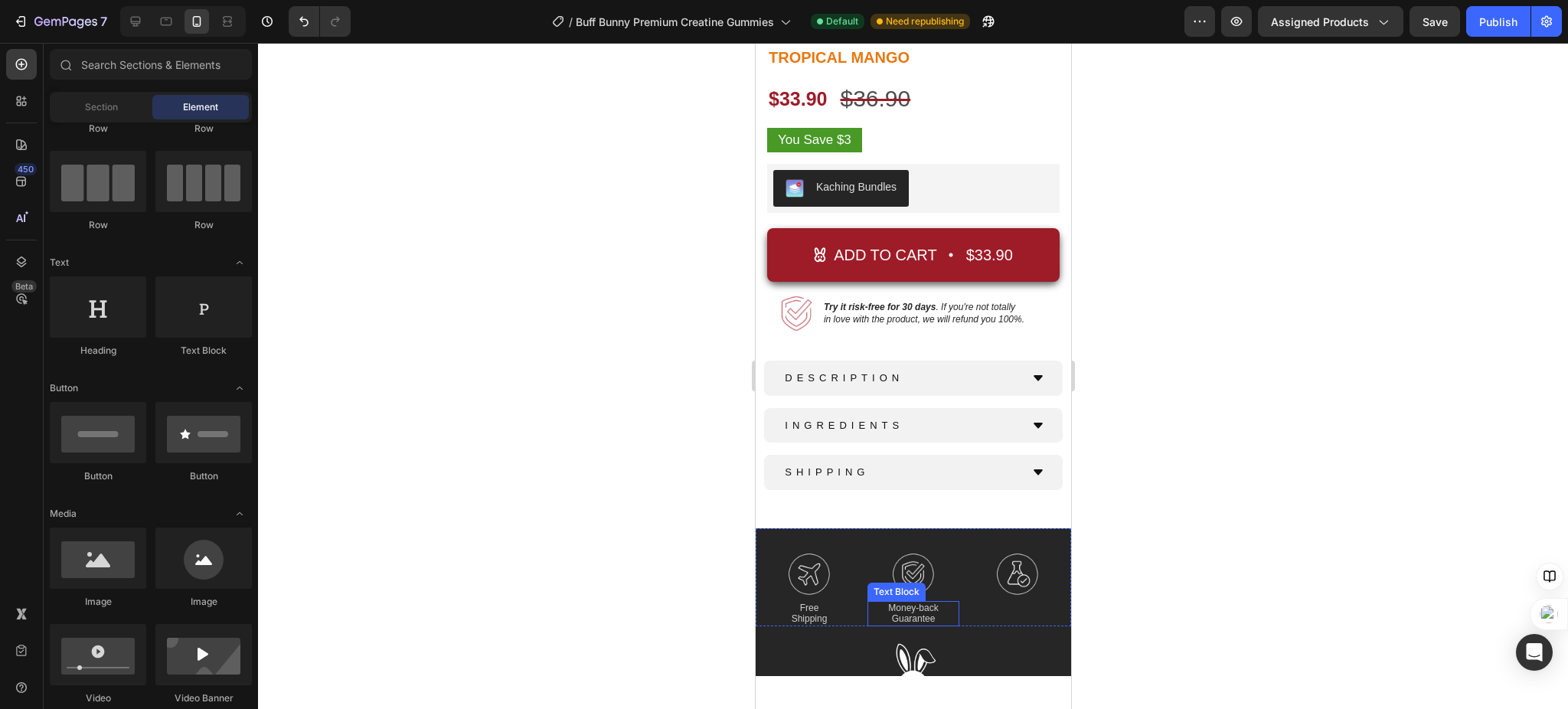
click at [901, 613] on p "Guarantee" at bounding box center [912, 619] width 88 height 11
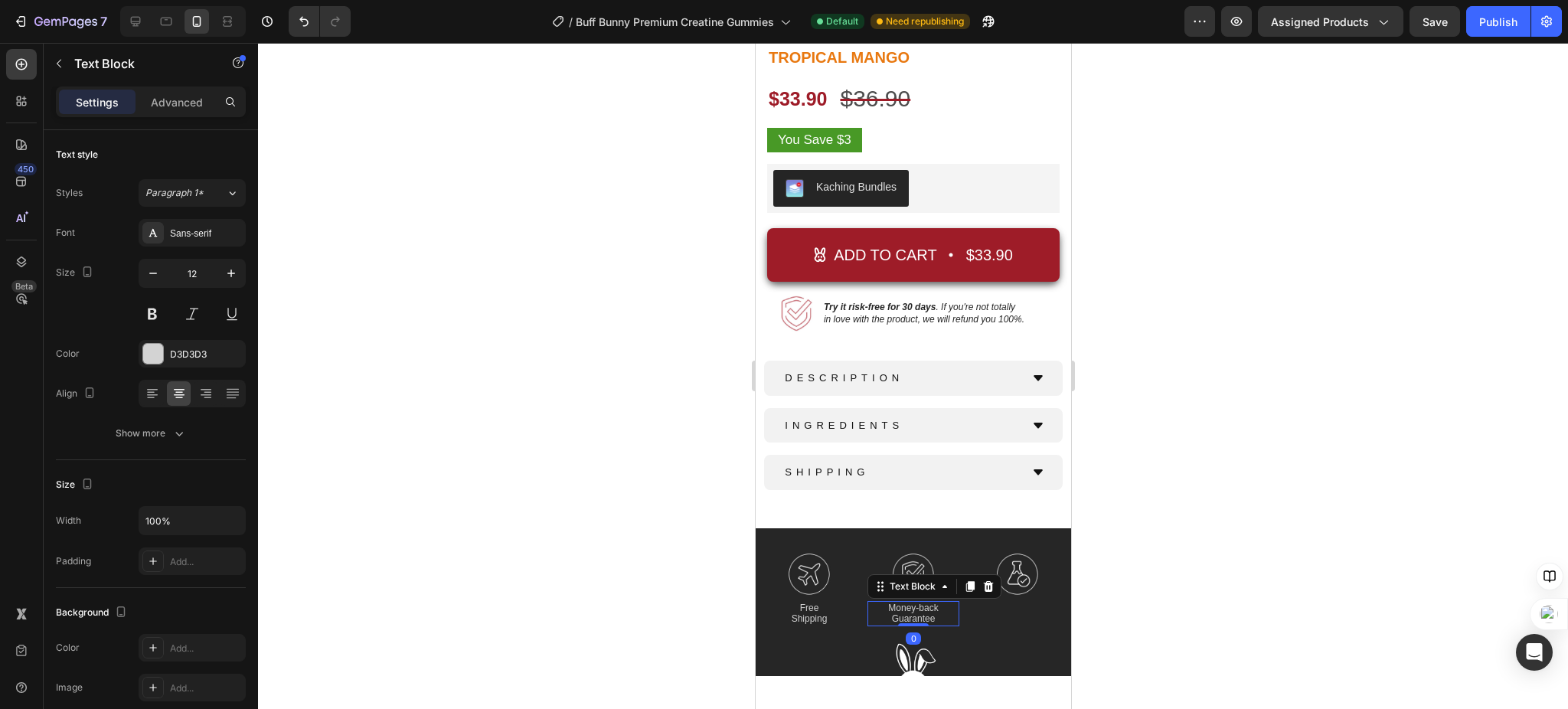
click at [963, 580] on icon at bounding box center [968, 586] width 12 height 12
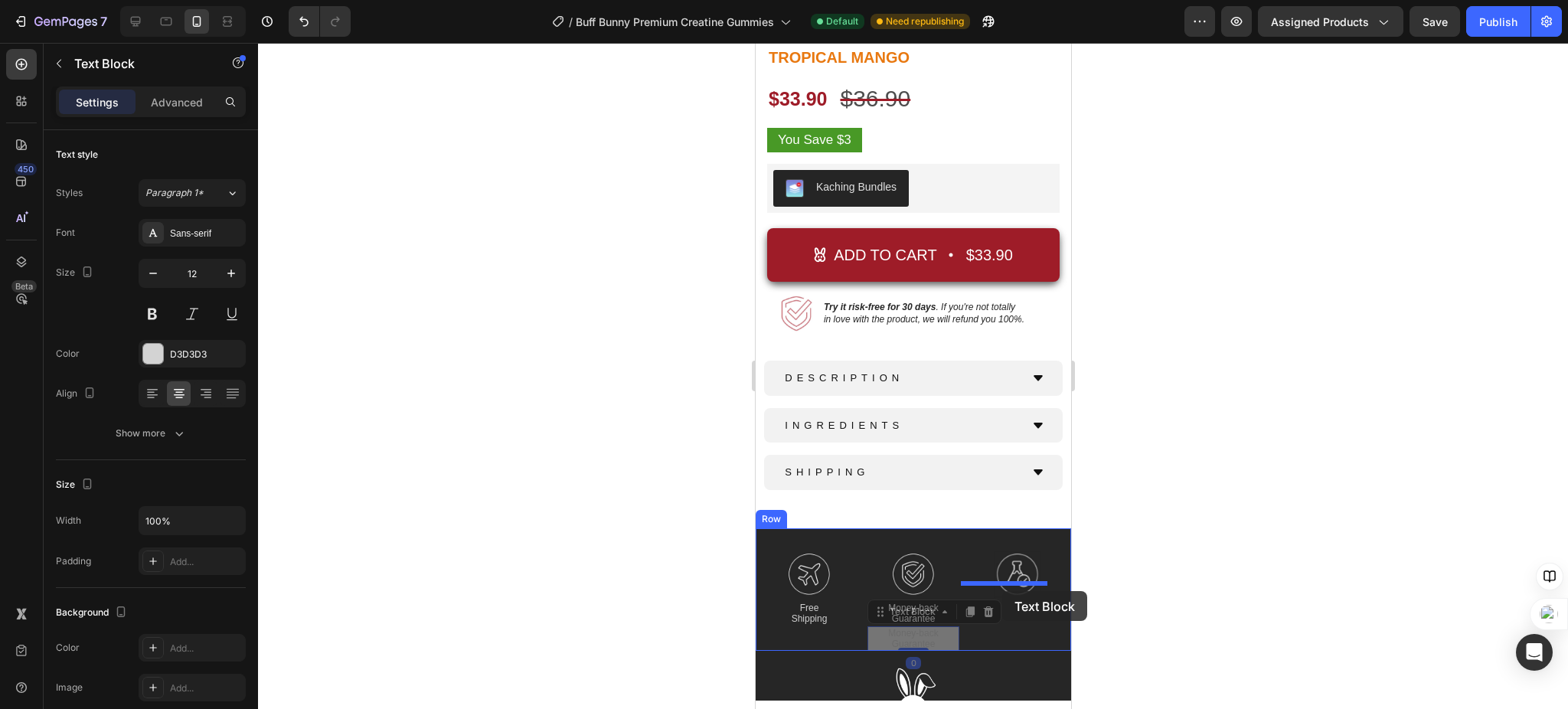
drag, startPoint x: 874, startPoint y: 599, endPoint x: 1001, endPoint y: 591, distance: 127.3
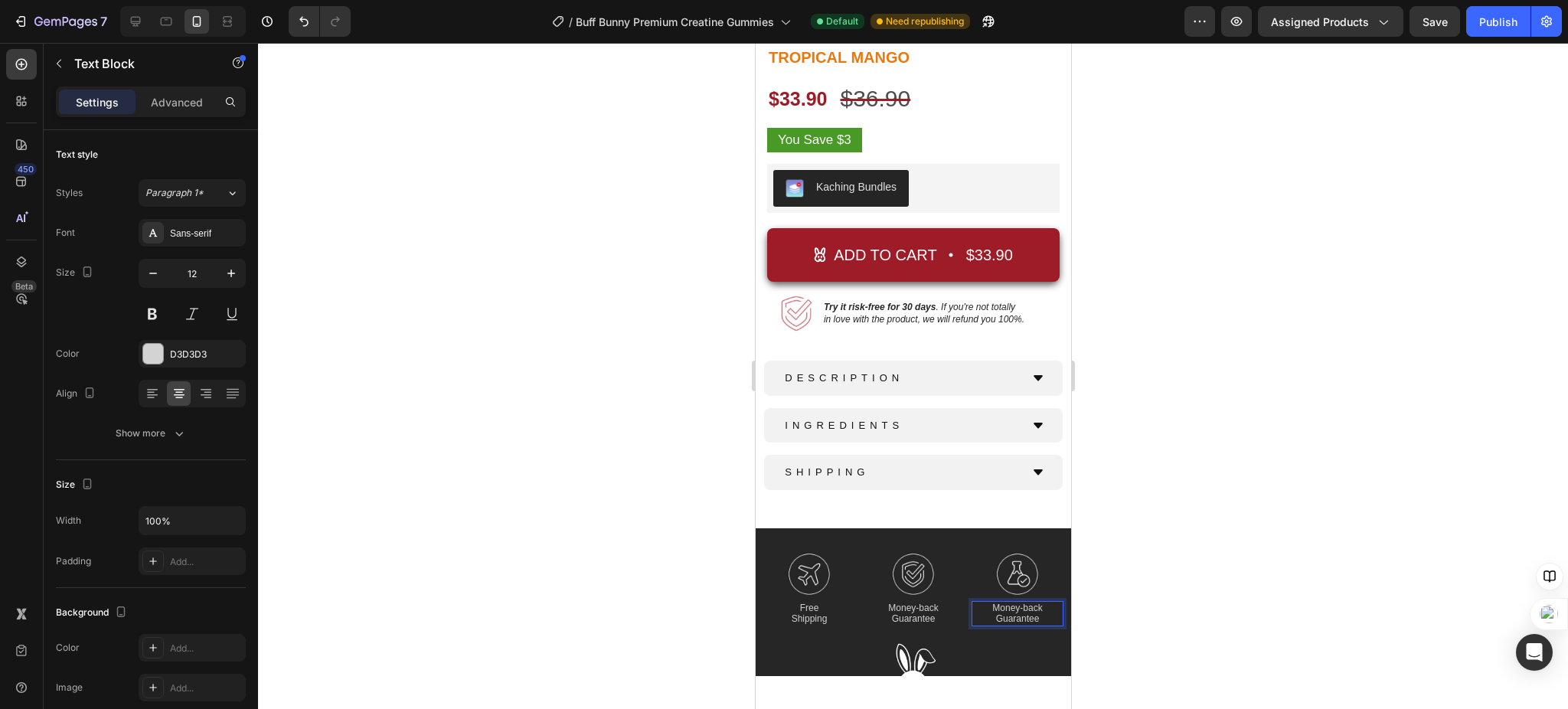
click at [1000, 613] on p "Guarantee" at bounding box center [1016, 619] width 88 height 11
click at [1001, 613] on p "Guarantee" at bounding box center [1016, 619] width 88 height 11
click at [1197, 490] on div at bounding box center [913, 376] width 1310 height 666
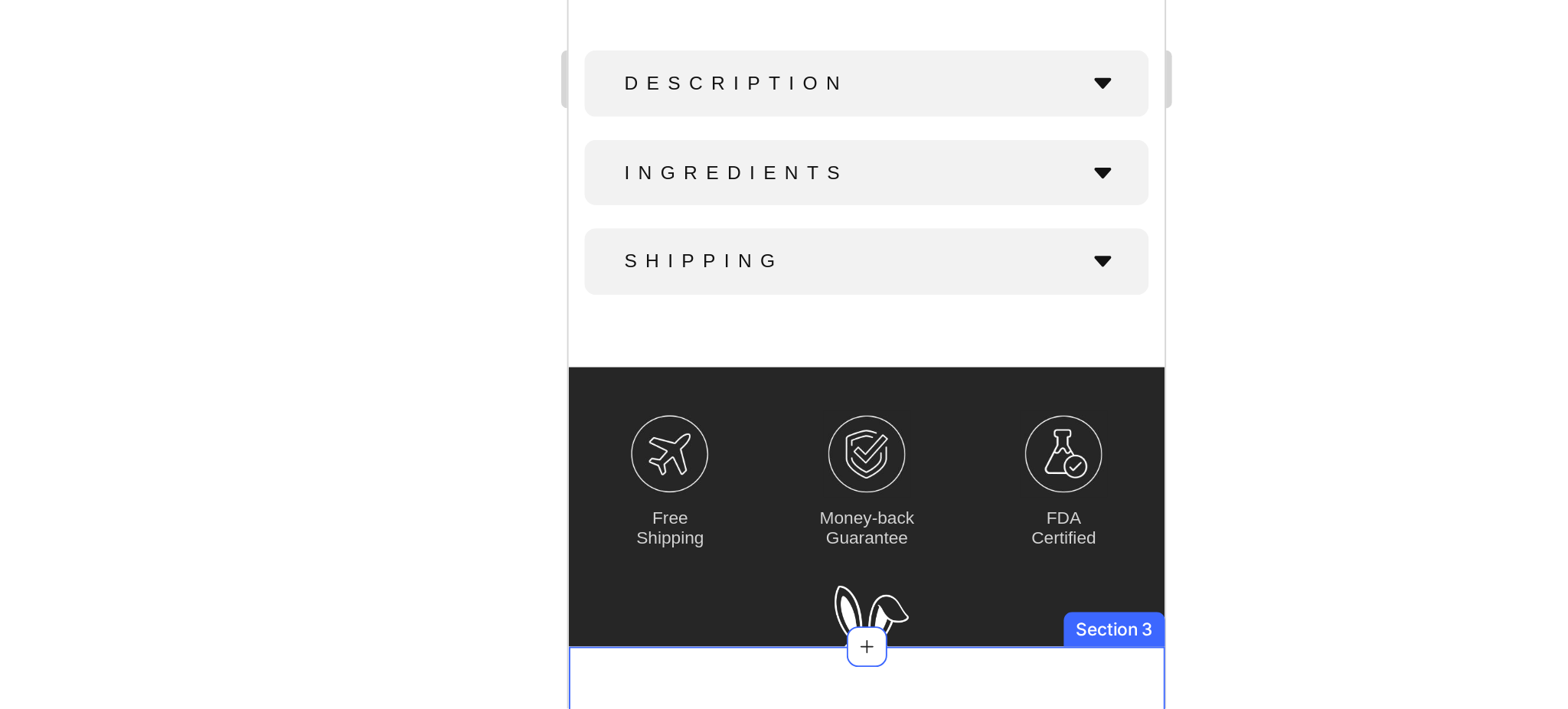
scroll to position [0, 0]
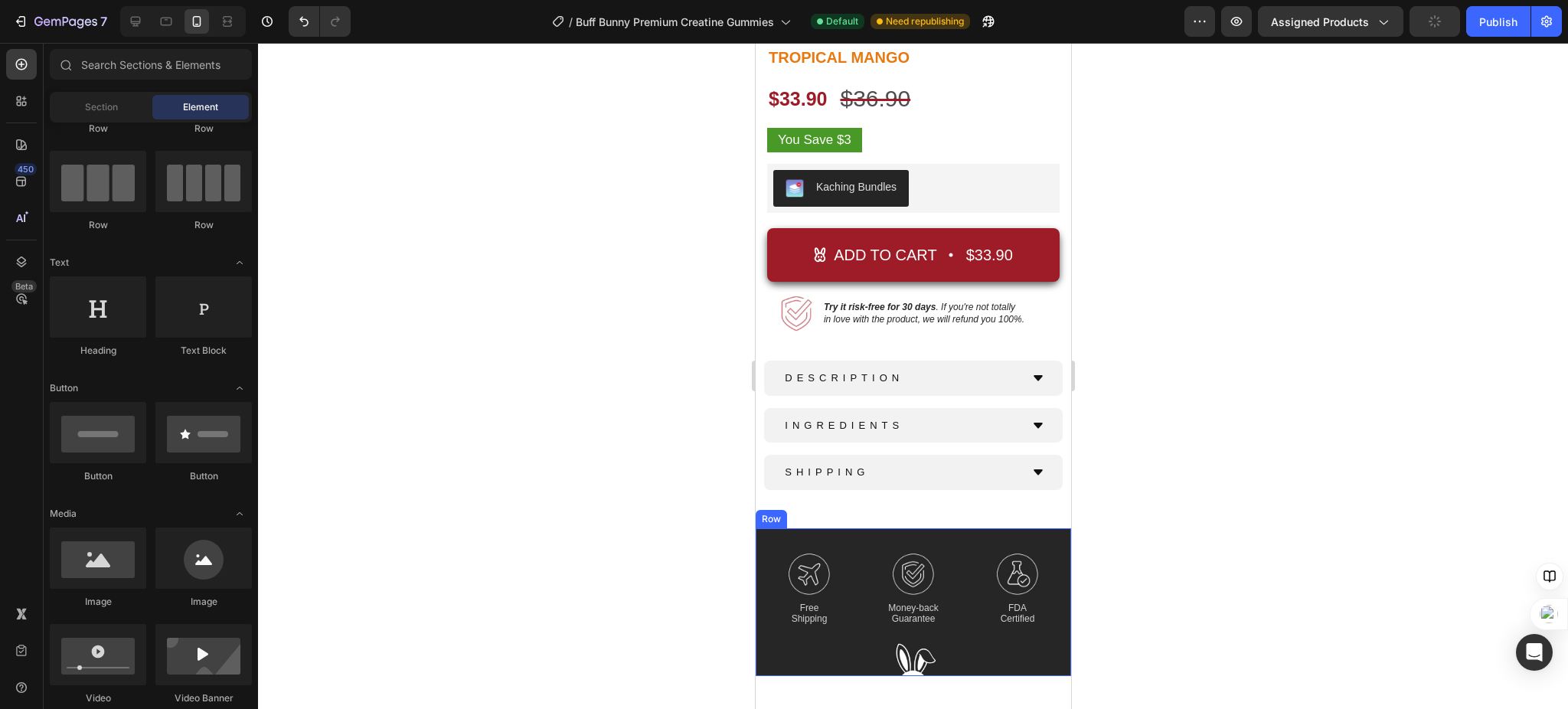
click at [879, 615] on div "Image Free Shipping Text Block Image Money-back Guarantee Text Block Image FDA …" at bounding box center [912, 601] width 315 height 147
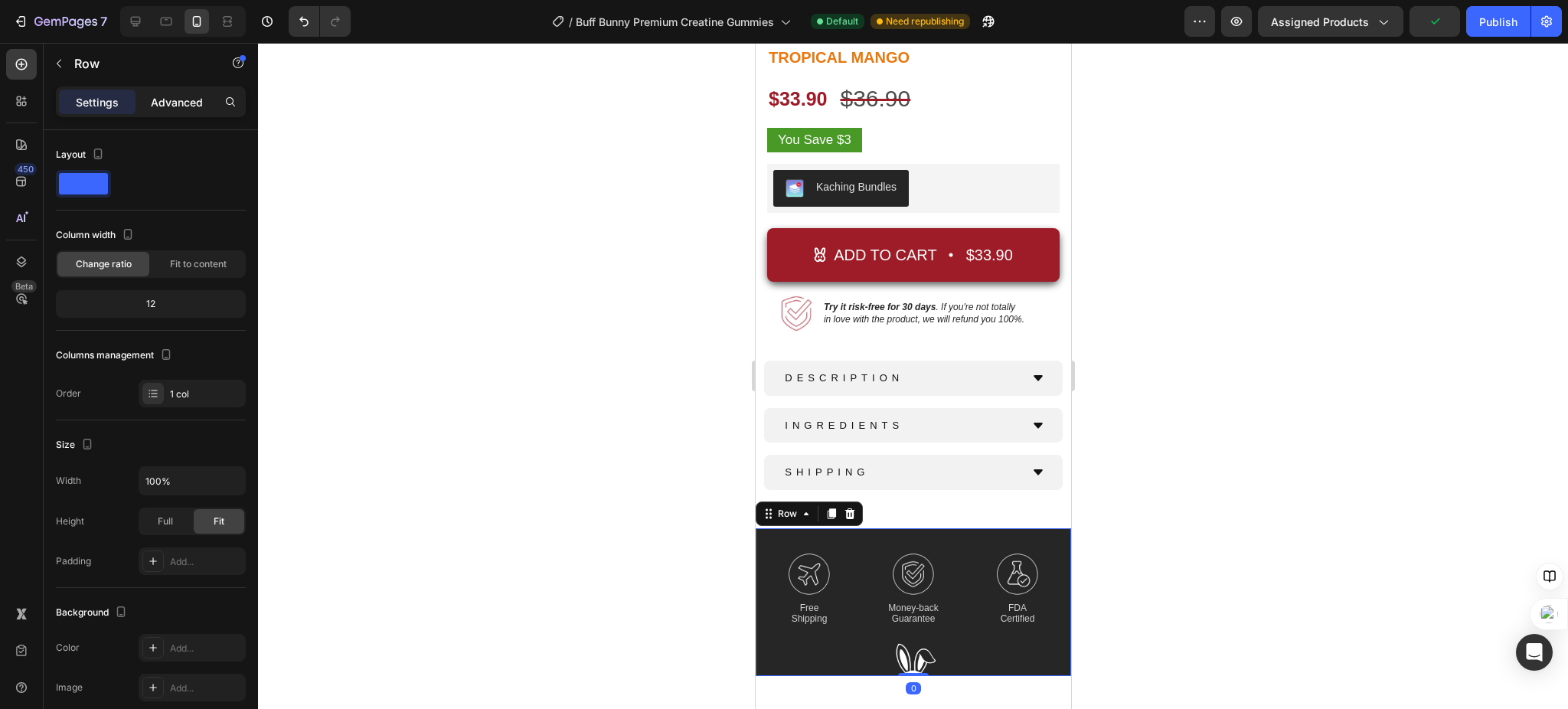
click at [190, 104] on p "Advanced" at bounding box center [177, 101] width 53 height 16
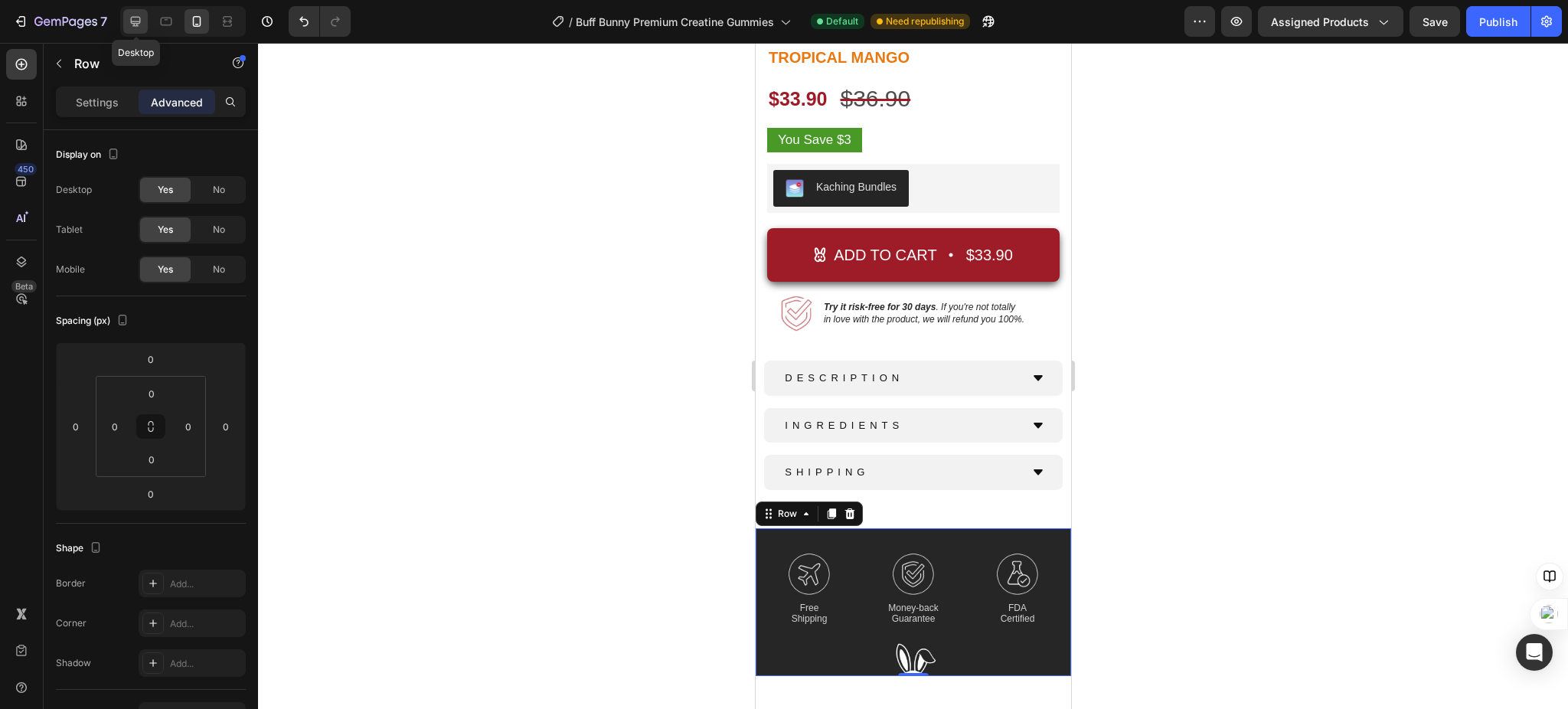
click at [147, 20] on div at bounding box center [135, 21] width 25 height 25
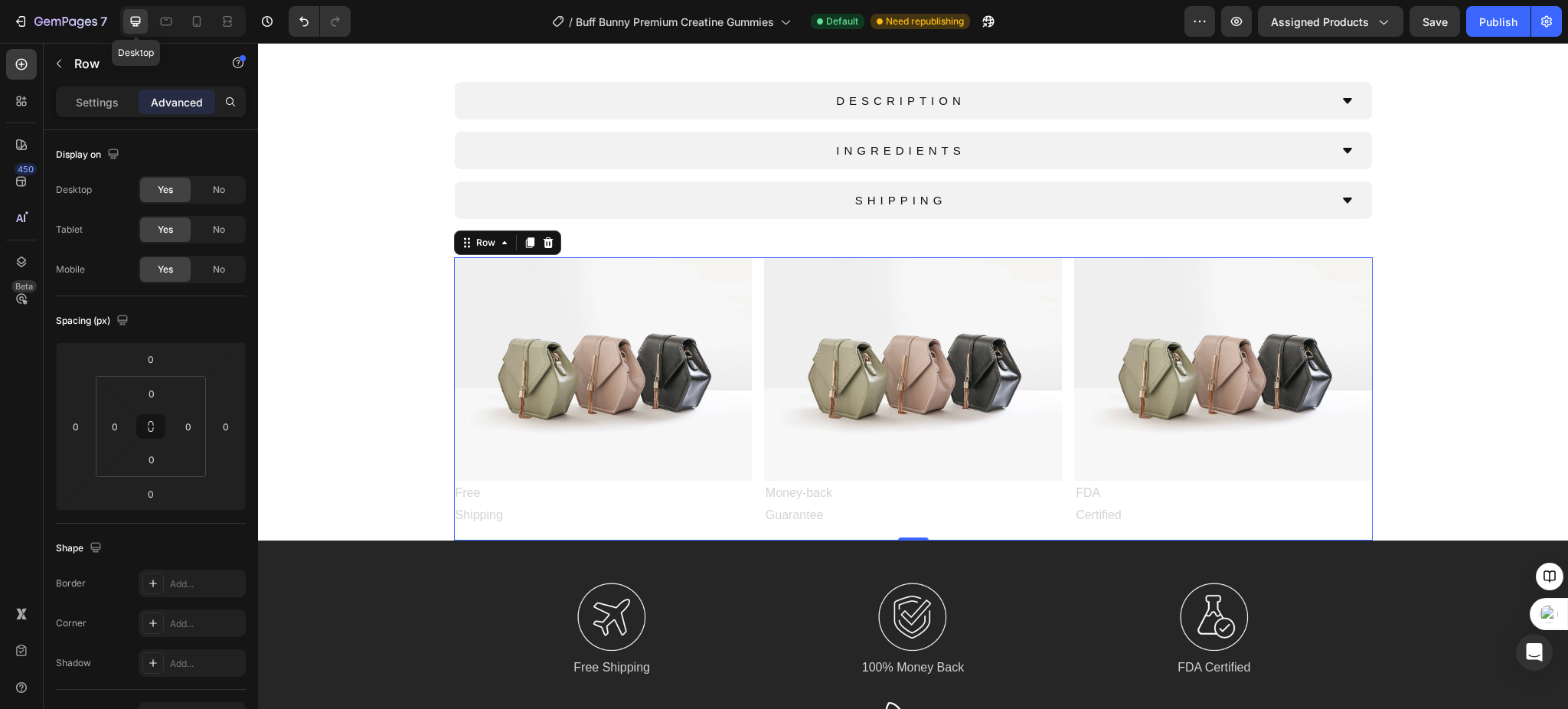
scroll to position [884, 0]
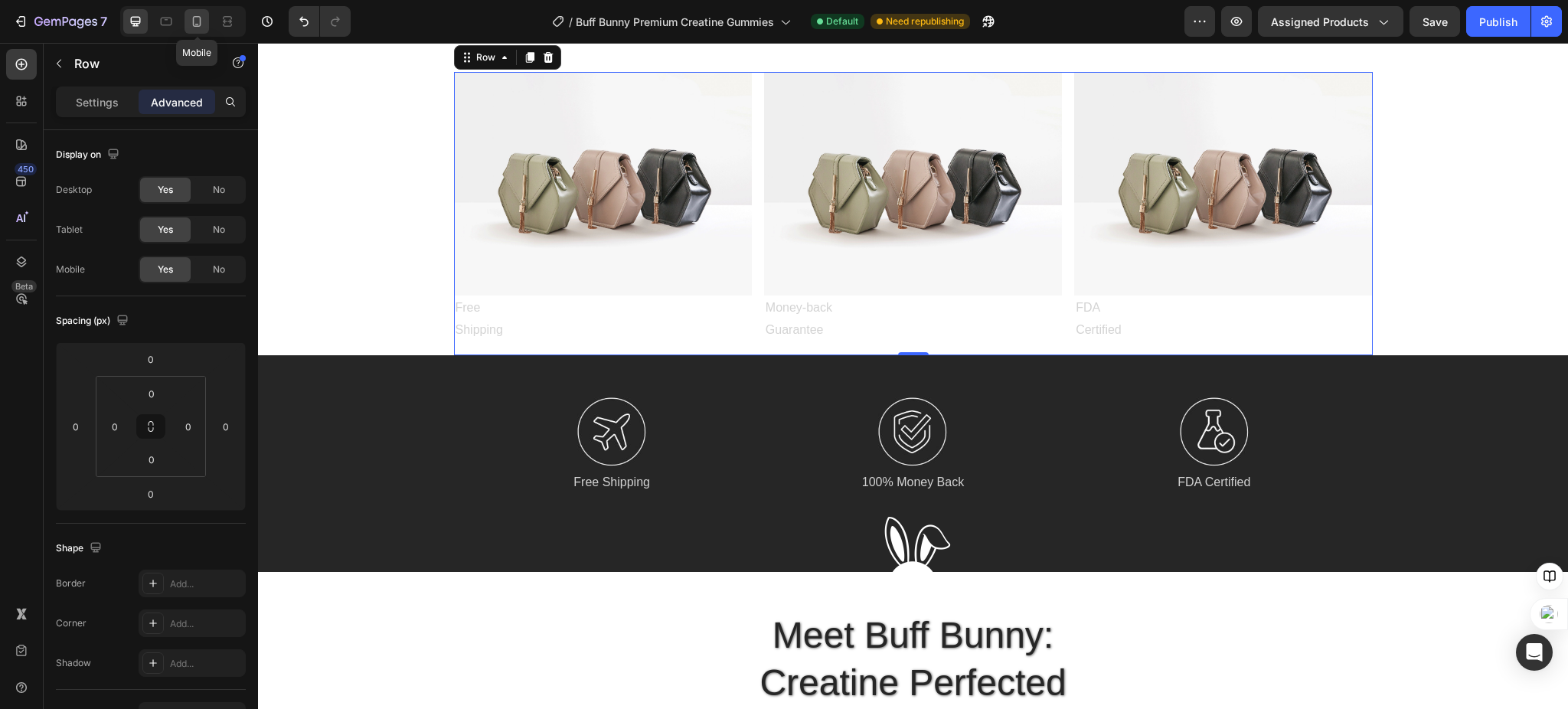
click at [197, 25] on icon at bounding box center [196, 21] width 16 height 16
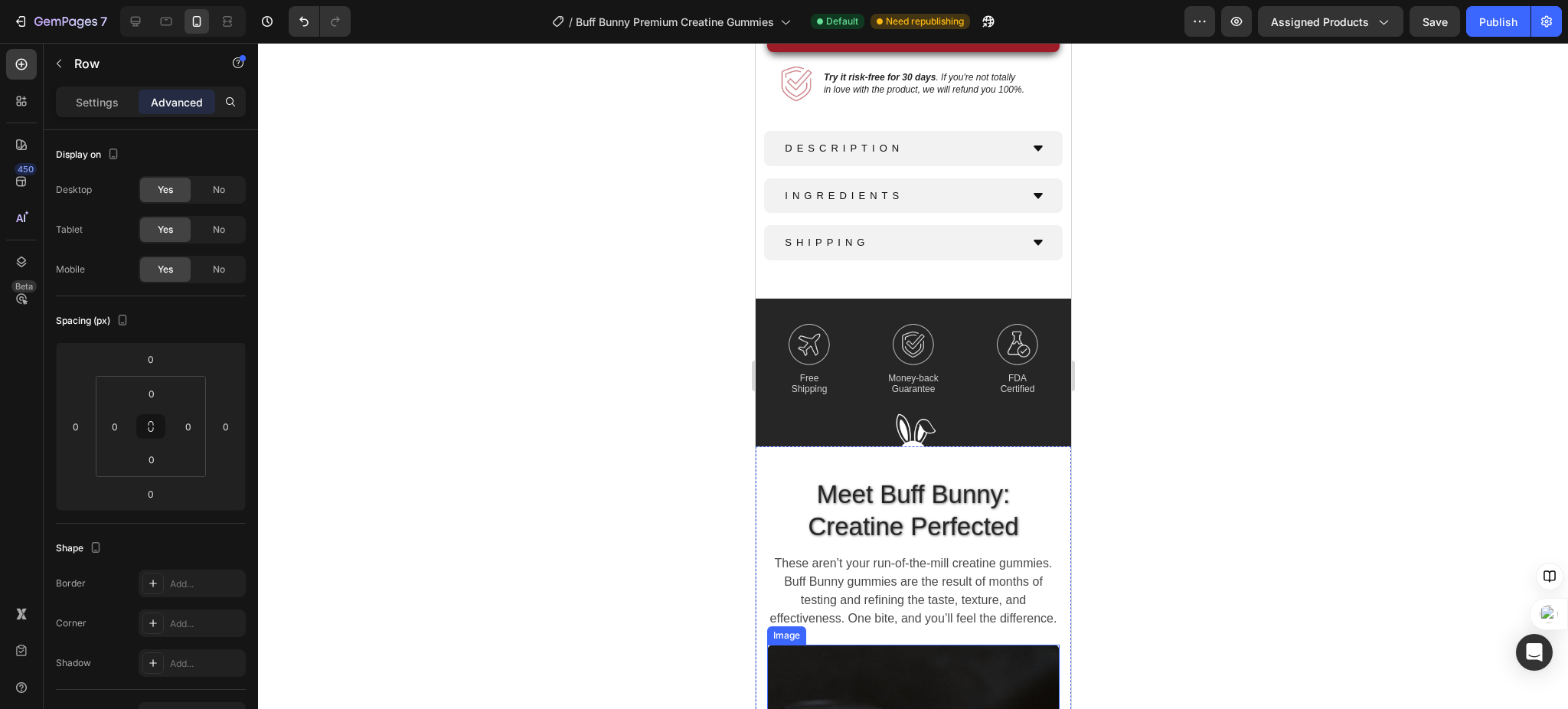
scroll to position [892, 0]
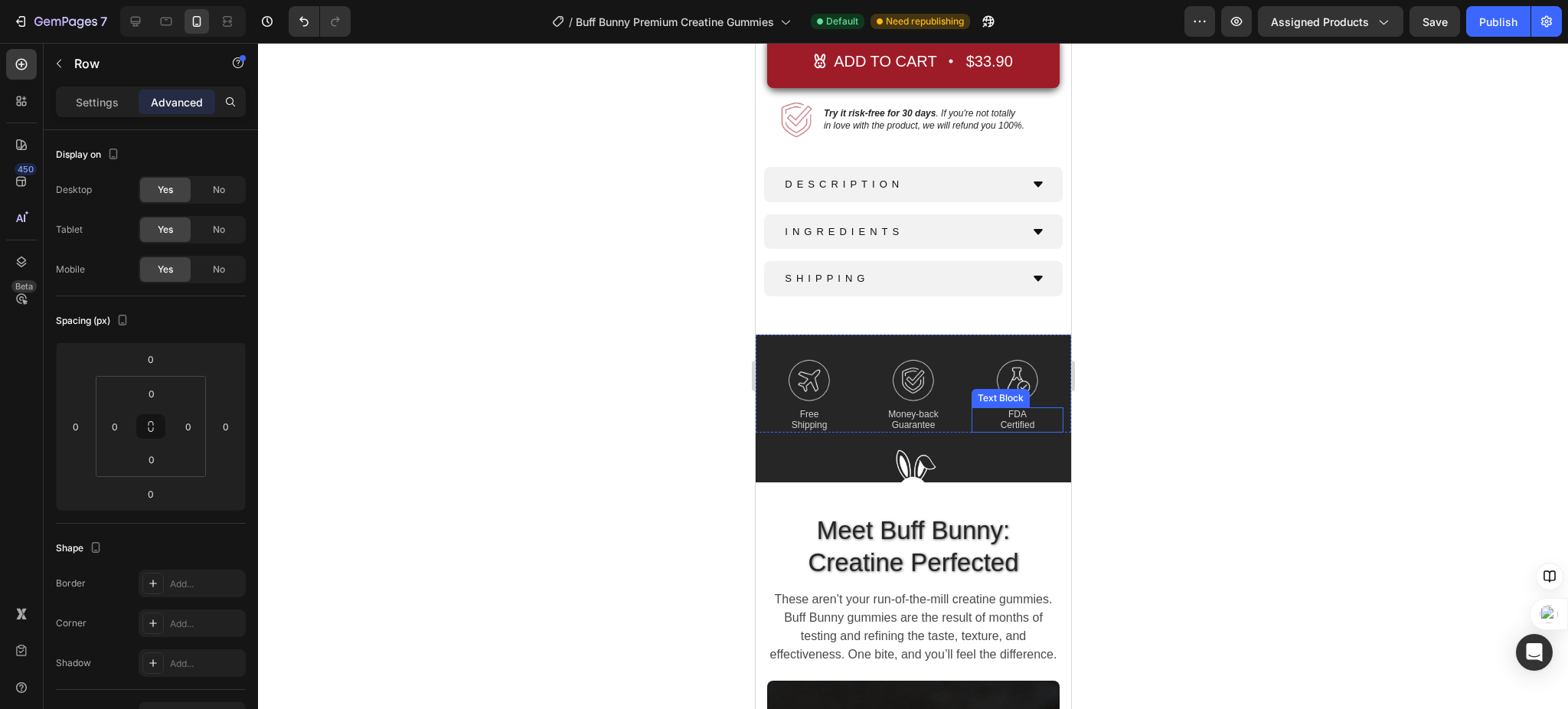
click at [958, 408] on div "Image Free Shipping Text Block Image Money-back Guarantee Text Block Image FDA …" at bounding box center [912, 383] width 315 height 98
click at [954, 400] on div "Image Free Shipping Text Block Image Money-back Guarantee Text Block Image FDA …" at bounding box center [912, 383] width 315 height 98
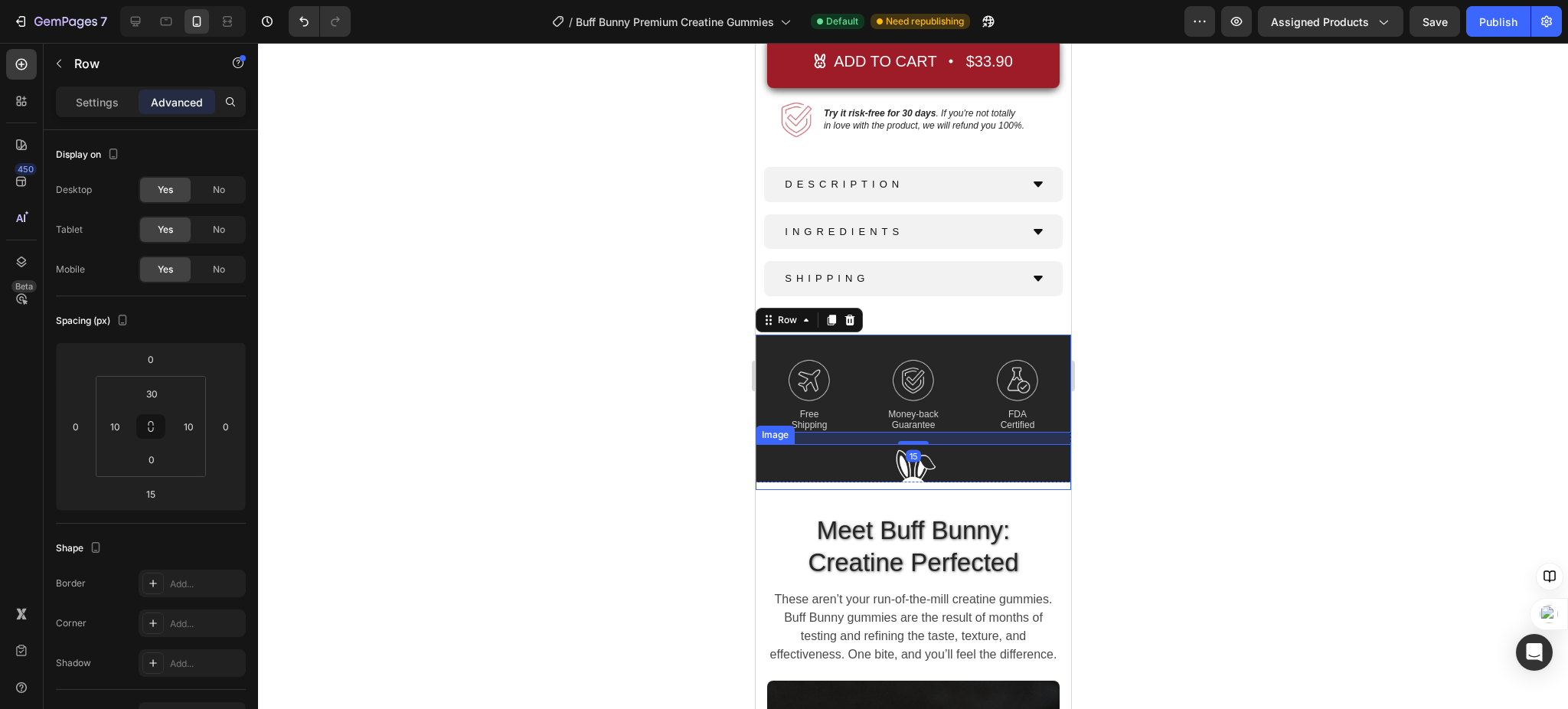
click at [966, 444] on div at bounding box center [912, 467] width 315 height 46
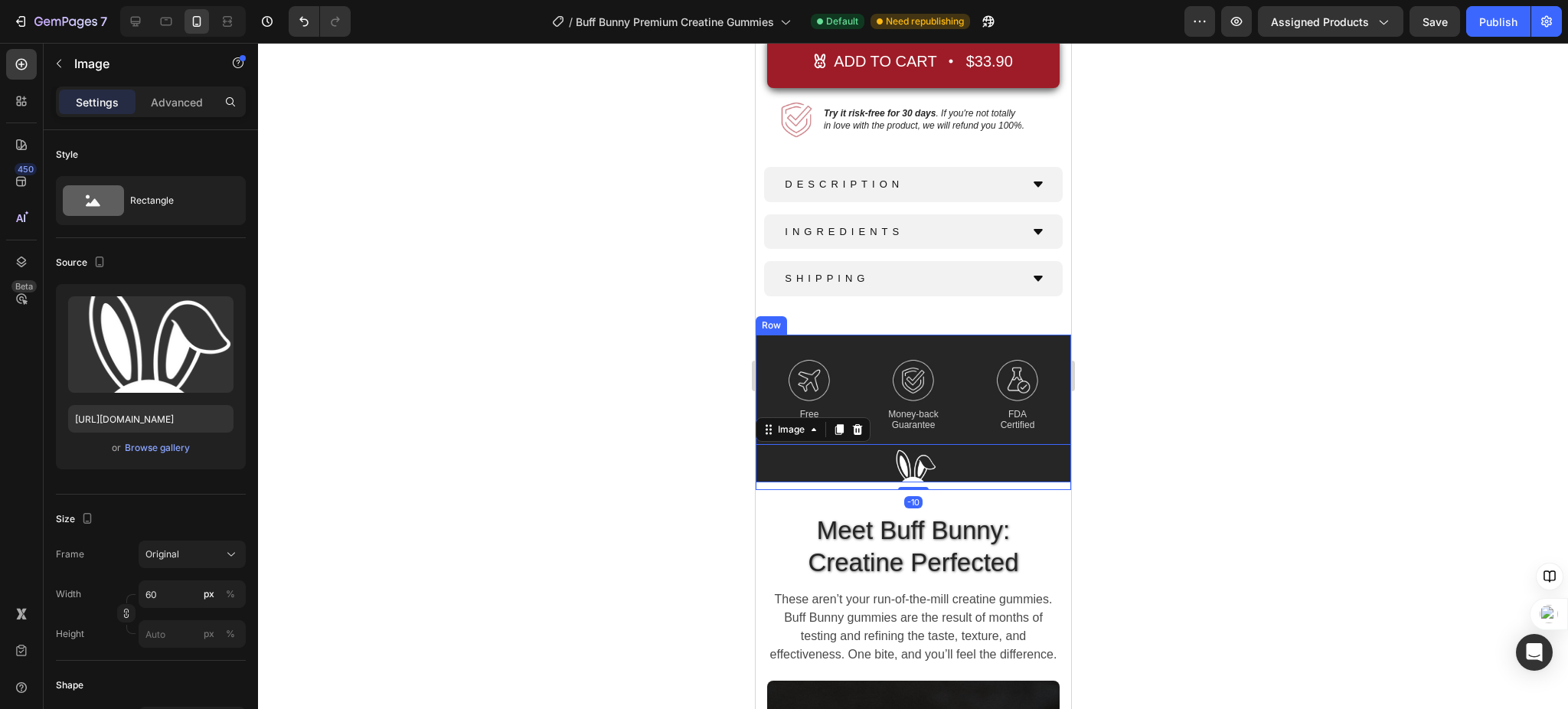
click at [986, 416] on div "Image Free Shipping Text Block Image Money-back Guarantee Text Block Image FDA …" at bounding box center [912, 408] width 315 height 147
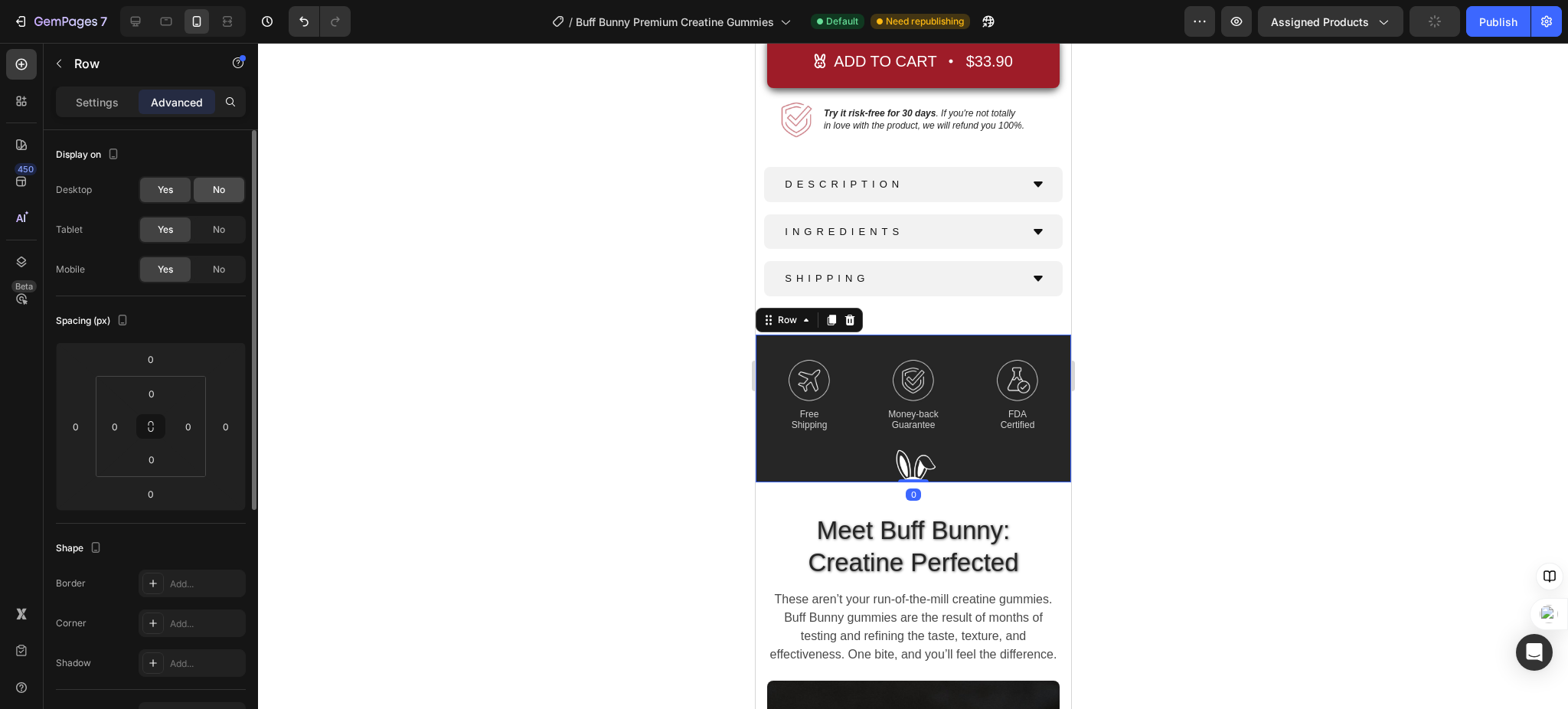
click at [216, 189] on span "No" at bounding box center [218, 190] width 12 height 14
click at [224, 228] on span "No" at bounding box center [218, 229] width 12 height 14
click at [142, 17] on icon at bounding box center [135, 21] width 16 height 16
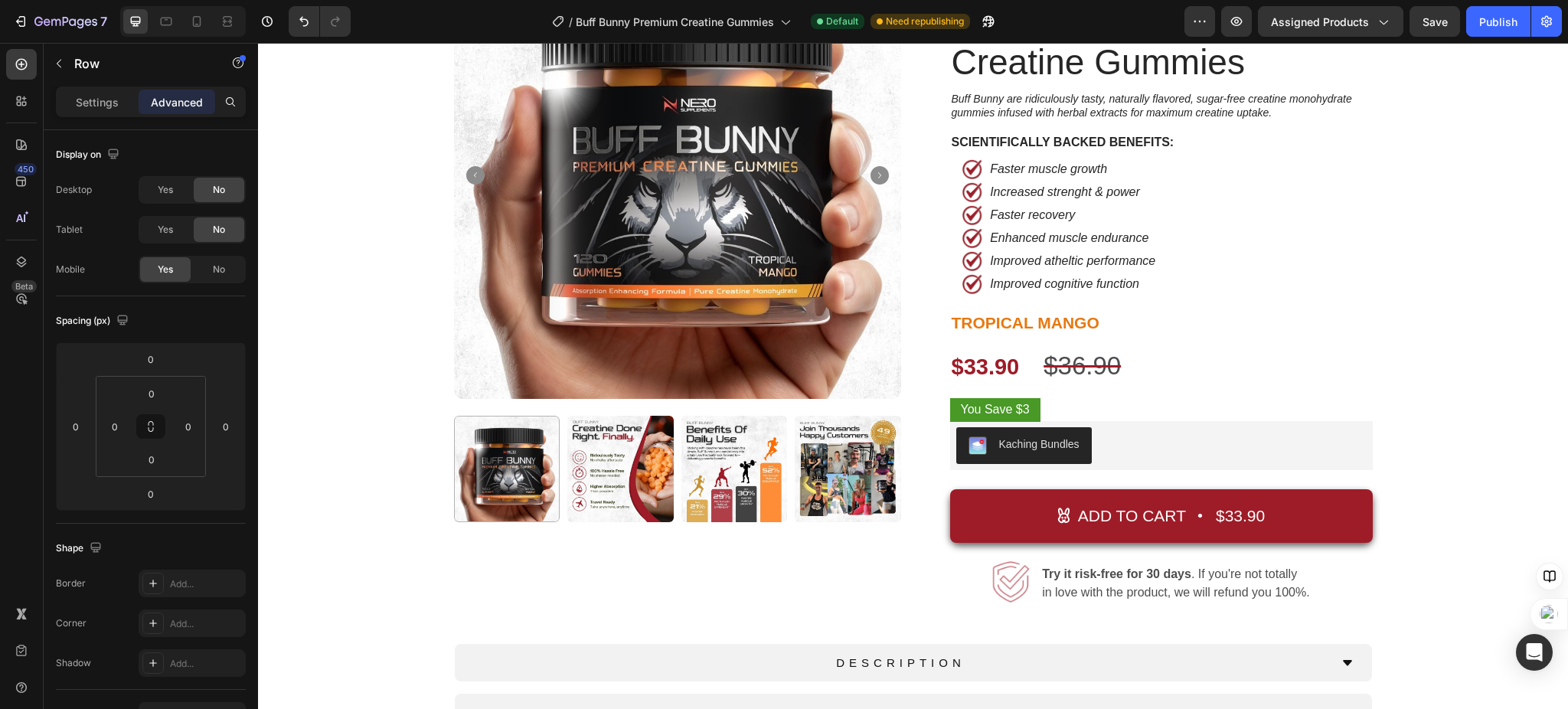
scroll to position [147, 0]
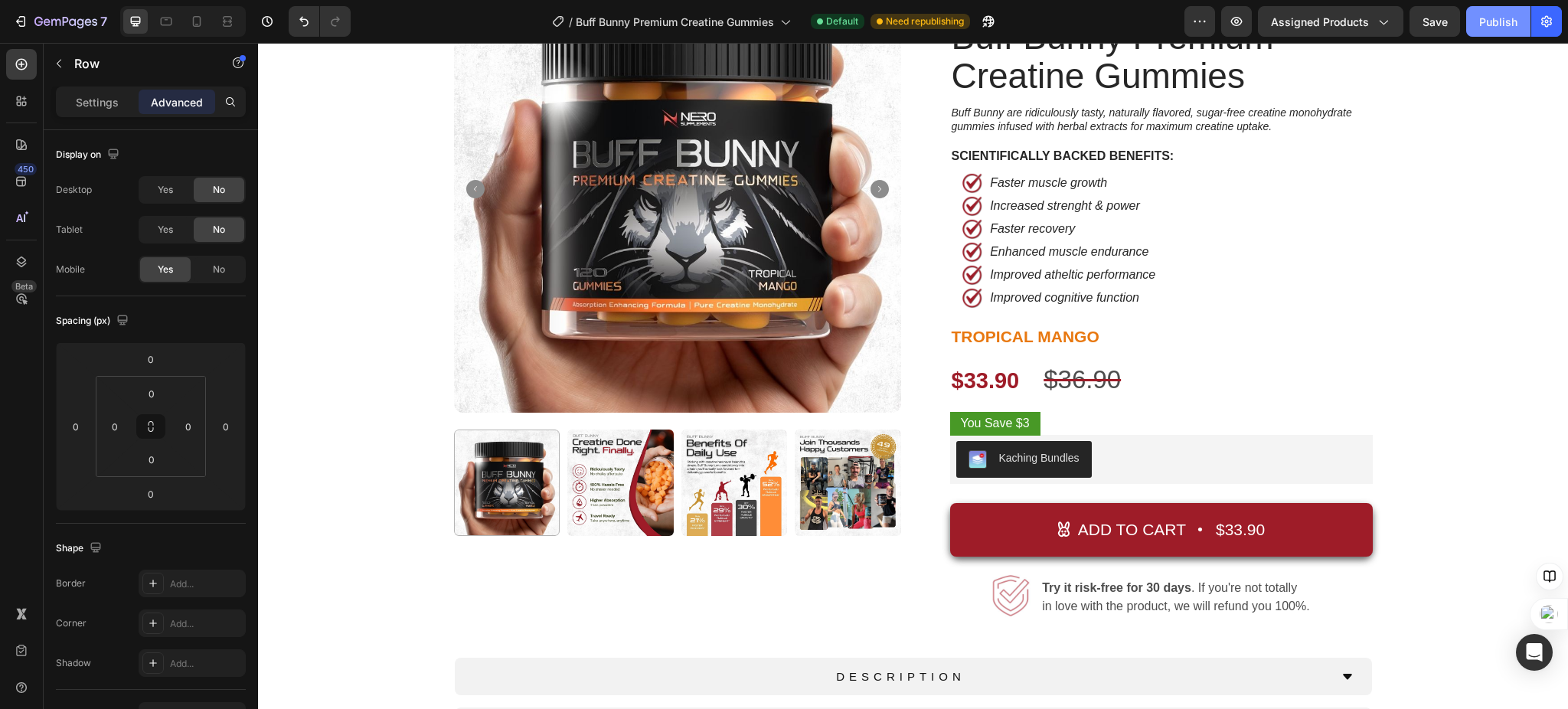
click at [1511, 19] on div "Publish" at bounding box center [1499, 21] width 39 height 16
